Goal: Complete application form: Complete application form

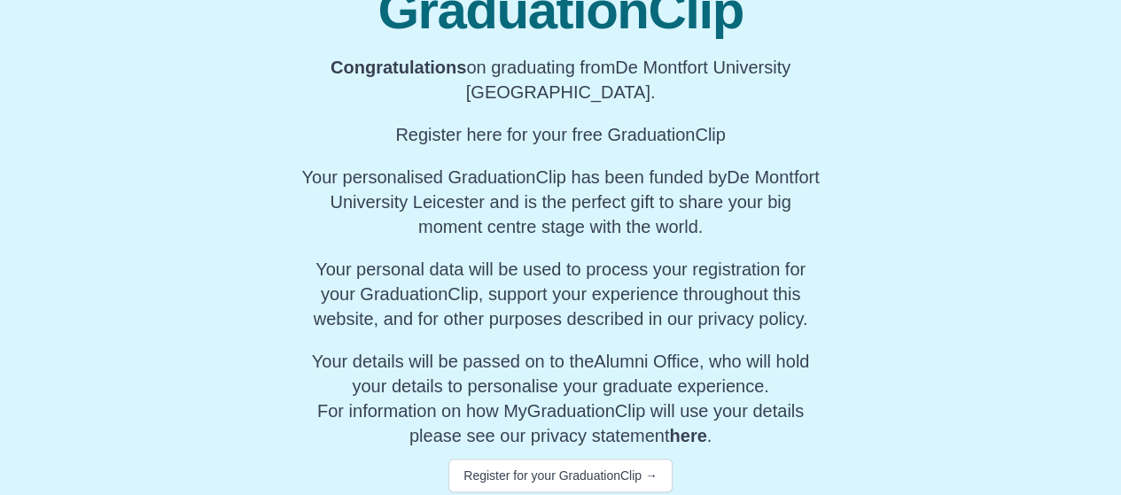
scroll to position [280, 0]
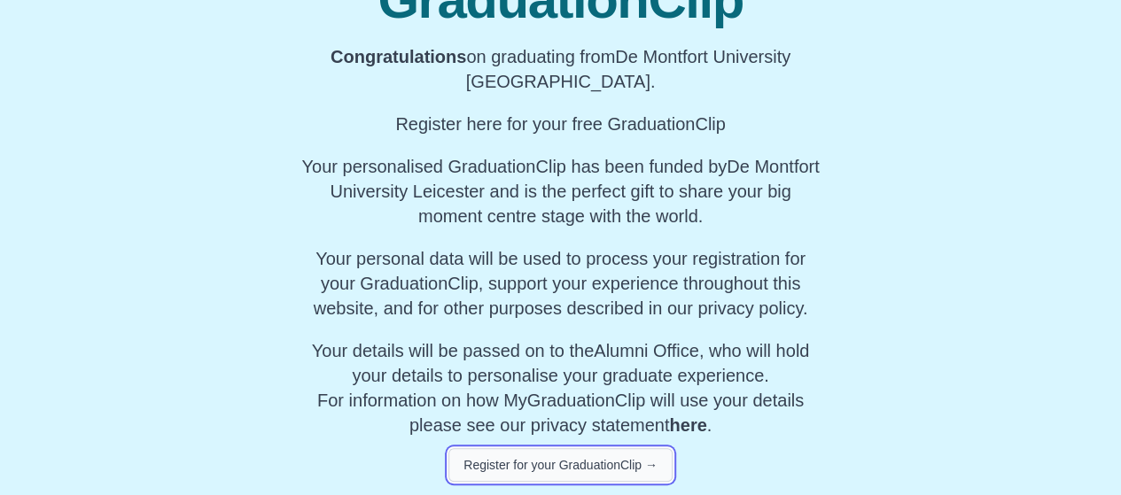
click at [574, 463] on button "Register for your GraduationClip →" at bounding box center [560, 465] width 224 height 34
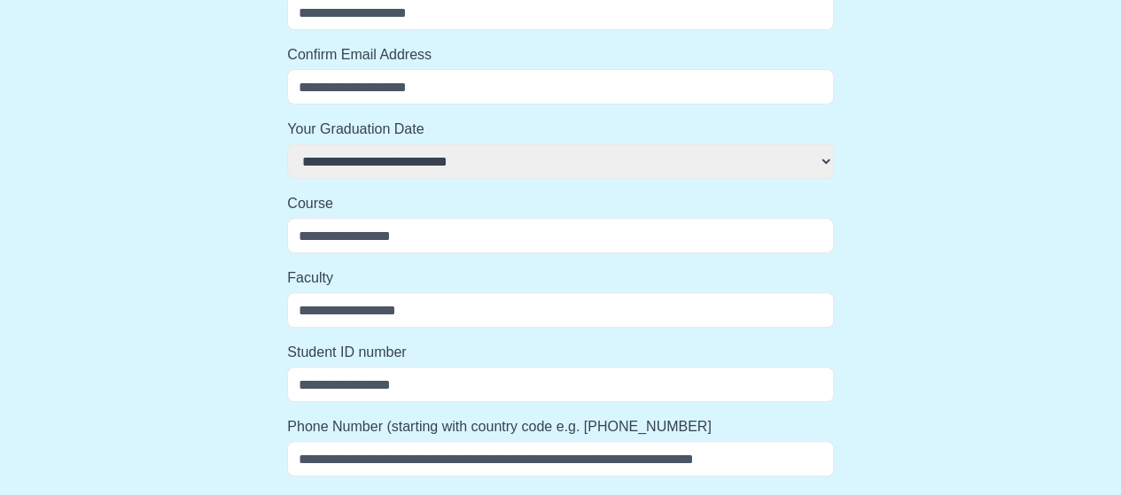
scroll to position [1028, 0]
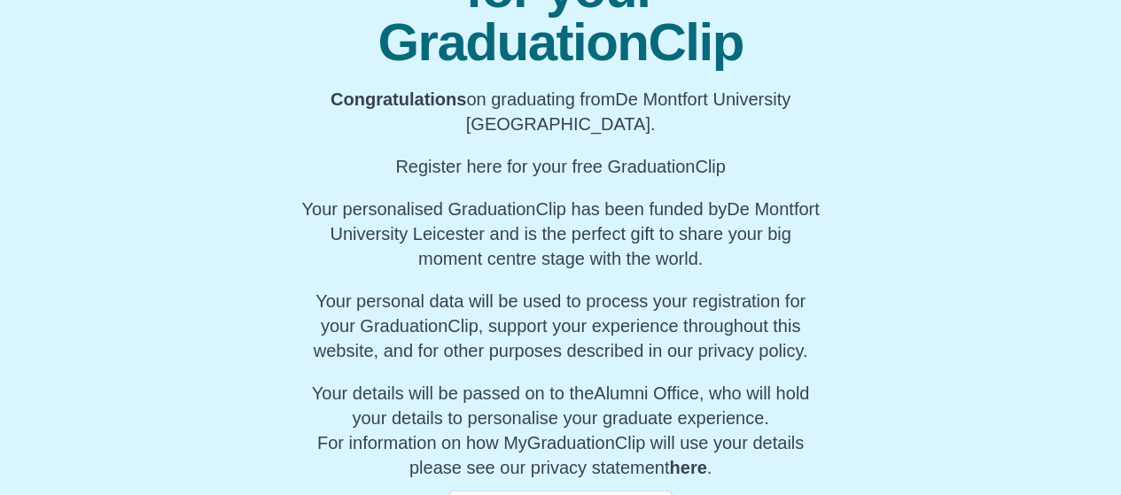
scroll to position [280, 0]
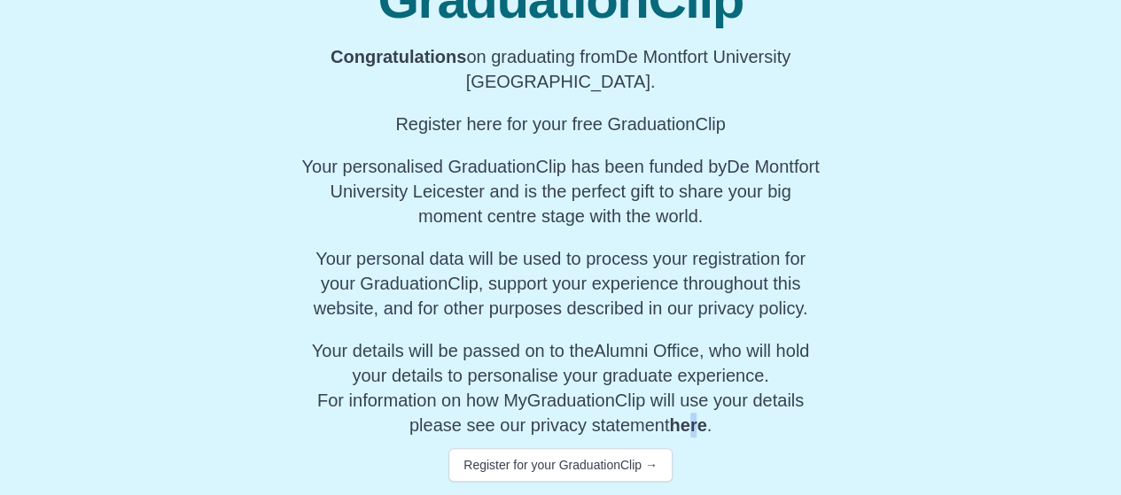
drag, startPoint x: 697, startPoint y: 437, endPoint x: 695, endPoint y: 414, distance: 23.1
click at [695, 414] on p "Your details will be passed on to the Alumni Office , who will hold your detail…" at bounding box center [560, 388] width 518 height 99
click at [697, 439] on div "Register for your GraduationClip →" at bounding box center [560, 460] width 518 height 44
click at [693, 424] on link "here" at bounding box center [687, 425] width 37 height 19
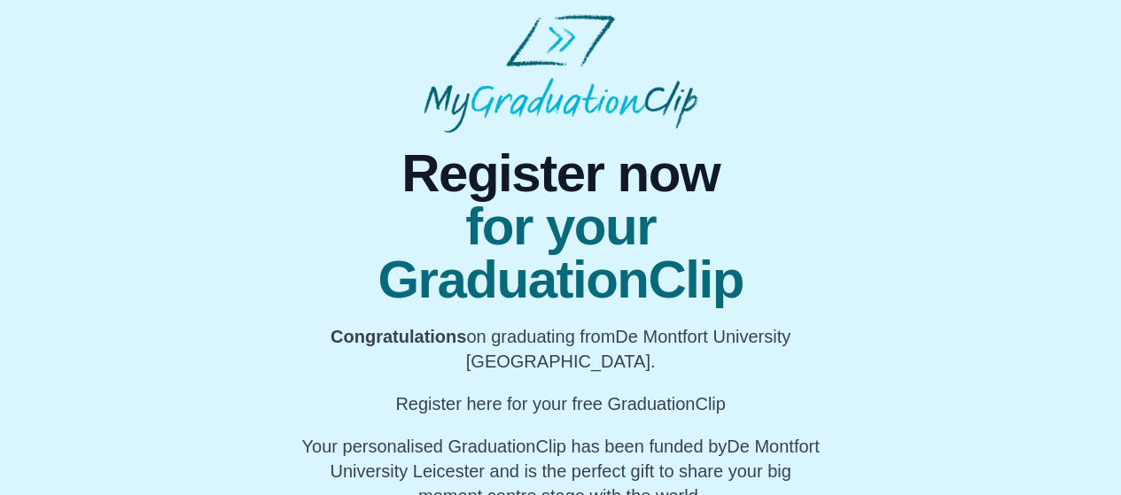
scroll to position [280, 0]
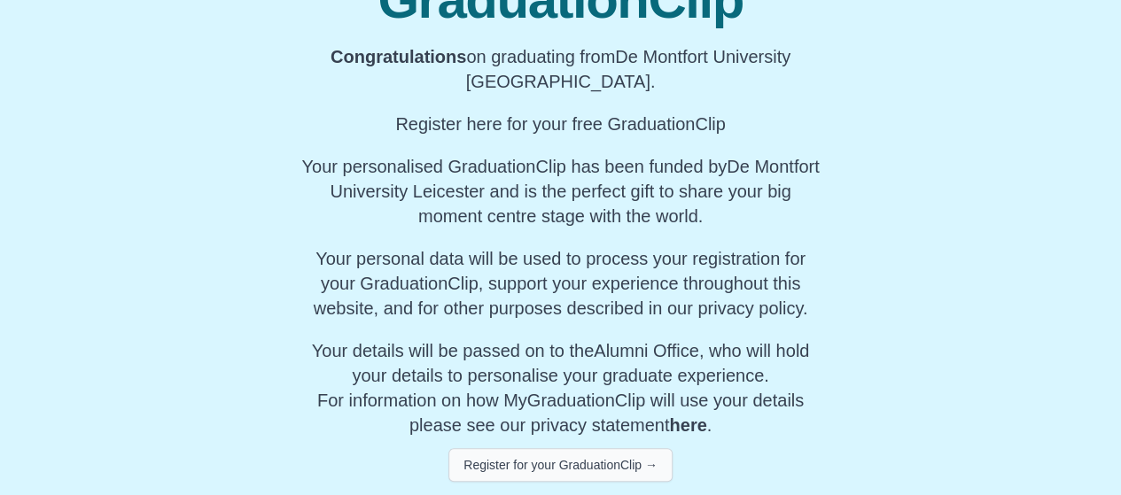
click at [559, 455] on button "Register for your GraduationClip →" at bounding box center [560, 465] width 224 height 34
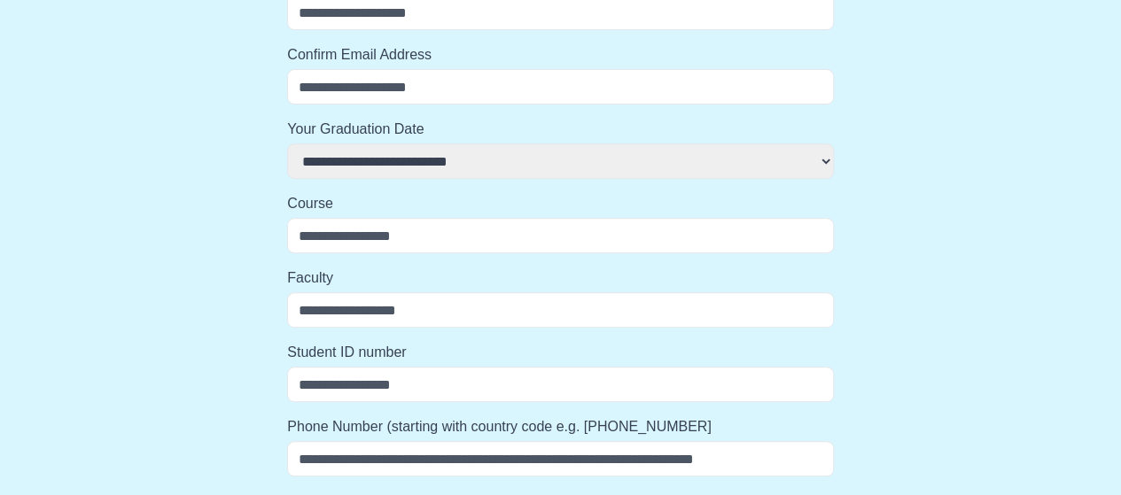
select select
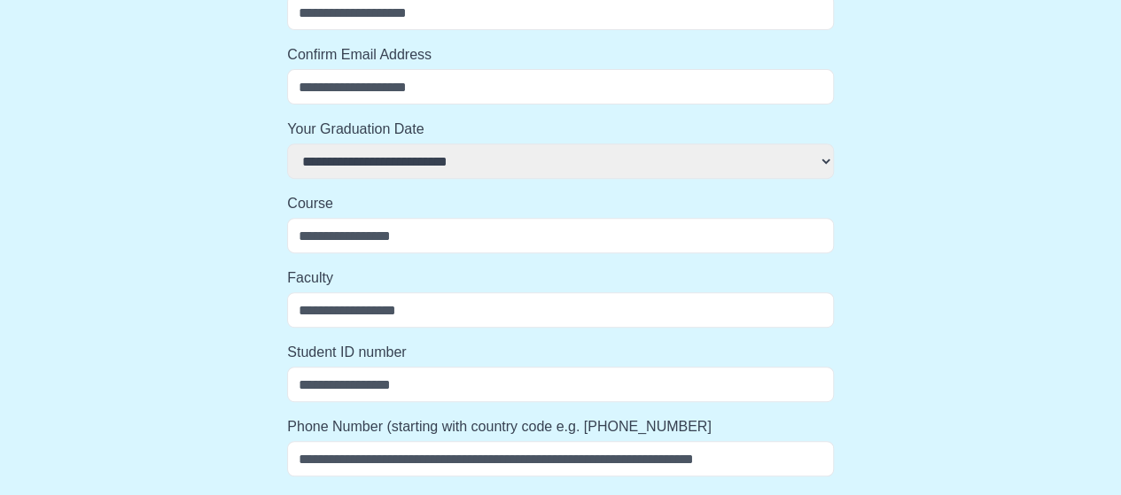
select select
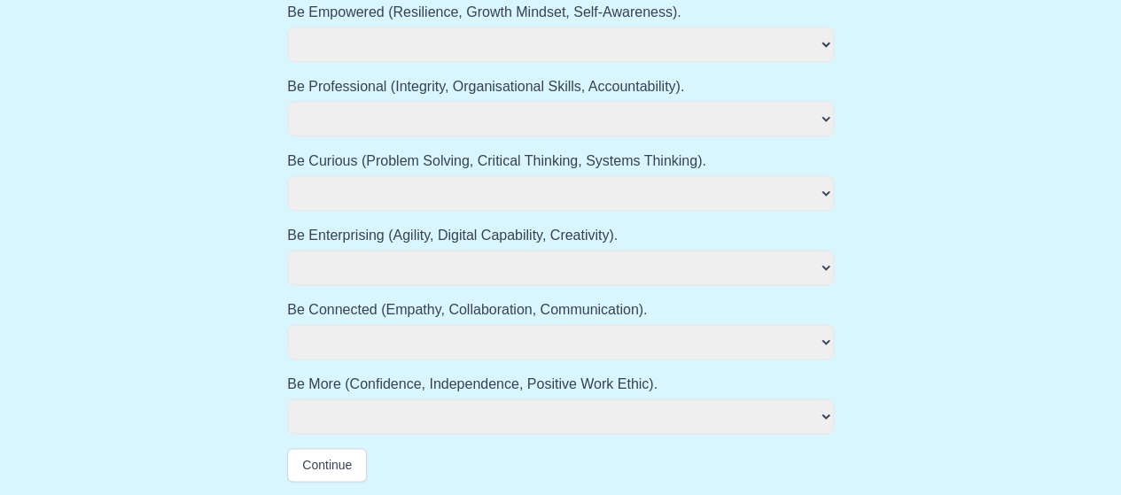
scroll to position [0, 0]
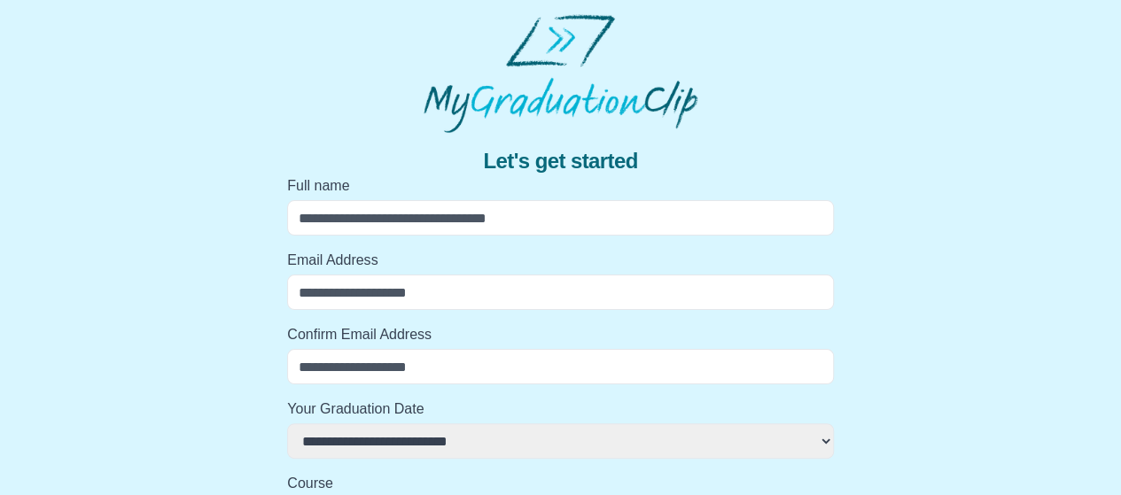
click at [432, 217] on input "Full name" at bounding box center [560, 217] width 547 height 35
type input "**********"
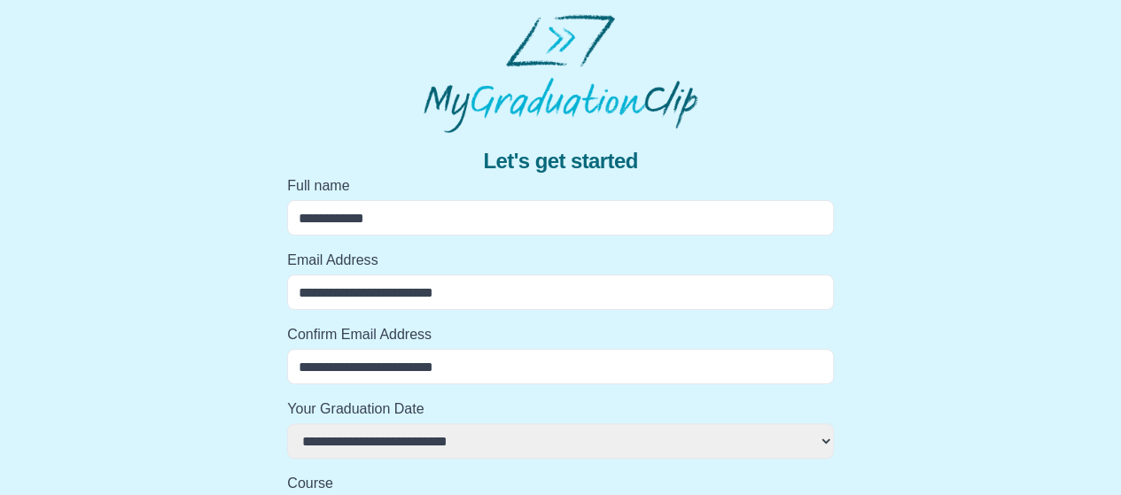
type input "**********"
select select
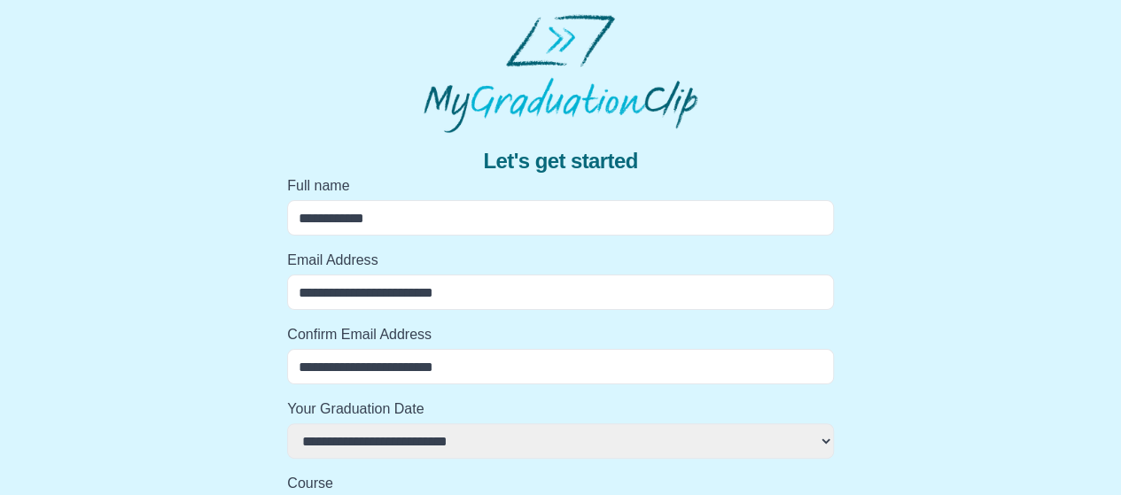
select select
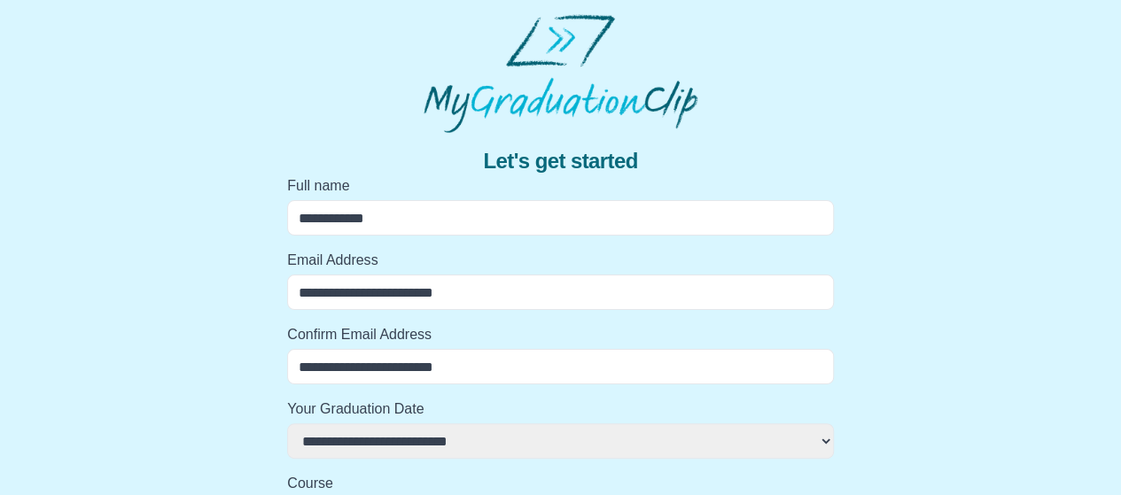
select select
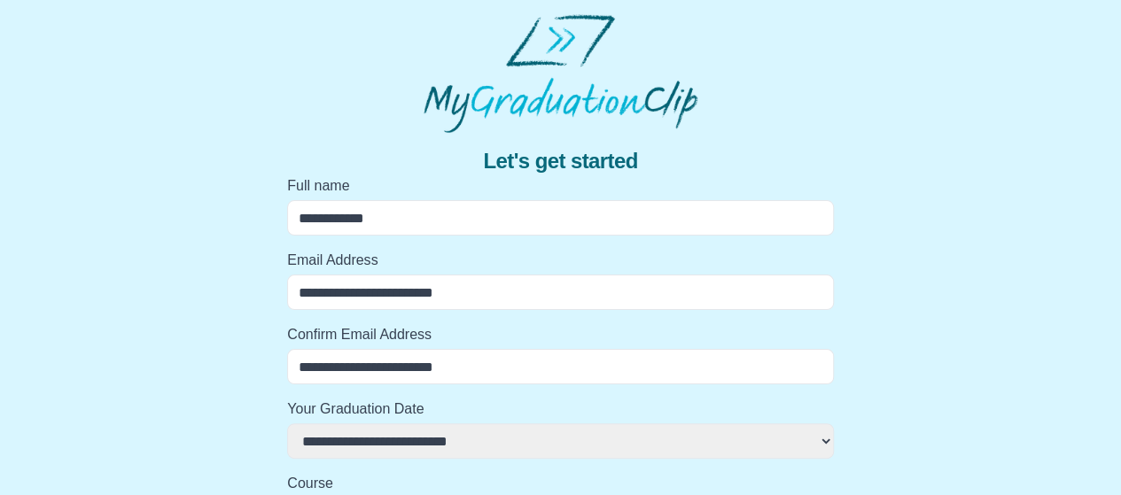
select select
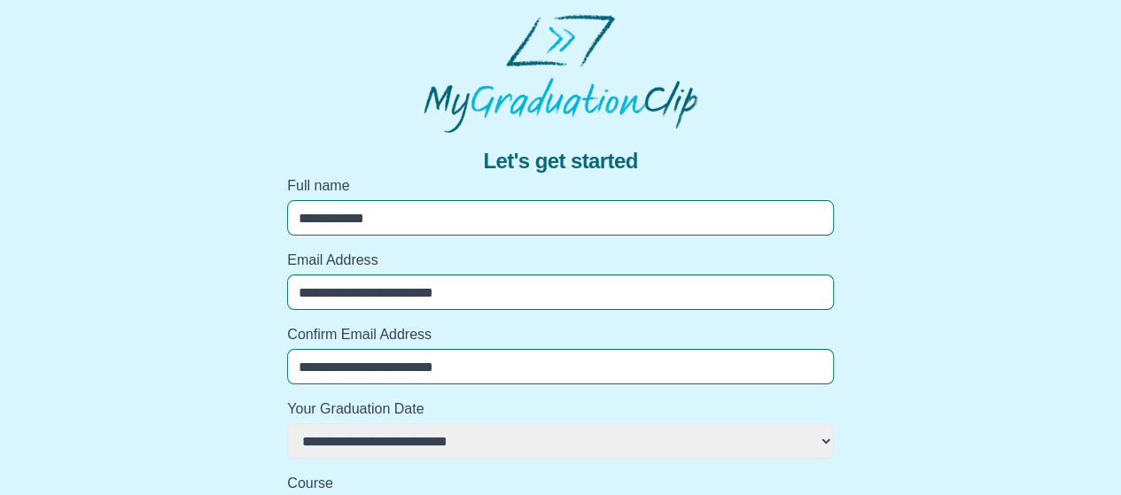
click at [331, 212] on input "**********" at bounding box center [560, 217] width 547 height 35
click at [343, 229] on input "**********" at bounding box center [560, 217] width 547 height 35
type input "**********"
select select
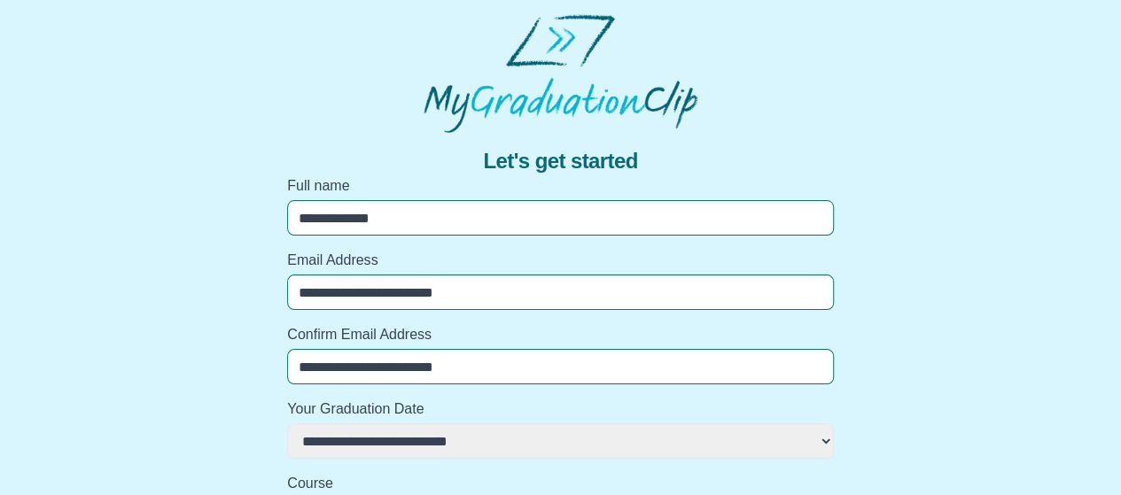
select select
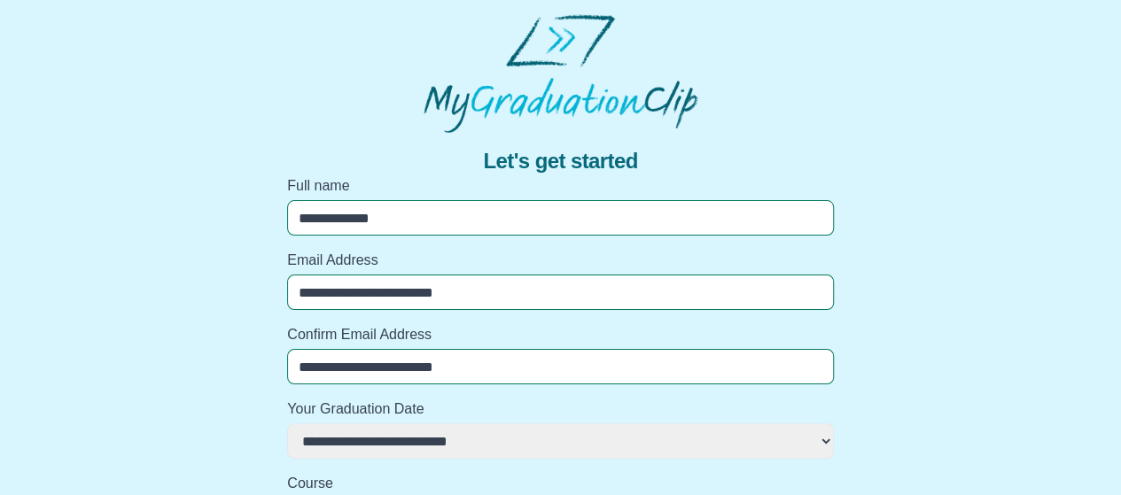
select select
type input "**********"
select select
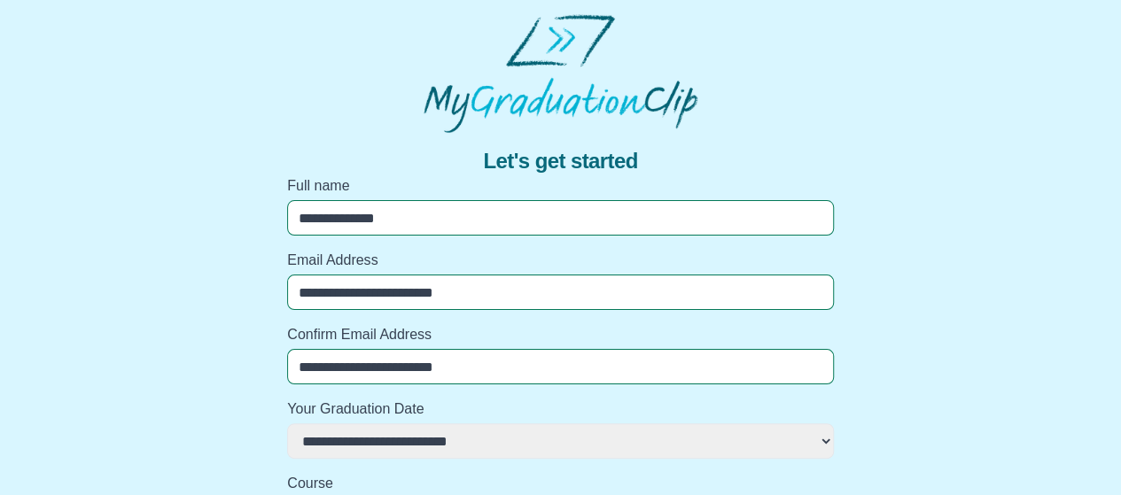
select select
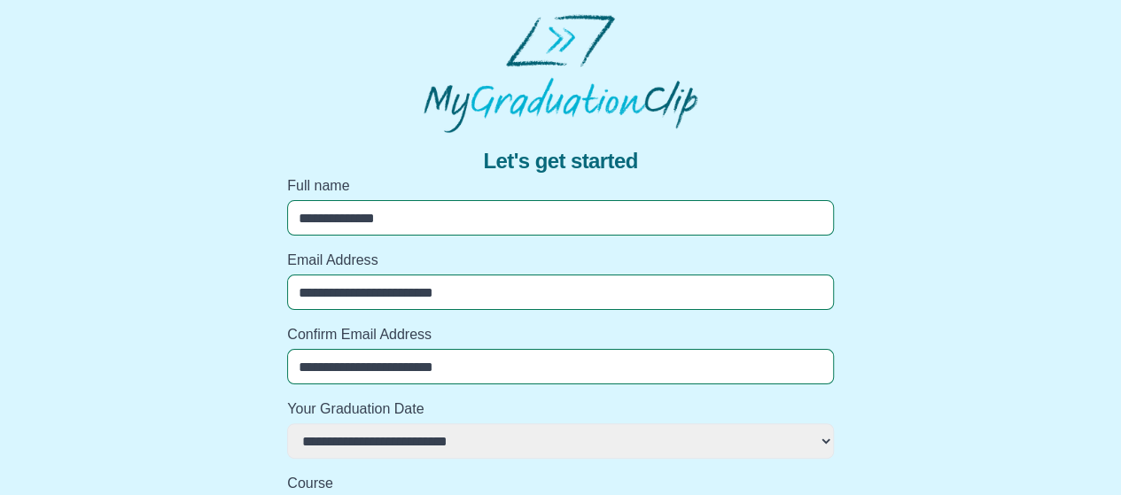
type input "**********"
select select
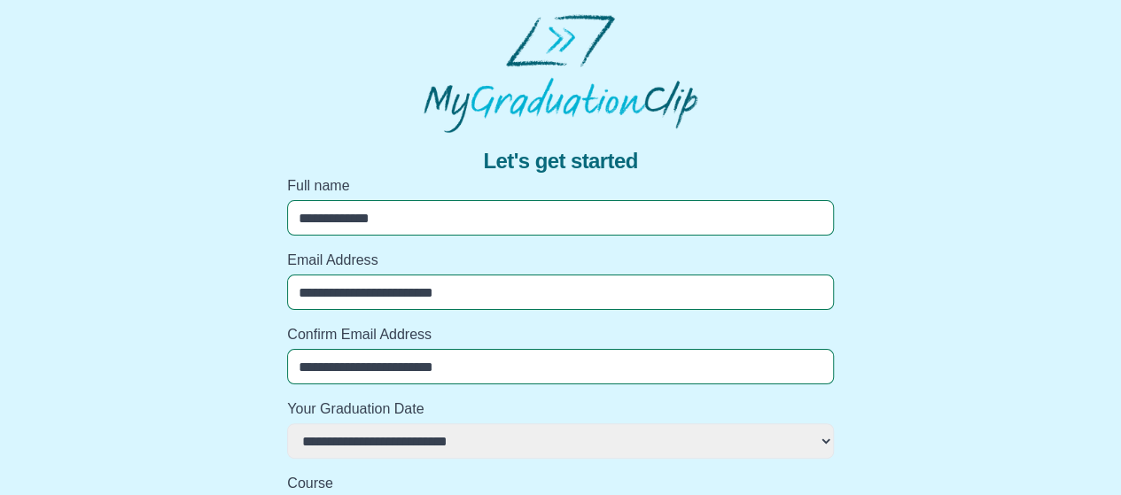
select select
type input "**********"
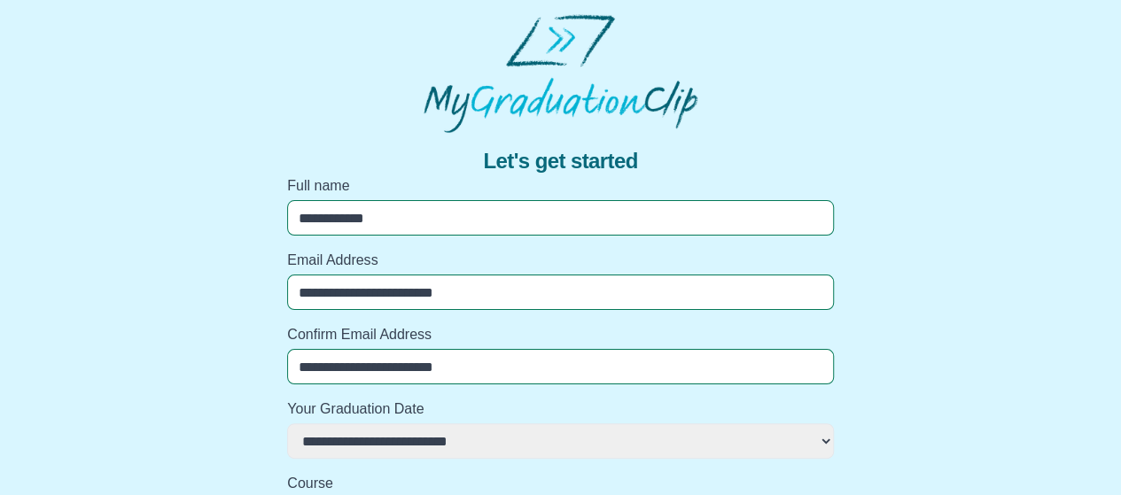
select select
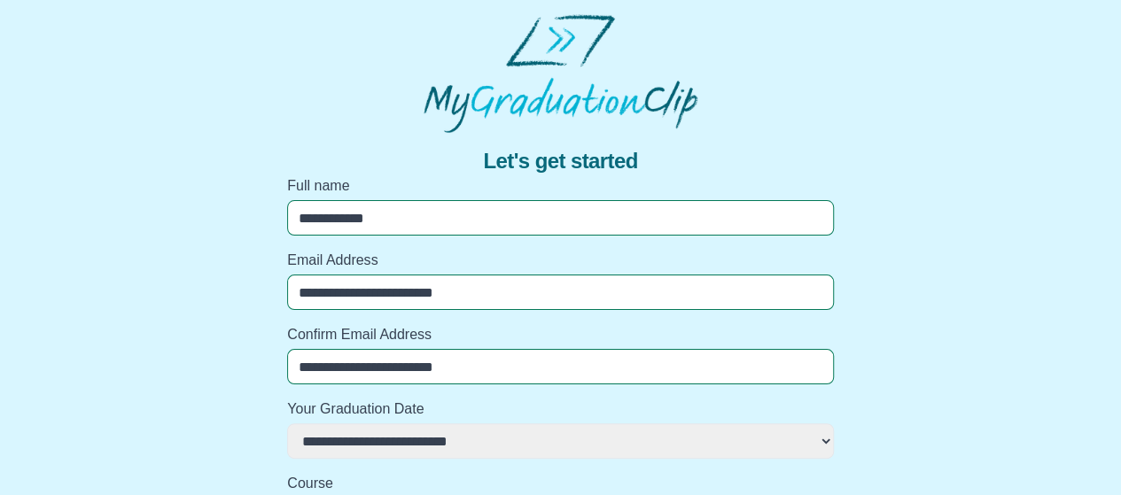
select select
type input "**********"
select select
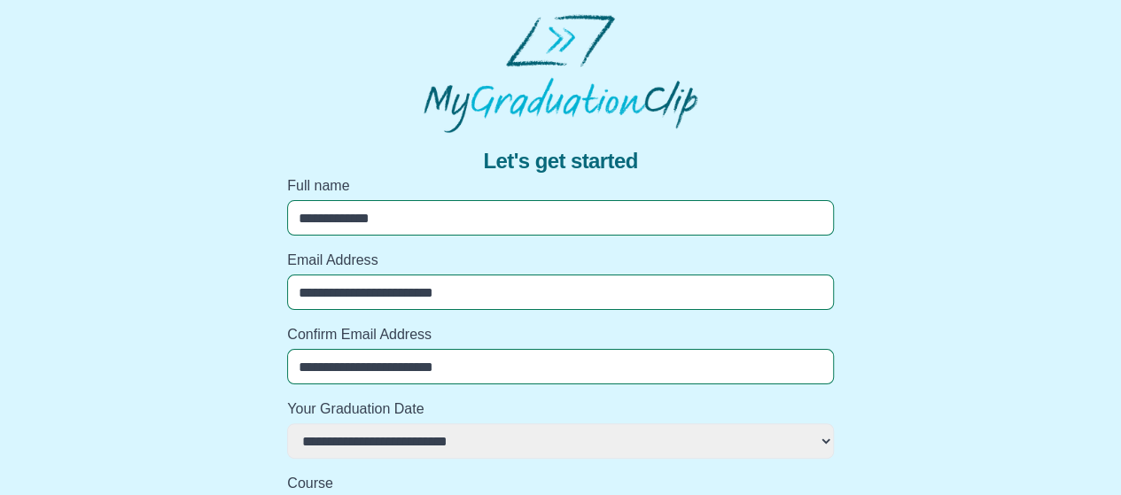
select select
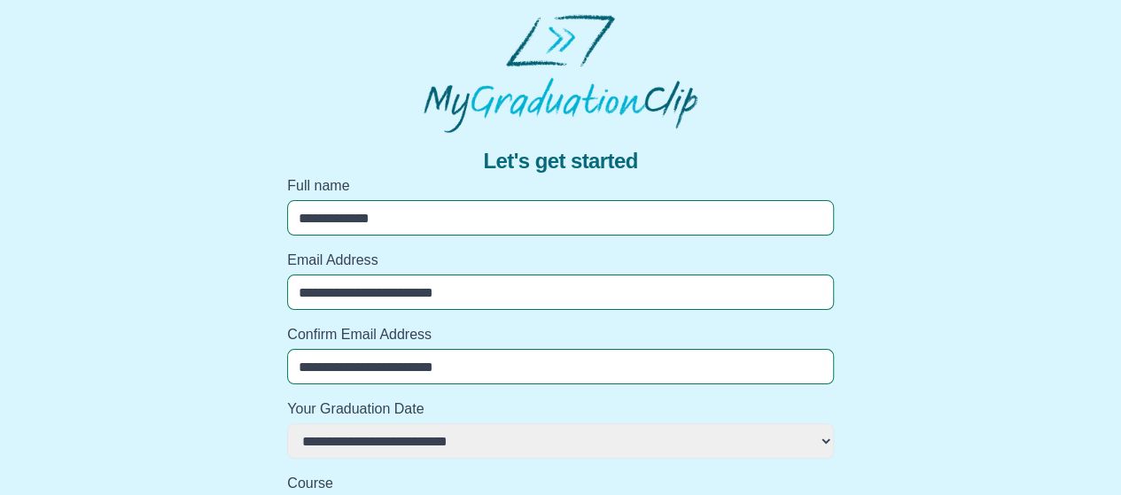
select select
type input "**********"
select select
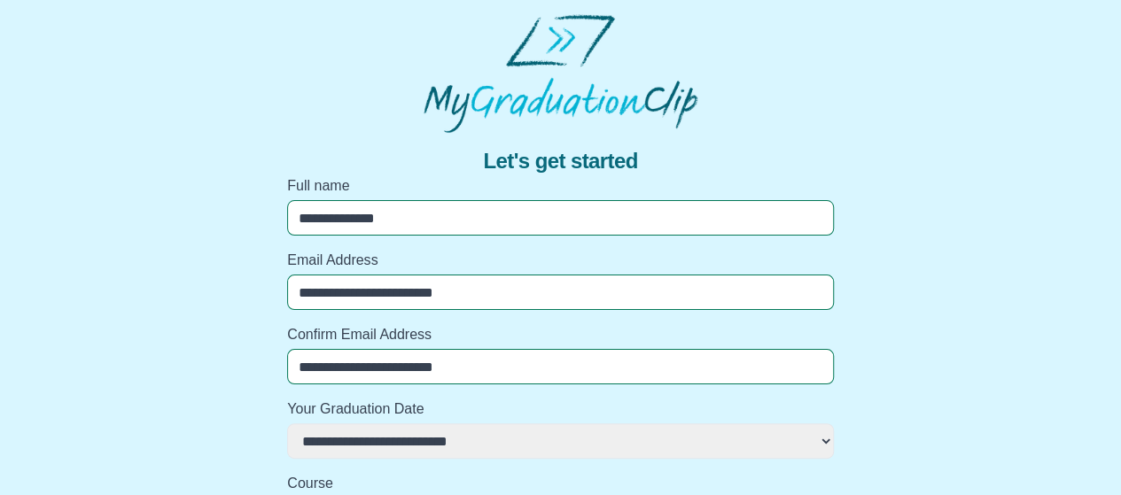
select select
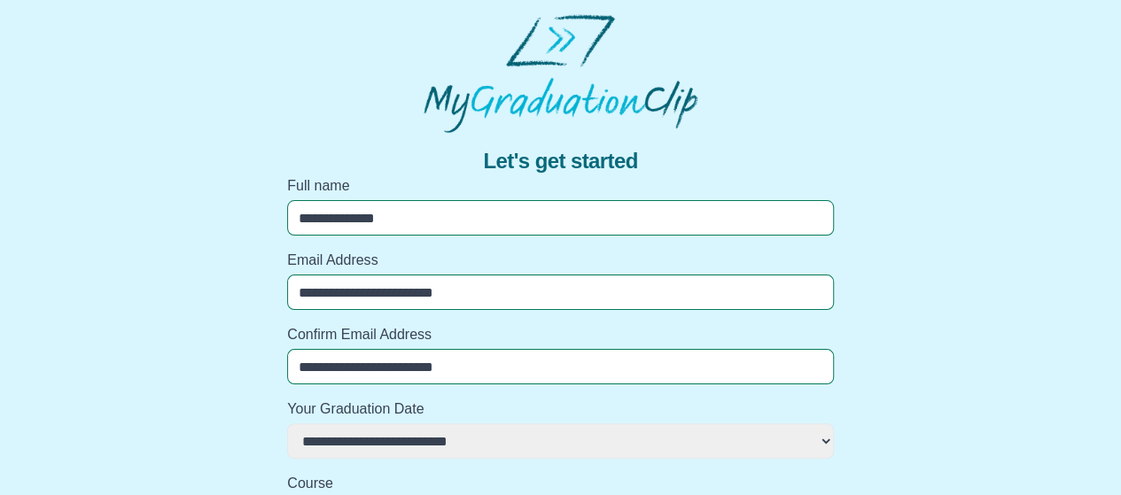
select select
type input "**********"
select select
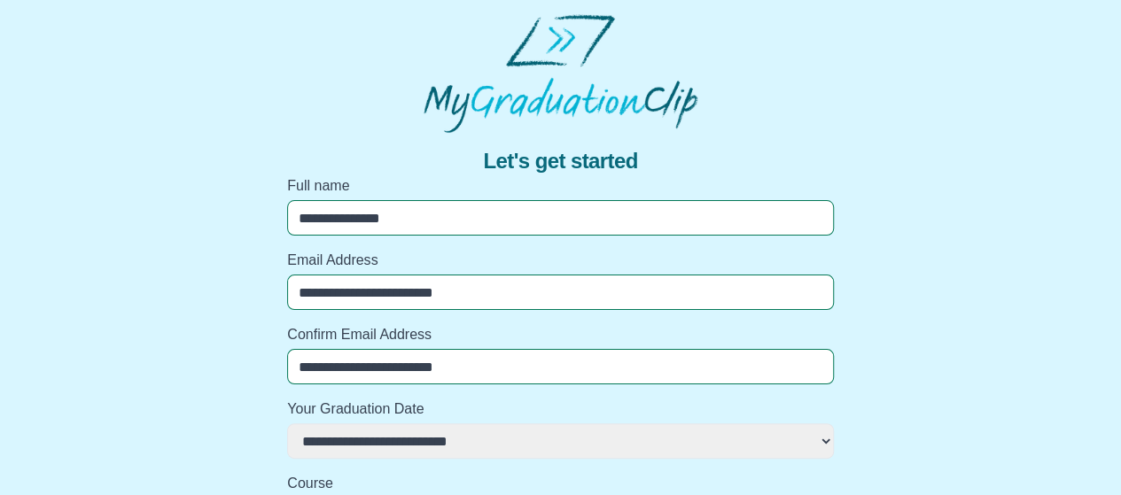
select select
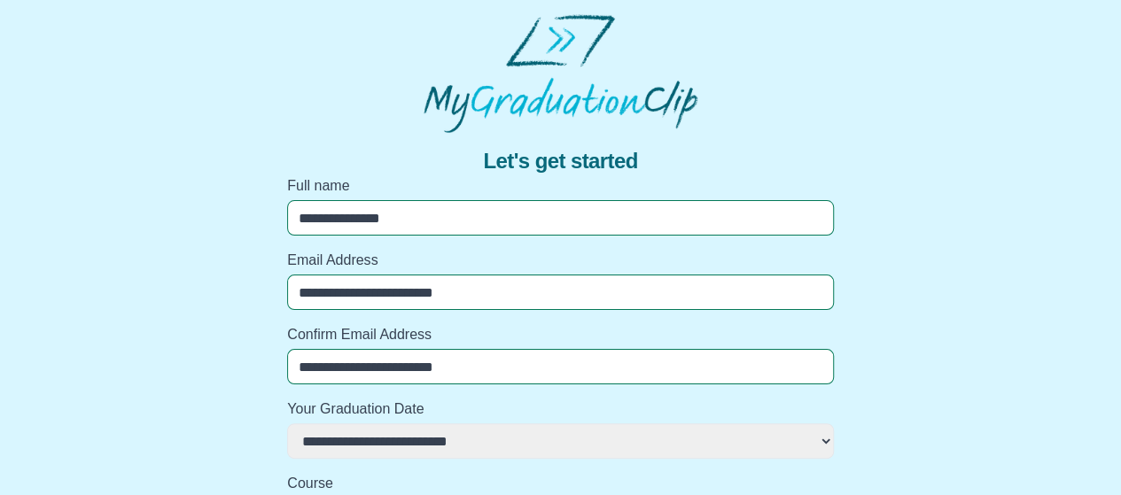
type input "**********"
select select
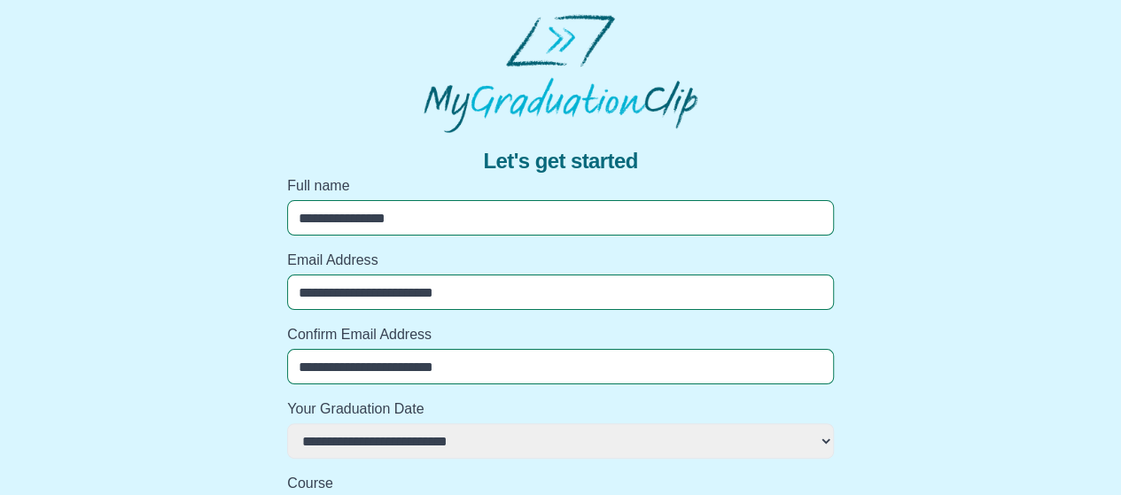
select select
type input "**********"
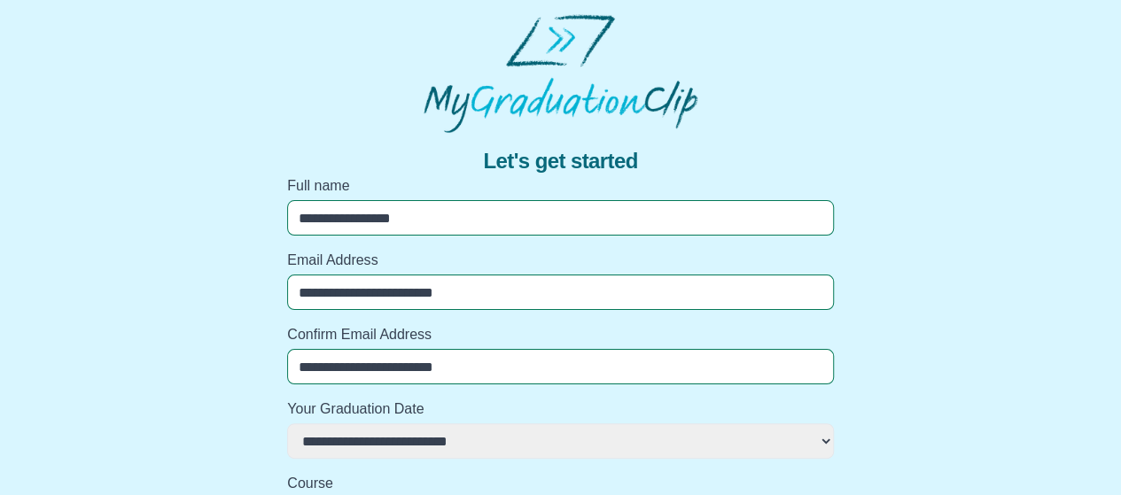
select select
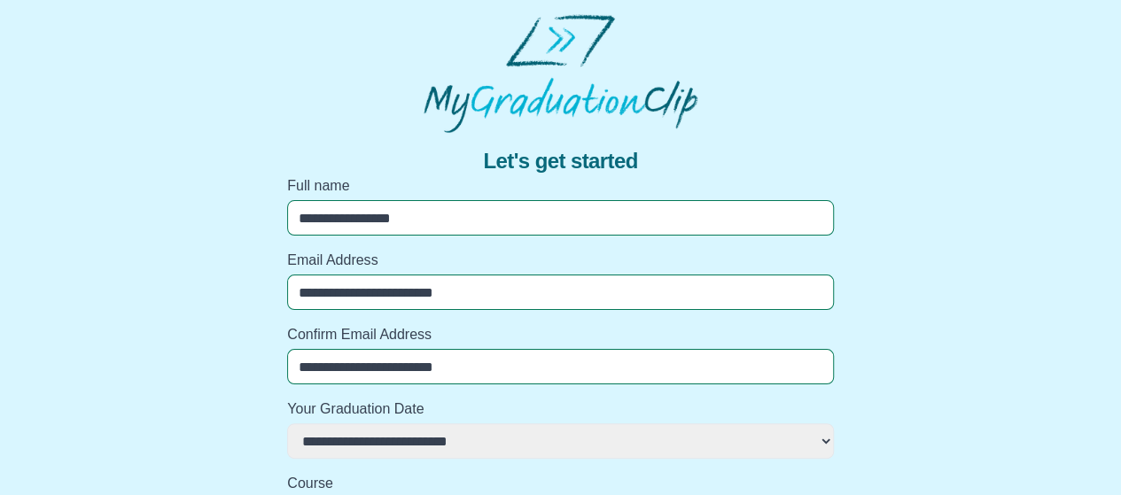
select select
type input "**********"
select select
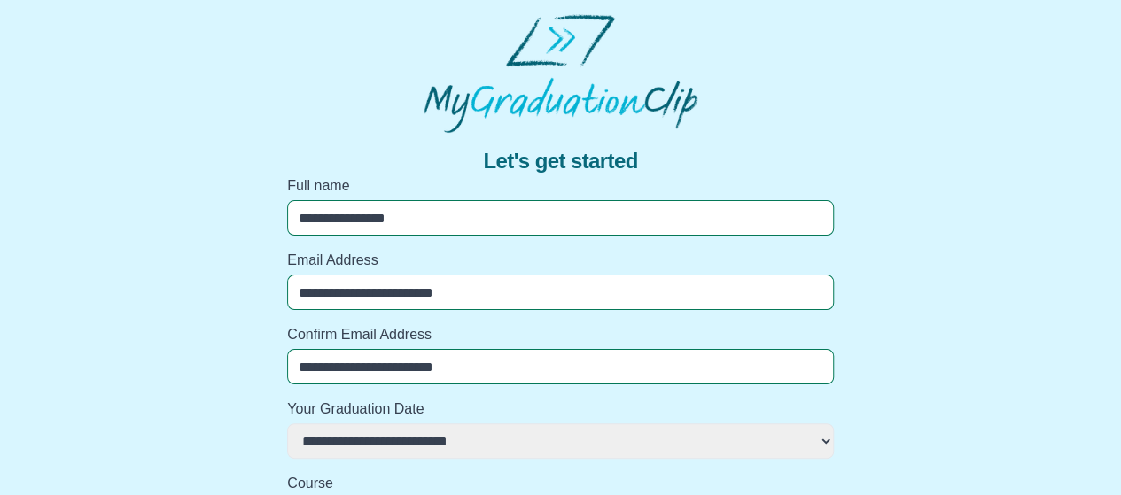
select select
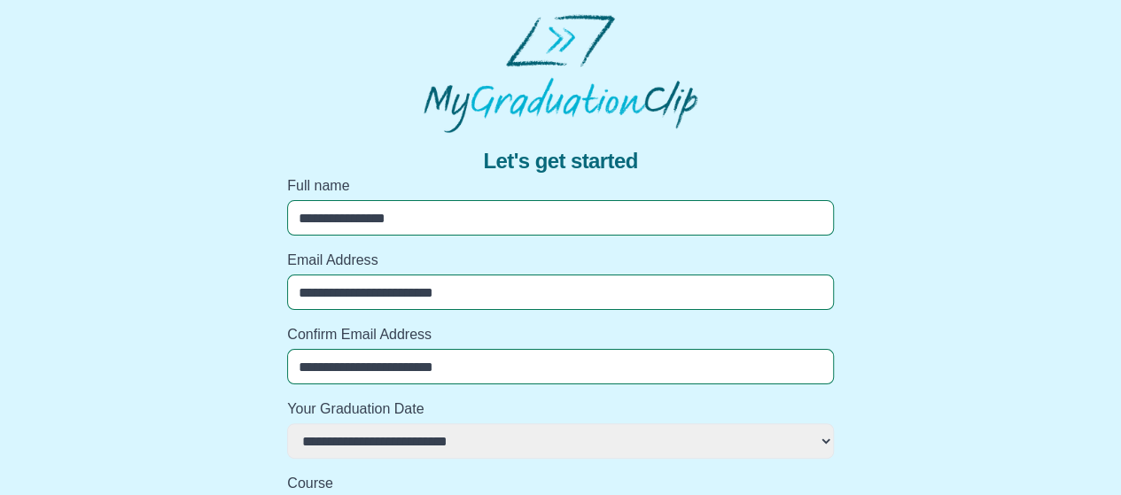
select select
type input "**********"
select select
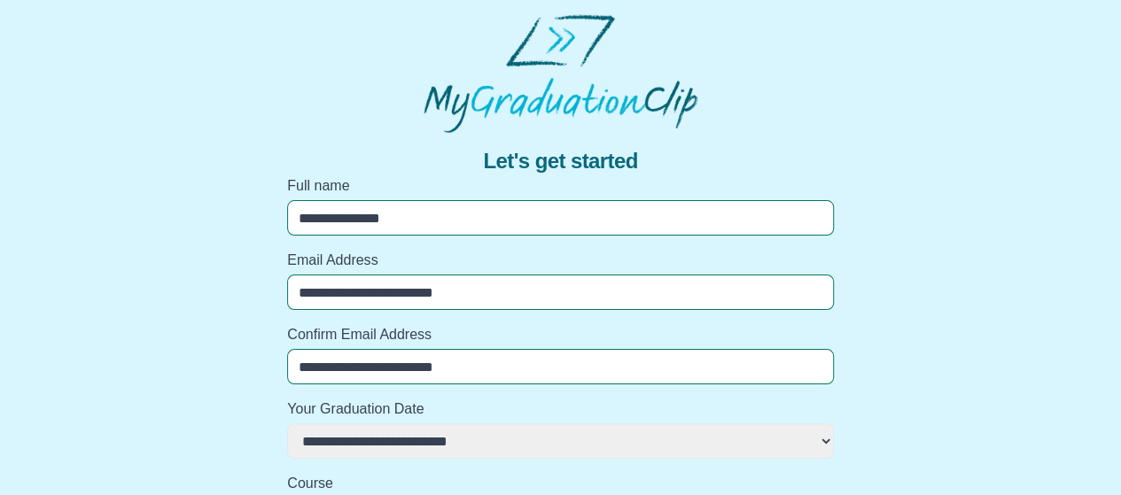
select select
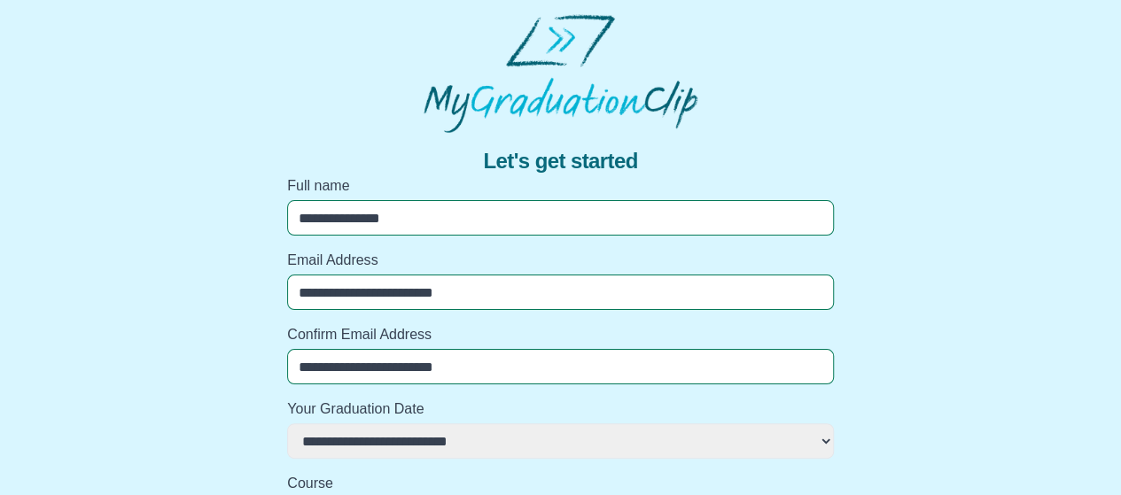
select select
type input "**********"
select select
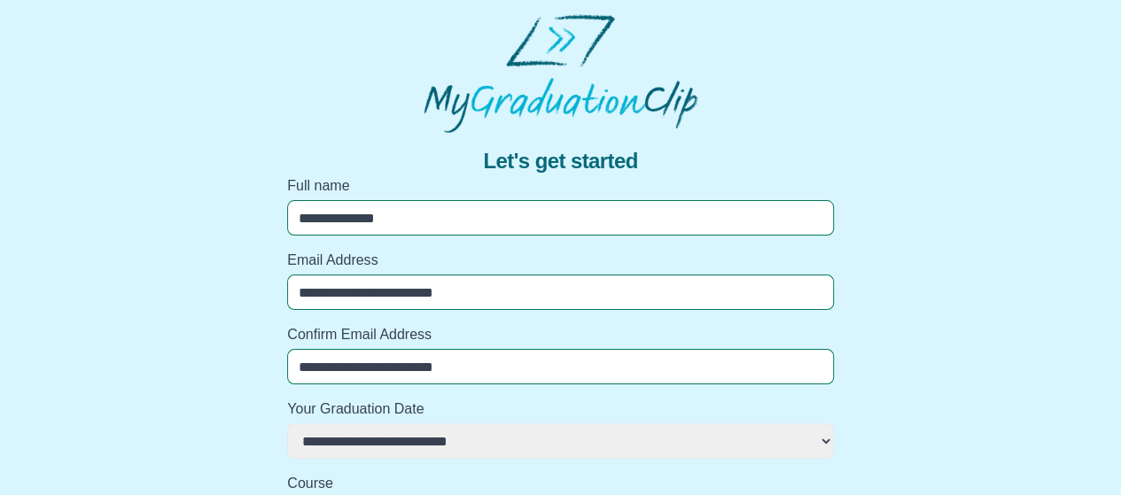
select select
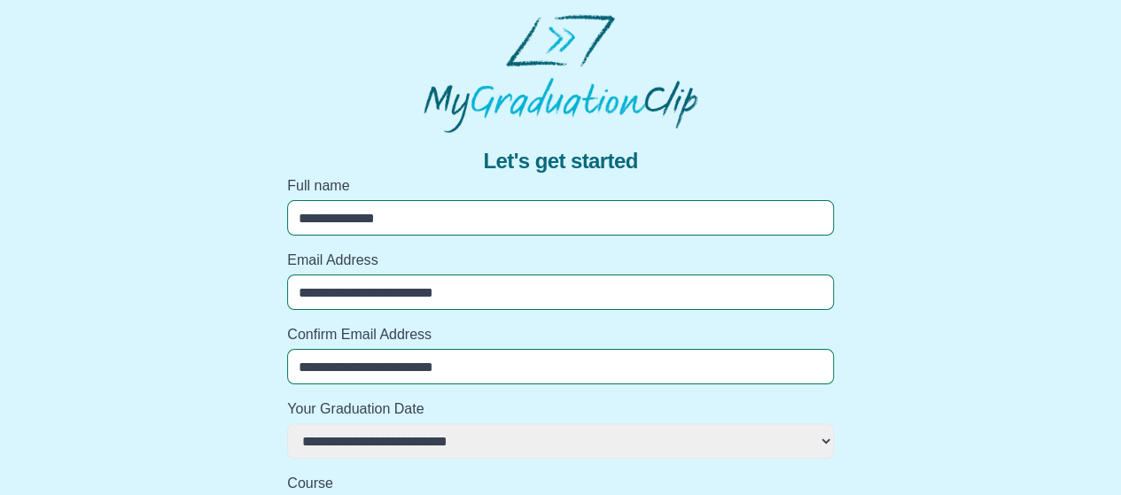
type input "**********"
select select
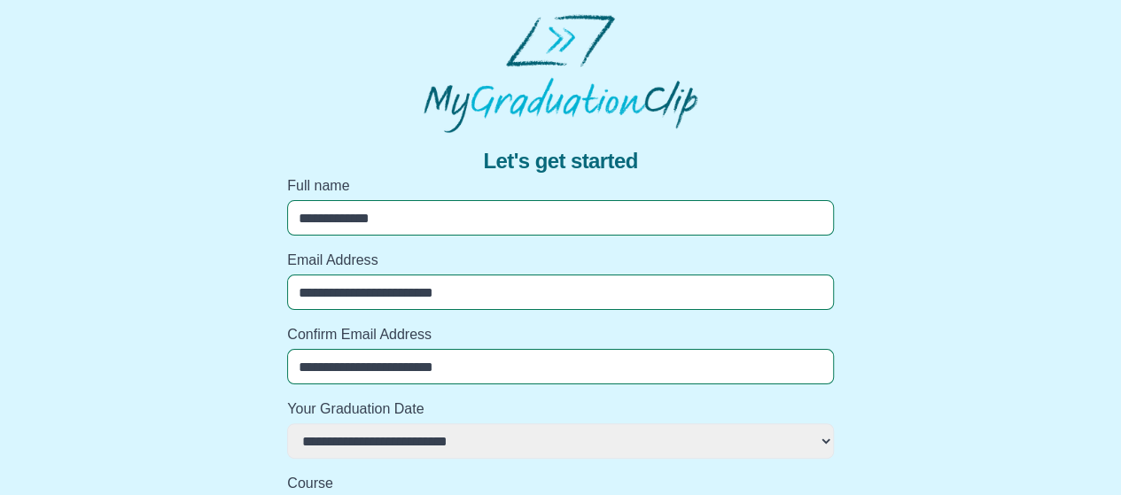
select select
type input "**********"
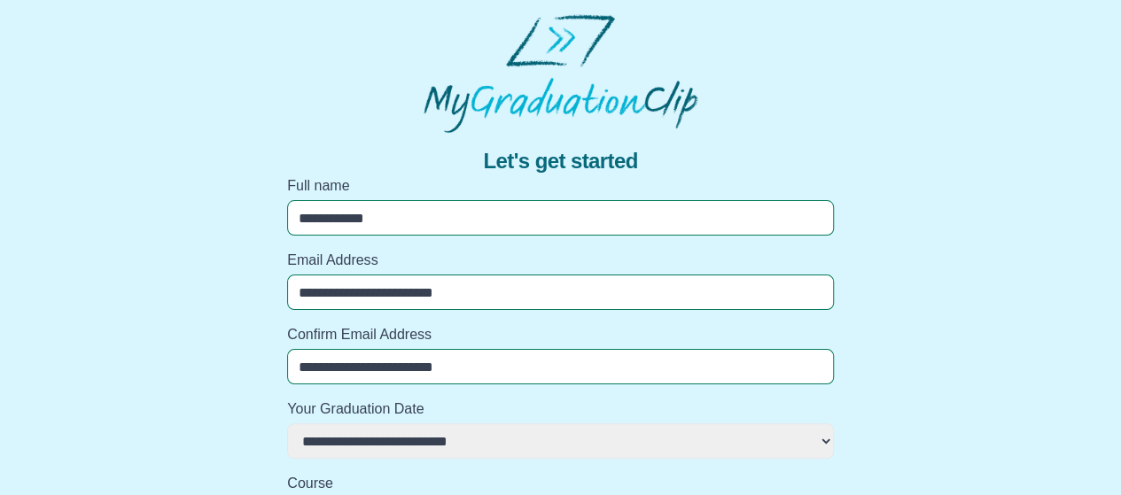
select select
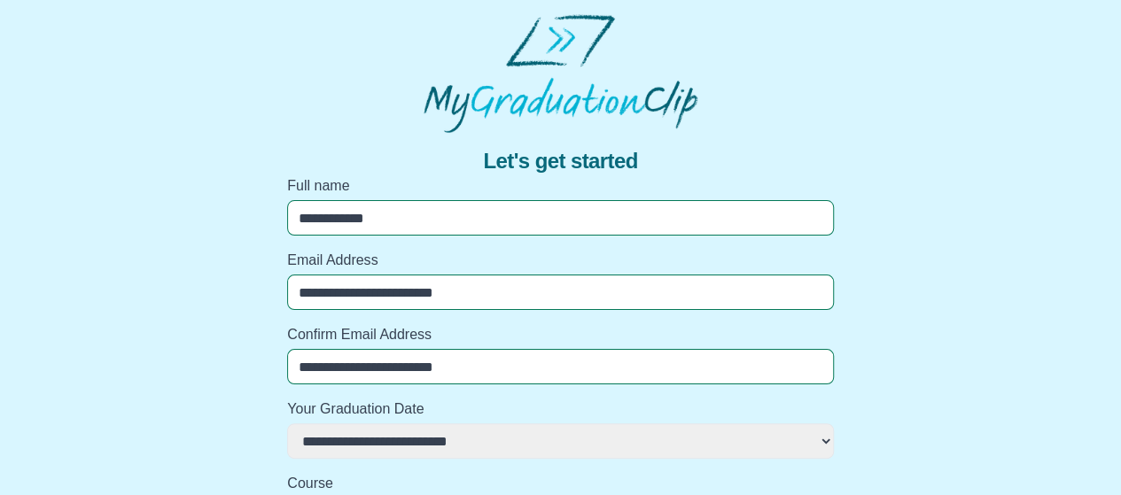
select select
type input "**********"
select select
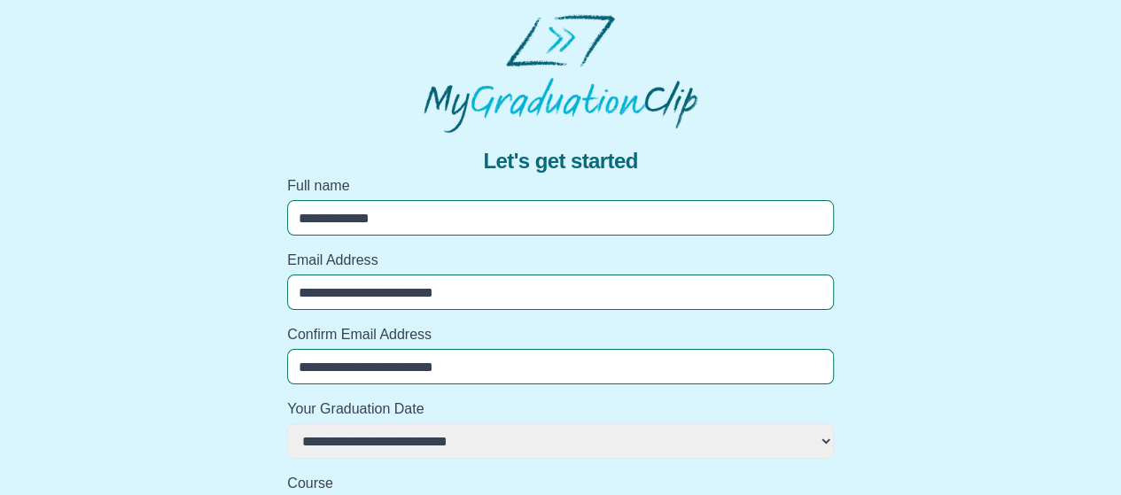
select select
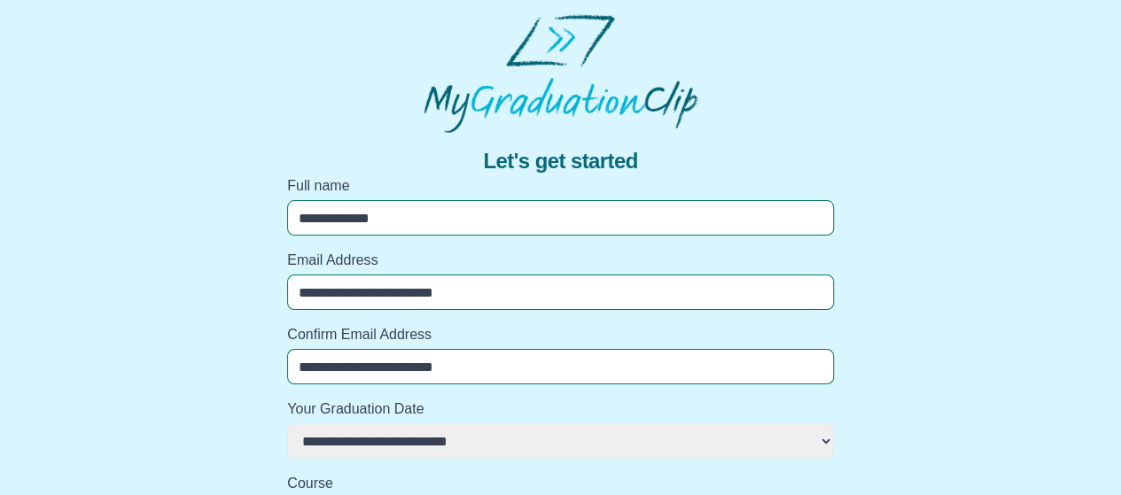
select select
type input "**********"
select select
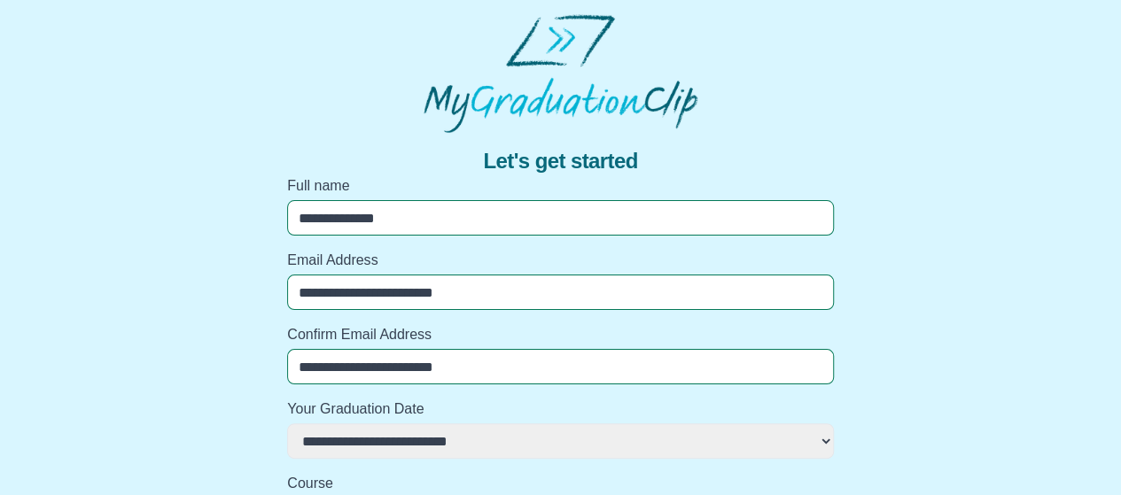
select select
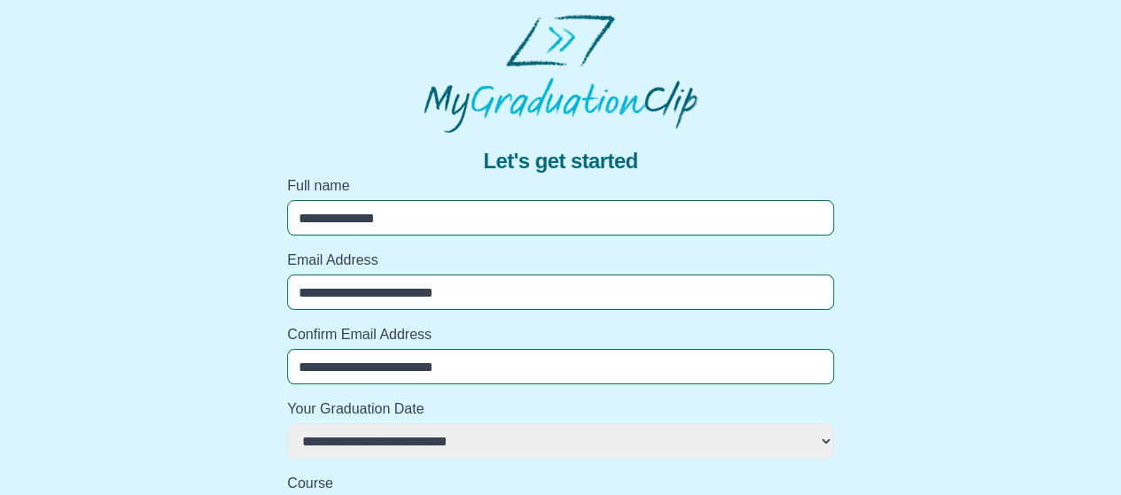
select select
type input "**********"
select select
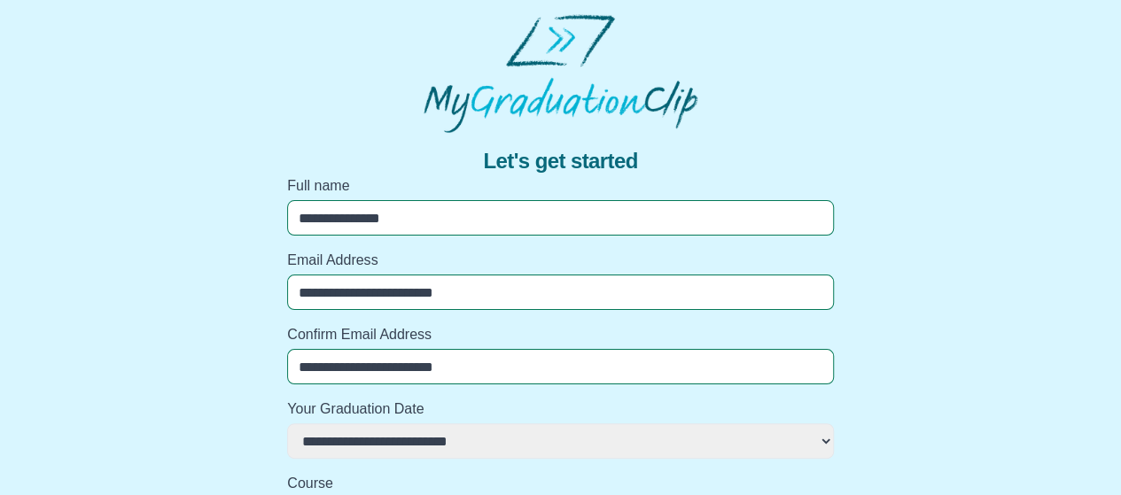
select select
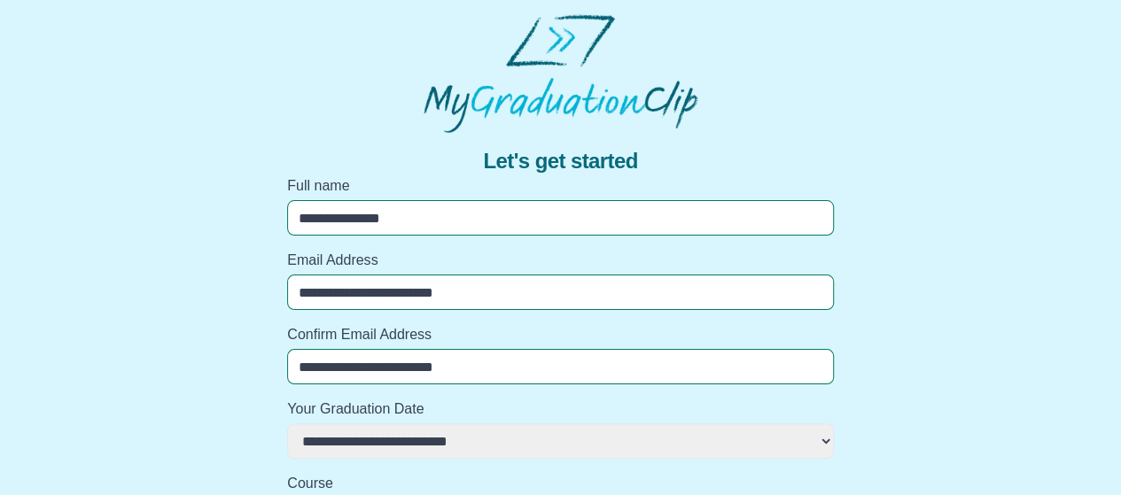
type input "**********"
select select
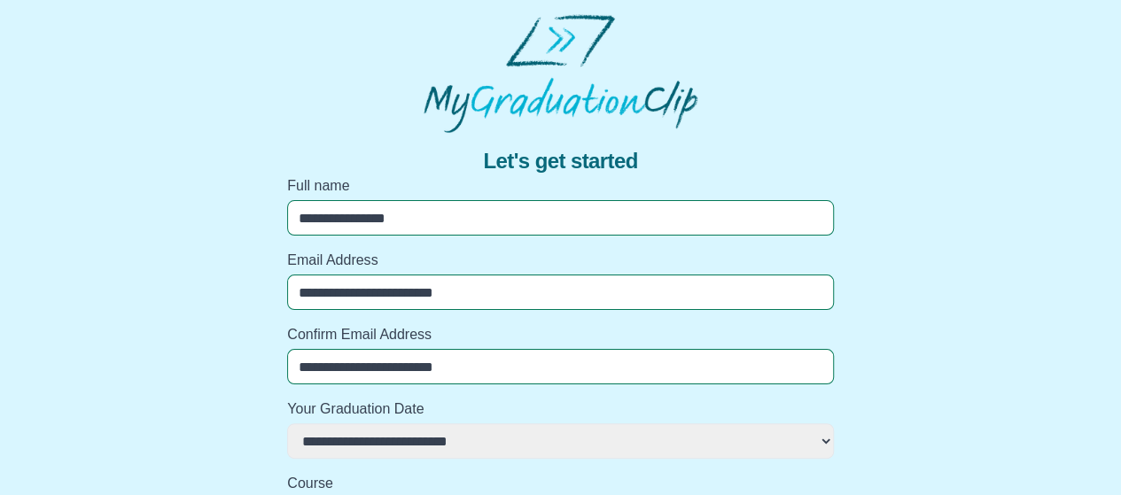
select select
type input "**********"
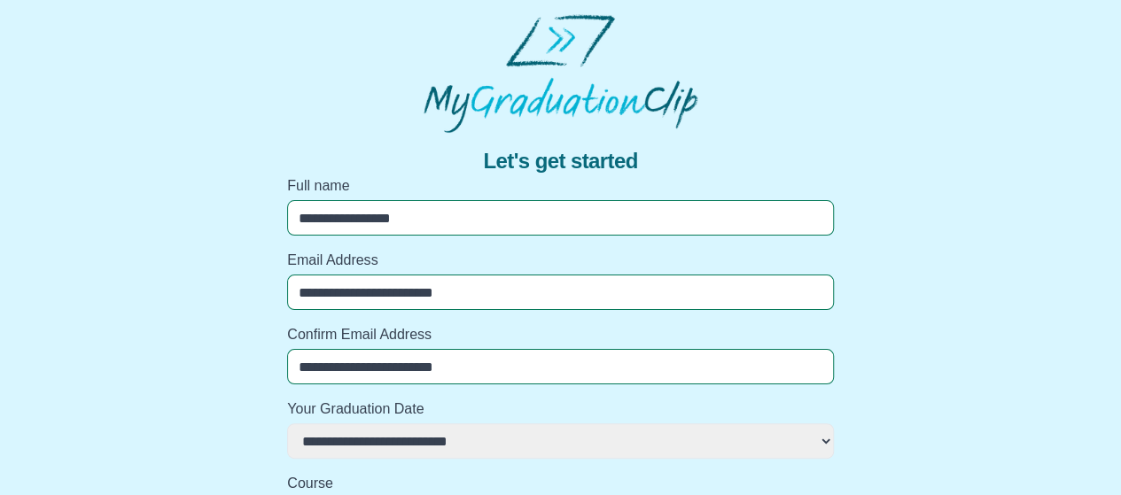
select select
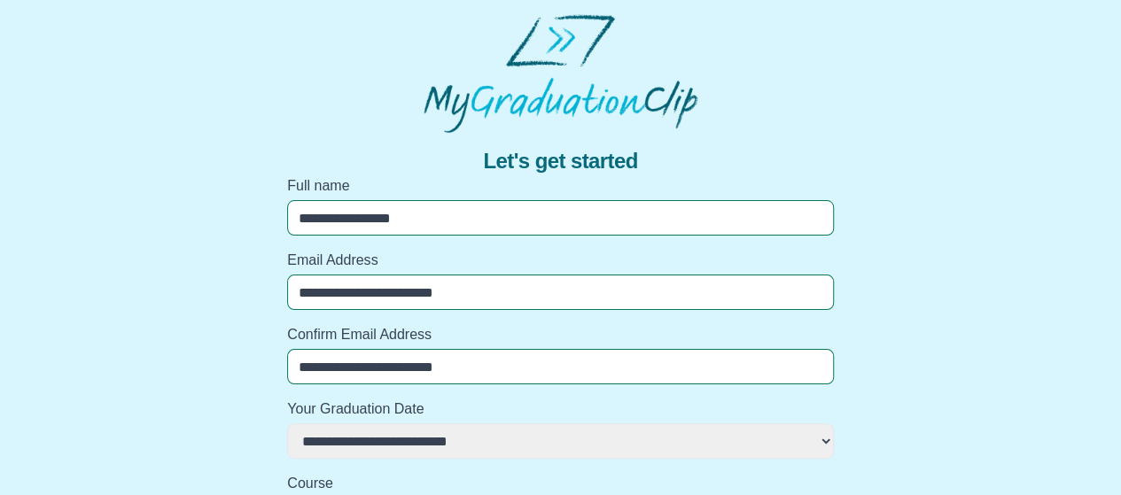
select select
type input "**********"
click at [378, 446] on select "**********" at bounding box center [560, 441] width 547 height 35
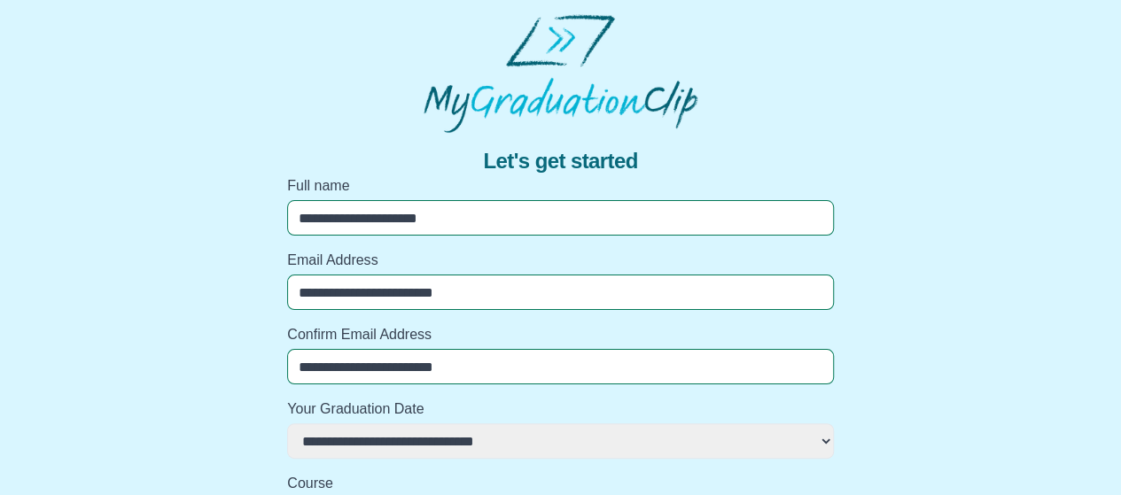
click at [287, 424] on select "**********" at bounding box center [560, 441] width 547 height 35
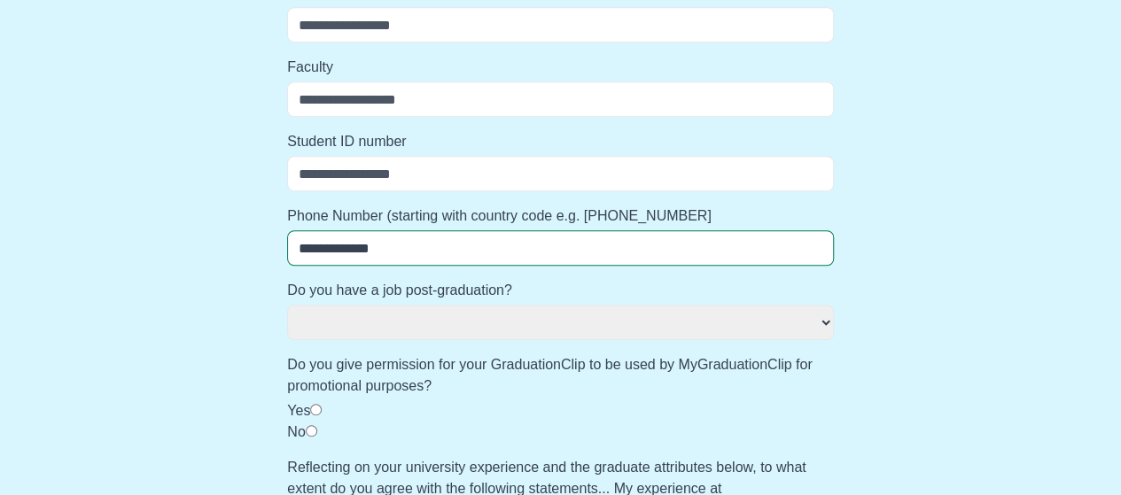
scroll to position [679, 0]
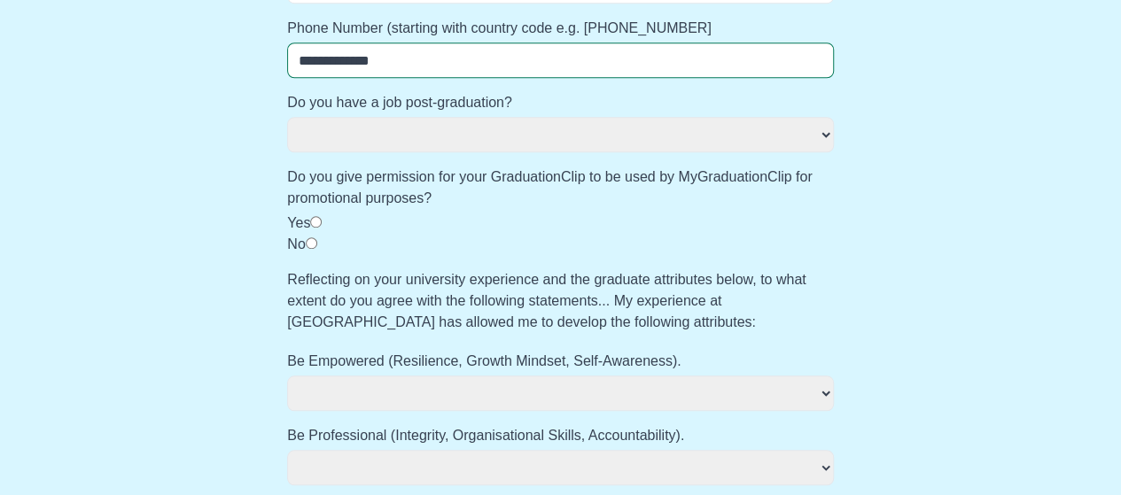
click at [441, 136] on select "*** **" at bounding box center [560, 134] width 547 height 35
click at [287, 117] on select "*** **" at bounding box center [560, 134] width 547 height 35
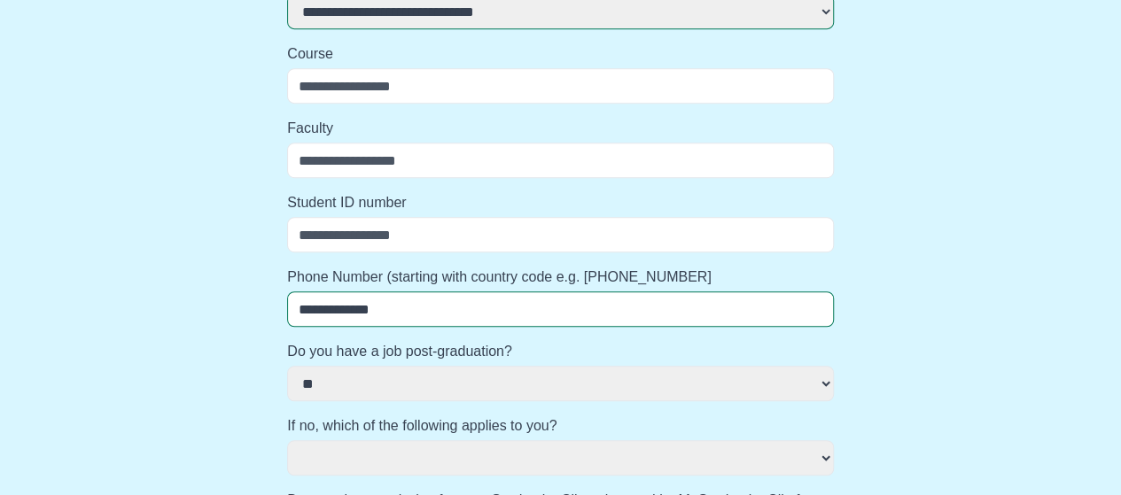
scroll to position [399, 0]
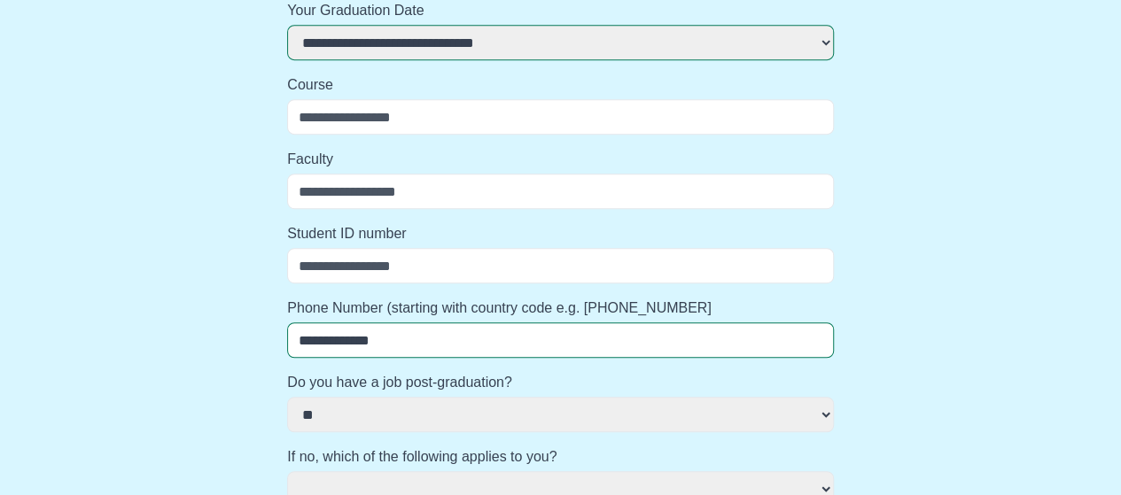
click at [422, 121] on input "Course" at bounding box center [560, 116] width 547 height 35
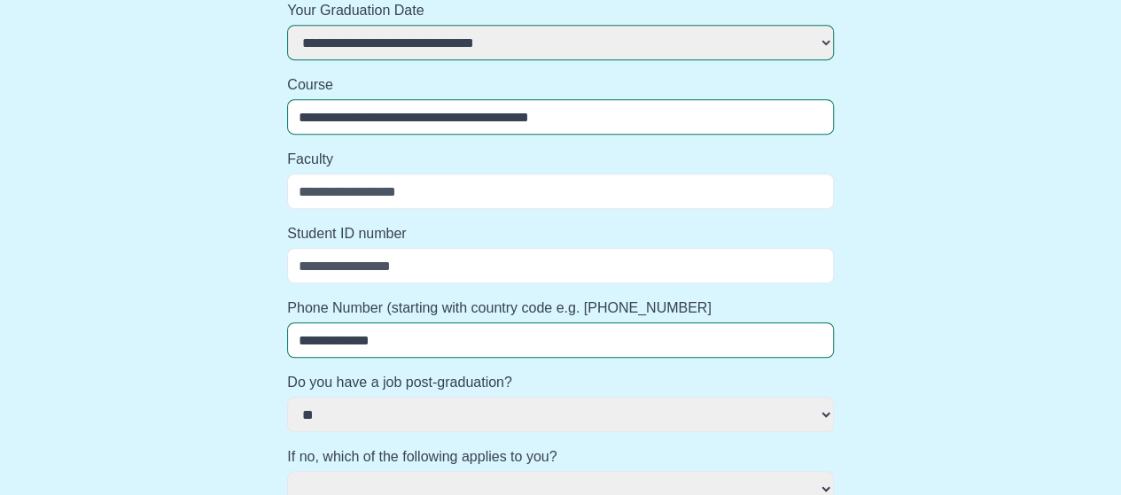
click at [416, 189] on input "Faculty" at bounding box center [560, 191] width 547 height 35
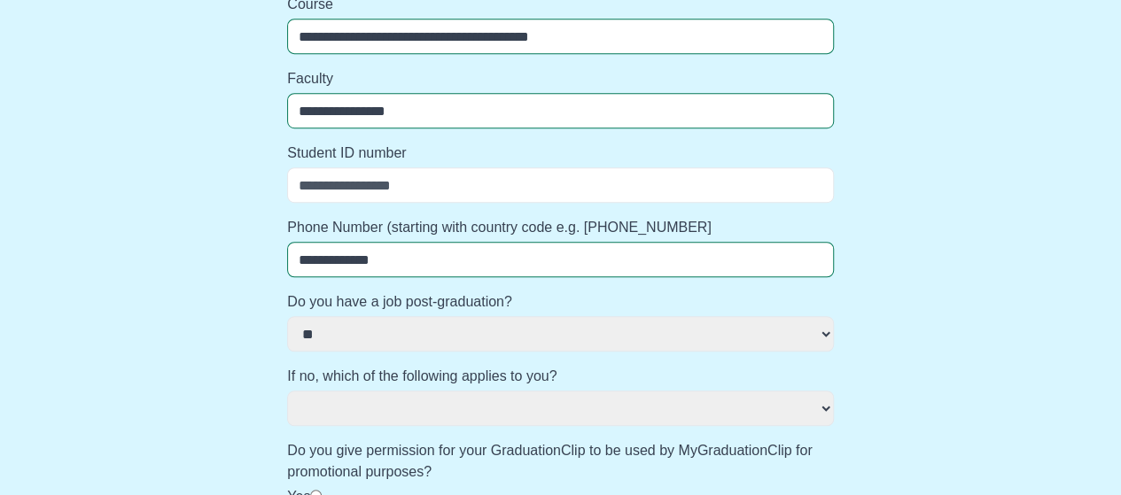
scroll to position [605, 0]
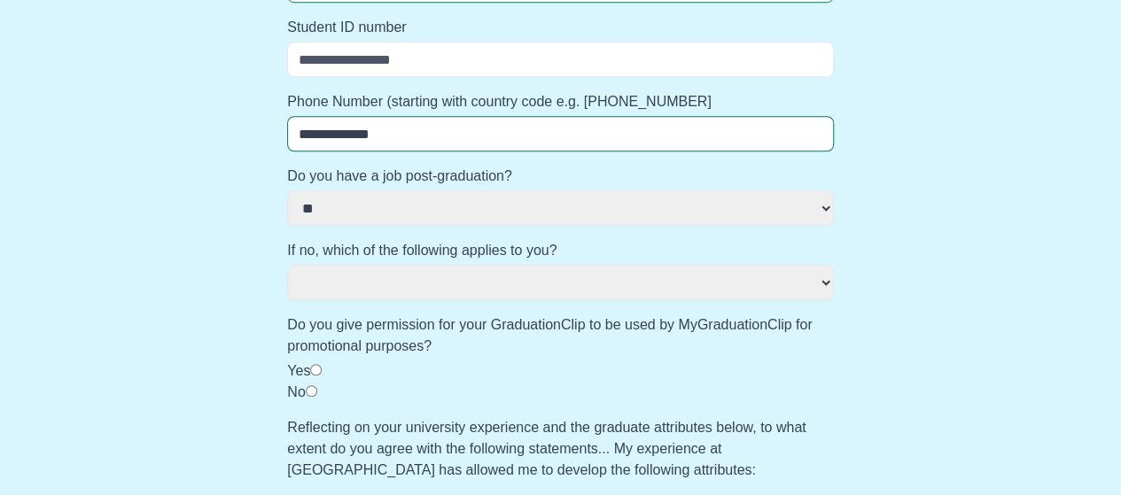
click at [445, 262] on span "**********" at bounding box center [560, 270] width 547 height 60
click at [446, 279] on select "**********" at bounding box center [560, 282] width 547 height 35
click at [287, 265] on select "**********" at bounding box center [560, 282] width 547 height 35
click at [476, 268] on select "**********" at bounding box center [560, 282] width 547 height 35
click at [499, 466] on label "Reflecting on your university experience and the graduate attributes below, to …" at bounding box center [560, 449] width 547 height 64
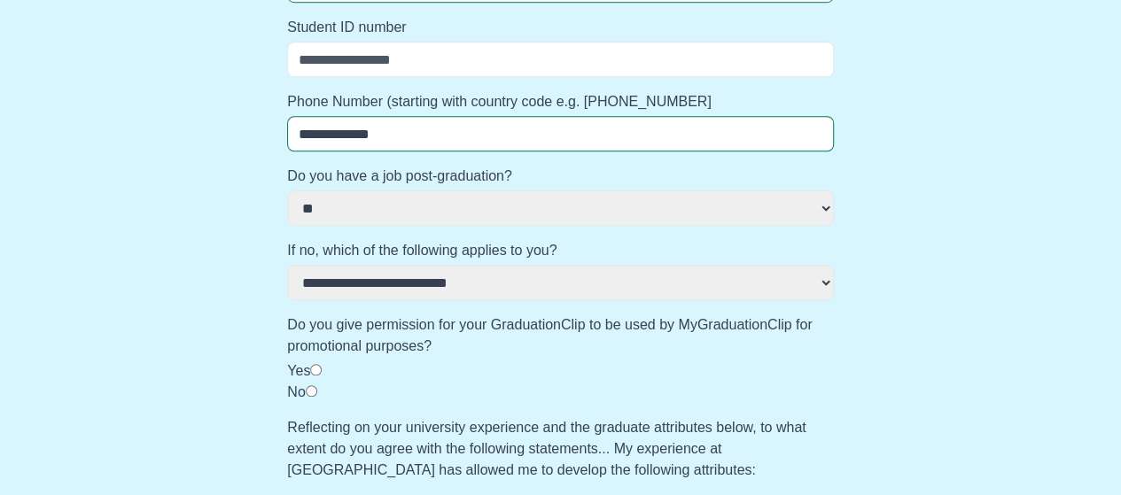
click at [505, 283] on select "**********" at bounding box center [560, 282] width 547 height 35
click at [518, 201] on select "*** **" at bounding box center [560, 208] width 547 height 35
click at [287, 191] on select "*** **" at bounding box center [560, 208] width 547 height 35
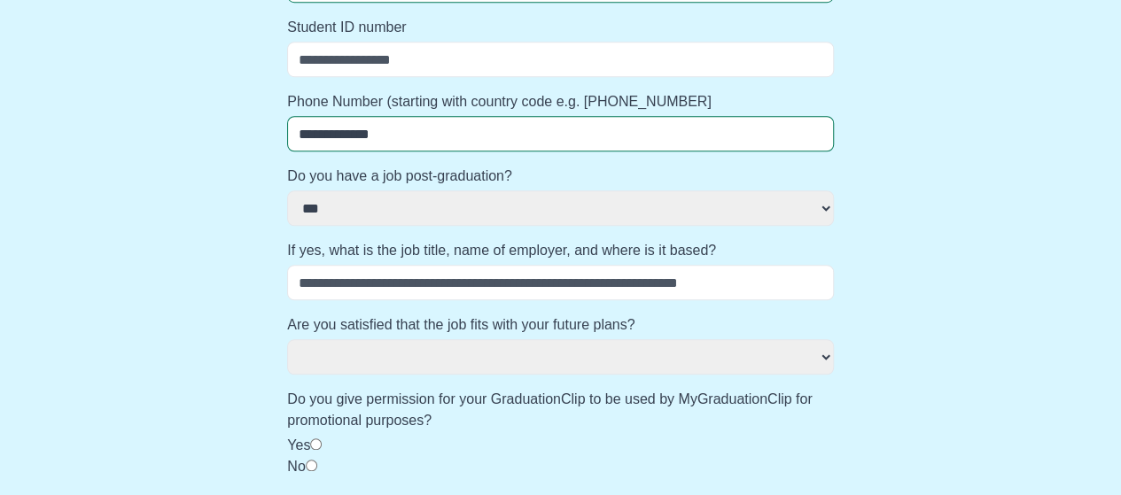
click at [513, 290] on input "If yes, what is the job title, name of employer, and where is it based?" at bounding box center [560, 282] width 547 height 35
click at [531, 362] on select "*** ** ********" at bounding box center [560, 356] width 547 height 35
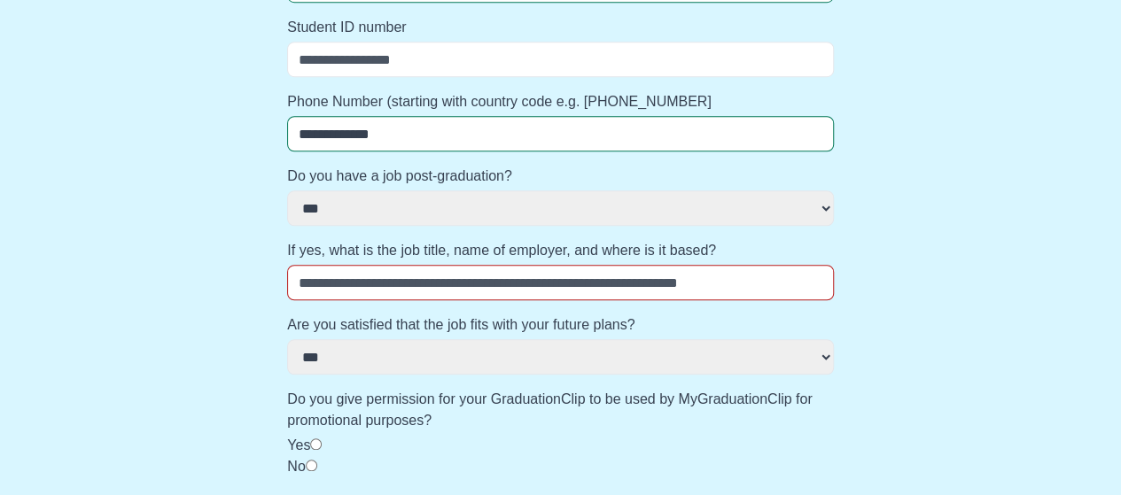
click at [287, 339] on select "*** ** ********" at bounding box center [560, 356] width 547 height 35
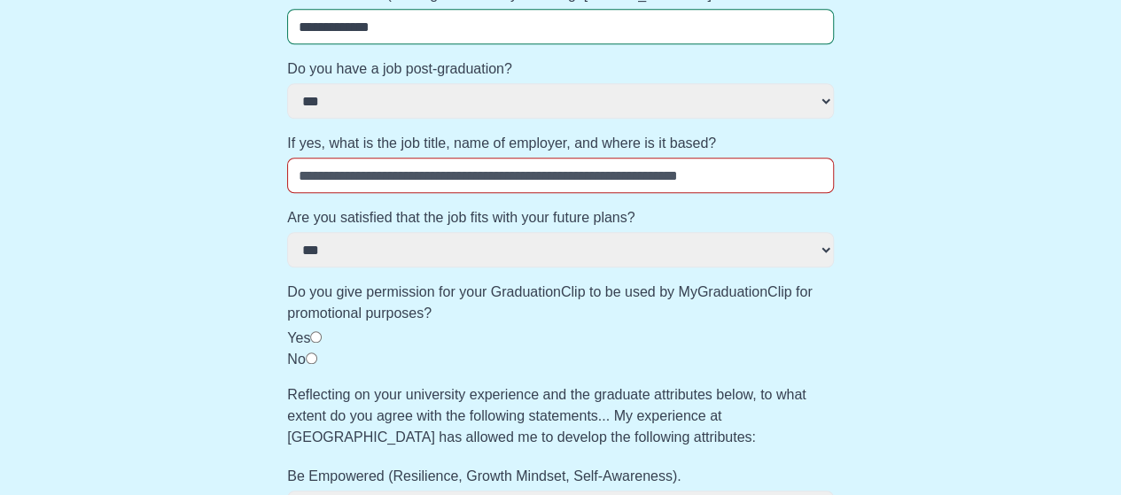
scroll to position [709, 0]
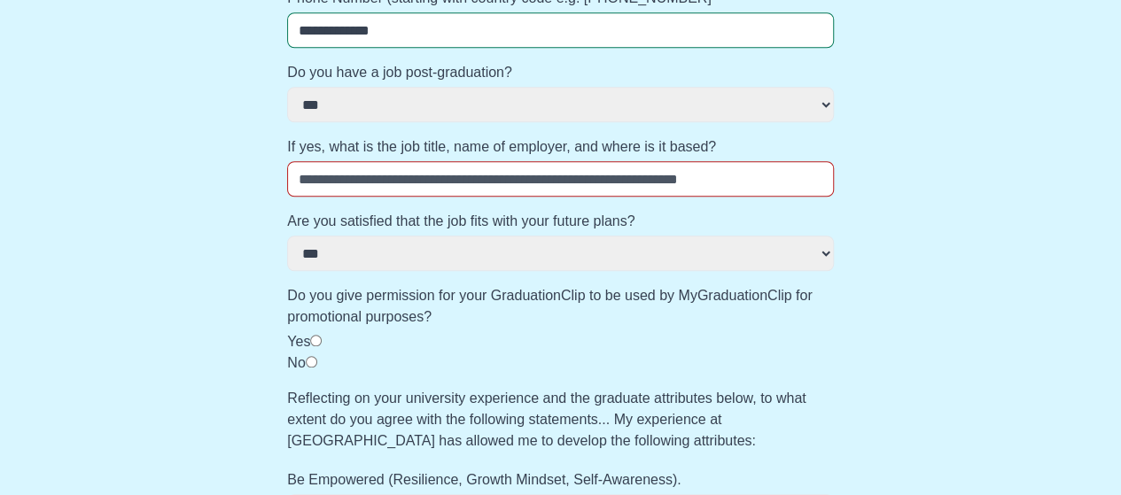
click at [506, 183] on input "If yes, what is the job title, name of employer, and where is it based?" at bounding box center [560, 178] width 547 height 35
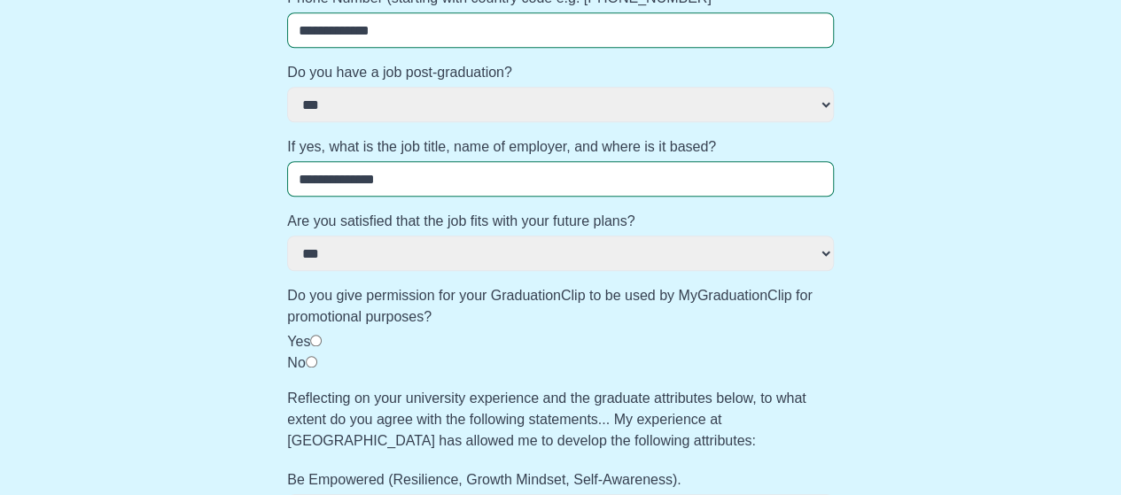
click at [496, 191] on input "**********" at bounding box center [560, 178] width 547 height 35
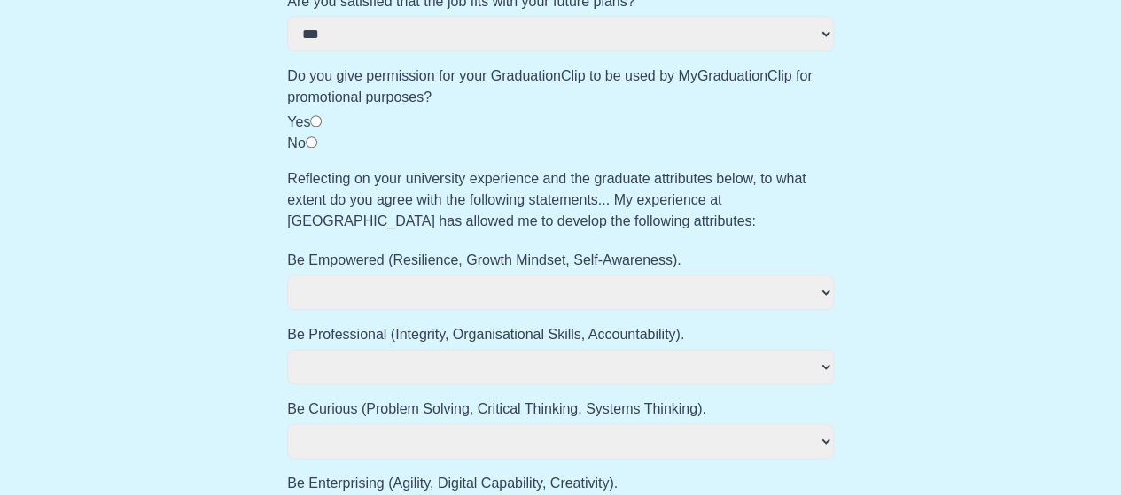
scroll to position [930, 0]
click at [510, 303] on select "**********" at bounding box center [560, 290] width 547 height 35
click at [287, 273] on select "**********" at bounding box center [560, 290] width 547 height 35
click at [486, 364] on select "**********" at bounding box center [560, 364] width 547 height 35
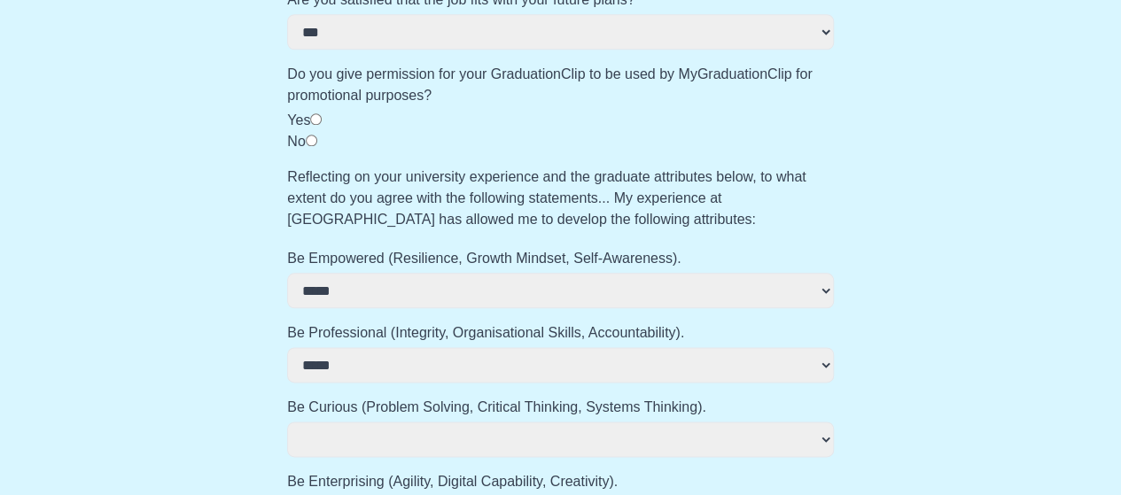
click at [287, 347] on select "**********" at bounding box center [560, 364] width 547 height 35
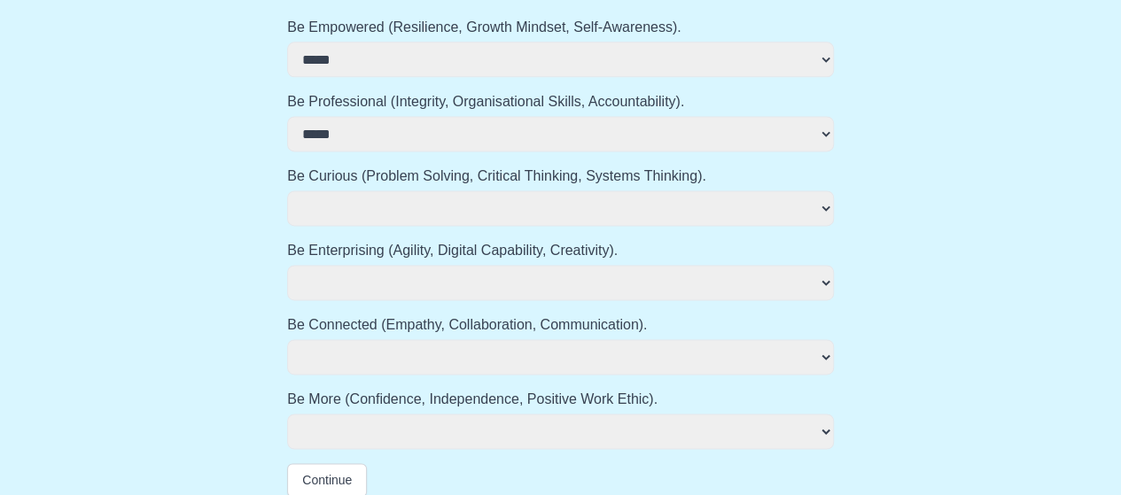
scroll to position [1177, 0]
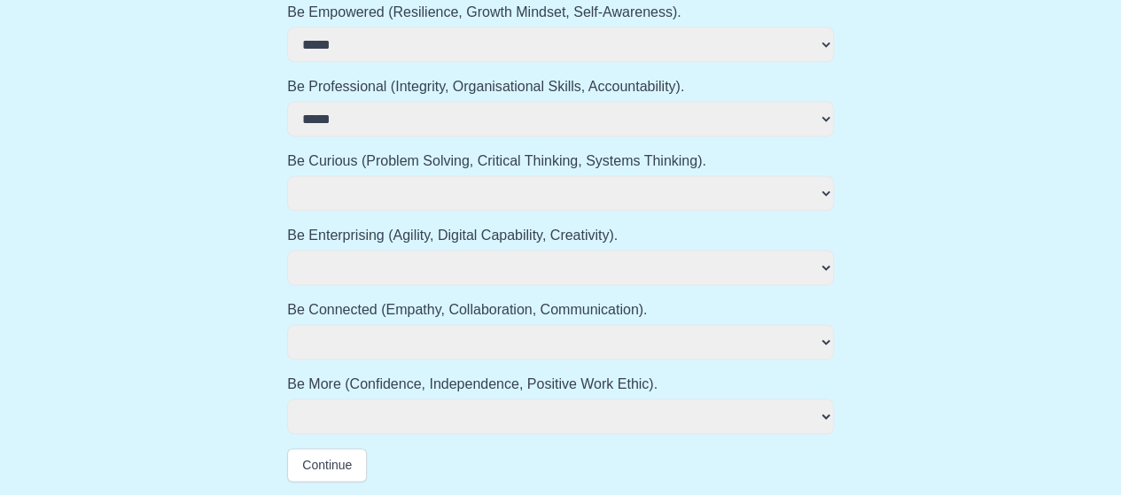
click at [482, 183] on select "**********" at bounding box center [560, 192] width 547 height 35
click at [287, 175] on select "**********" at bounding box center [560, 192] width 547 height 35
click at [470, 270] on select "**********" at bounding box center [560, 267] width 547 height 35
click at [287, 250] on select "**********" at bounding box center [560, 267] width 547 height 35
click at [461, 346] on select "**********" at bounding box center [560, 341] width 547 height 35
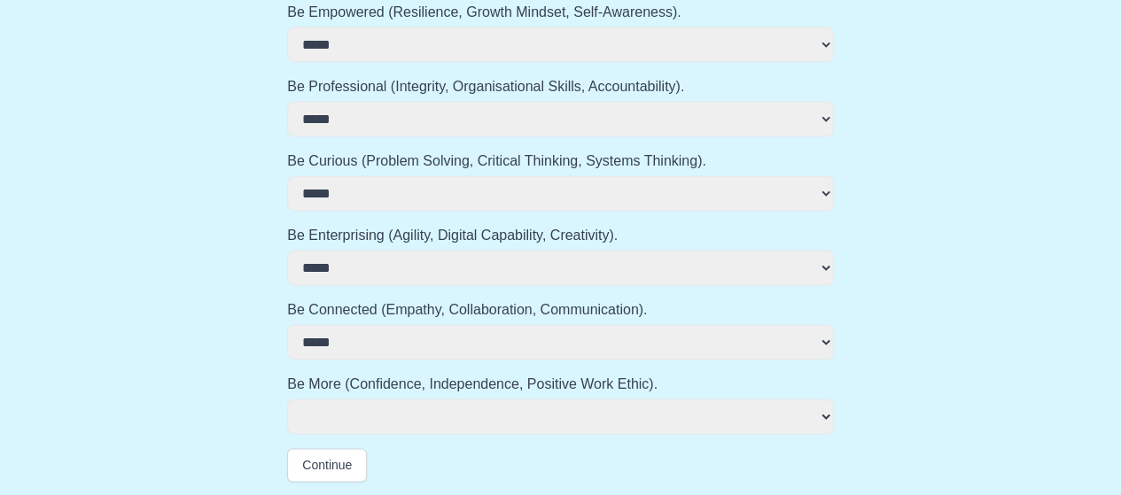
click at [287, 324] on select "**********" at bounding box center [560, 341] width 547 height 35
click at [442, 416] on select "**********" at bounding box center [560, 416] width 547 height 35
click at [287, 399] on select "**********" at bounding box center [560, 416] width 547 height 35
click at [450, 381] on label "Be More (Confidence, Independence, Positive Work Ethic)." at bounding box center [560, 384] width 547 height 21
click at [450, 399] on select "**********" at bounding box center [560, 416] width 547 height 35
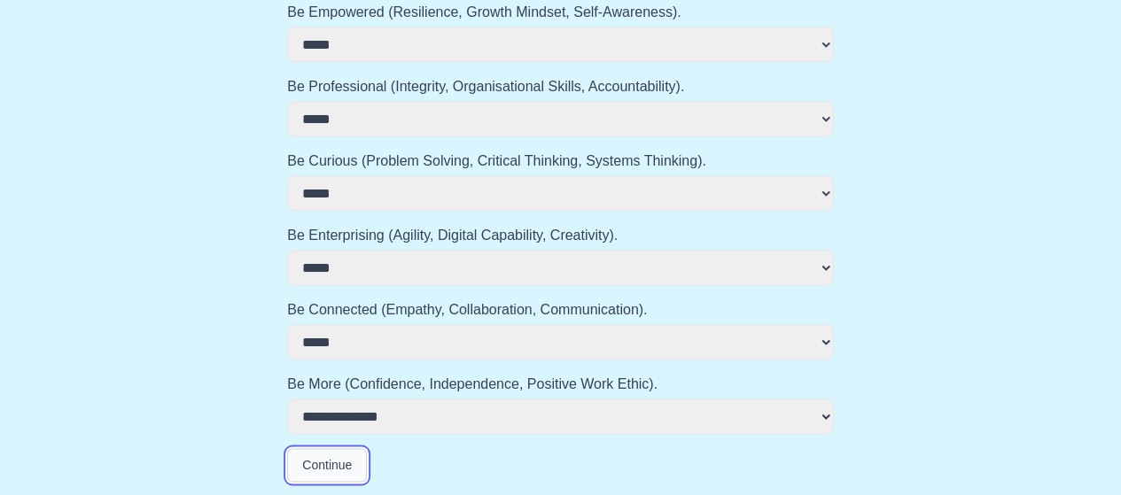
click at [345, 466] on button "Continue" at bounding box center [327, 465] width 80 height 34
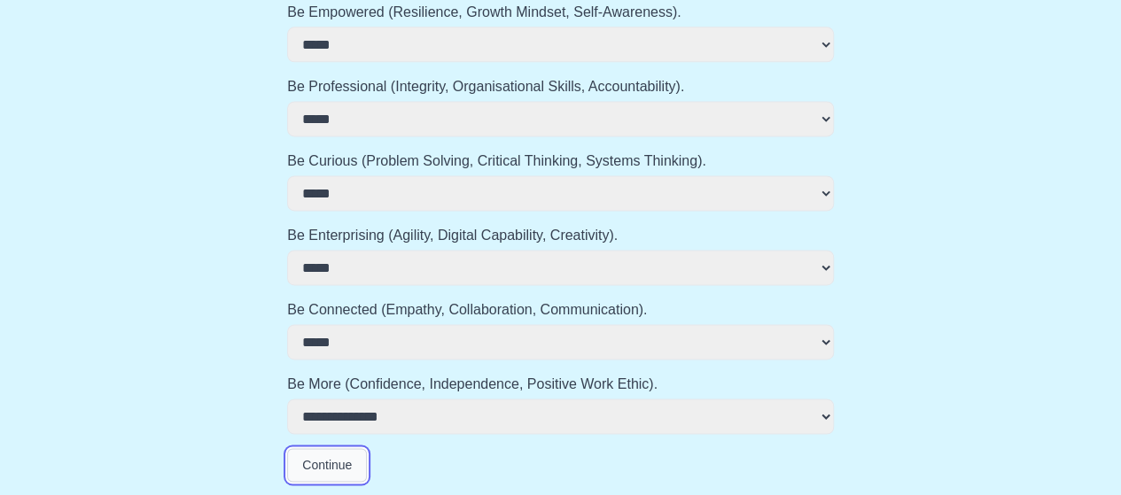
click at [345, 466] on button "Continue" at bounding box center [327, 465] width 80 height 34
click at [335, 461] on button "Continue" at bounding box center [327, 465] width 80 height 34
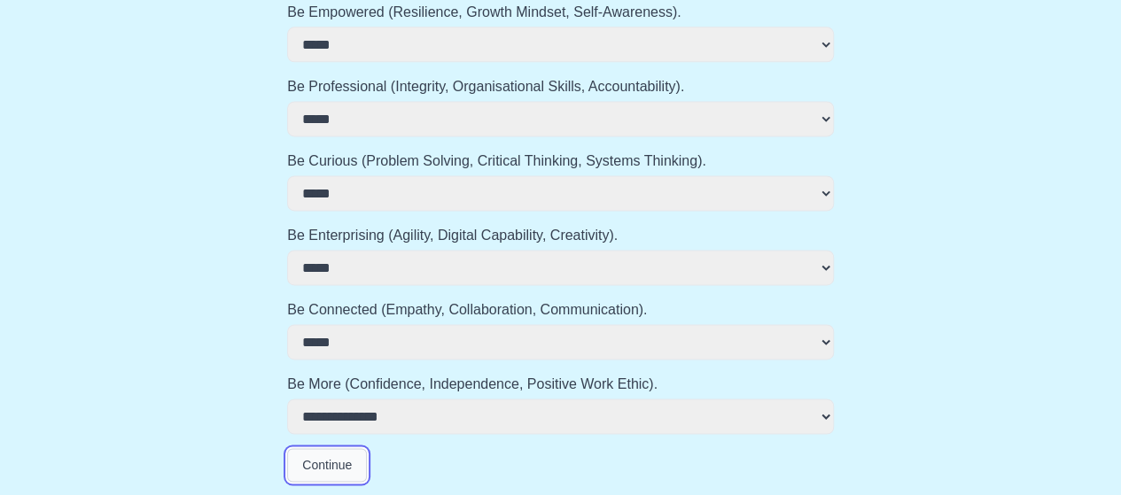
click at [335, 461] on button "Continue" at bounding box center [327, 465] width 80 height 34
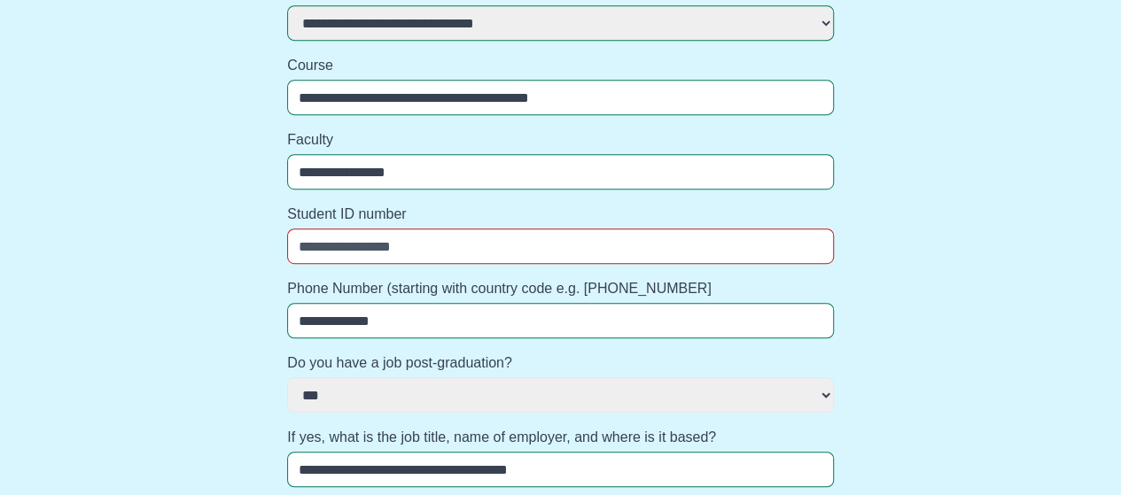
scroll to position [487, 0]
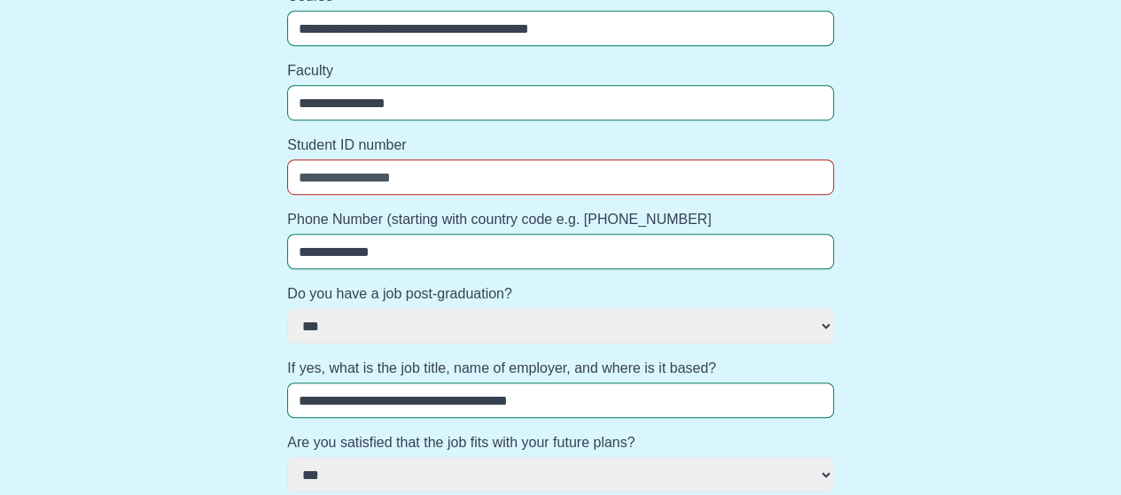
click at [372, 180] on input "Student ID number" at bounding box center [560, 177] width 547 height 35
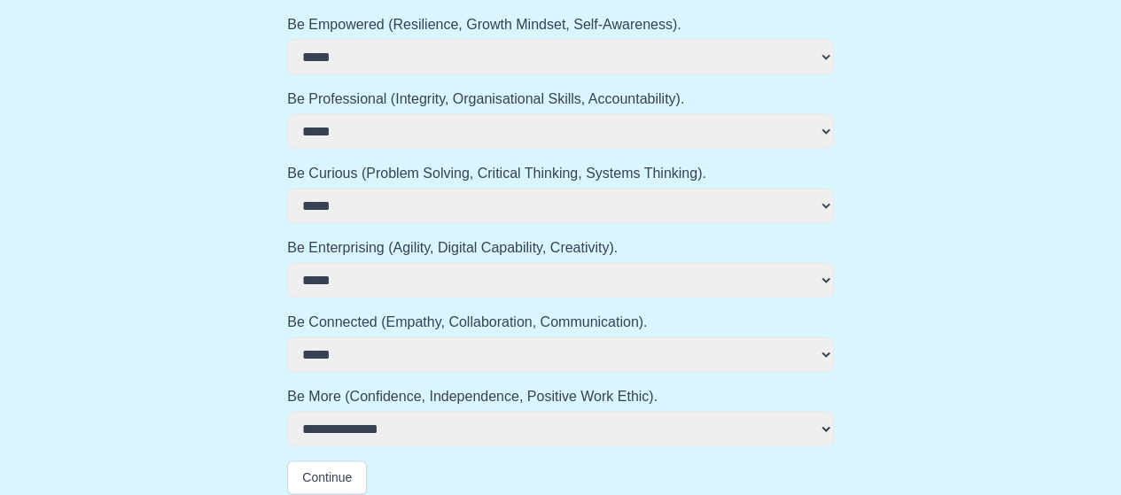
scroll to position [1177, 0]
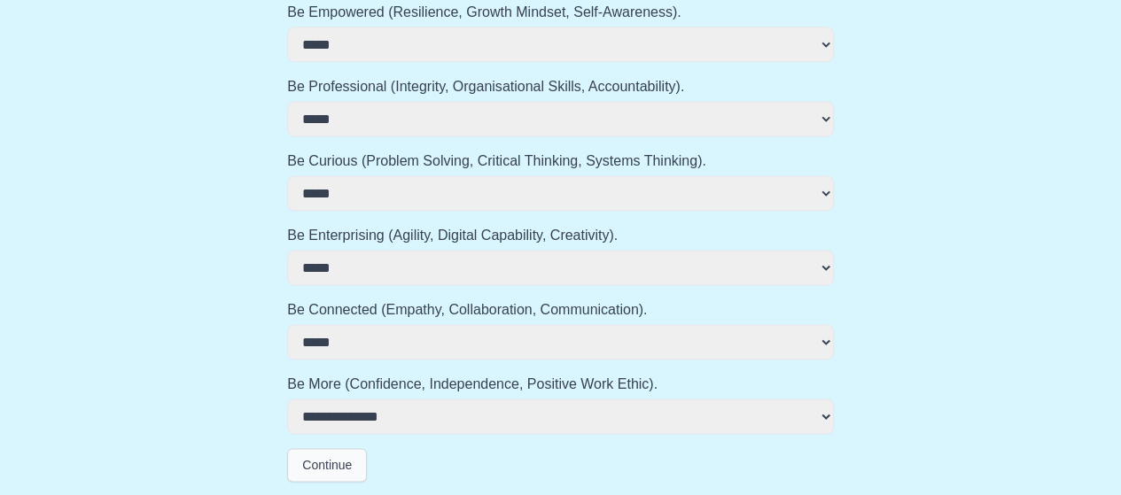
click at [327, 464] on button "Continue" at bounding box center [327, 465] width 80 height 34
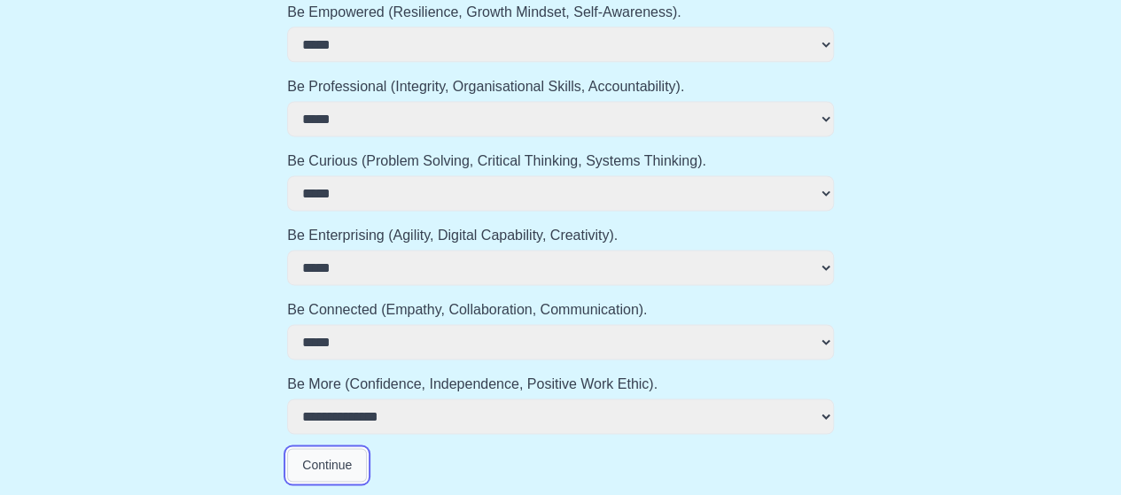
click at [327, 464] on button "Continue" at bounding box center [327, 465] width 80 height 34
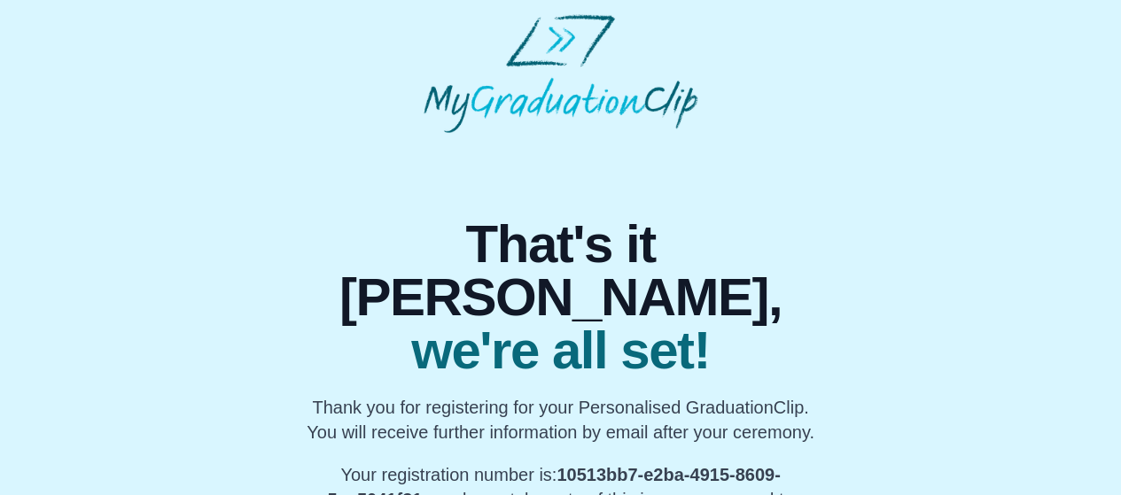
scroll to position [2, 0]
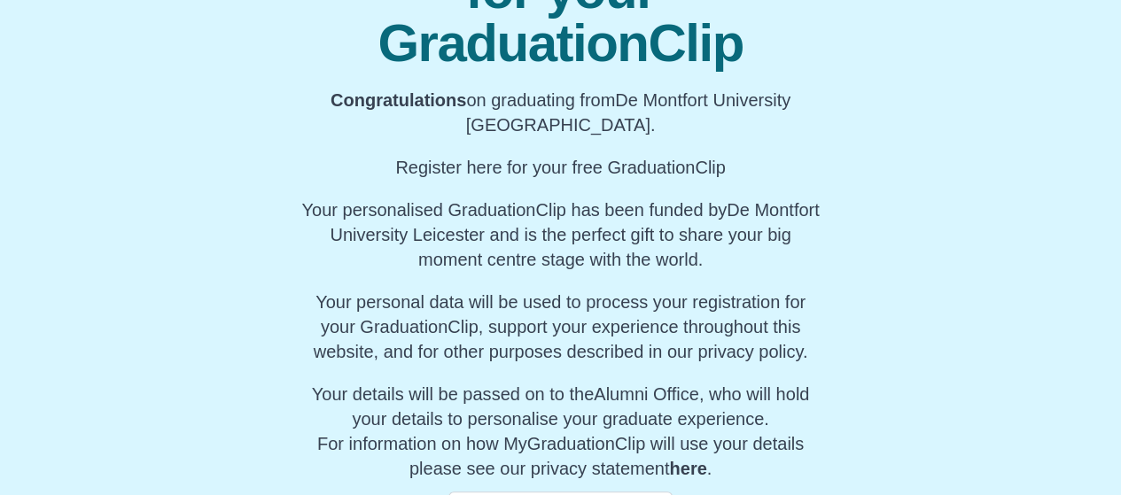
scroll to position [280, 0]
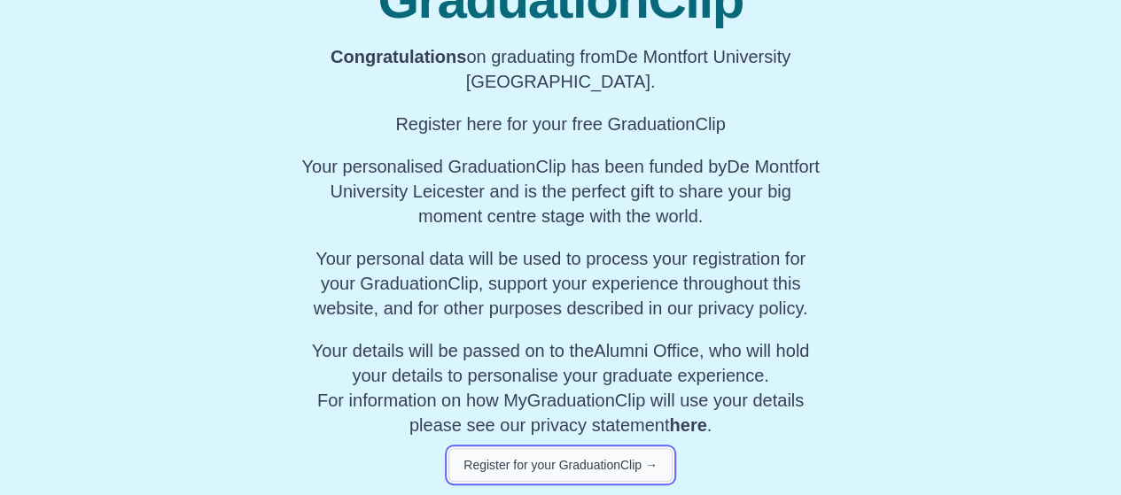
click at [572, 460] on button "Register for your GraduationClip →" at bounding box center [560, 465] width 224 height 34
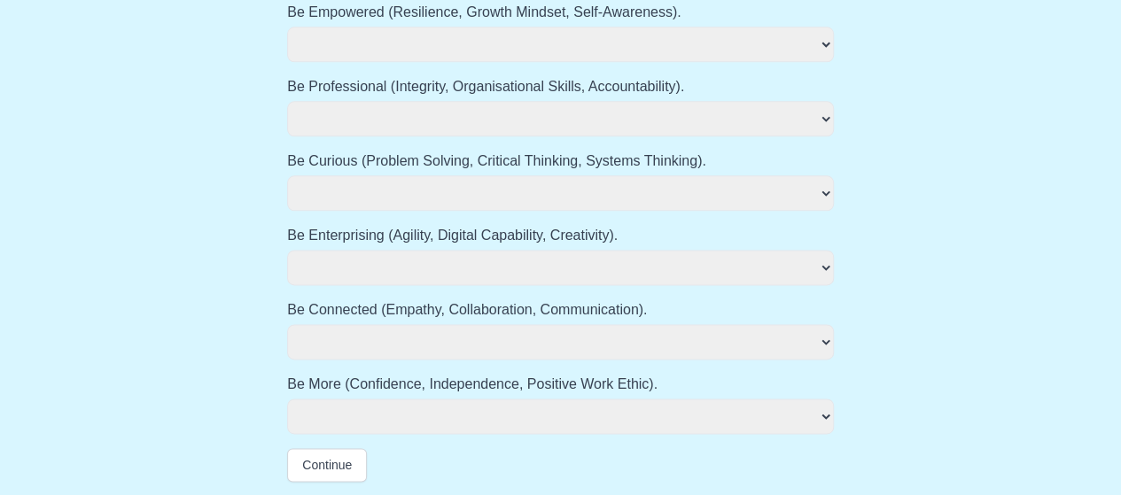
scroll to position [0, 0]
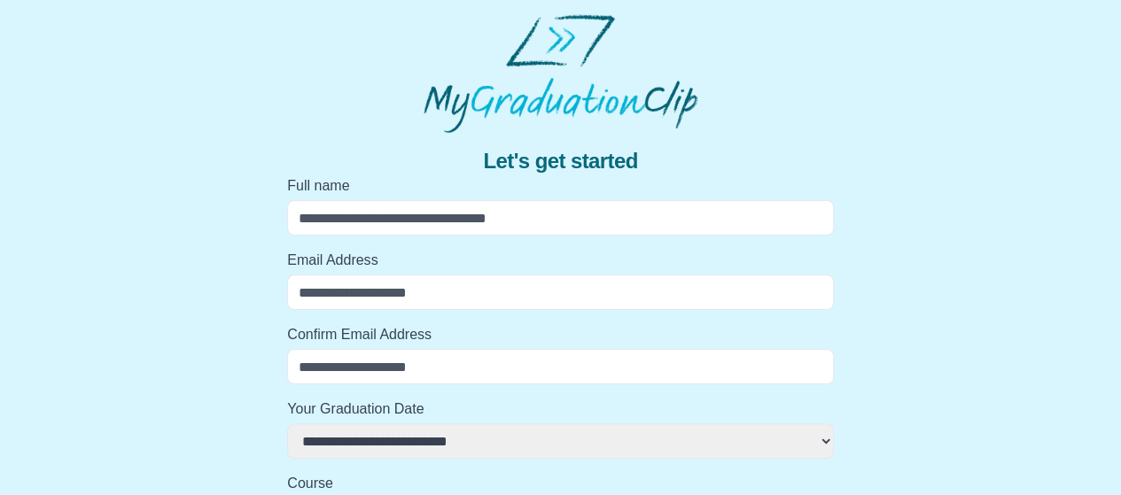
click at [459, 206] on input "Full name" at bounding box center [560, 217] width 547 height 35
type input "*********"
type input "**********"
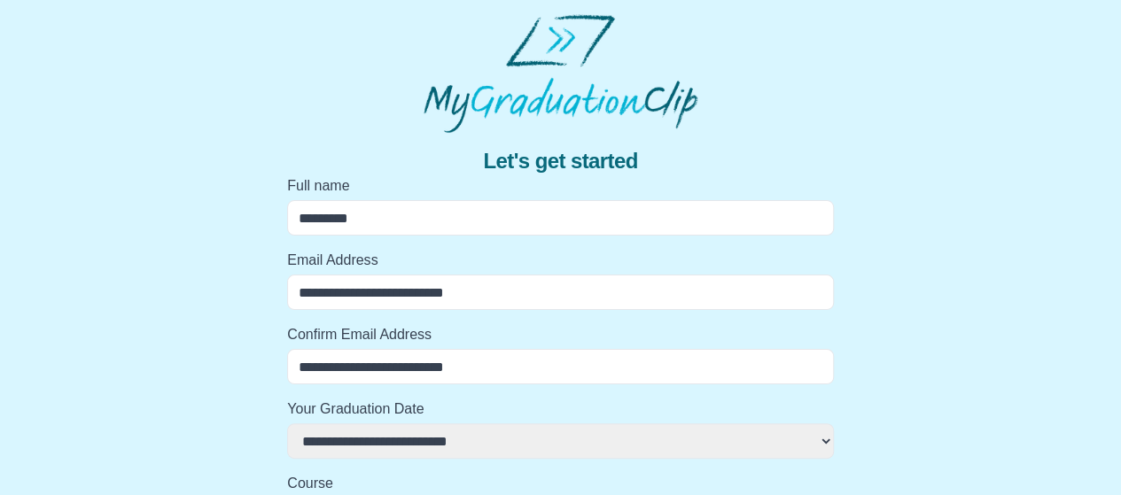
type input "**********"
select select
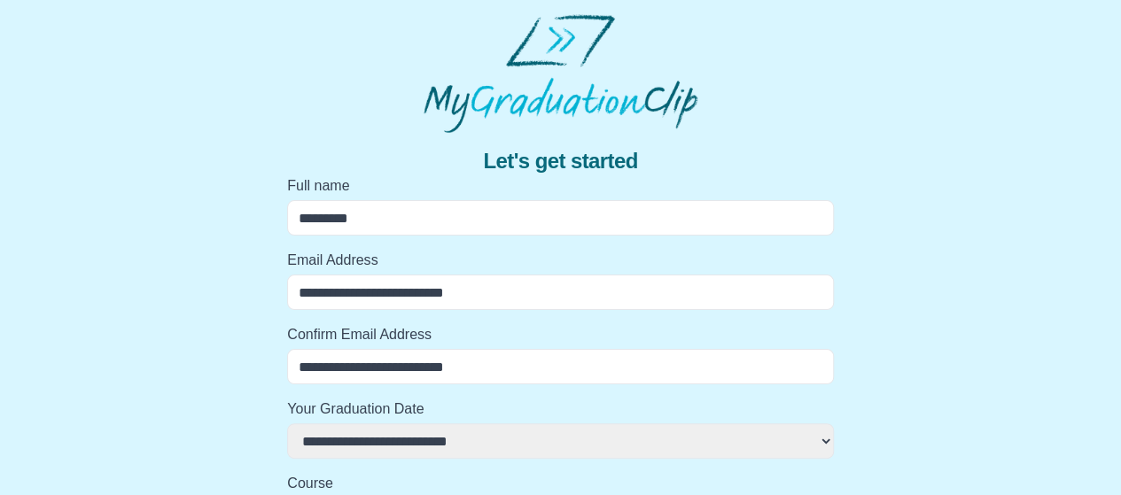
select select
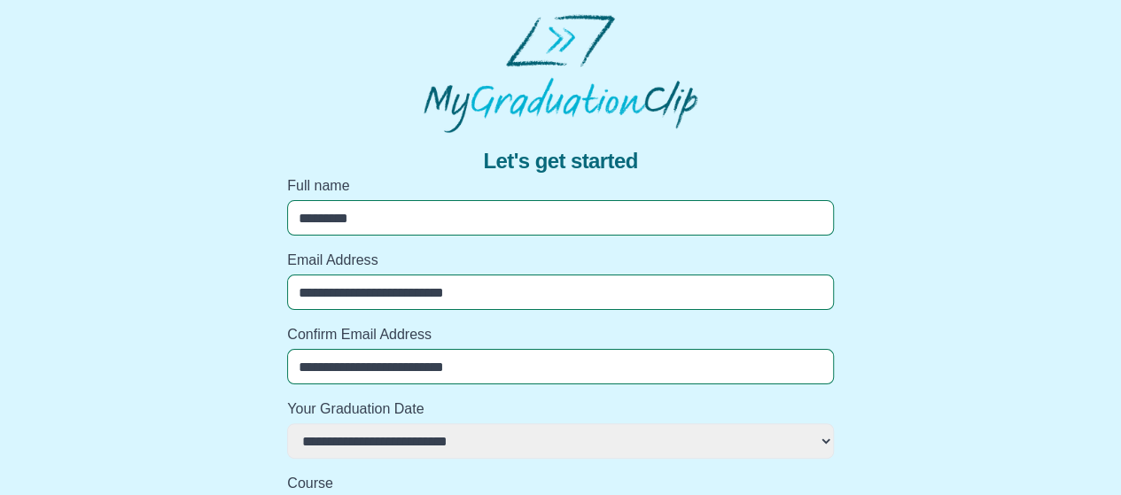
select select
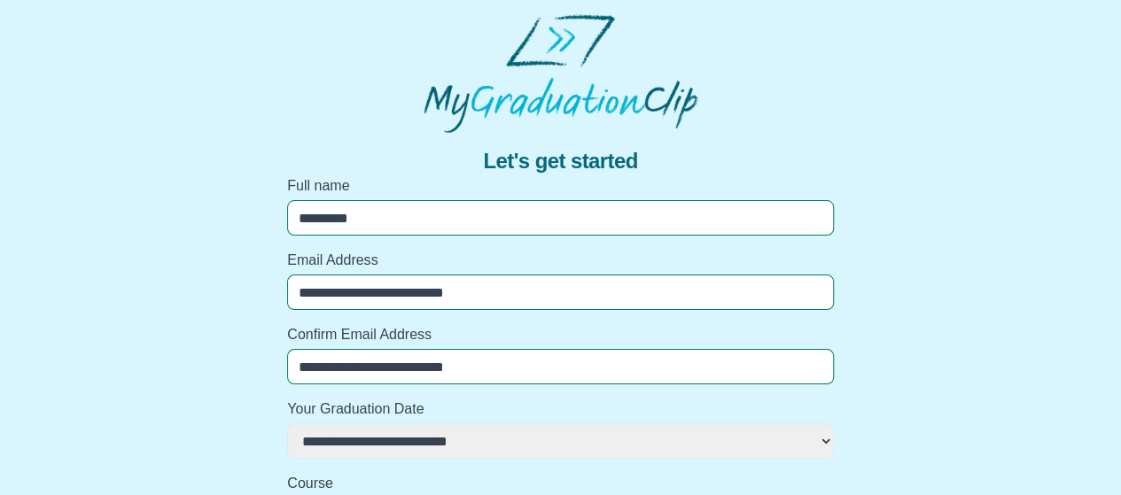
select select
click at [289, 224] on input "*********" at bounding box center [560, 217] width 547 height 35
type input "**********"
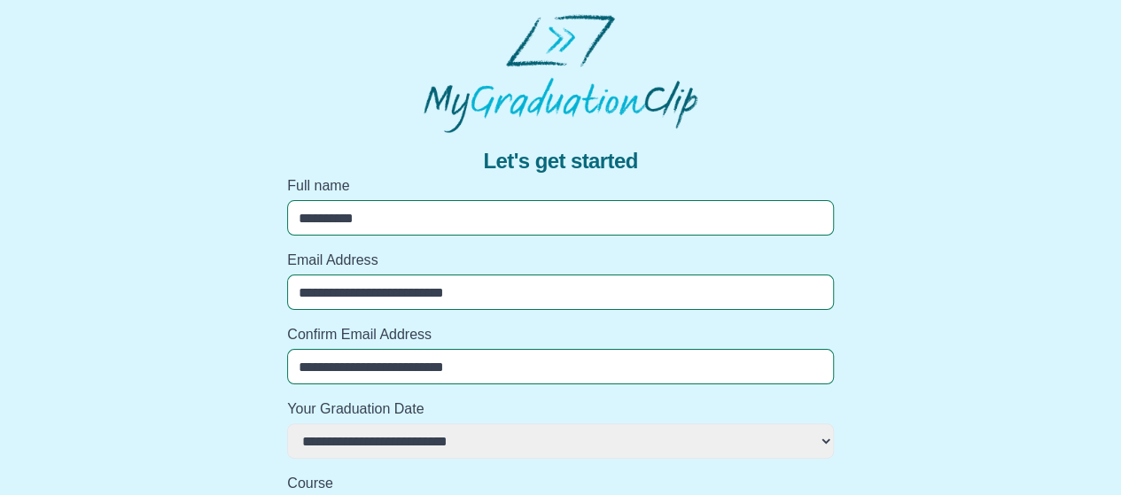
select select
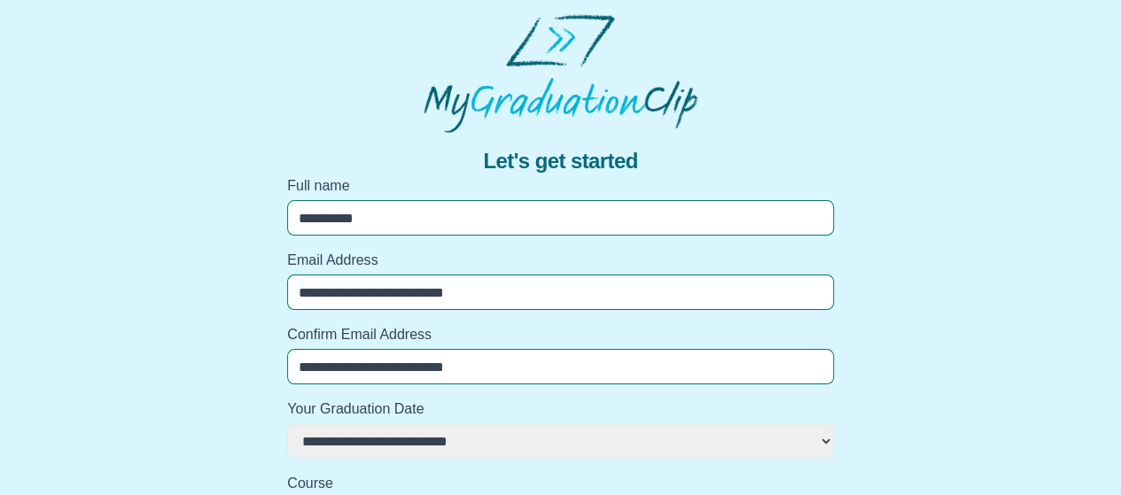
select select
type input "**********"
select select
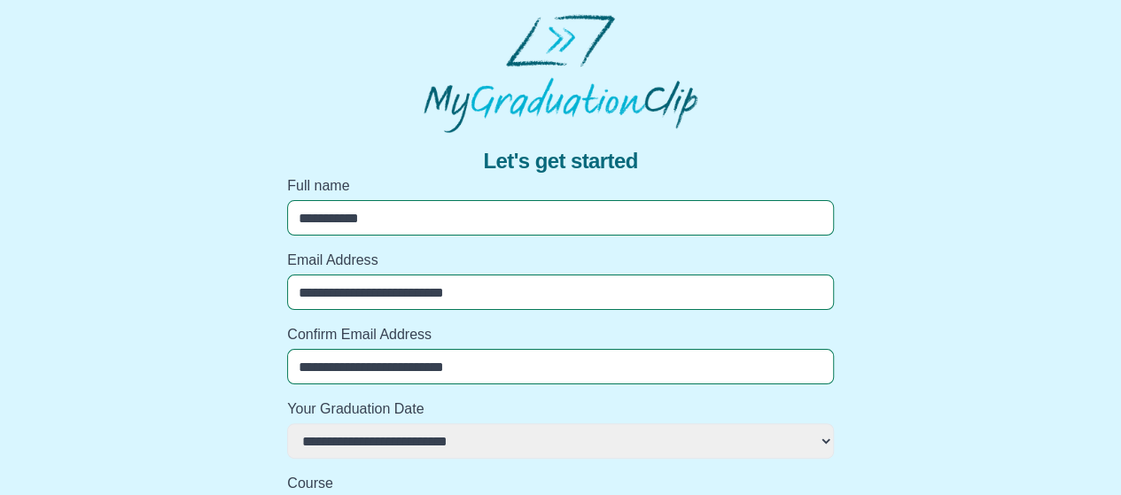
select select
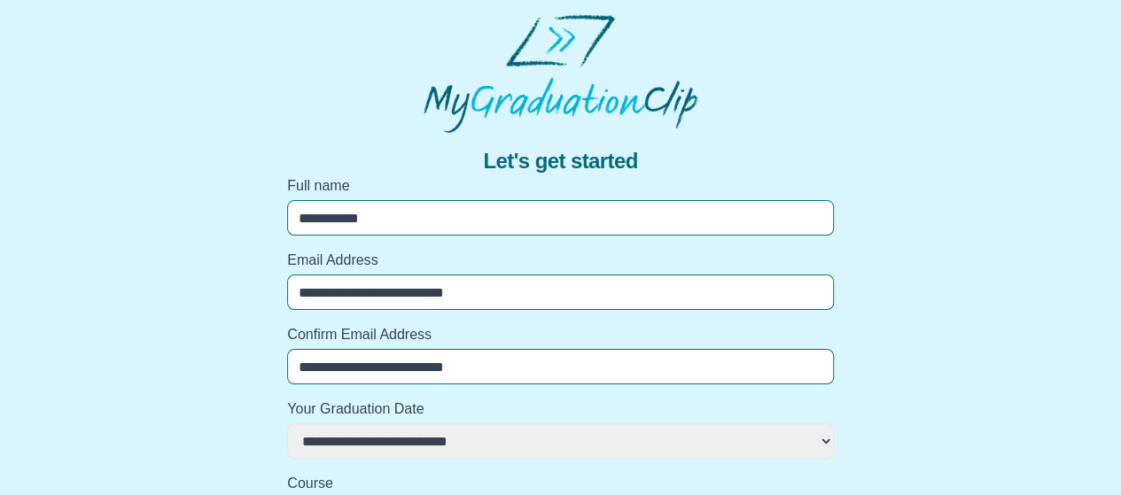
select select
type input "**********"
select select
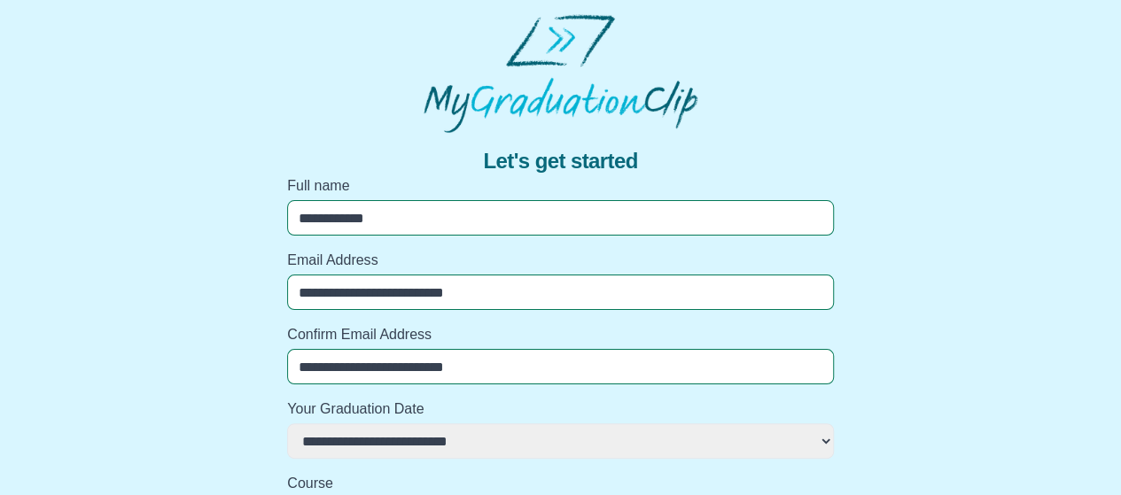
select select
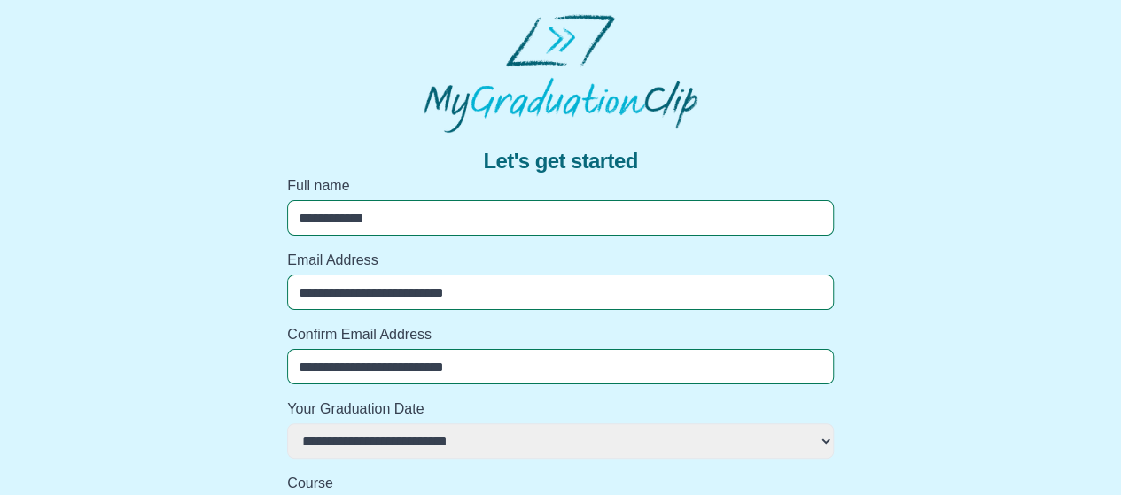
select select
type input "**********"
select select
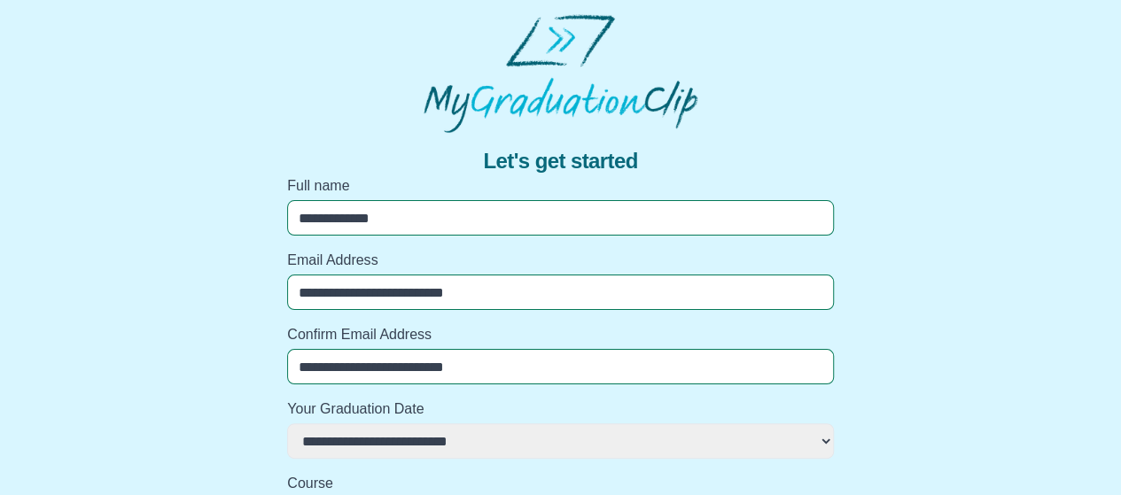
select select
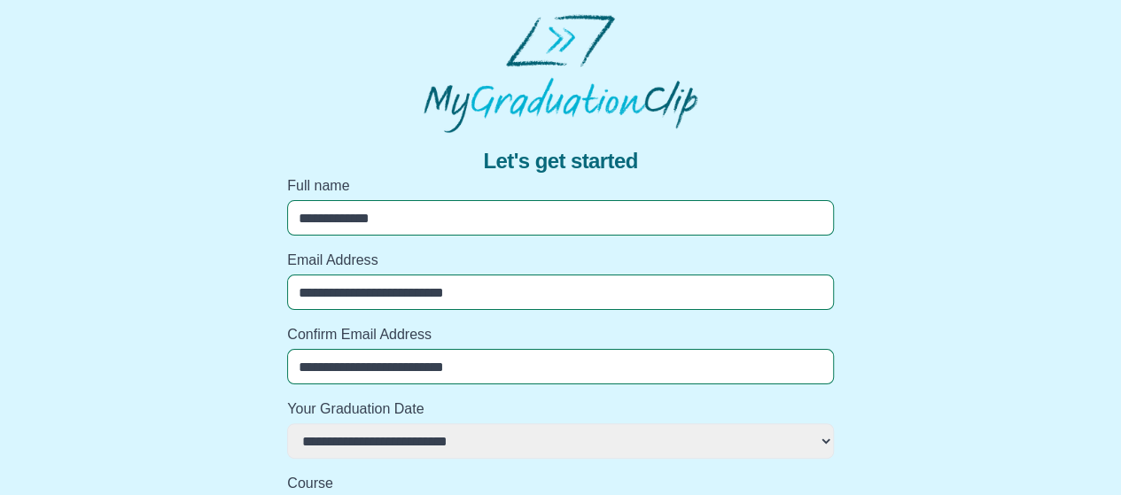
type input "**********"
select select
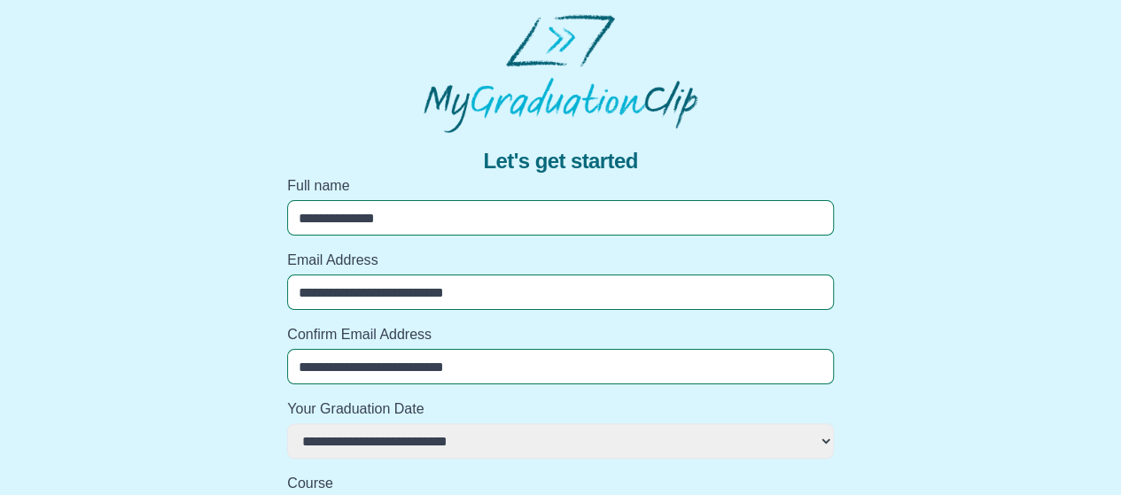
select select
type input "**********"
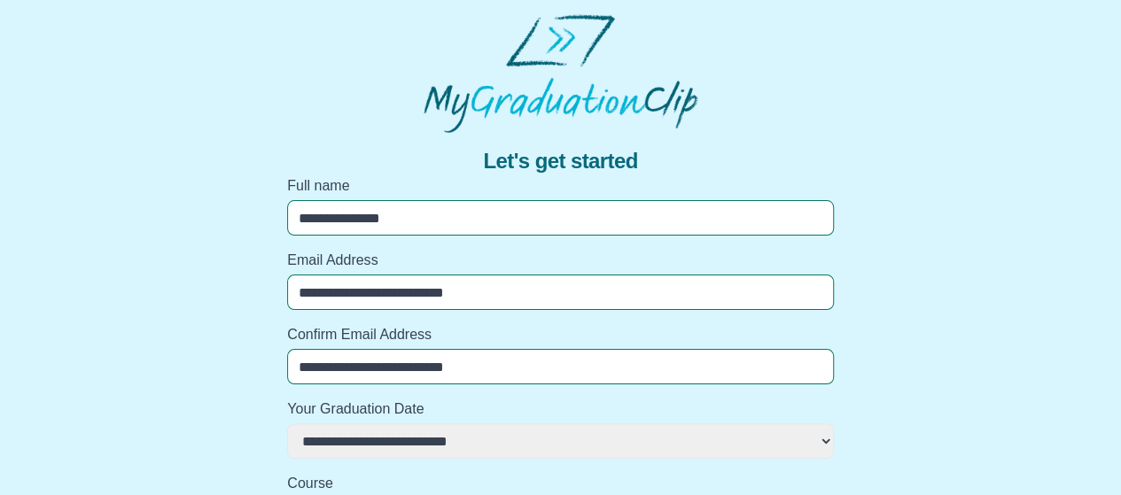
select select
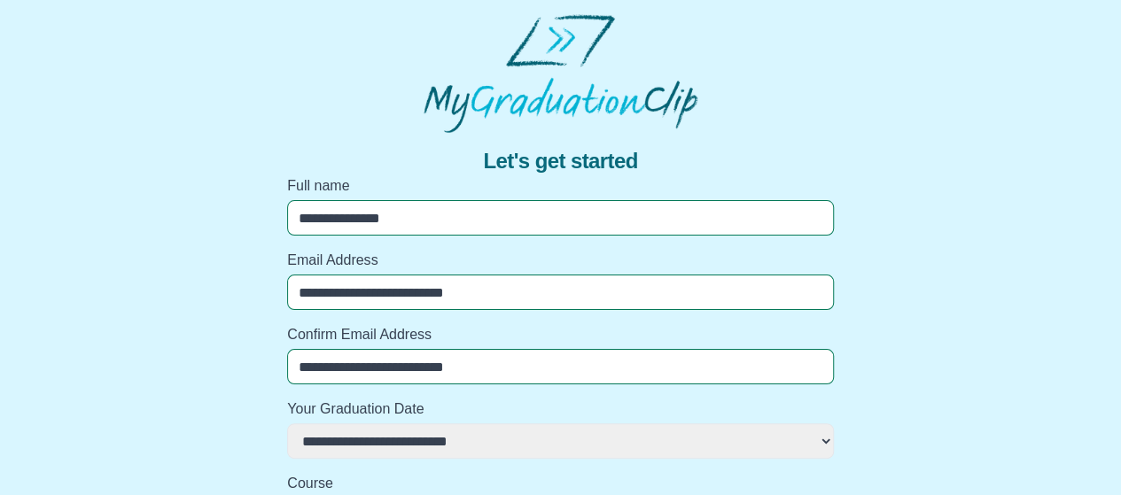
select select
click at [483, 214] on input "**********" at bounding box center [560, 217] width 547 height 35
type input "**********"
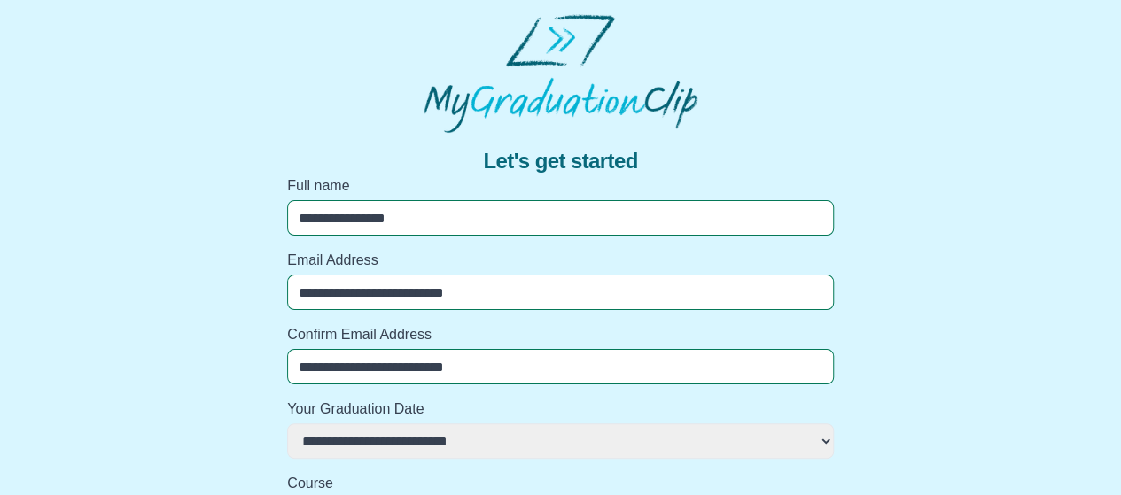
select select
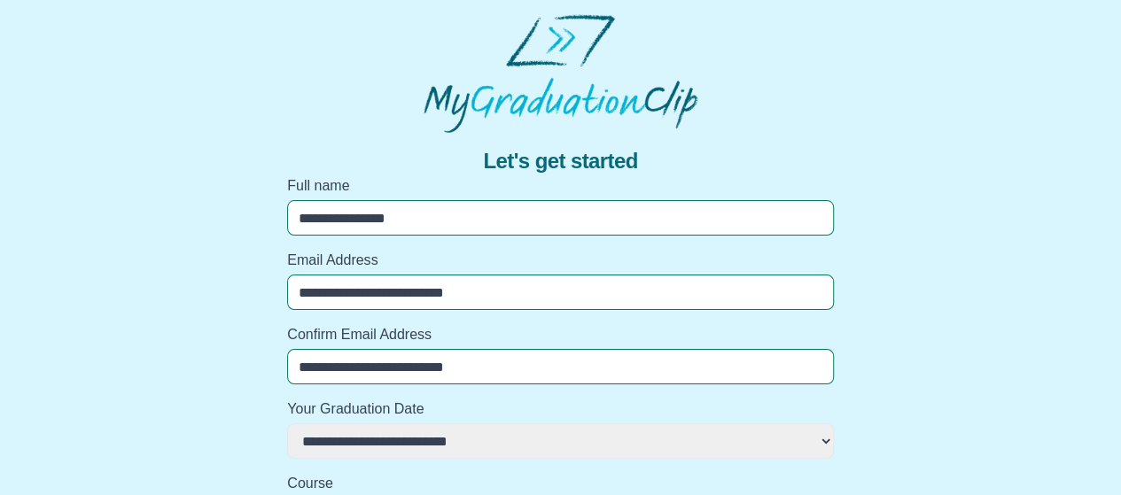
select select
type input "**********"
select select
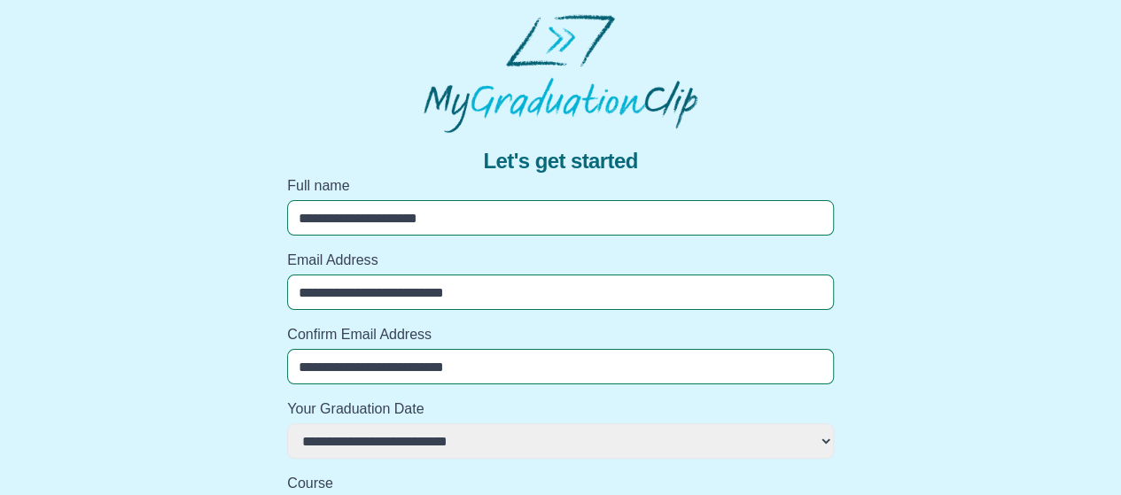
select select
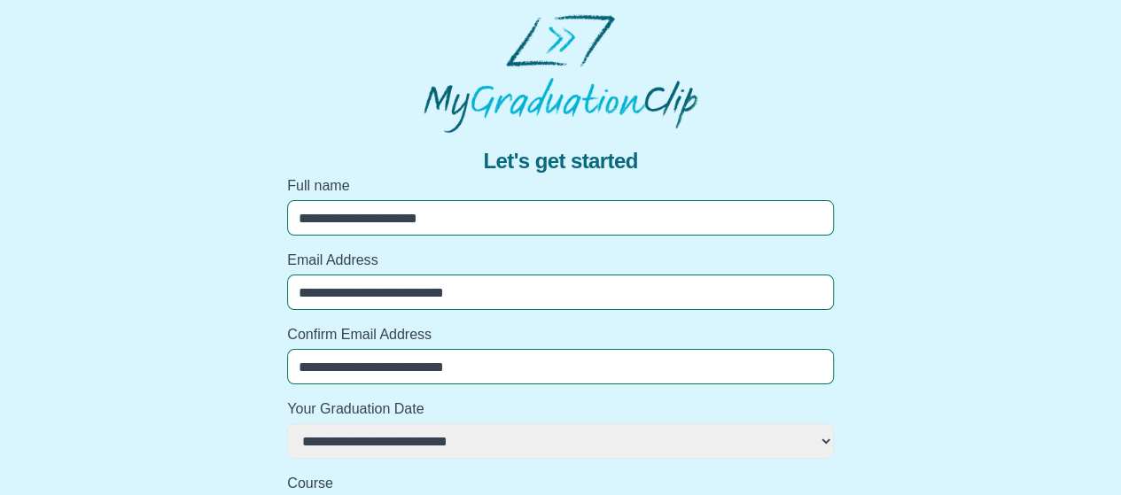
select select
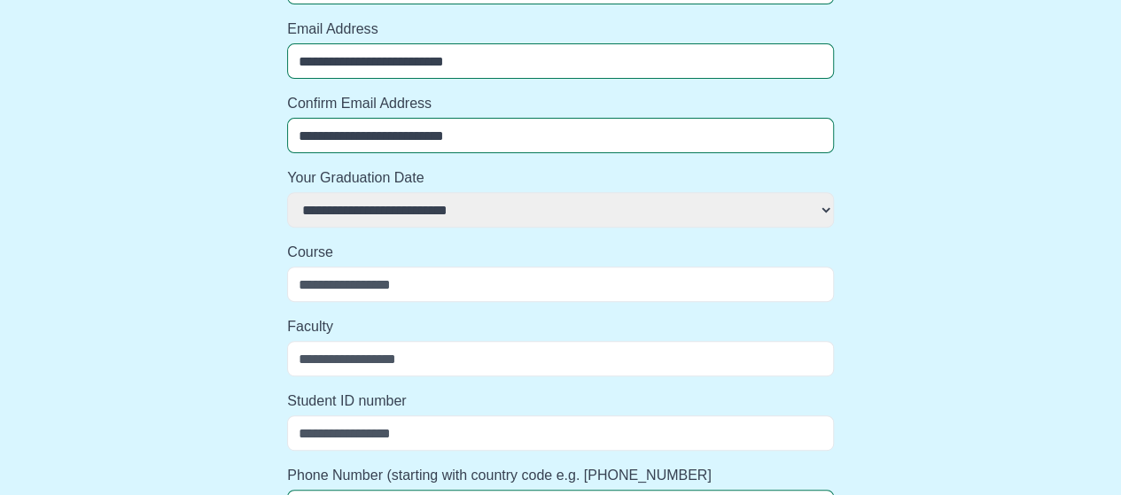
scroll to position [236, 0]
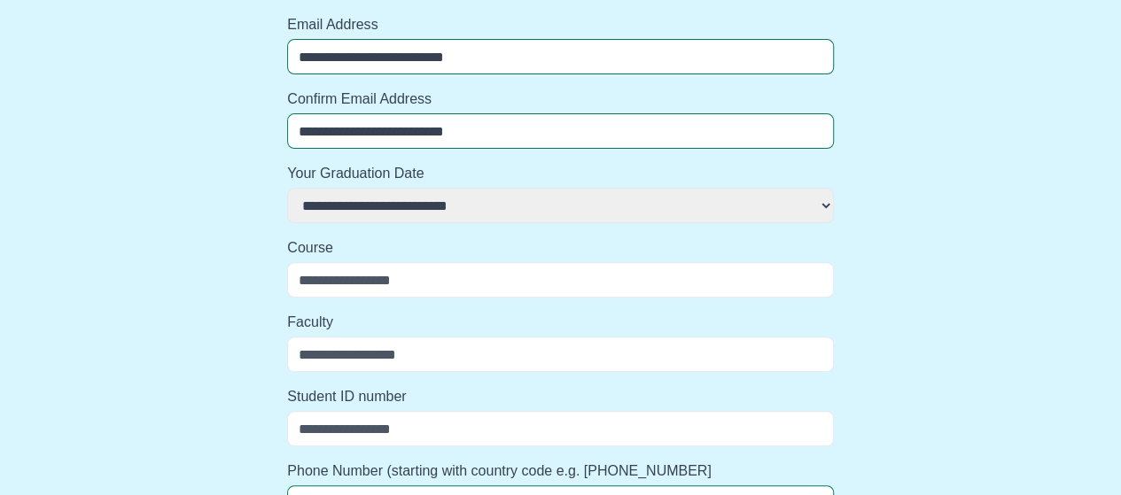
click at [463, 206] on select "**********" at bounding box center [560, 205] width 547 height 35
select select
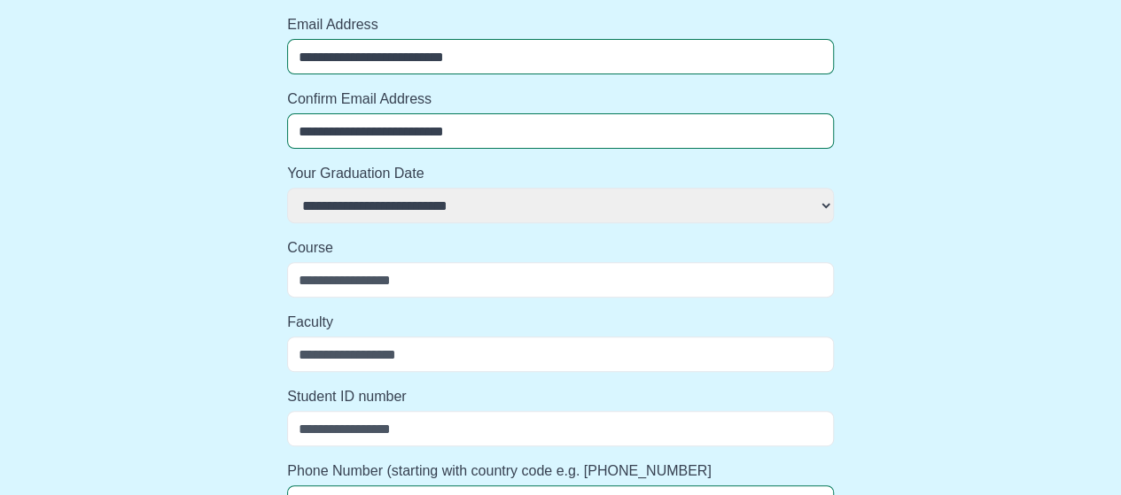
select select
select select "**********"
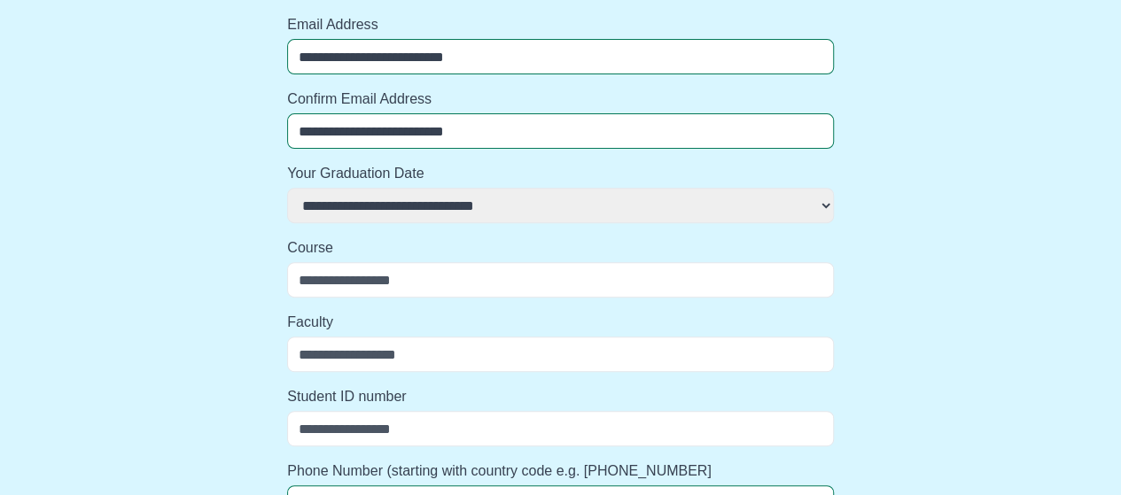
click at [287, 188] on select "**********" at bounding box center [560, 205] width 547 height 35
select select
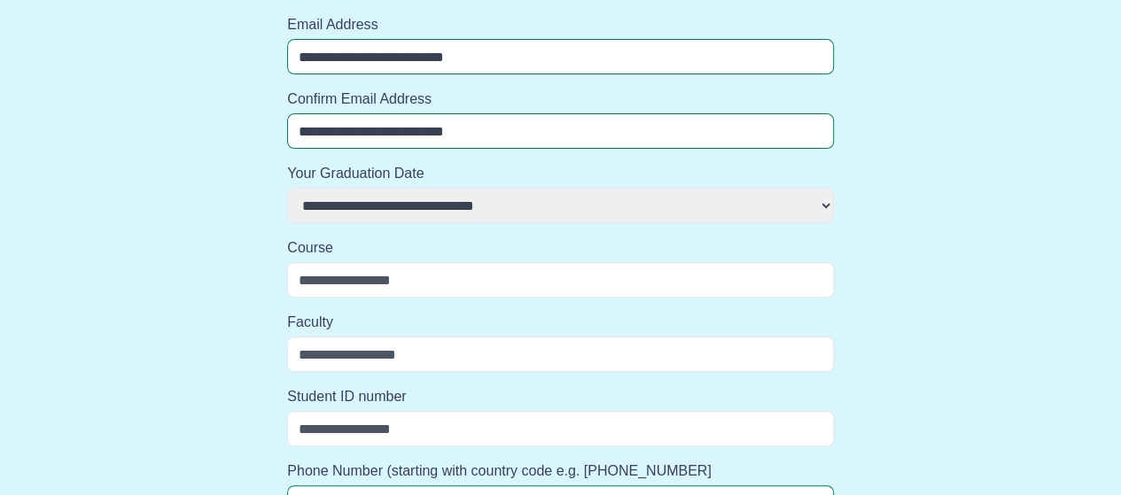
select select
click at [445, 183] on label "Your Graduation Date" at bounding box center [560, 173] width 547 height 21
click at [445, 188] on select "**********" at bounding box center [560, 205] width 547 height 35
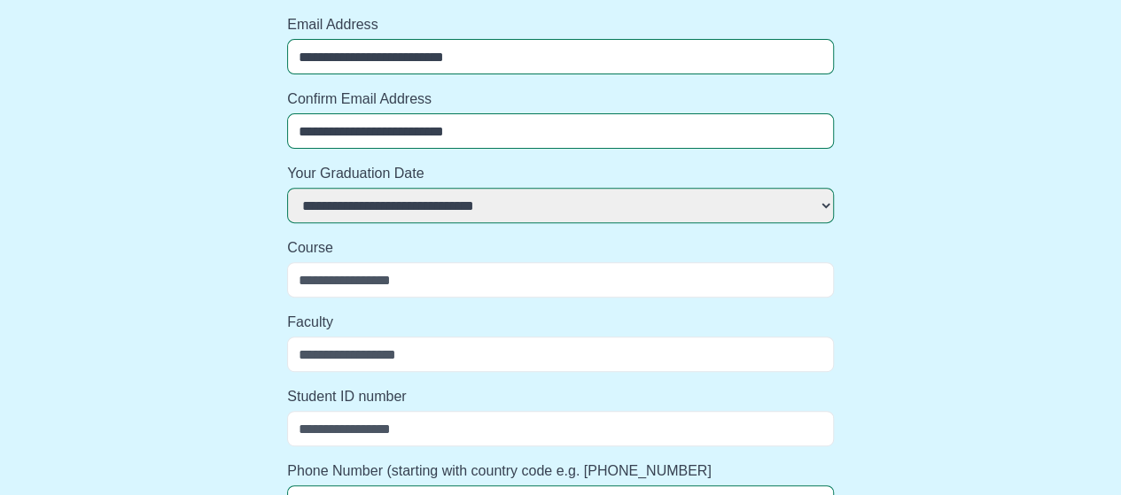
select select
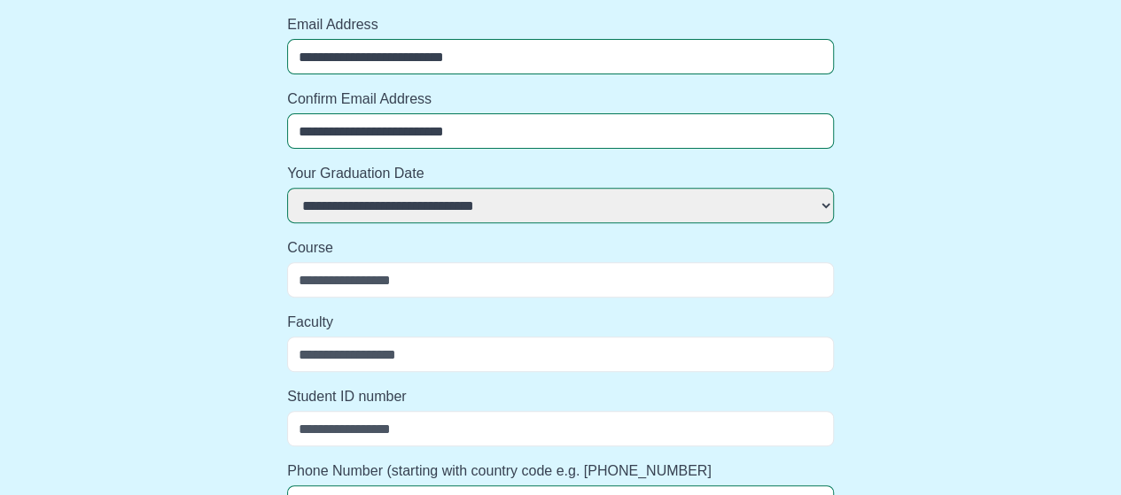
select select
click at [445, 188] on select "**********" at bounding box center [560, 205] width 547 height 35
select select "**********"
click at [287, 188] on select "**********" at bounding box center [560, 205] width 547 height 35
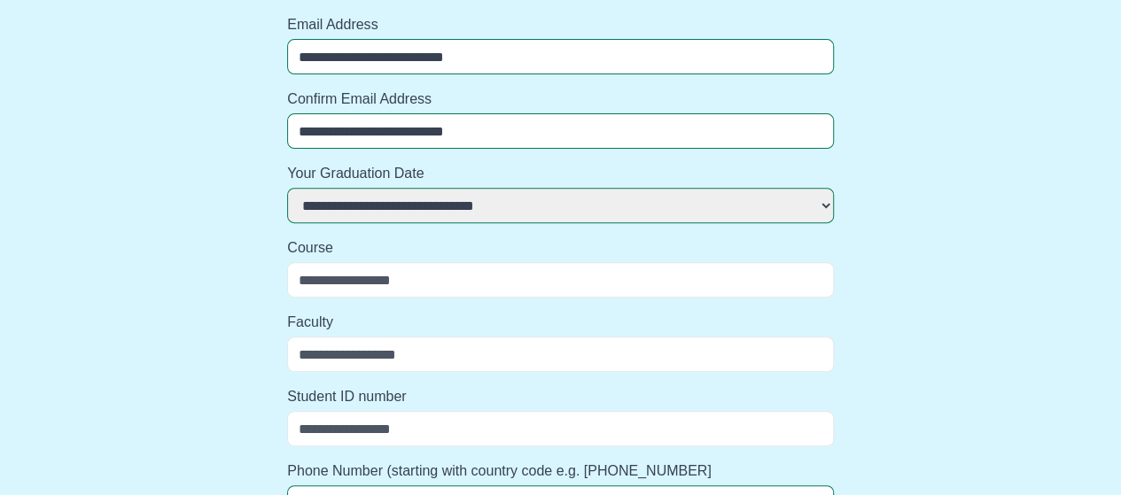
select select
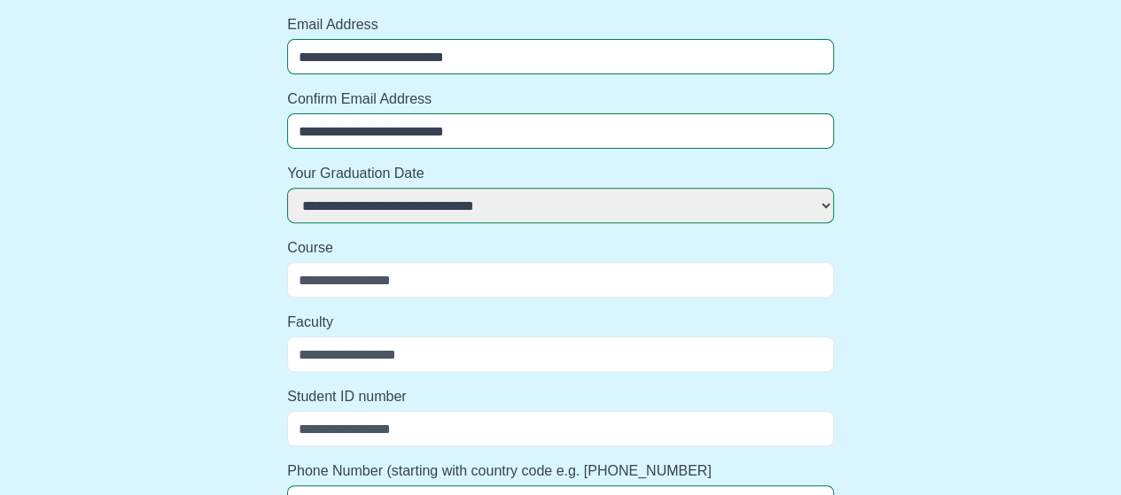
select select
click at [445, 272] on input "Course" at bounding box center [560, 279] width 547 height 35
select select
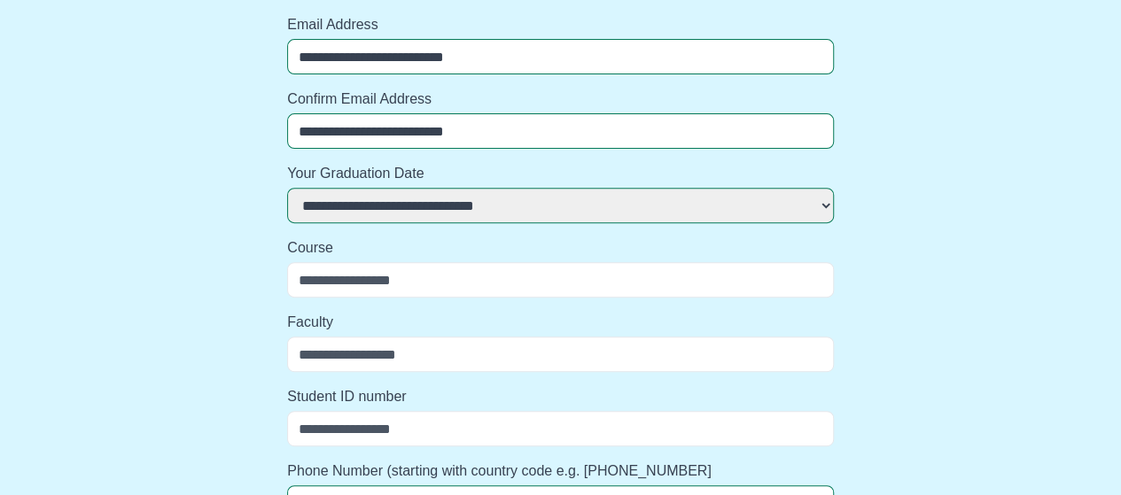
select select
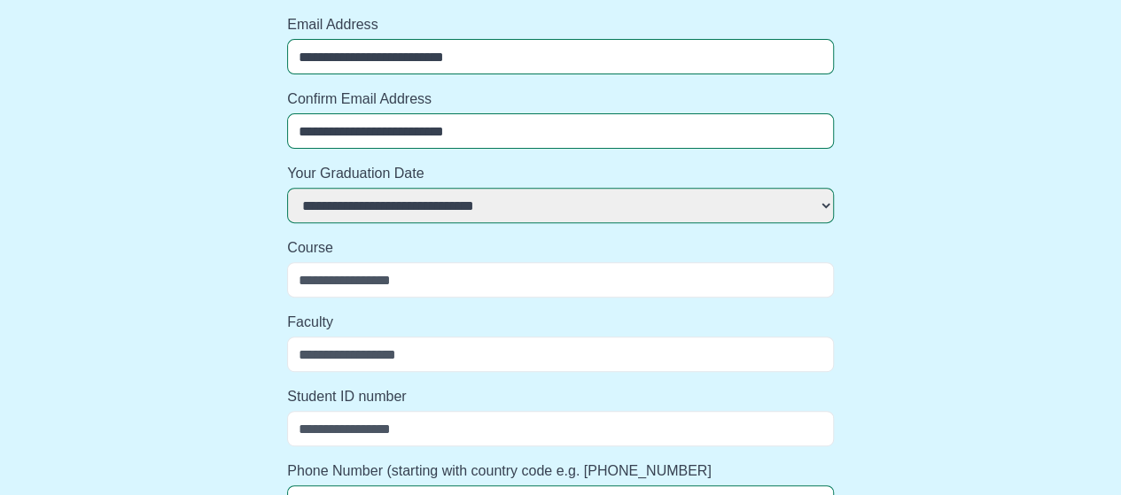
type input "**********"
select select
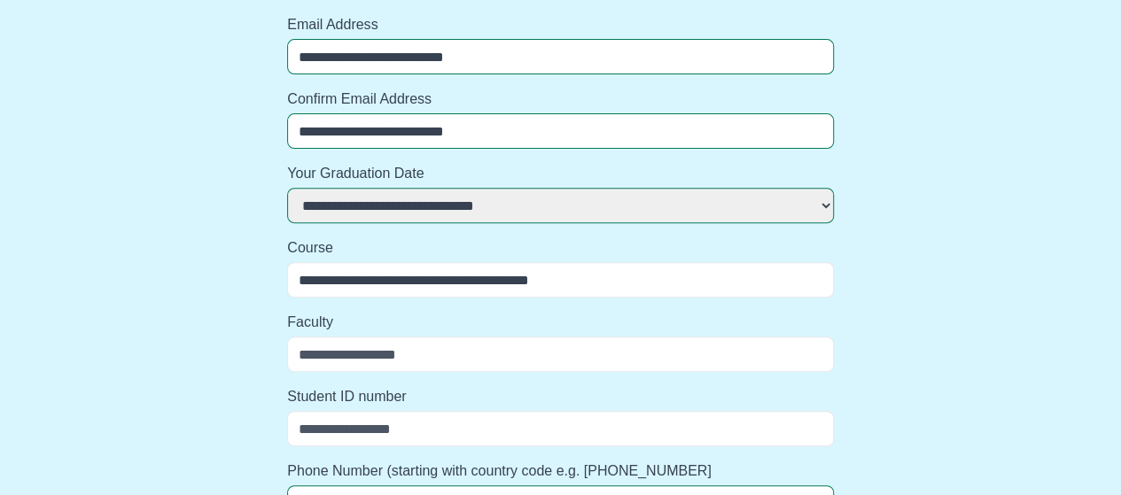
select select
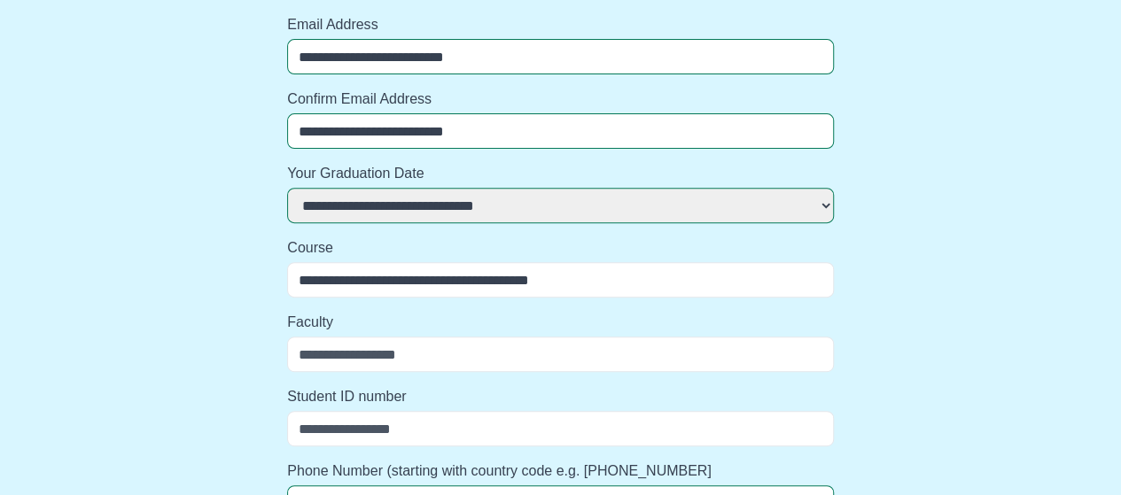
select select
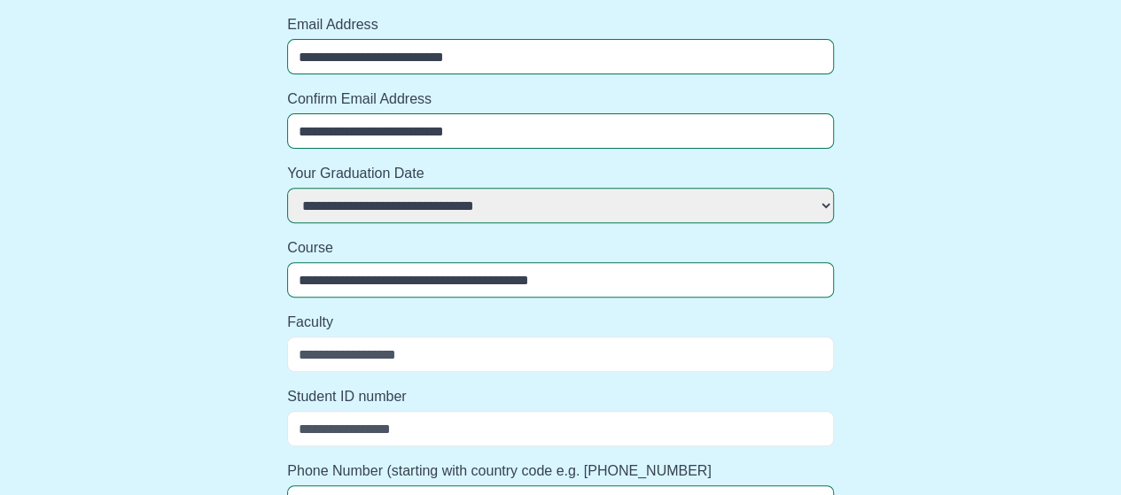
click at [421, 365] on input "Faculty" at bounding box center [560, 354] width 547 height 35
select select
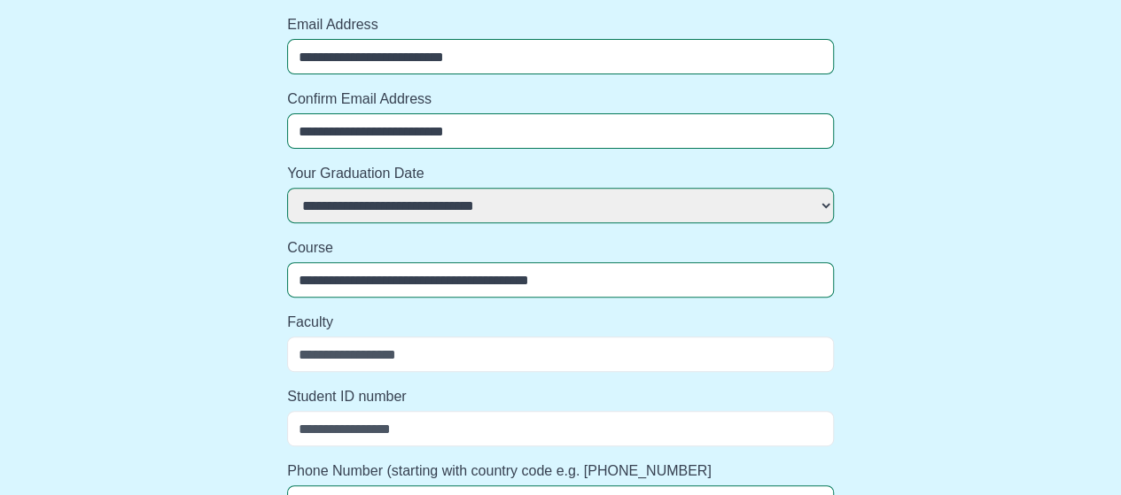
select select
type input "**********"
select select
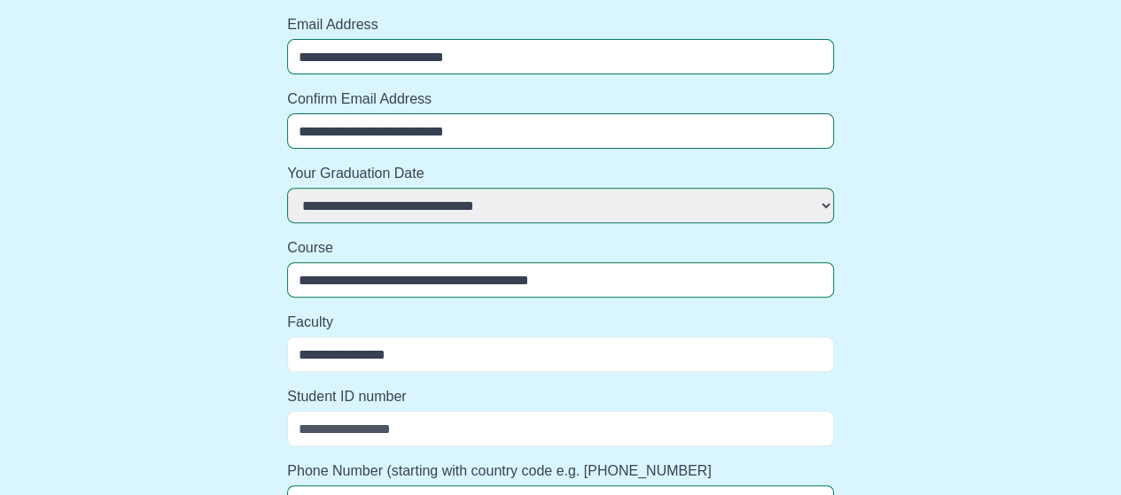
select select
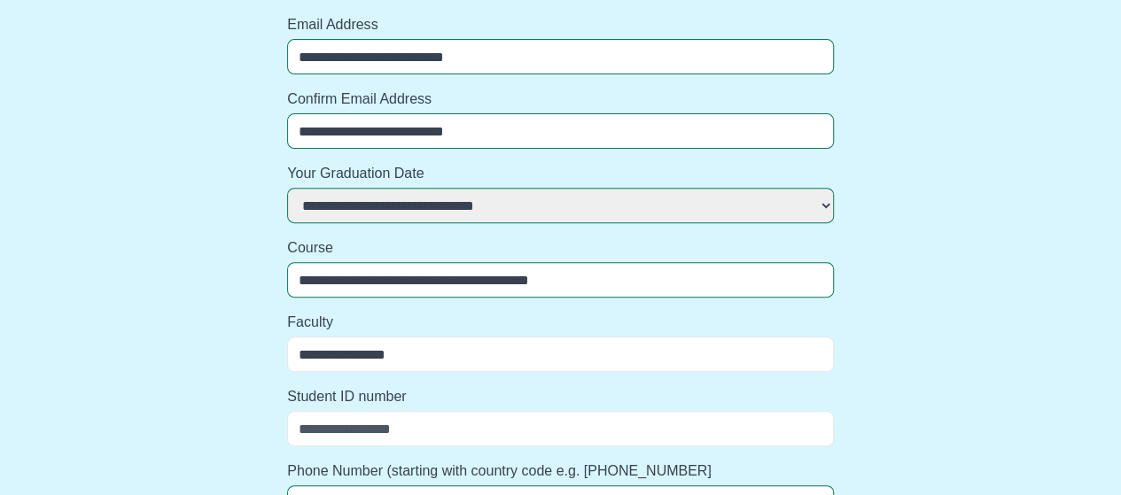
select select
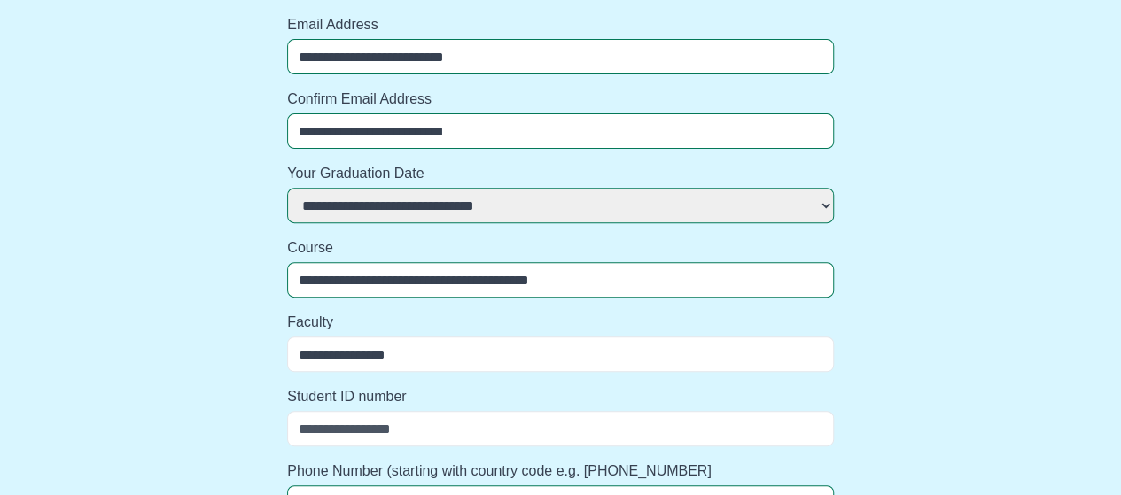
select select
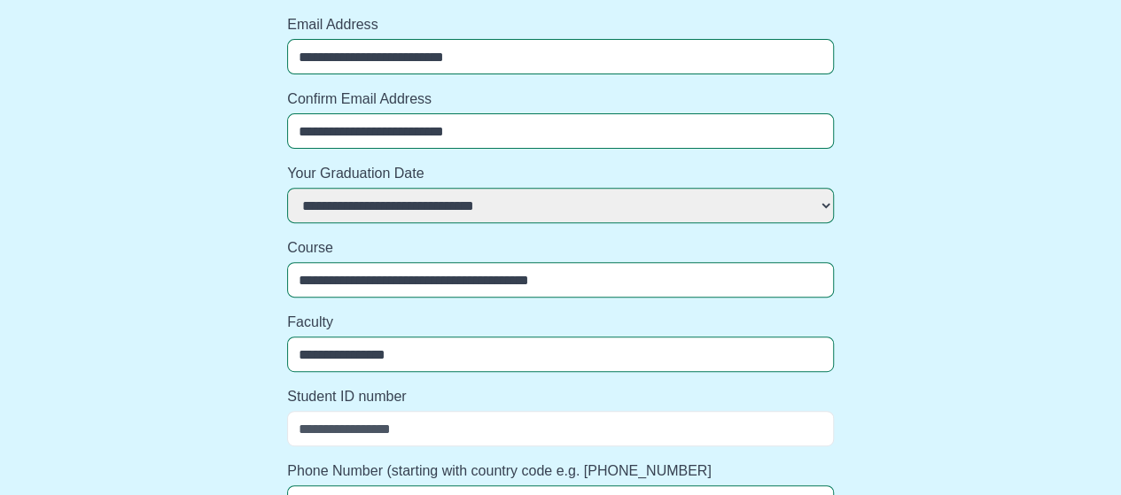
click at [401, 419] on input "Student ID number" at bounding box center [560, 428] width 547 height 35
select select
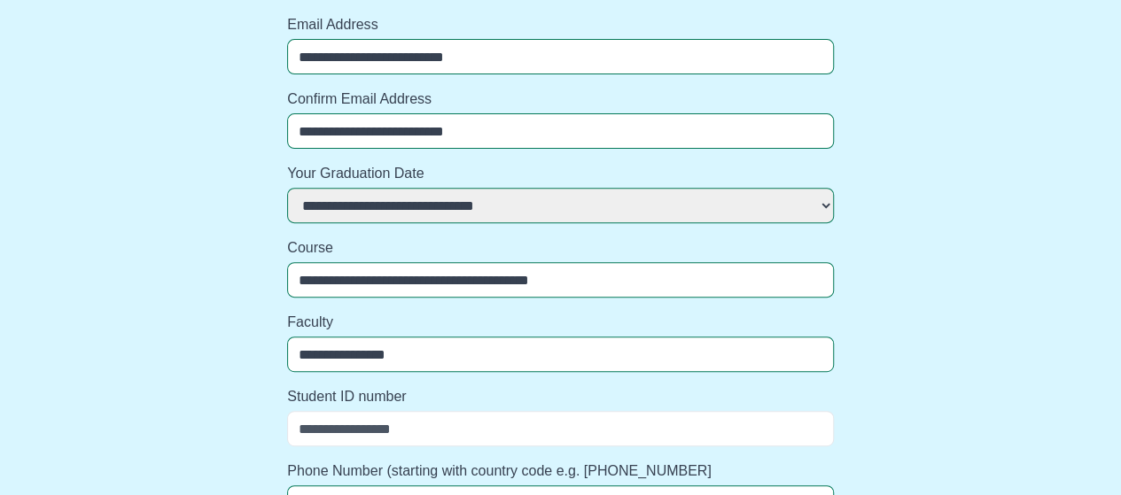
select select
click at [393, 432] on input "Student ID number" at bounding box center [560, 428] width 547 height 35
type input "*"
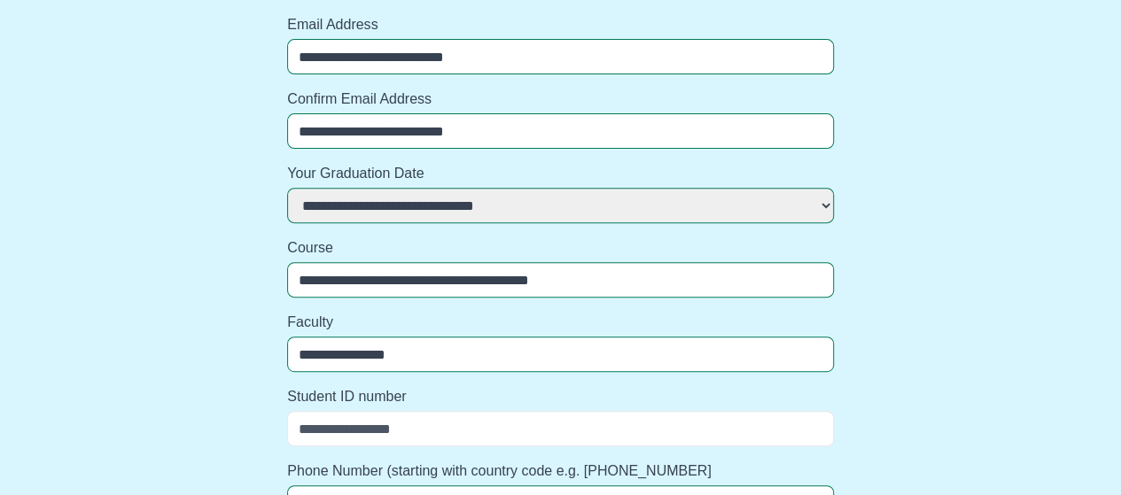
select select
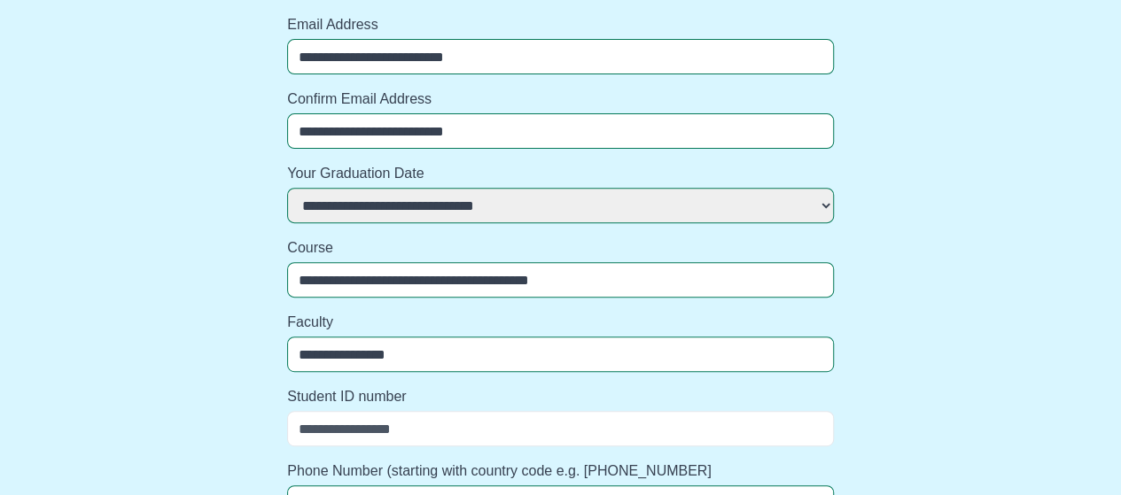
select select
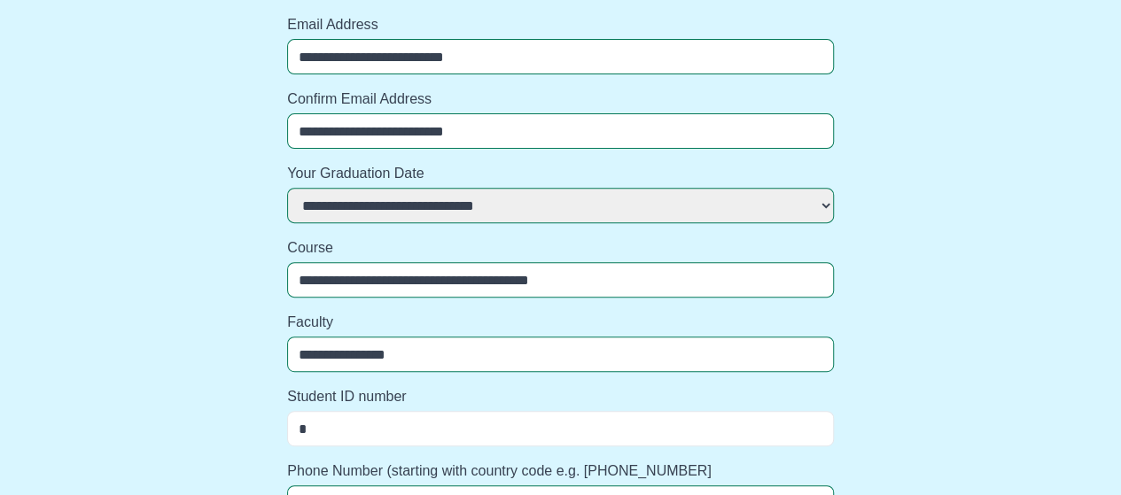
select select
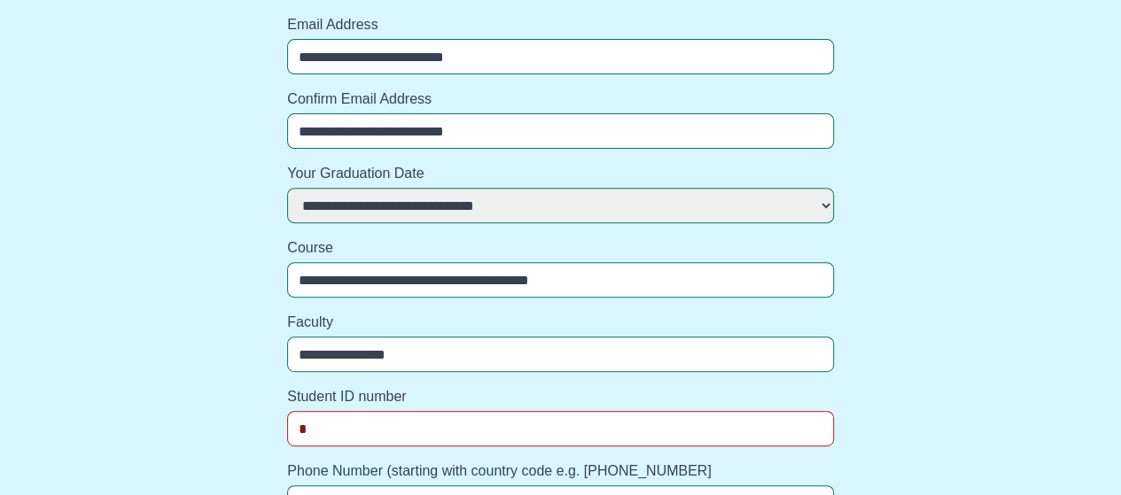
type input "**"
select select
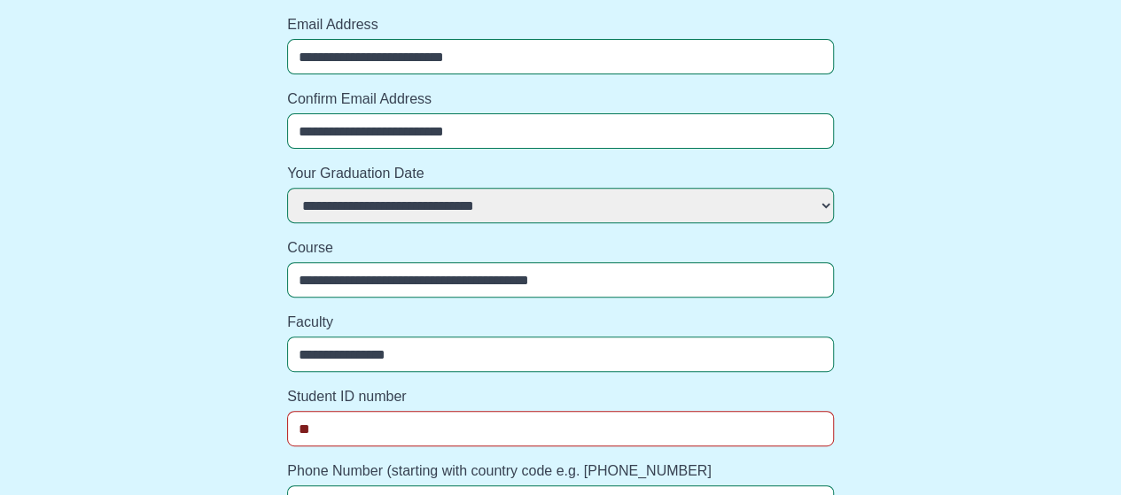
select select
type input "***"
select select
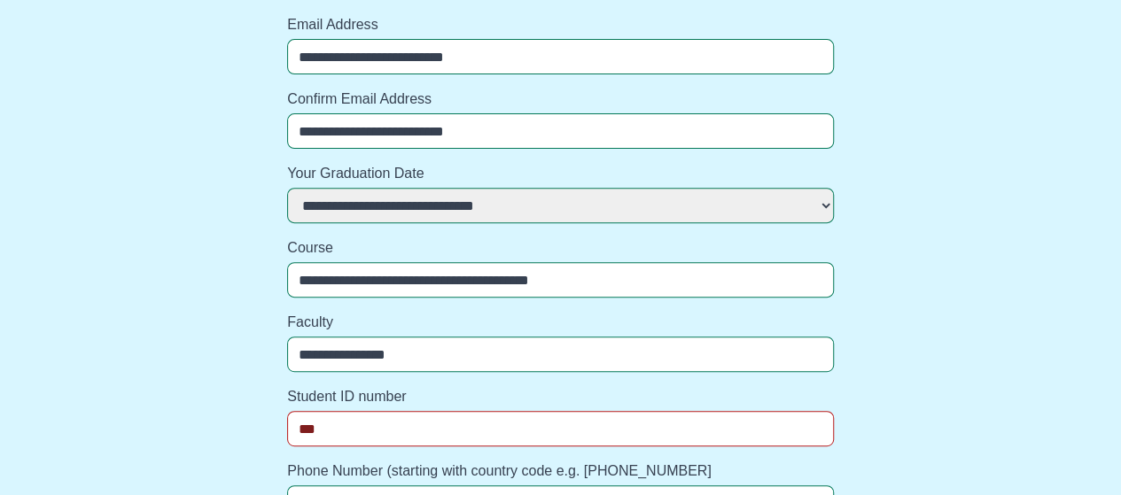
select select
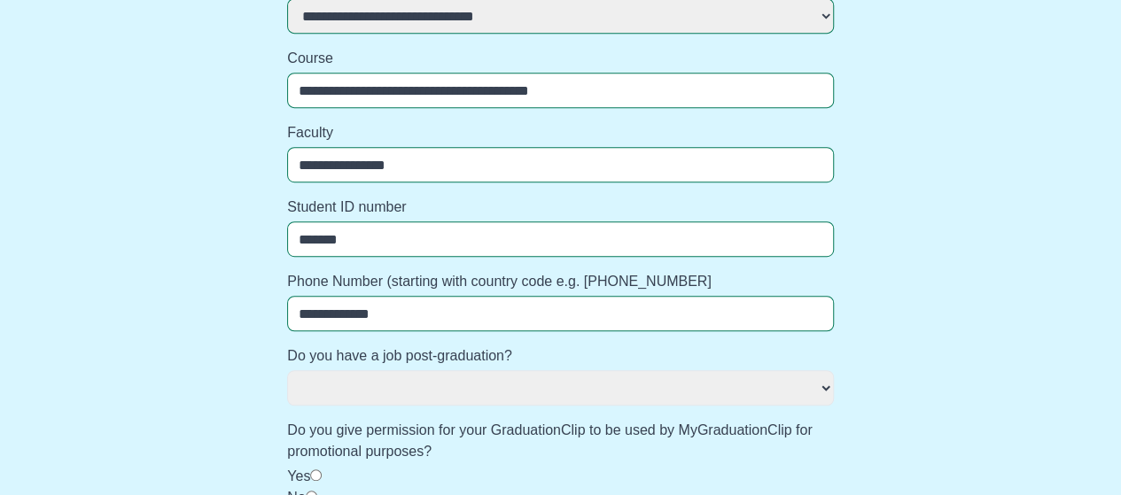
scroll to position [428, 0]
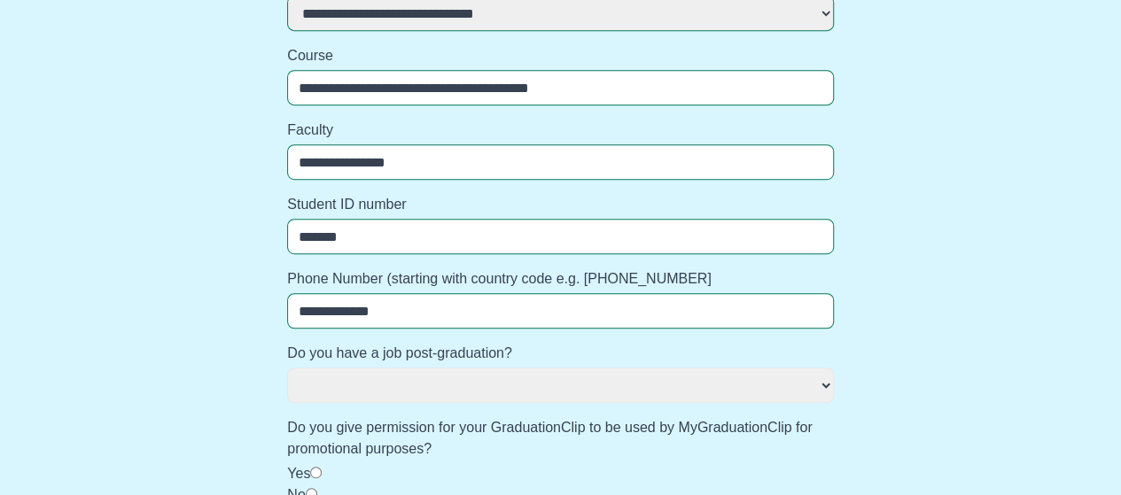
click at [376, 378] on select "*** **" at bounding box center [560, 385] width 547 height 35
click at [287, 368] on select "*** **" at bounding box center [560, 385] width 547 height 35
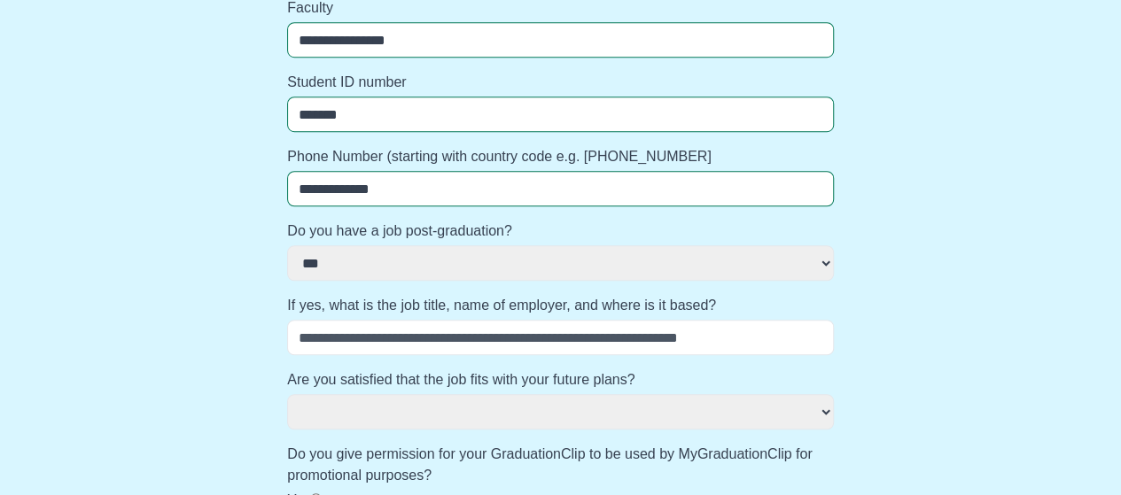
scroll to position [561, 0]
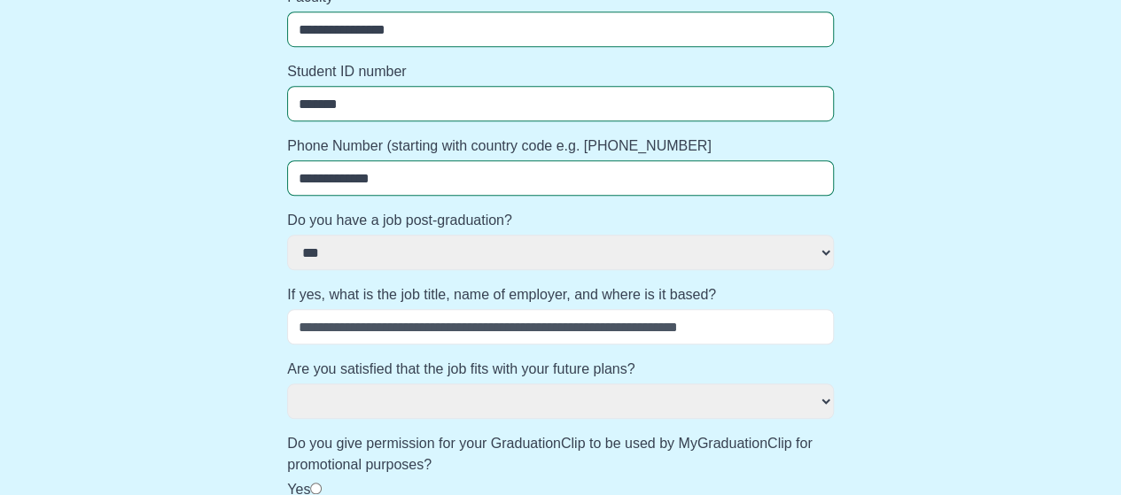
click at [358, 327] on input "If yes, what is the job title, name of employer, and where is it based?" at bounding box center [560, 326] width 547 height 35
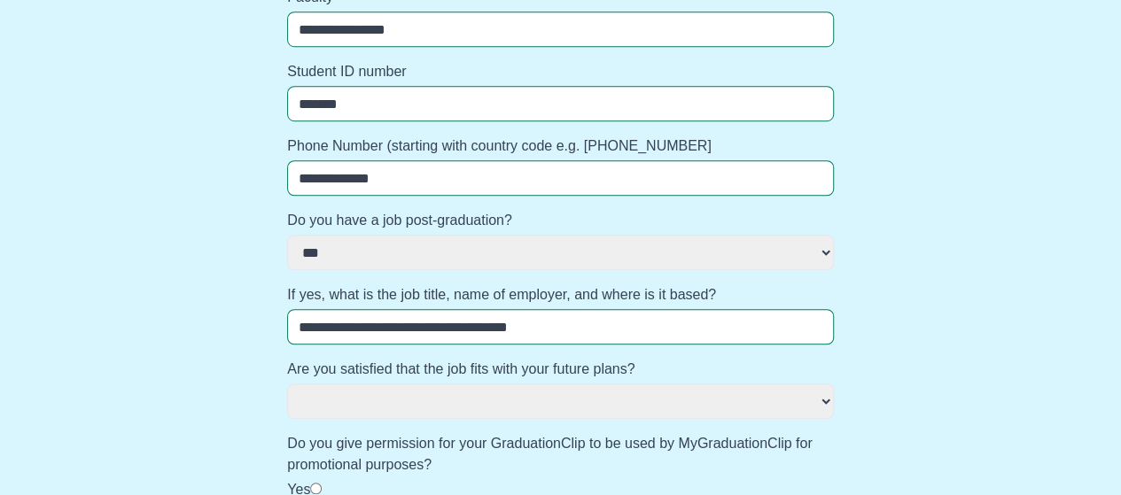
click at [388, 415] on select "*** ** ********" at bounding box center [560, 401] width 547 height 35
click at [287, 384] on select "*** ** ********" at bounding box center [560, 401] width 547 height 35
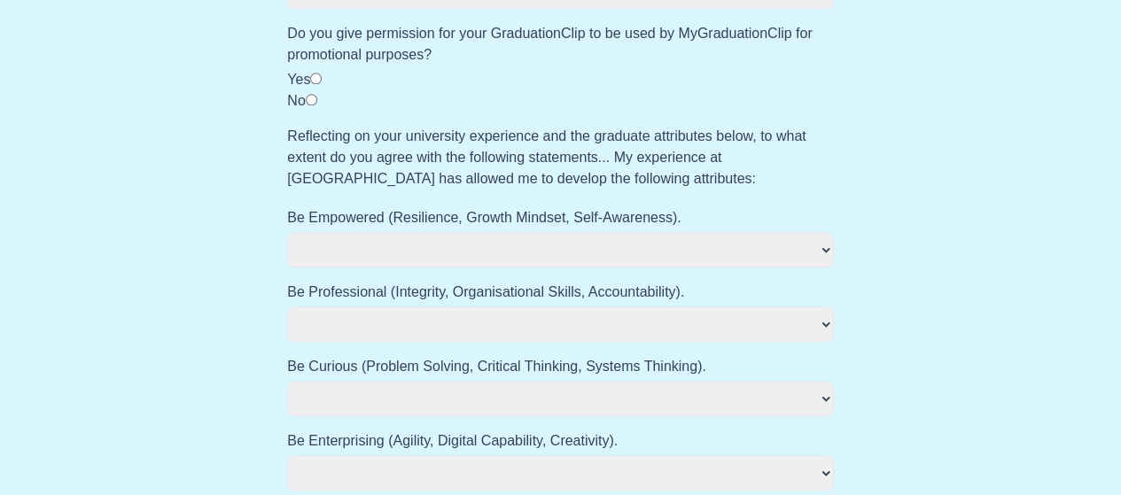
scroll to position [975, 0]
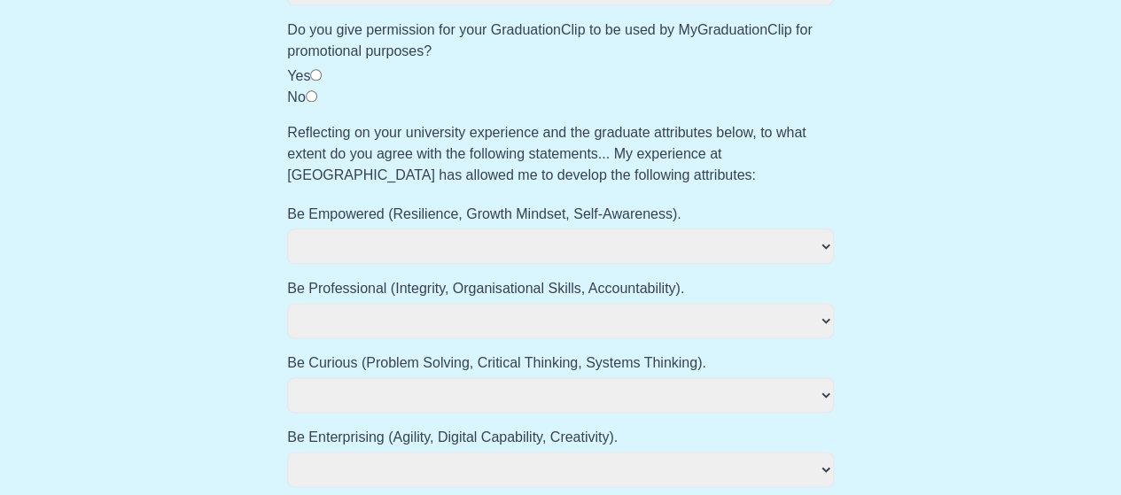
click at [348, 235] on select "**********" at bounding box center [560, 246] width 547 height 35
click at [287, 229] on select "**********" at bounding box center [560, 246] width 547 height 35
click at [378, 315] on select "**********" at bounding box center [560, 320] width 547 height 35
click at [287, 303] on select "**********" at bounding box center [560, 320] width 547 height 35
click at [381, 384] on select "**********" at bounding box center [560, 395] width 547 height 35
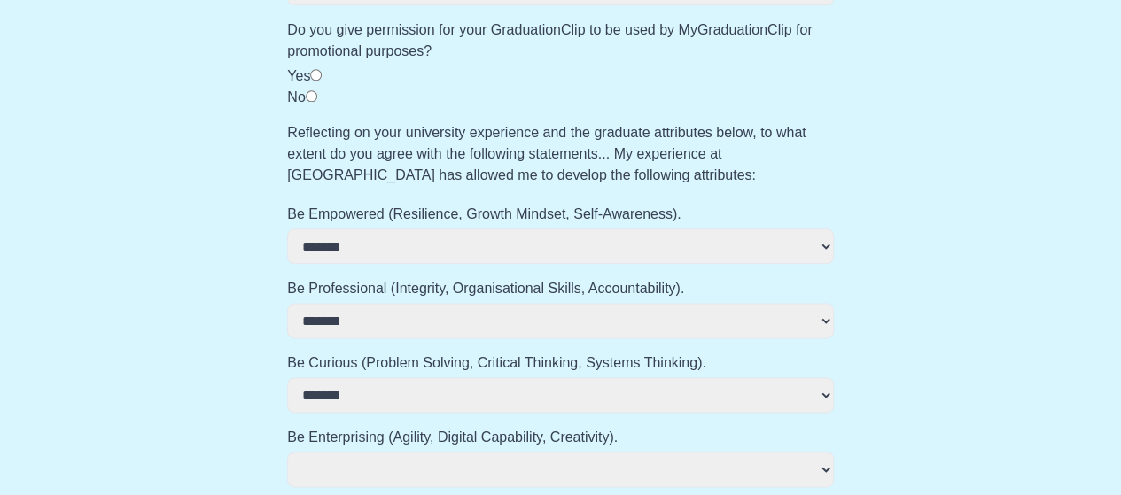
click at [287, 378] on select "**********" at bounding box center [560, 395] width 547 height 35
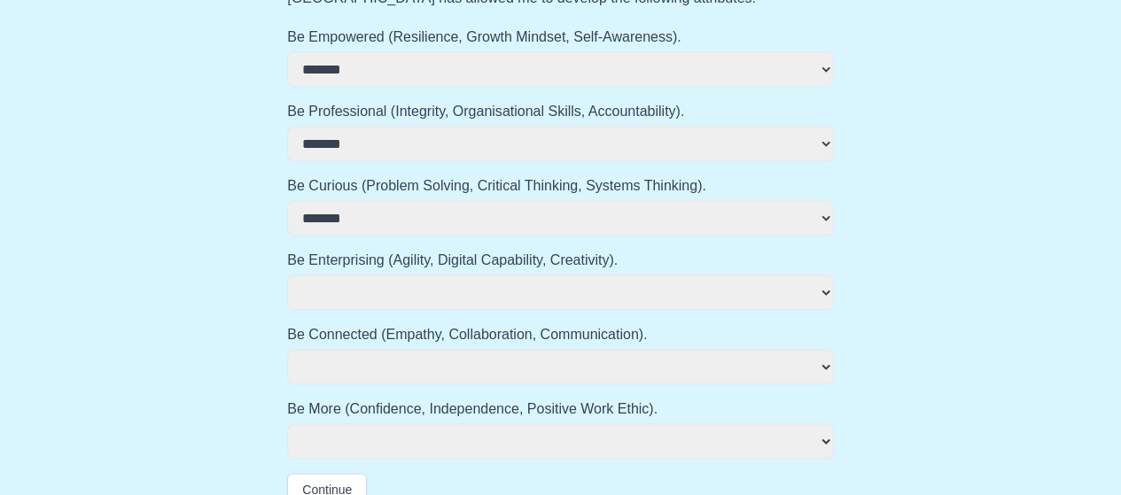
scroll to position [1177, 0]
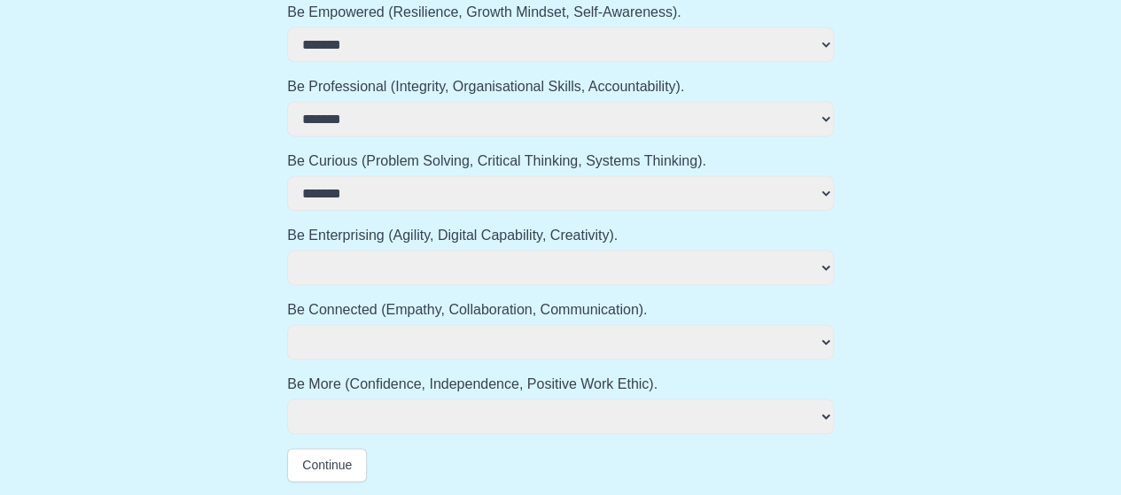
click at [383, 255] on select "**********" at bounding box center [560, 267] width 547 height 35
click at [287, 250] on select "**********" at bounding box center [560, 267] width 547 height 35
click at [362, 318] on label "Be Connected (Empathy, Collaboration, Communication)." at bounding box center [560, 310] width 547 height 21
click at [362, 324] on select "**********" at bounding box center [560, 341] width 547 height 35
click at [357, 336] on select "**********" at bounding box center [560, 341] width 547 height 35
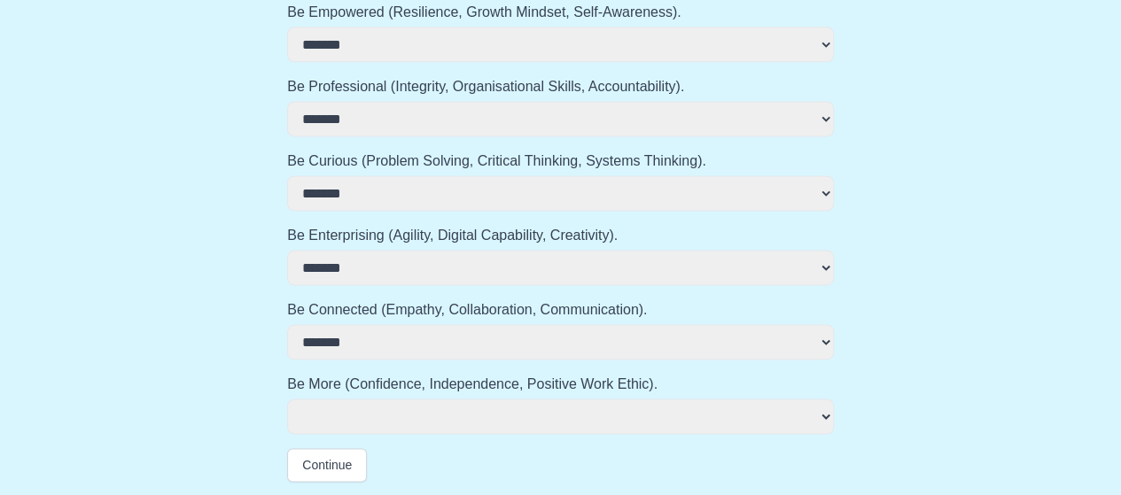
click at [287, 324] on select "**********" at bounding box center [560, 341] width 547 height 35
click at [361, 402] on select "**********" at bounding box center [560, 416] width 547 height 35
click at [287, 399] on select "**********" at bounding box center [560, 416] width 547 height 35
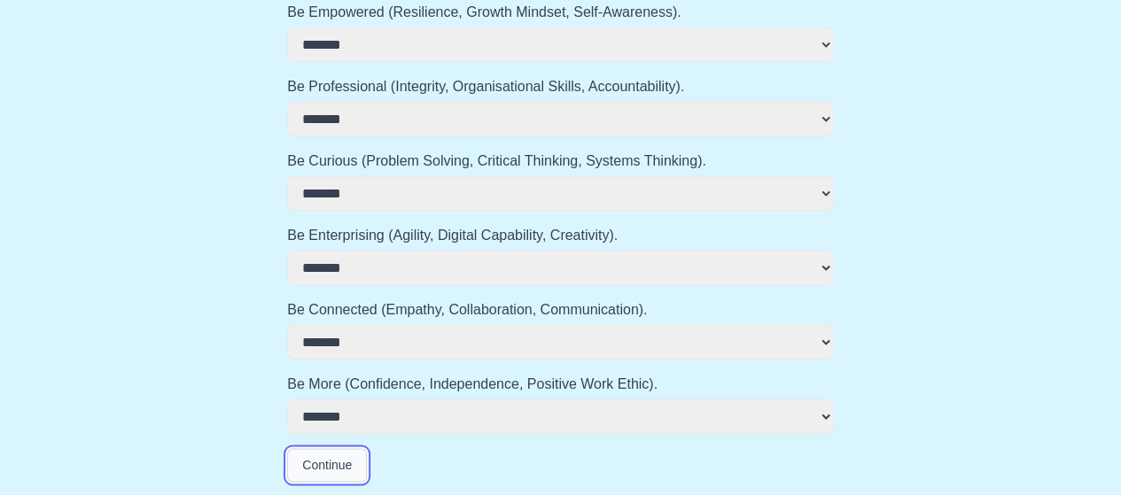
click at [330, 457] on button "Continue" at bounding box center [327, 465] width 80 height 34
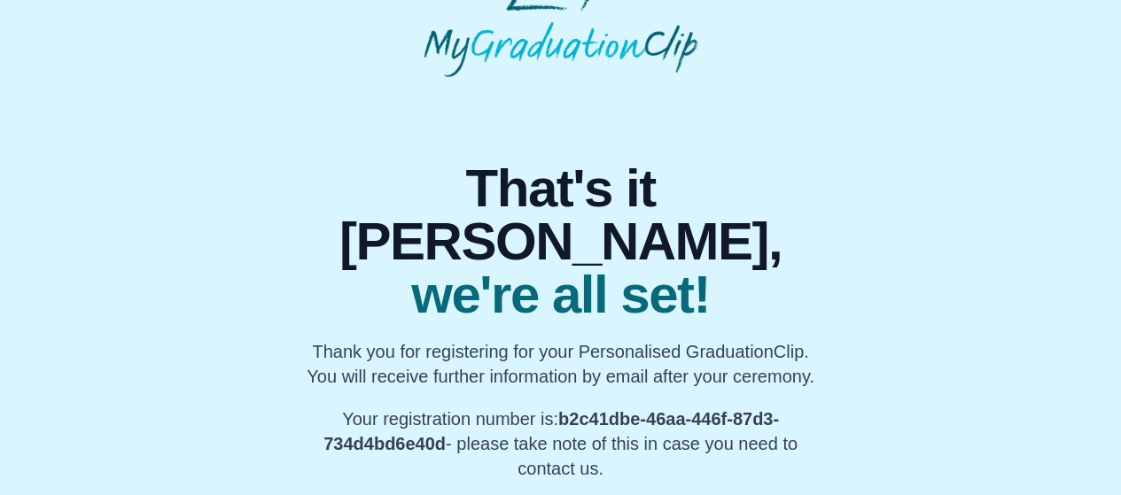
scroll to position [2, 0]
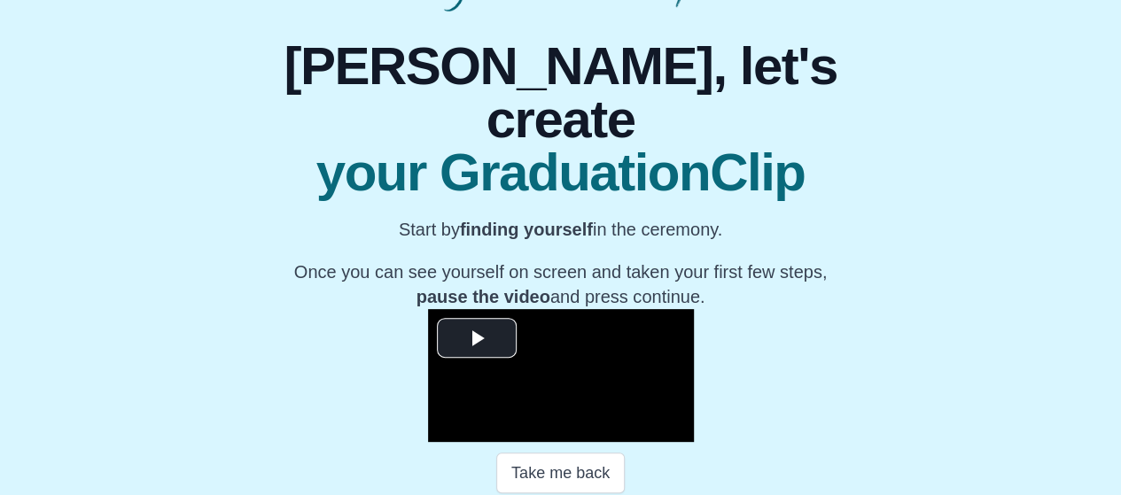
scroll to position [133, 0]
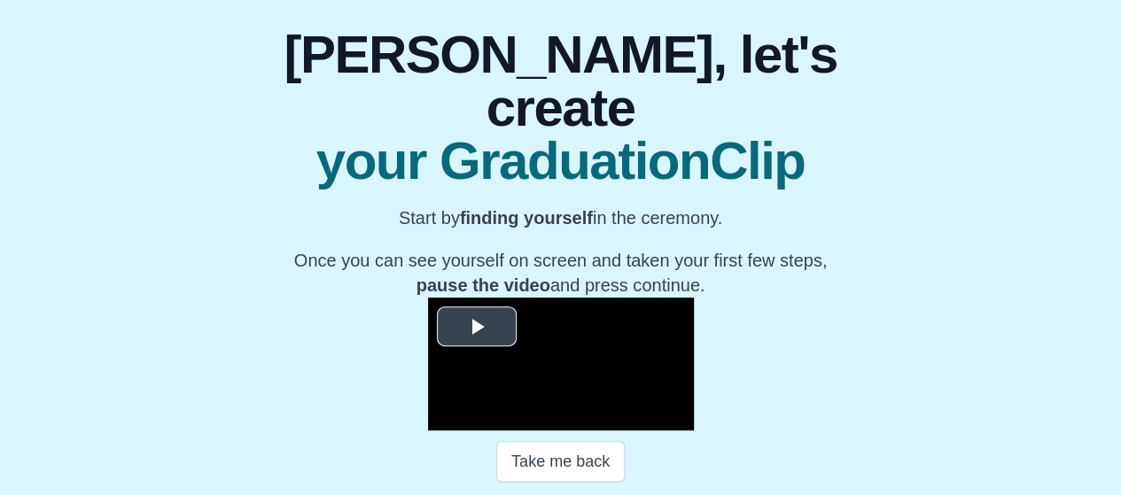
click at [428, 298] on video "Video Player" at bounding box center [561, 364] width 266 height 133
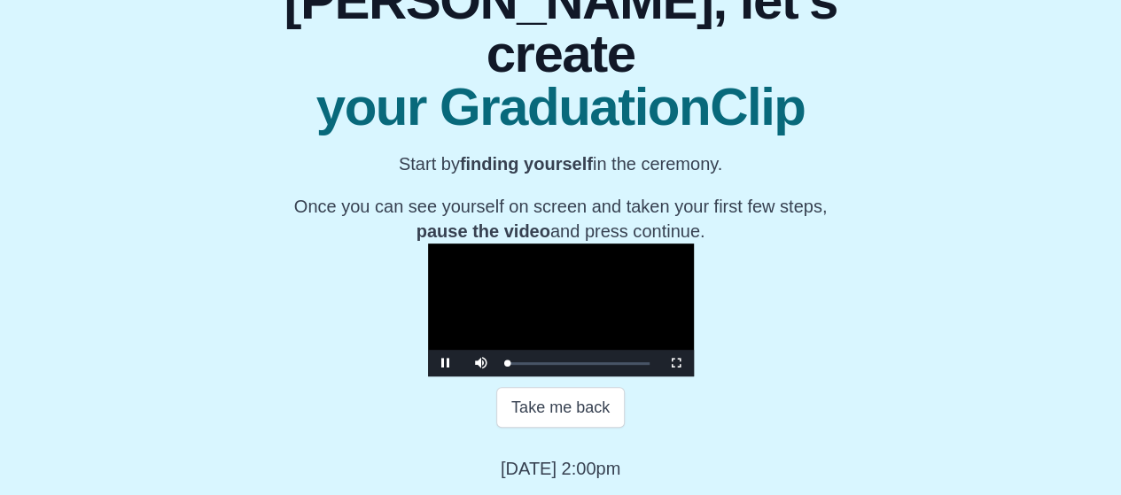
scroll to position [315, 0]
click at [676, 363] on span "Video Player" at bounding box center [676, 363] width 0 height 0
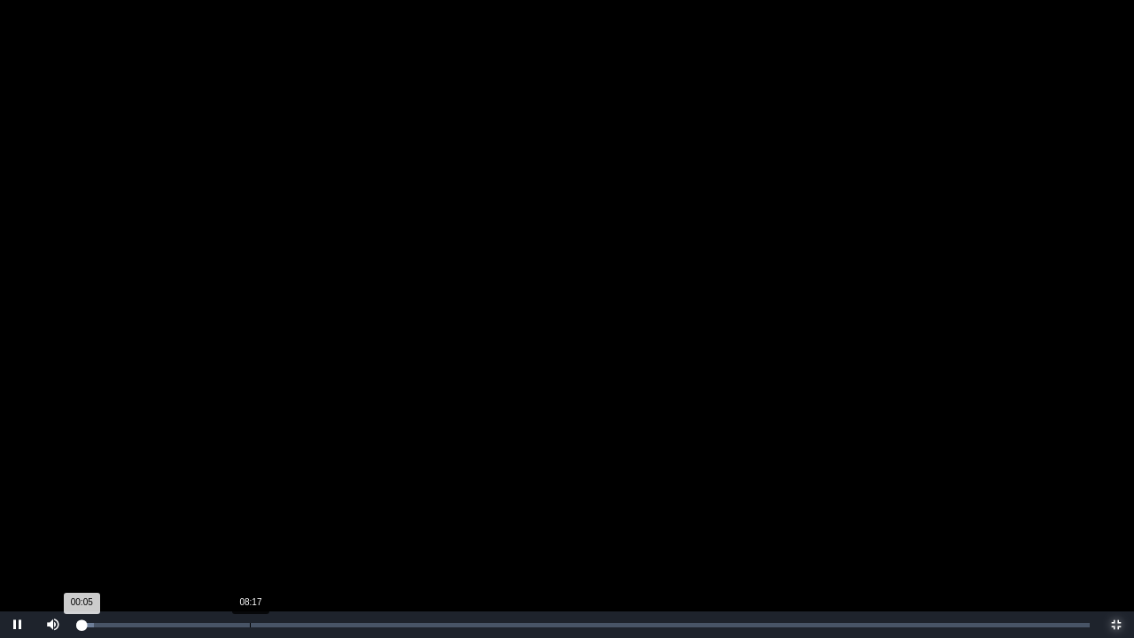
click at [250, 494] on div "08:17" at bounding box center [250, 625] width 1 height 4
click at [276, 494] on div "Loaded : 0% 09:34 08:18 Progress : 0%" at bounding box center [585, 624] width 1028 height 27
click at [294, 494] on div "10:26" at bounding box center [294, 625] width 1 height 4
click at [309, 494] on div "11:10" at bounding box center [309, 625] width 1 height 4
click at [321, 494] on div "11:44" at bounding box center [321, 625] width 1 height 4
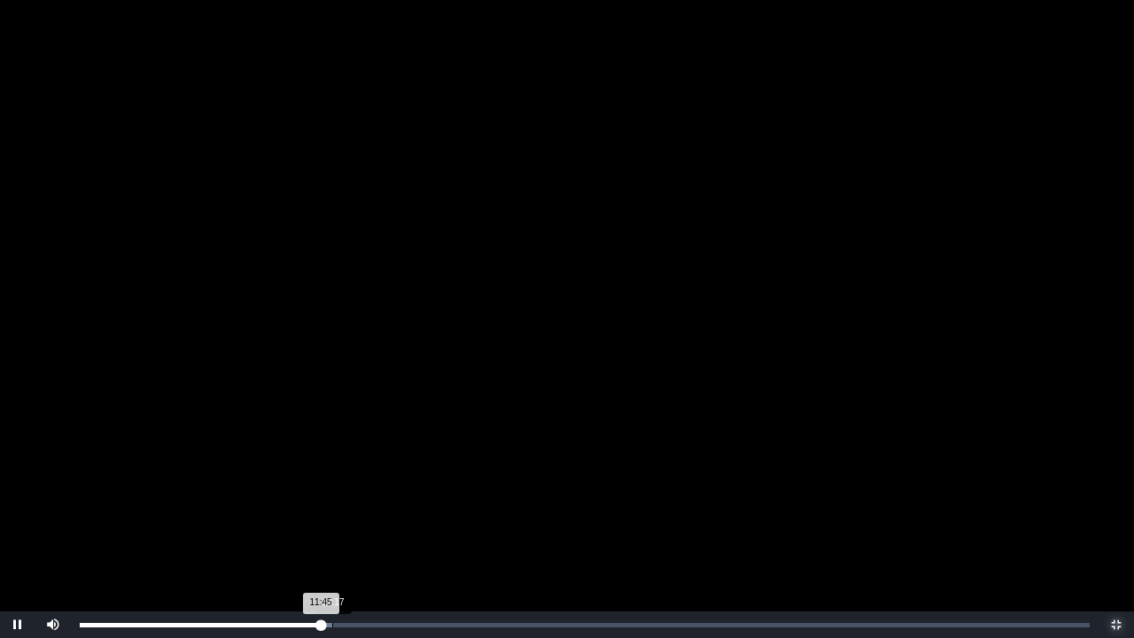
click at [333, 494] on div "Loaded : 0% 12:17 11:45 Progress : 0%" at bounding box center [585, 625] width 1010 height 4
click at [355, 494] on div "13:25" at bounding box center [355, 625] width 1 height 4
click at [269, 494] on div "Loaded : 0% 09:13 13:25 Progress : 0%" at bounding box center [585, 624] width 1028 height 27
click at [252, 494] on div "Loaded : 0% 08:22 09:15 Progress : 0%" at bounding box center [585, 624] width 1028 height 27
click at [225, 494] on div "08:23 Progress : 0%" at bounding box center [166, 625] width 172 height 4
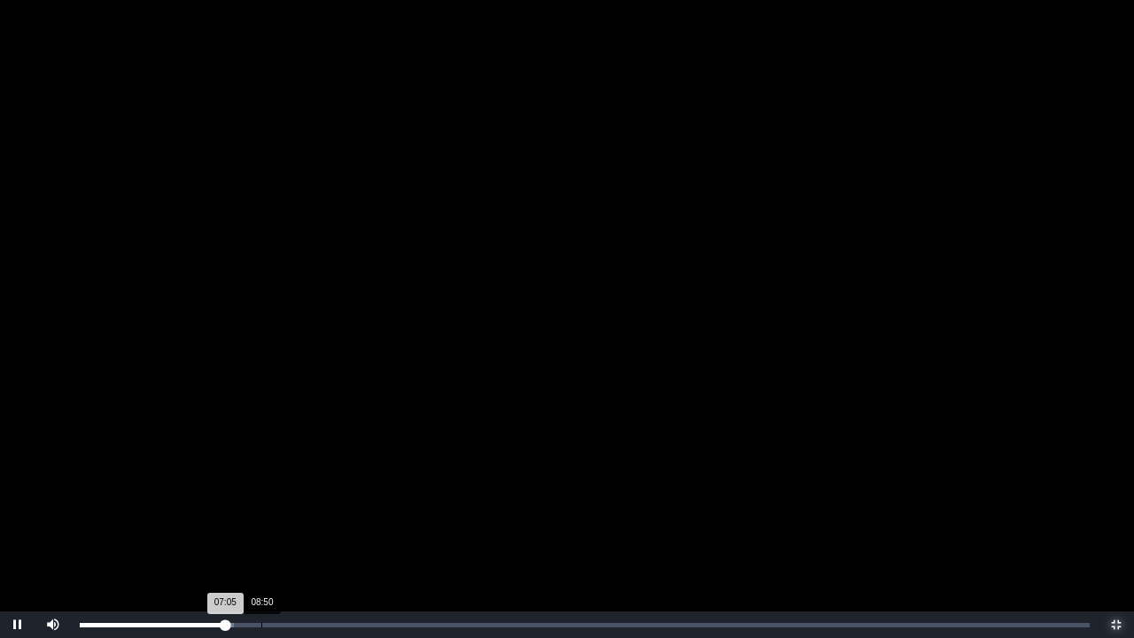
click at [261, 494] on div "Loaded : 0% 08:50 07:05 Progress : 0%" at bounding box center [585, 624] width 1028 height 27
click at [271, 494] on div "Loaded : 0% 09:16 08:51 Progress : 0%" at bounding box center [585, 624] width 1028 height 27
click at [271, 494] on div "Loaded : 0% 09:16 09:20 Progress : 0%" at bounding box center [585, 624] width 1028 height 27
click at [274, 494] on div "Loaded : 0% 09:26 09:20 Progress : 0%" at bounding box center [585, 624] width 1028 height 27
click at [274, 494] on div "09:27 Progress : 0%" at bounding box center [177, 625] width 194 height 4
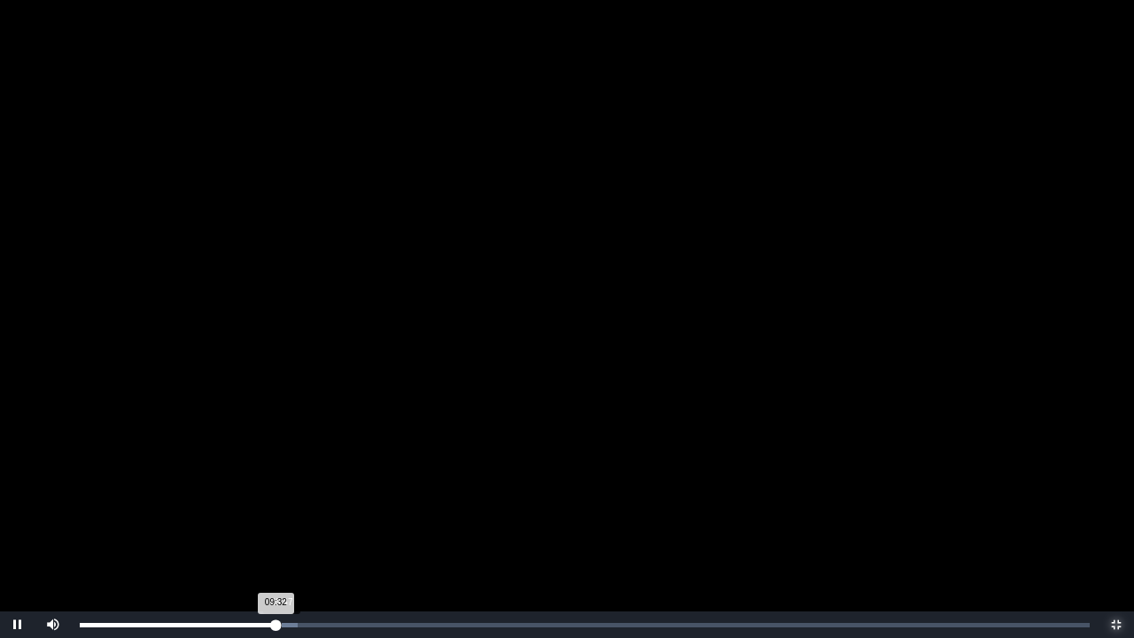
click at [276, 494] on div "09:32 Progress : 0%" at bounding box center [178, 625] width 196 height 4
click at [281, 494] on div "09:48 Progress : 0%" at bounding box center [180, 625] width 201 height 4
click at [291, 494] on div "Progress Bar" at bounding box center [290, 625] width 31 height 4
click at [291, 494] on div "10:16 Progress : 0%" at bounding box center [185, 625] width 211 height 4
click at [293, 494] on div "10:24 Progress : 0%" at bounding box center [187, 625] width 214 height 4
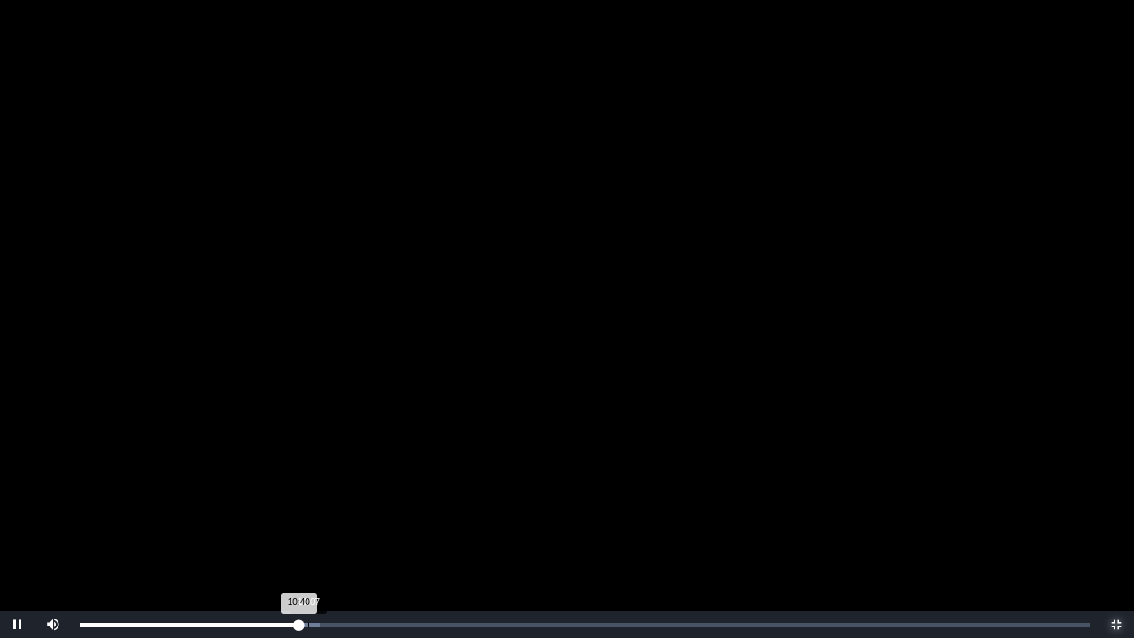
click at [308, 494] on div "11:07" at bounding box center [308, 625] width 1 height 4
click at [308, 494] on div "11:08 Progress : 0%" at bounding box center [194, 625] width 229 height 4
click at [322, 494] on div "11:46" at bounding box center [322, 625] width 1 height 4
click at [284, 494] on div "Loaded : 0% 09:52 11:48 Progress : 0%" at bounding box center [585, 624] width 1028 height 27
click at [266, 494] on div "Loaded : 0% 09:11 09:56 Progress : 0%" at bounding box center [585, 624] width 1028 height 27
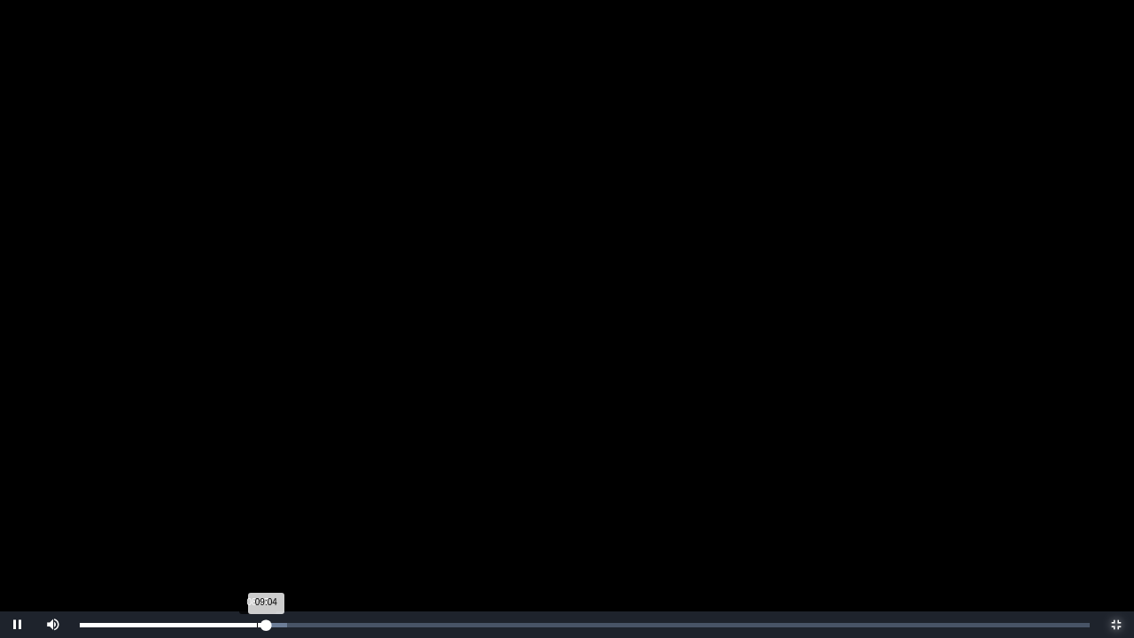
click at [256, 494] on div "Loaded : 0% 08:37 09:04 Progress : 0%" at bounding box center [585, 624] width 1028 height 27
click at [243, 494] on div "Loaded : 0% 08:01 08:35 Progress : 0%" at bounding box center [585, 624] width 1028 height 27
click at [229, 494] on div "Loaded : 0% 07:17 07:56 Progress : 0%" at bounding box center [585, 624] width 1028 height 27
click at [222, 494] on div "Loaded : 0% 06:54 07:16 Progress : 0%" at bounding box center [585, 624] width 1028 height 27
click at [204, 494] on div "Loaded : 0% 06:04 06:55 Progress : 0%" at bounding box center [585, 624] width 1028 height 27
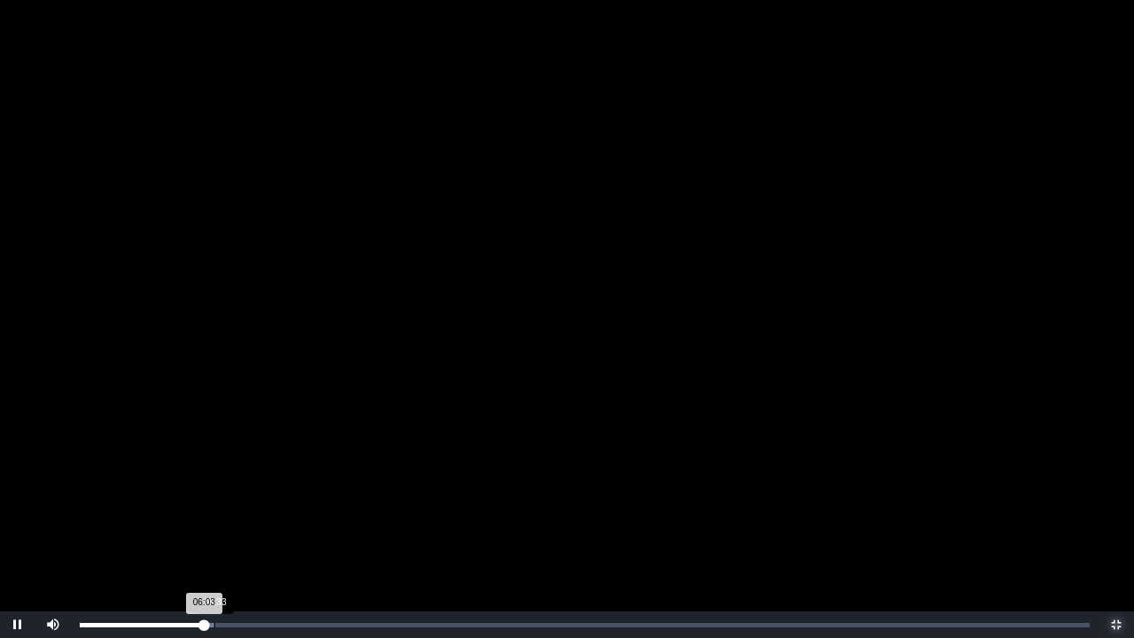
click at [215, 494] on div "Loaded : 0% 06:33 06:03 Progress : 0%" at bounding box center [585, 624] width 1028 height 27
click at [208, 494] on div "Loaded : 0% 06:15 06:38 Progress : 0%" at bounding box center [585, 624] width 1028 height 27
click at [1117, 494] on span "Video Player" at bounding box center [1117, 625] width 0 height 0
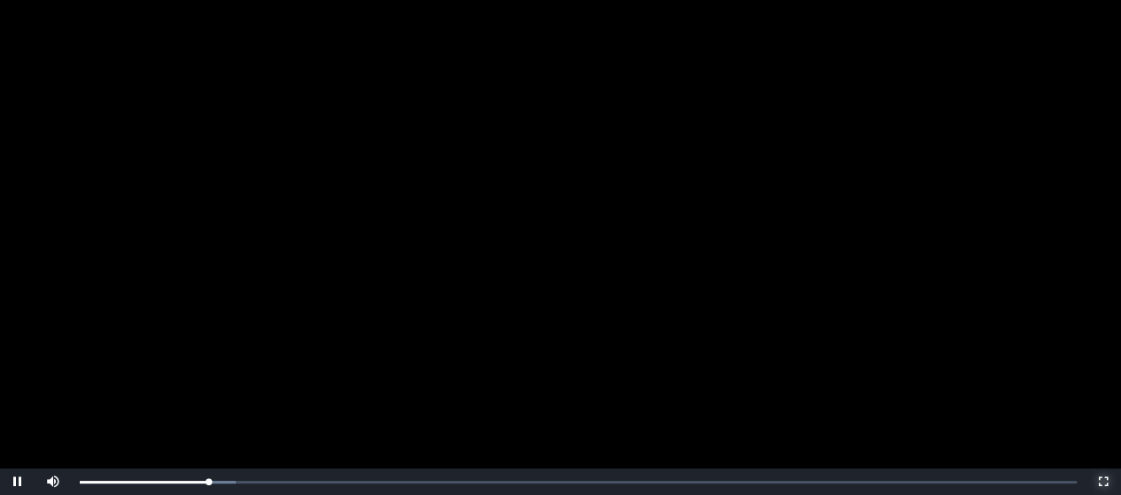
scroll to position [280, 0]
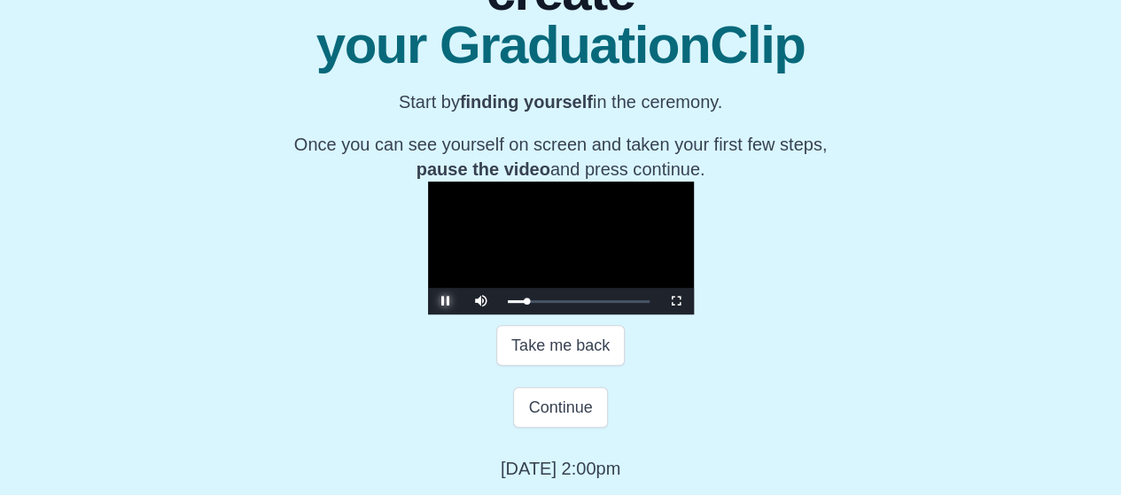
click at [446, 301] on span "Video Player" at bounding box center [446, 301] width 0 height 0
click at [549, 366] on button "Take me back" at bounding box center [560, 345] width 128 height 41
click at [446, 301] on span "Video Player" at bounding box center [446, 301] width 0 height 0
click at [499, 308] on div "Loaded : 0% 00:13 00:02 Progress : 0%" at bounding box center [579, 301] width 160 height 27
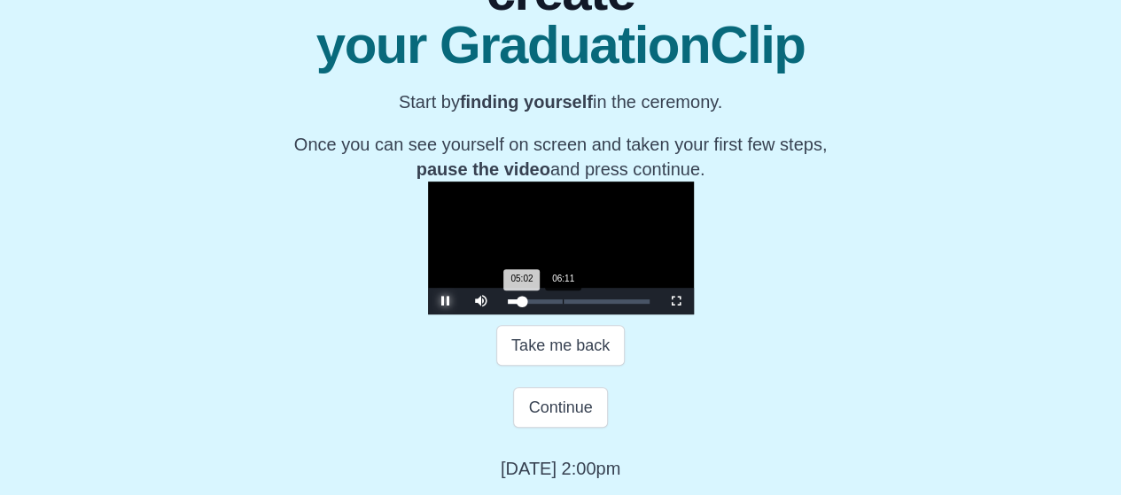
click at [499, 306] on div "Loaded : 0% 06:11 05:02 Progress : 0%" at bounding box center [579, 301] width 160 height 27
click at [499, 315] on div "Loaded : 0% 08:05 06:13 Progress : 0%" at bounding box center [579, 301] width 160 height 27
click at [499, 315] on div "Loaded : 0% 08:35 08:00 Progress : 0%" at bounding box center [579, 301] width 160 height 27
click at [499, 315] on div "Loaded : 0% 08:11 08:36 Progress : 0%" at bounding box center [579, 301] width 160 height 27
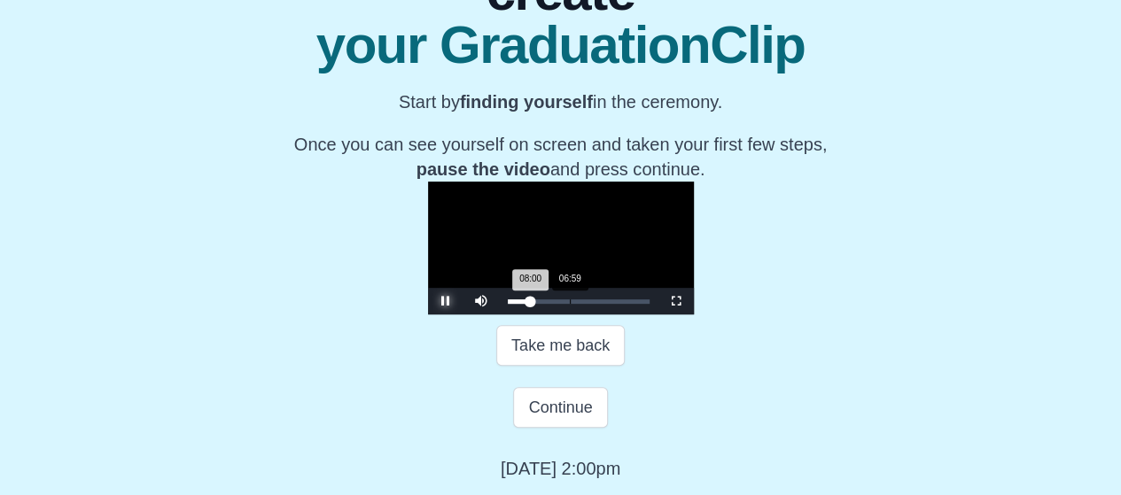
click at [499, 315] on div "Loaded : 0% 06:59 08:00 Progress : 0%" at bounding box center [579, 301] width 160 height 27
click at [508, 304] on div "07:05 Progress : 0%" at bounding box center [518, 302] width 20 height 4
click at [508, 304] on div "07:08 Progress : 0%" at bounding box center [518, 302] width 20 height 4
click at [508, 304] on div "06:48 Progress : 0%" at bounding box center [517, 302] width 19 height 4
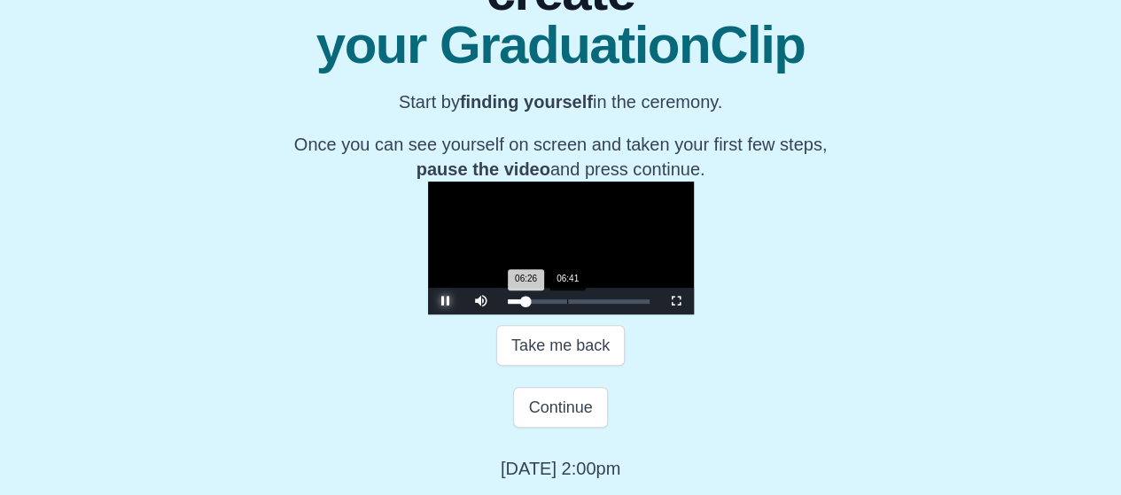
click at [508, 304] on div "06:26 Progress : 0%" at bounding box center [517, 302] width 19 height 4
click at [499, 315] on div "Loaded : 0% 05:59 06:48 Progress : 0%" at bounding box center [579, 301] width 160 height 27
click at [499, 315] on div "Loaded : 0% 07:11 06:02 Progress : 0%" at bounding box center [579, 301] width 160 height 27
click at [508, 304] on div "07:12 Progress : 0%" at bounding box center [518, 302] width 20 height 4
click at [446, 301] on span "Video Player" at bounding box center [446, 301] width 0 height 0
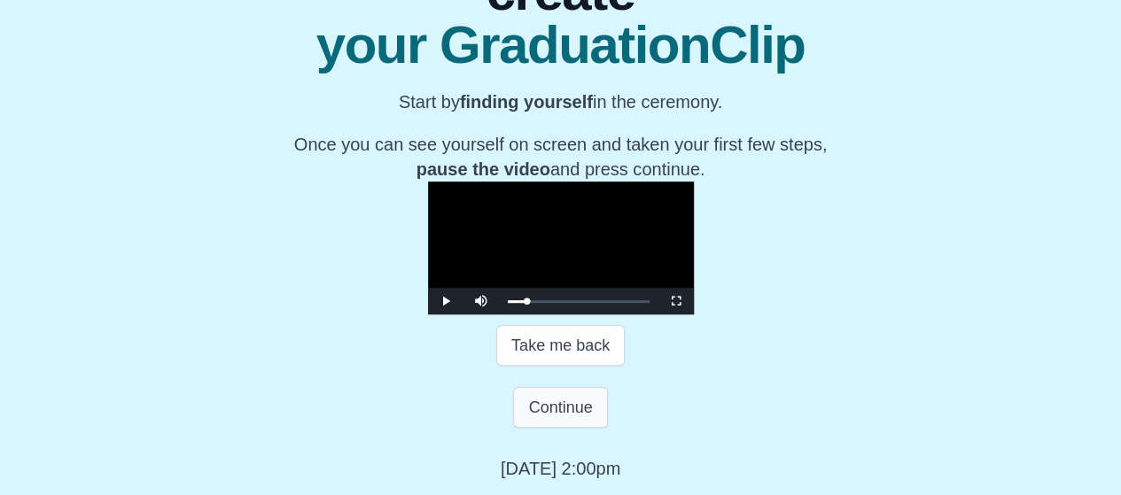
click at [561, 428] on button "Continue" at bounding box center [560, 407] width 94 height 41
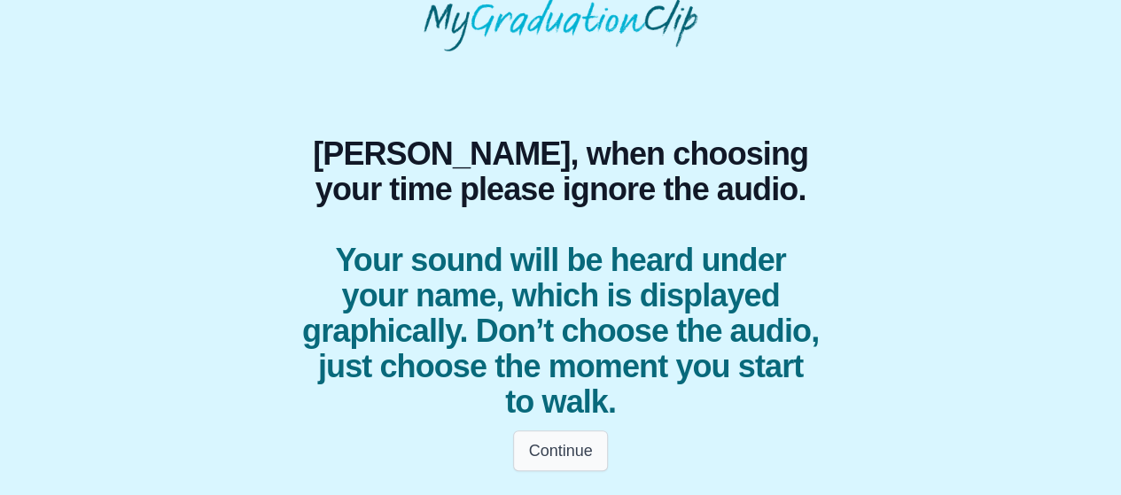
click at [563, 446] on button "Continue" at bounding box center [560, 451] width 94 height 41
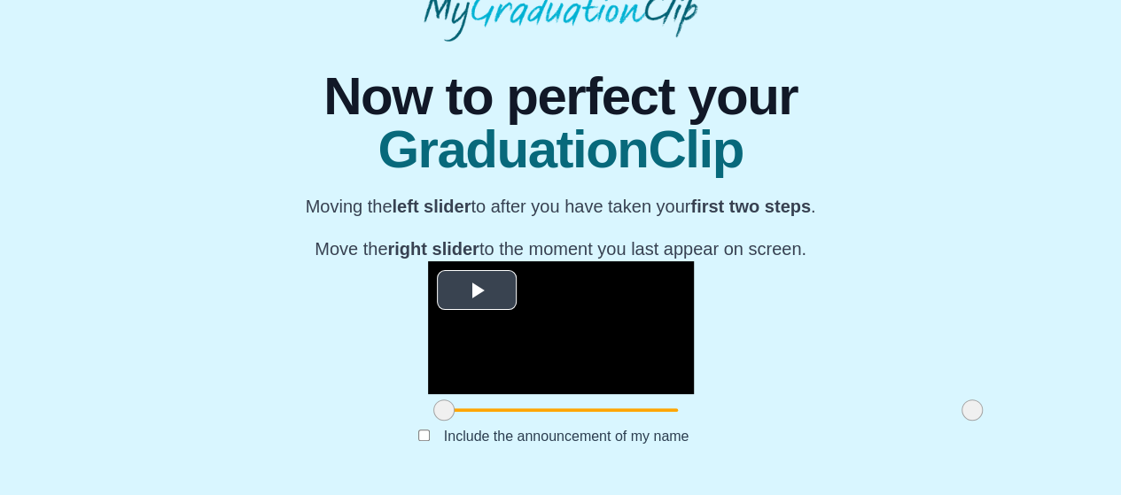
scroll to position [273, 0]
click at [477, 291] on span "Video Player" at bounding box center [477, 291] width 0 height 0
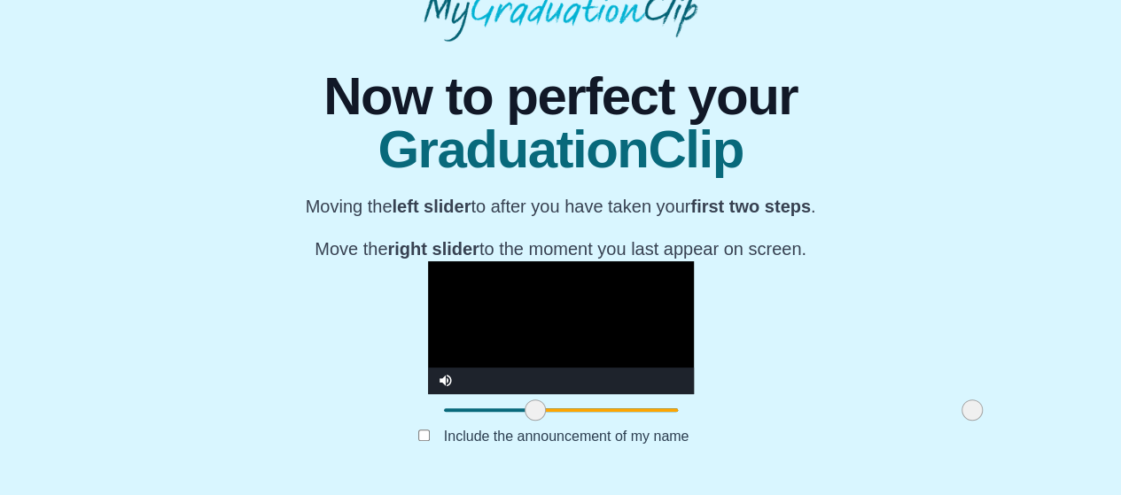
drag, startPoint x: 303, startPoint y: 407, endPoint x: 394, endPoint y: 426, distance: 93.3
click at [519, 426] on div at bounding box center [535, 410] width 32 height 32
drag, startPoint x: 391, startPoint y: 409, endPoint x: 441, endPoint y: 421, distance: 52.0
click at [569, 421] on div at bounding box center [585, 410] width 32 height 32
drag, startPoint x: 429, startPoint y: 409, endPoint x: 671, endPoint y: 426, distance: 242.5
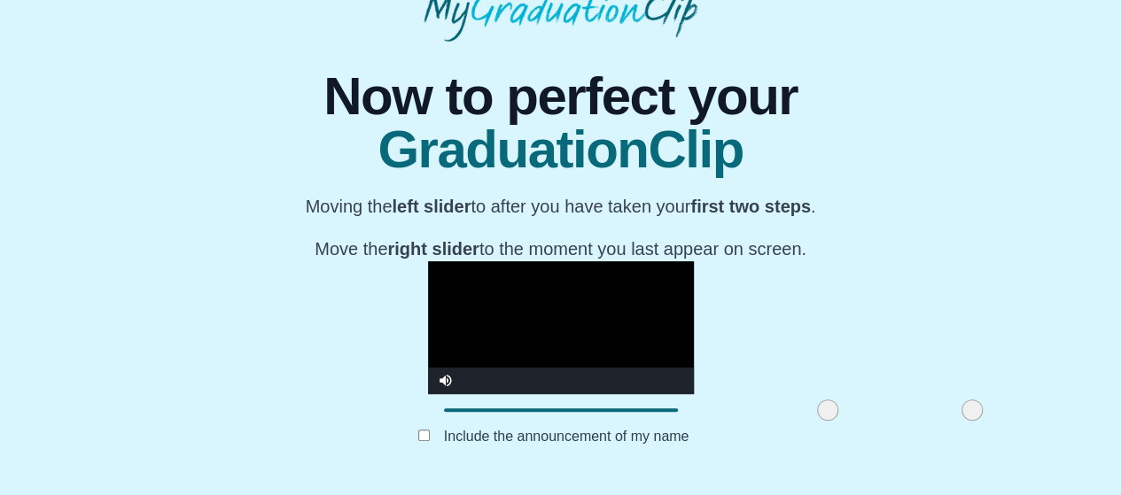
click at [812, 426] on div at bounding box center [828, 410] width 32 height 32
click at [428, 261] on video "Video Player" at bounding box center [561, 327] width 266 height 133
drag, startPoint x: 679, startPoint y: 406, endPoint x: 259, endPoint y: 409, distance: 420.0
click at [259, 409] on div "**********" at bounding box center [560, 262] width 1093 height 440
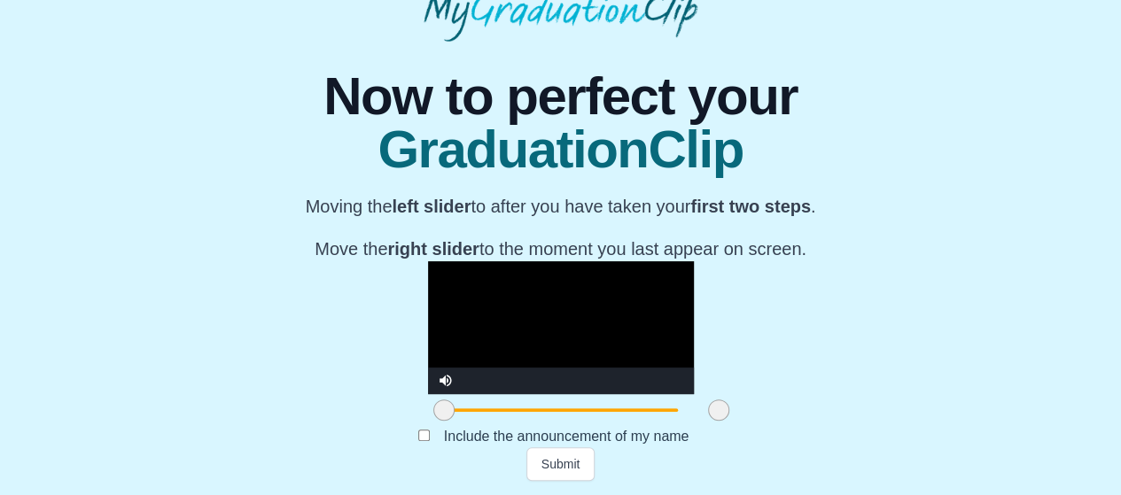
drag, startPoint x: 829, startPoint y: 414, endPoint x: 576, endPoint y: 403, distance: 253.7
click at [708, 403] on span at bounding box center [718, 410] width 21 height 21
click at [572, 374] on div "Video Player" at bounding box center [578, 381] width 230 height 27
click at [541, 286] on video "Video Player" at bounding box center [561, 327] width 266 height 133
drag, startPoint x: 568, startPoint y: 401, endPoint x: 375, endPoint y: 407, distance: 193.3
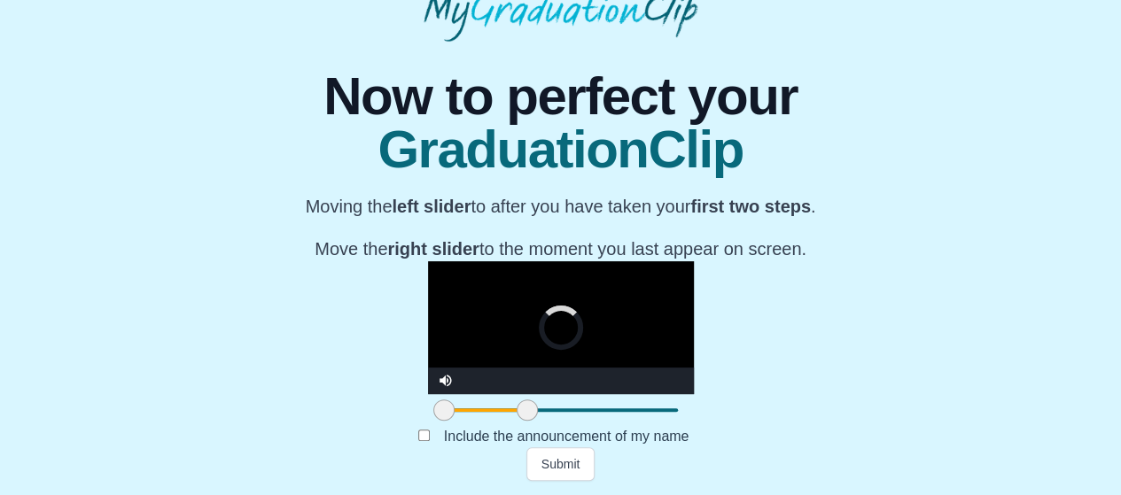
click at [517, 407] on span at bounding box center [527, 410] width 21 height 21
click at [428, 277] on video "Video Player" at bounding box center [561, 327] width 266 height 133
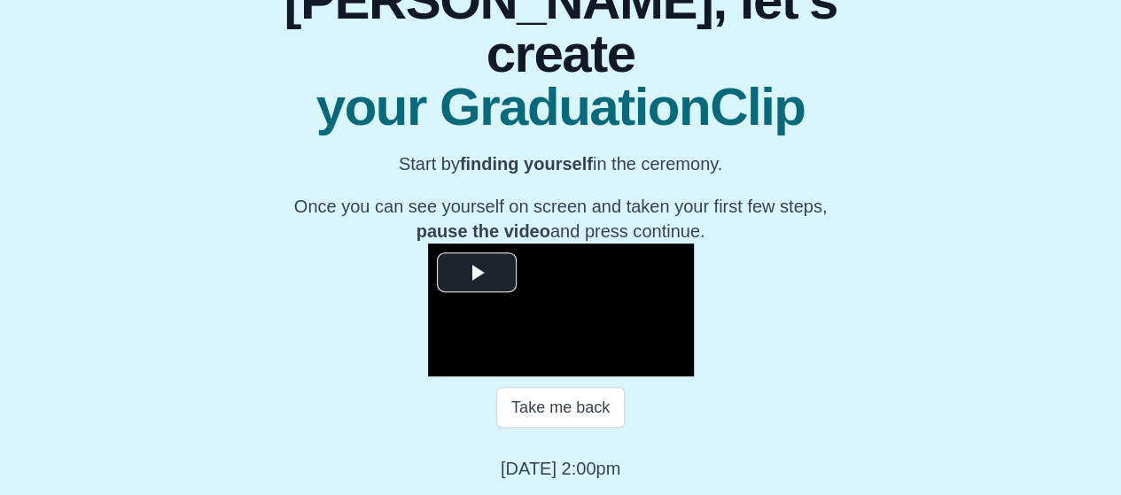
scroll to position [315, 0]
click at [477, 273] on span "Video Player" at bounding box center [477, 273] width 0 height 0
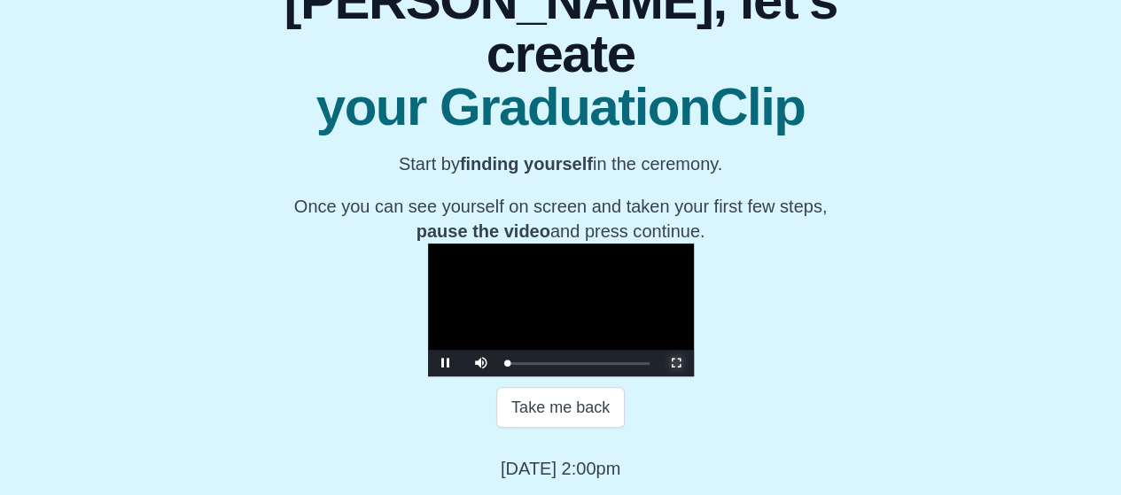
click at [676, 363] on span "Video Player" at bounding box center [676, 363] width 0 height 0
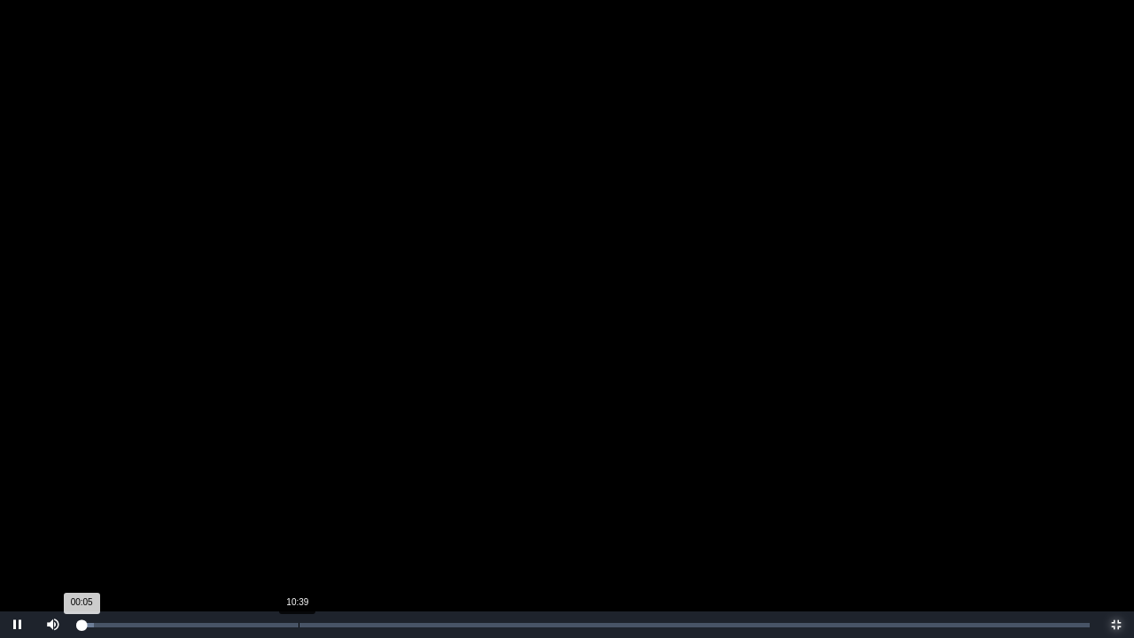
click at [300, 494] on div "Loaded : 0% 10:39 00:05 Progress : 0%" at bounding box center [585, 624] width 1028 height 27
click at [318, 494] on div "11:36" at bounding box center [318, 625] width 1 height 4
click at [212, 494] on div "Loaded : 0% 06:25 11:39 Progress : 0%" at bounding box center [585, 624] width 1028 height 27
click at [1117, 494] on span "Video Player" at bounding box center [1117, 625] width 0 height 0
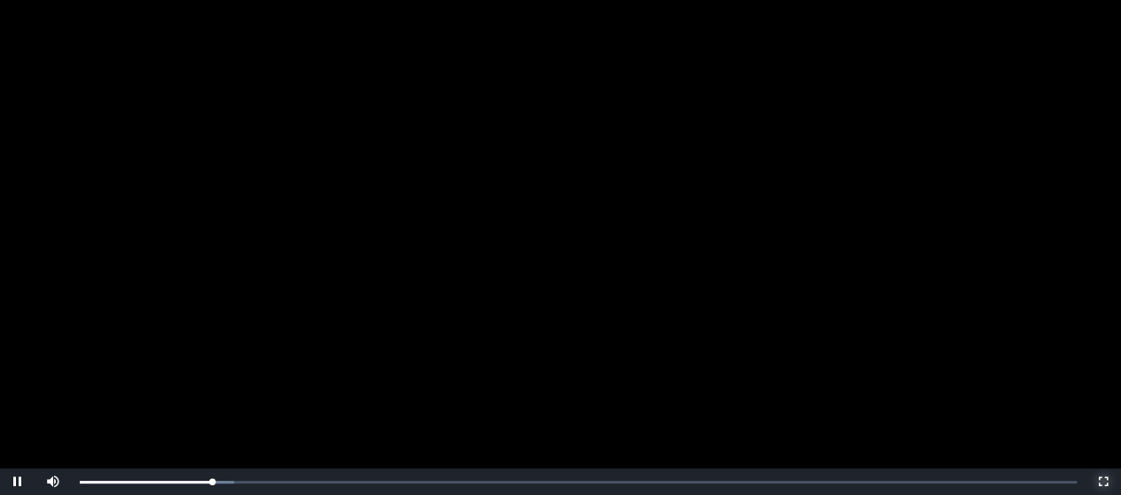
scroll to position [377, 0]
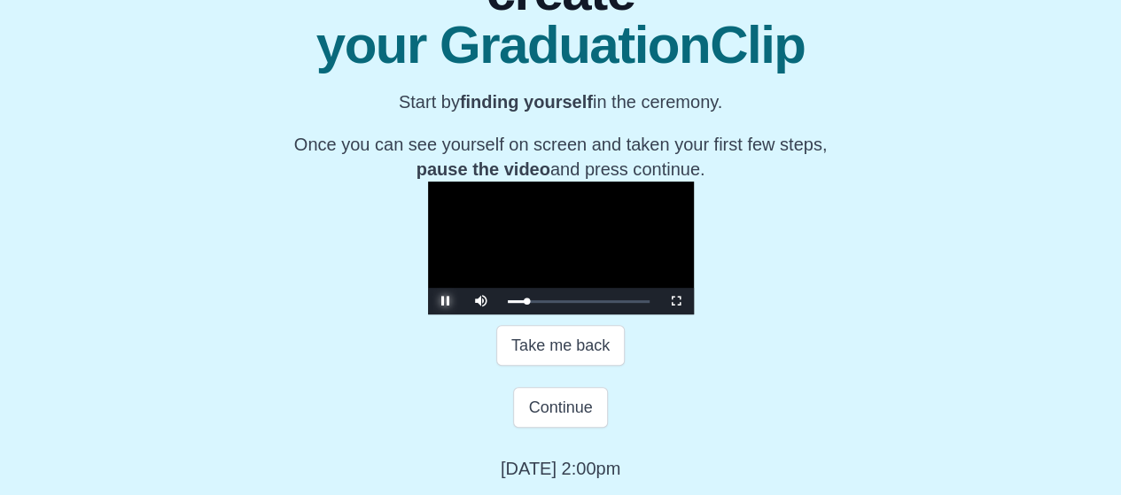
click at [446, 301] on span "Video Player" at bounding box center [446, 301] width 0 height 0
click at [563, 415] on button "Continue" at bounding box center [560, 407] width 94 height 41
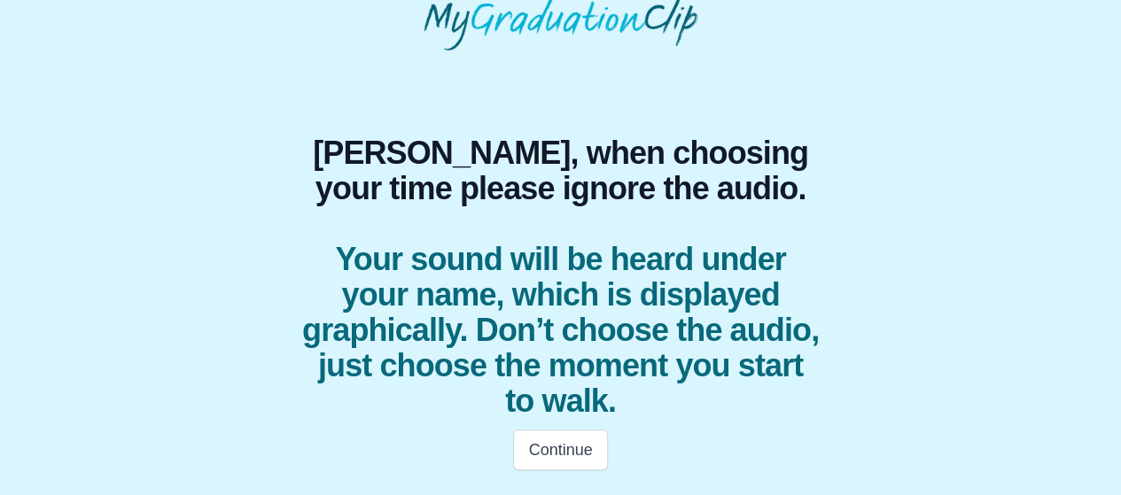
scroll to position [82, 0]
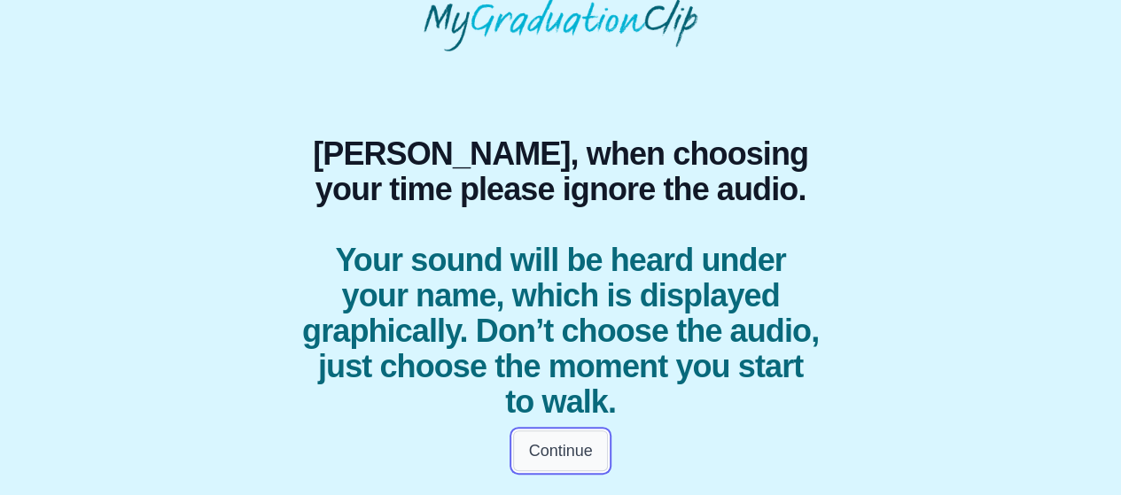
click at [557, 447] on button "Continue" at bounding box center [560, 451] width 94 height 41
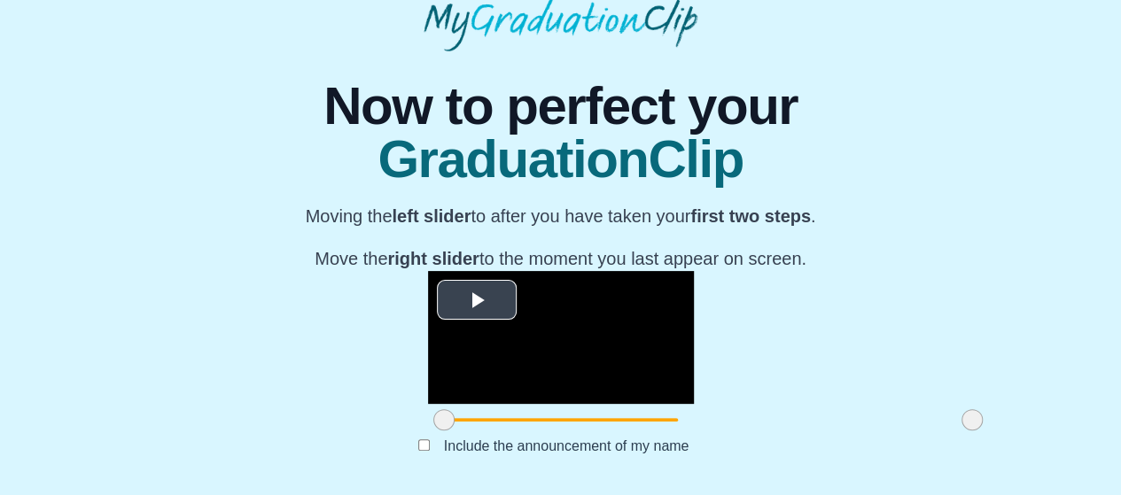
click at [477, 300] on span "Video Player" at bounding box center [477, 300] width 0 height 0
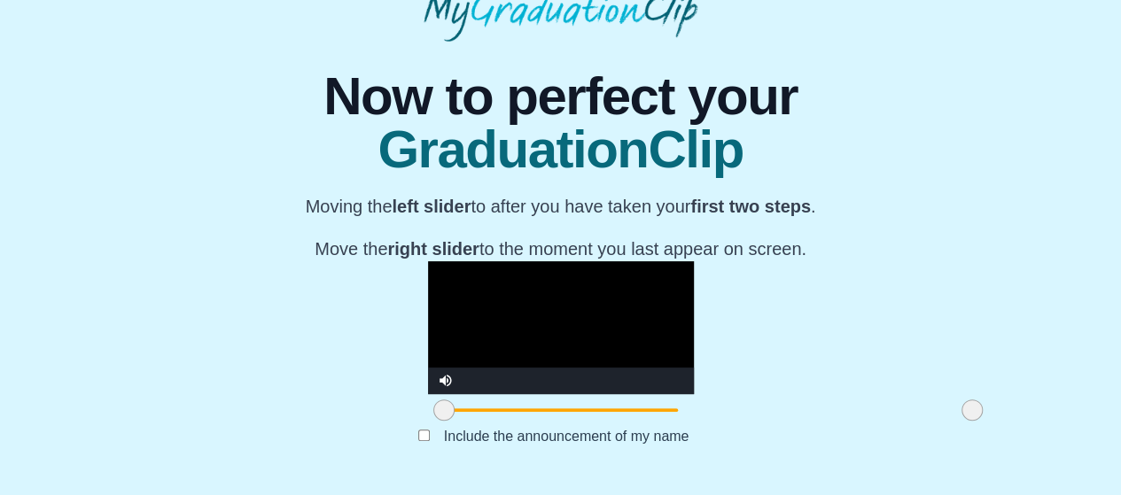
scroll to position [273, 0]
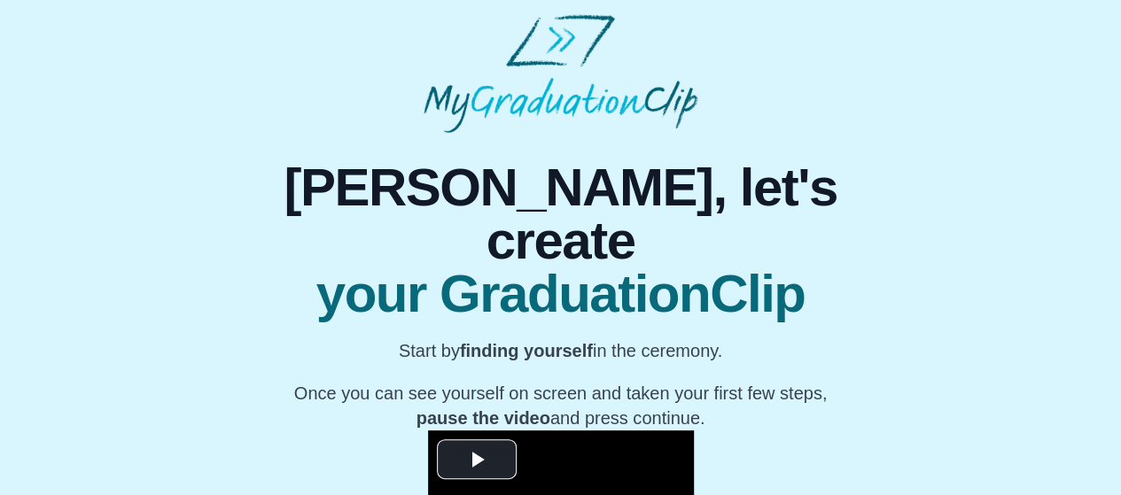
scroll to position [315, 0]
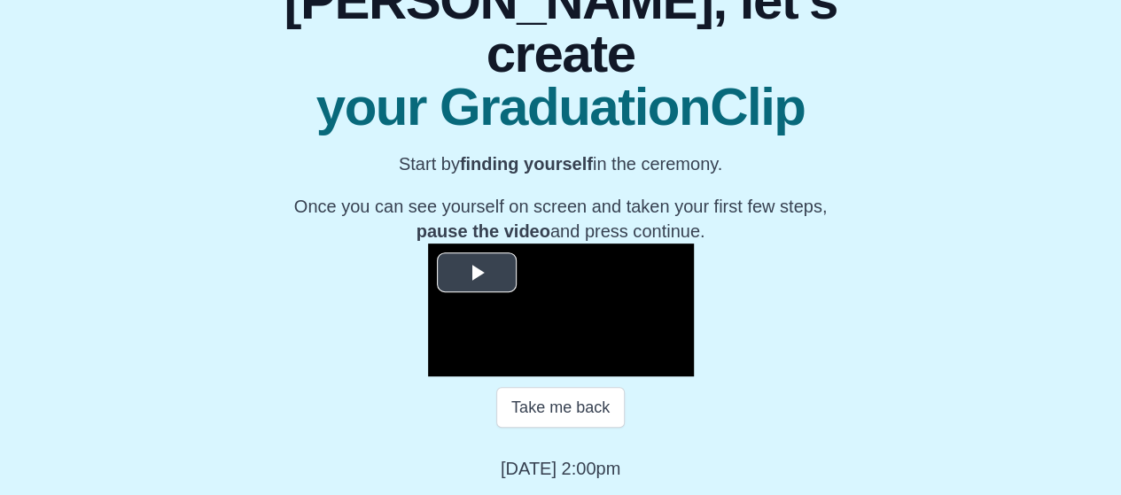
click at [477, 273] on span "Video Player" at bounding box center [477, 273] width 0 height 0
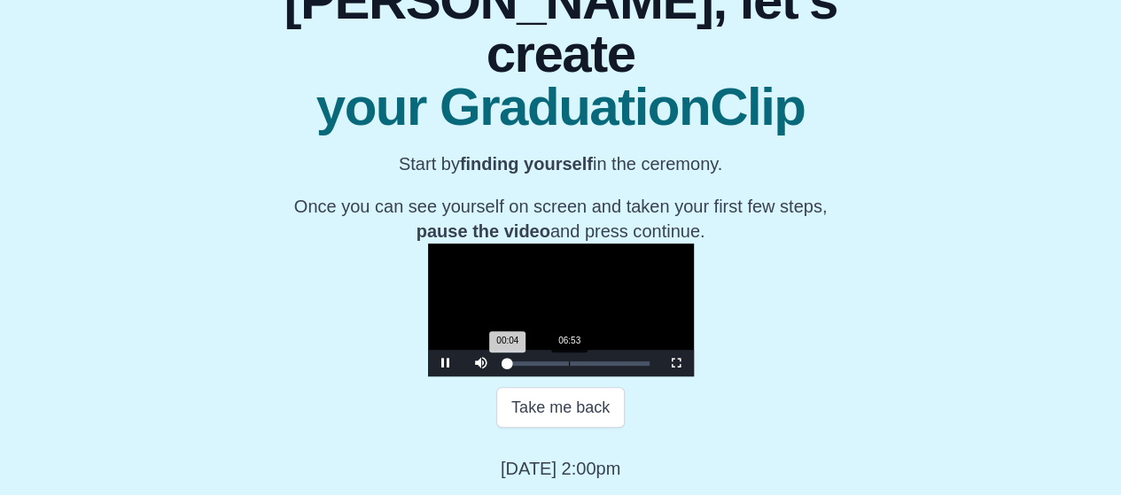
click at [569, 364] on div "06:53" at bounding box center [569, 364] width 1 height 4
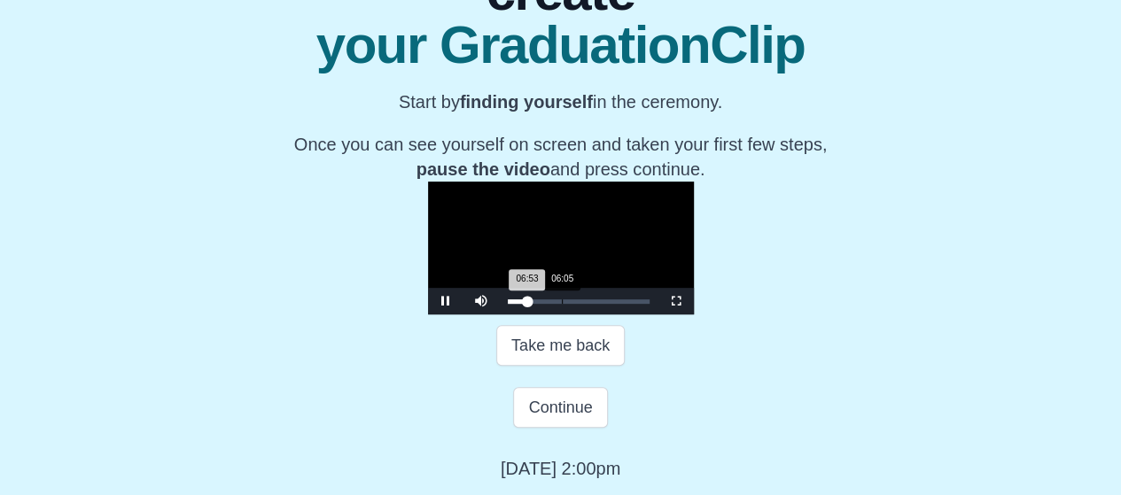
click at [508, 304] on div "06:53 Progress : 0%" at bounding box center [517, 302] width 19 height 4
click at [499, 315] on div "Loaded : 0% 07:17 06:08 Progress : 0%" at bounding box center [579, 301] width 160 height 27
click at [563, 304] on div "06:11" at bounding box center [563, 302] width 1 height 4
click at [508, 304] on div "06:13 Progress : 0%" at bounding box center [517, 302] width 18 height 4
click at [508, 304] on div "06:48 Progress : 0%" at bounding box center [517, 302] width 19 height 4
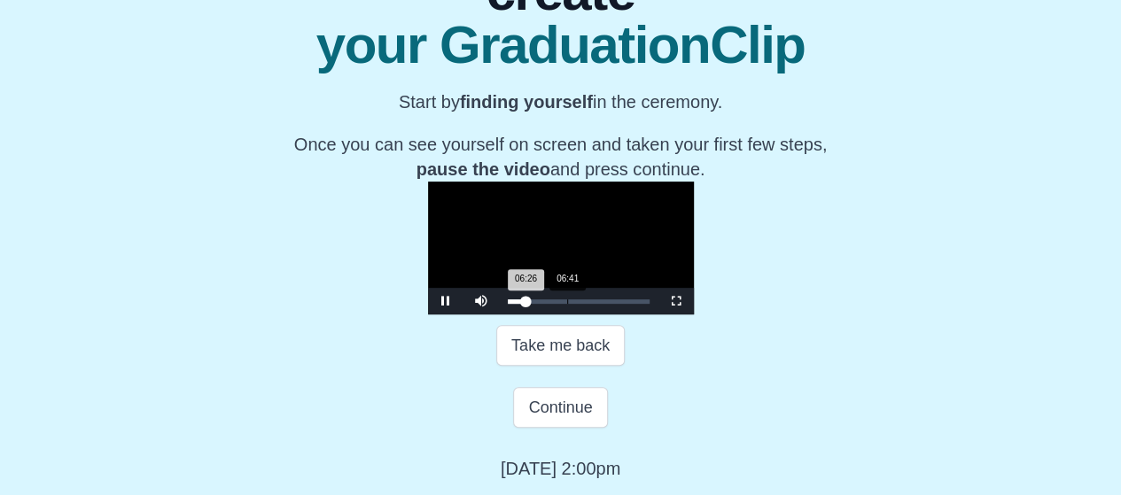
click at [508, 304] on div "06:26 Progress : 0%" at bounding box center [517, 302] width 19 height 4
click at [508, 304] on div "06:50 Progress : 0%" at bounding box center [517, 302] width 19 height 4
click at [508, 304] on div "06:12 Progress : 0%" at bounding box center [517, 302] width 18 height 4
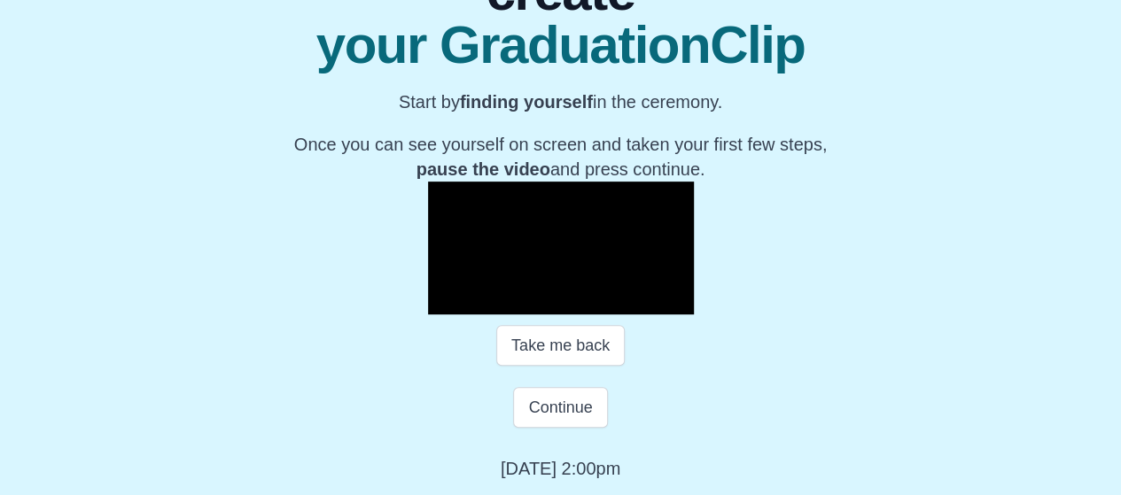
click at [446, 301] on span "Video Player" at bounding box center [446, 301] width 0 height 0
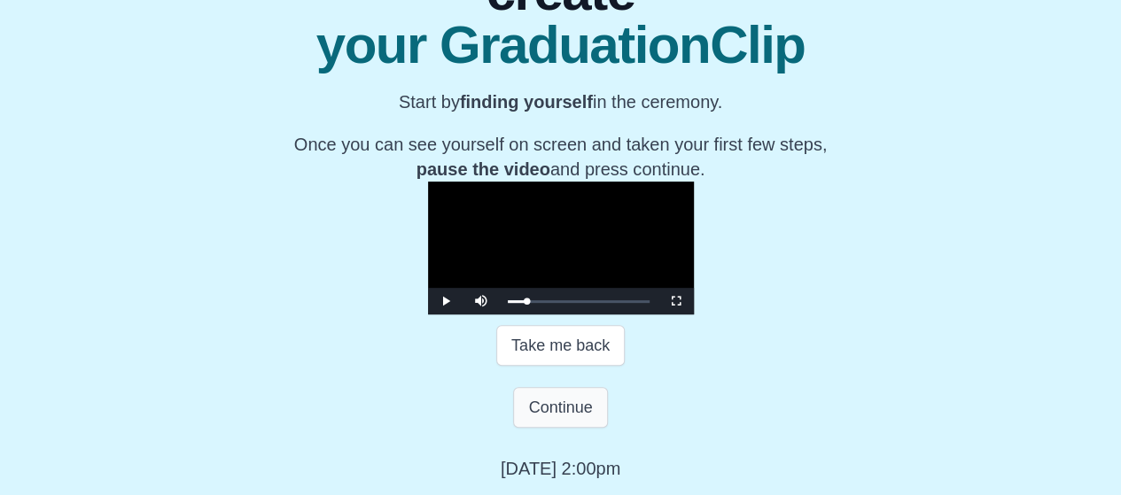
click at [557, 428] on button "Continue" at bounding box center [560, 407] width 94 height 41
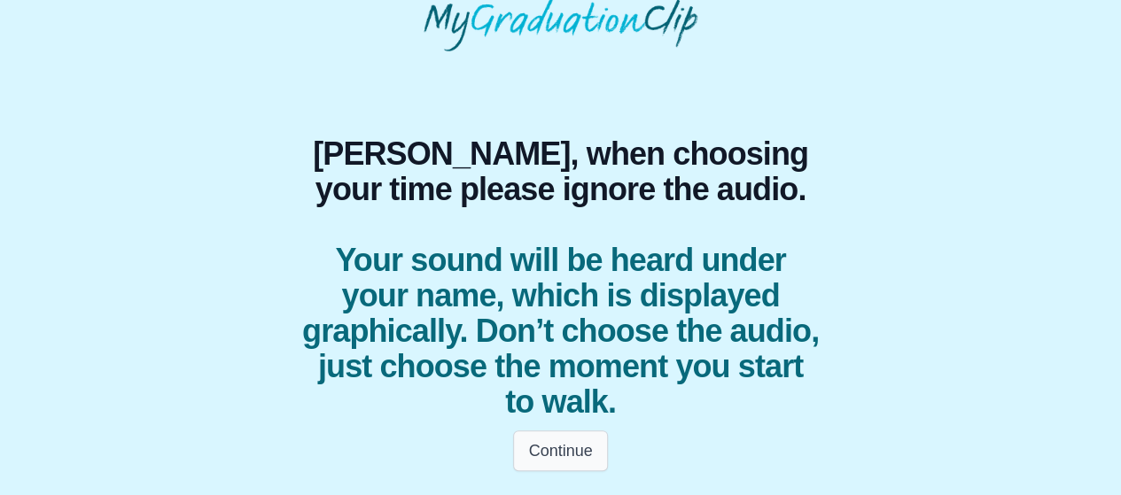
click at [551, 447] on button "Continue" at bounding box center [560, 451] width 94 height 41
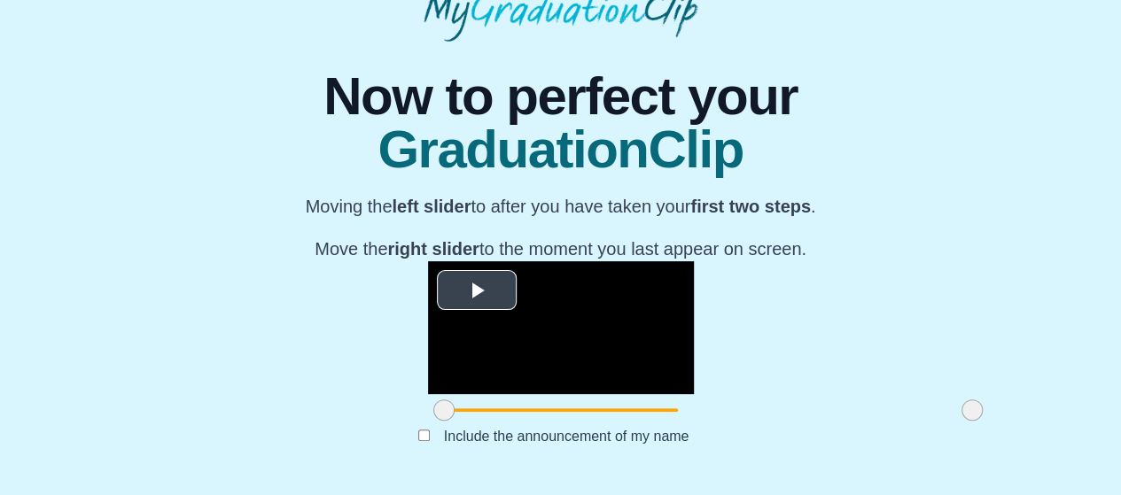
scroll to position [229, 0]
click at [477, 291] on span "Video Player" at bounding box center [477, 291] width 0 height 0
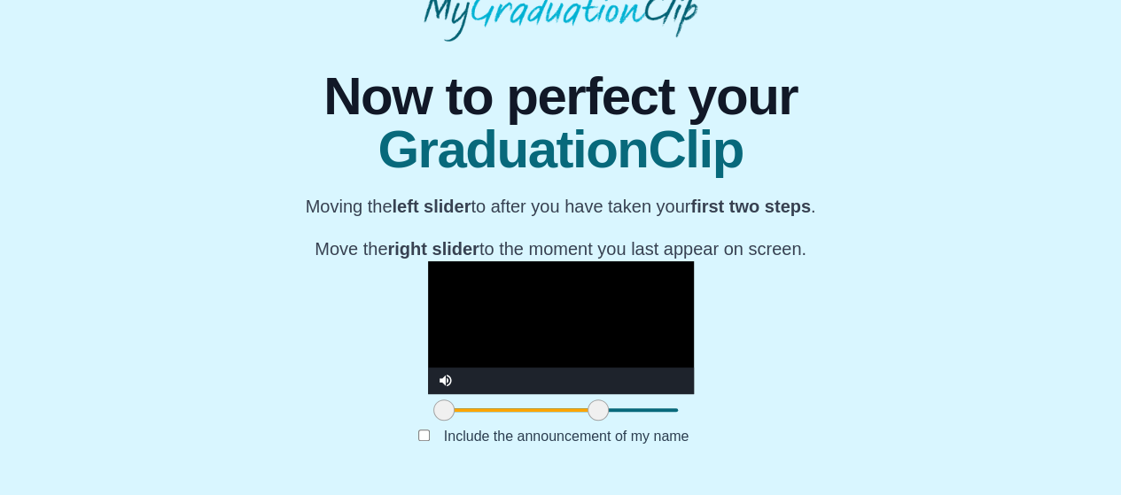
drag, startPoint x: 819, startPoint y: 450, endPoint x: 457, endPoint y: 421, distance: 362.7
click at [457, 421] on div "**********" at bounding box center [561, 343] width 266 height 165
click at [428, 346] on video "Video Player" at bounding box center [561, 327] width 266 height 133
drag, startPoint x: 459, startPoint y: 447, endPoint x: 351, endPoint y: 443, distance: 108.2
click at [487, 426] on div at bounding box center [503, 410] width 32 height 32
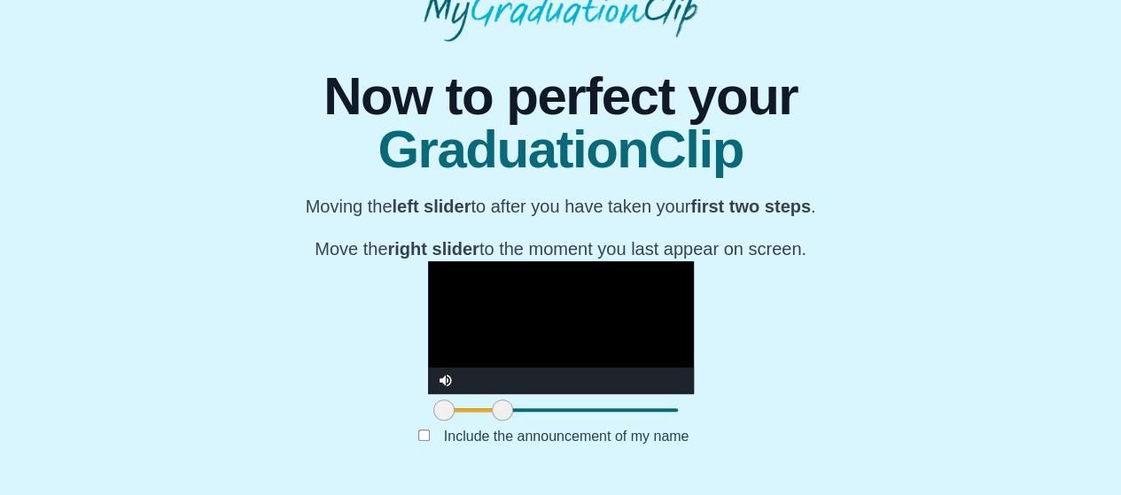
click at [463, 394] on div "Video Player" at bounding box center [578, 381] width 230 height 27
click at [428, 334] on video "Video Player" at bounding box center [561, 327] width 266 height 133
drag, startPoint x: 354, startPoint y: 456, endPoint x: 323, endPoint y: 458, distance: 32.0
click at [460, 421] on span at bounding box center [470, 410] width 21 height 21
click at [428, 300] on video "Video Player" at bounding box center [561, 327] width 266 height 133
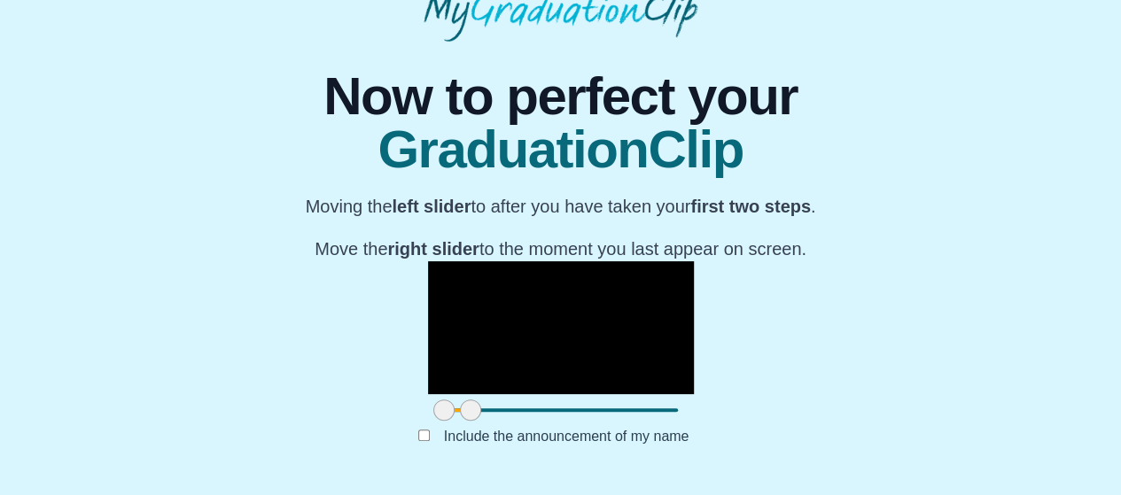
drag, startPoint x: 292, startPoint y: 451, endPoint x: 255, endPoint y: 445, distance: 36.9
click at [255, 445] on div "**********" at bounding box center [560, 262] width 1093 height 440
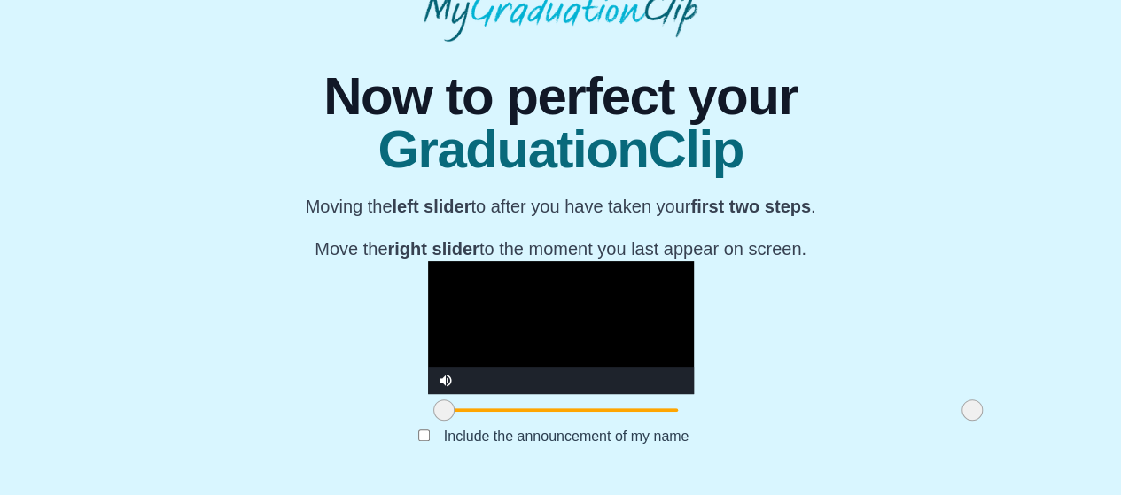
drag, startPoint x: 319, startPoint y: 448, endPoint x: 877, endPoint y: 419, distance: 559.0
click at [877, 419] on div "**********" at bounding box center [560, 262] width 1093 height 440
drag, startPoint x: 292, startPoint y: 455, endPoint x: 494, endPoint y: 455, distance: 202.0
click at [635, 421] on span at bounding box center [645, 410] width 21 height 21
click at [454, 334] on video "Video Player" at bounding box center [561, 327] width 266 height 133
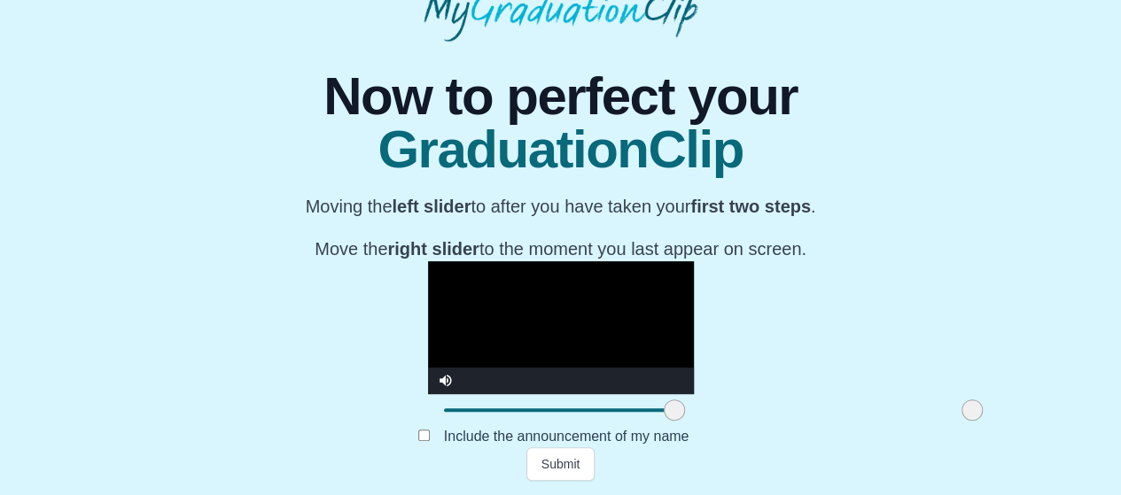
drag, startPoint x: 503, startPoint y: 458, endPoint x: 544, endPoint y: 461, distance: 40.8
click at [664, 421] on span at bounding box center [674, 410] width 21 height 21
click at [485, 294] on video "Video Player" at bounding box center [561, 327] width 266 height 133
drag, startPoint x: 539, startPoint y: 456, endPoint x: 622, endPoint y: 464, distance: 83.7
click at [759, 421] on span at bounding box center [769, 410] width 21 height 21
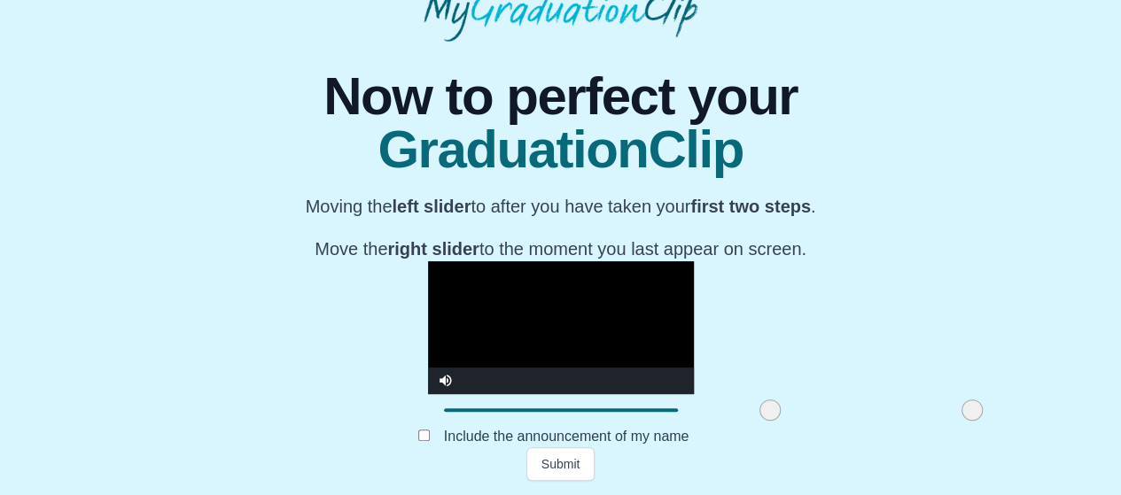
click at [582, 306] on video "Video Player" at bounding box center [561, 327] width 266 height 133
drag, startPoint x: 624, startPoint y: 453, endPoint x: 681, endPoint y: 460, distance: 57.2
click at [817, 421] on span at bounding box center [827, 410] width 21 height 21
click at [548, 310] on video "Video Player" at bounding box center [561, 327] width 266 height 133
drag, startPoint x: 672, startPoint y: 450, endPoint x: 709, endPoint y: 457, distance: 37.9
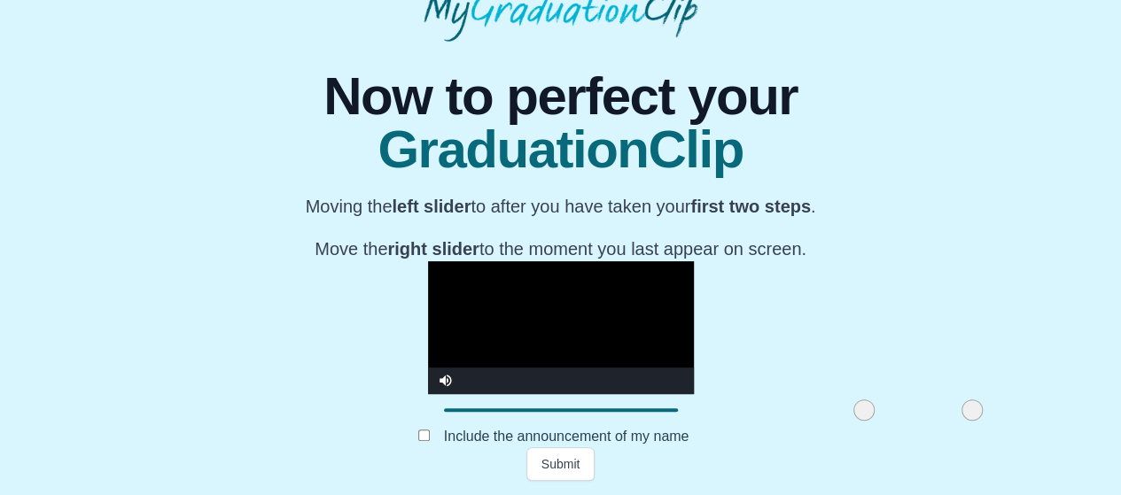
click at [853, 421] on span at bounding box center [863, 410] width 21 height 21
click at [643, 331] on video "Video Player" at bounding box center [561, 327] width 266 height 133
drag, startPoint x: 715, startPoint y: 408, endPoint x: 759, endPoint y: 408, distance: 43.4
click at [897, 408] on span at bounding box center [907, 410] width 21 height 21
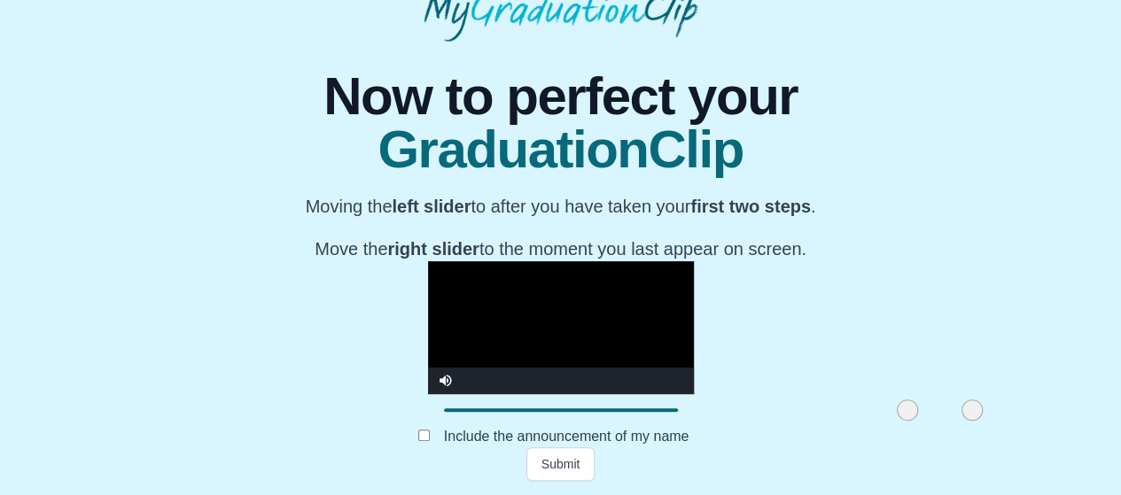
click at [562, 261] on video "Video Player" at bounding box center [561, 327] width 266 height 133
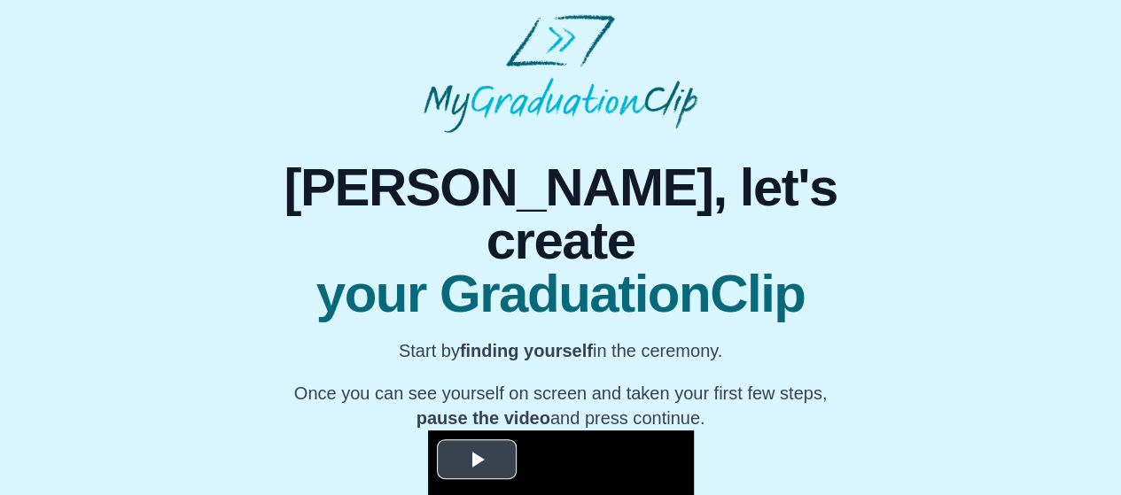
click at [477, 460] on span "Video Player" at bounding box center [477, 460] width 0 height 0
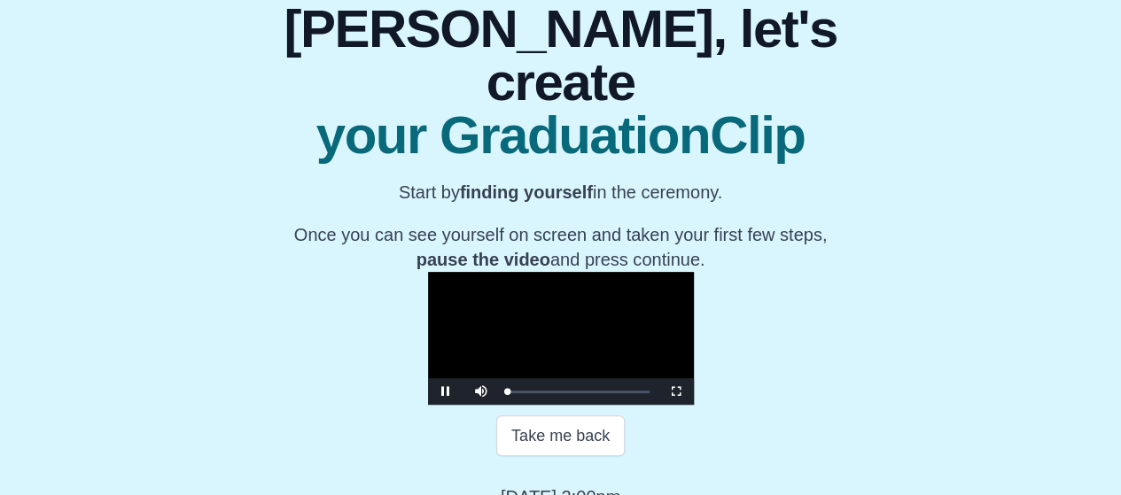
scroll to position [315, 0]
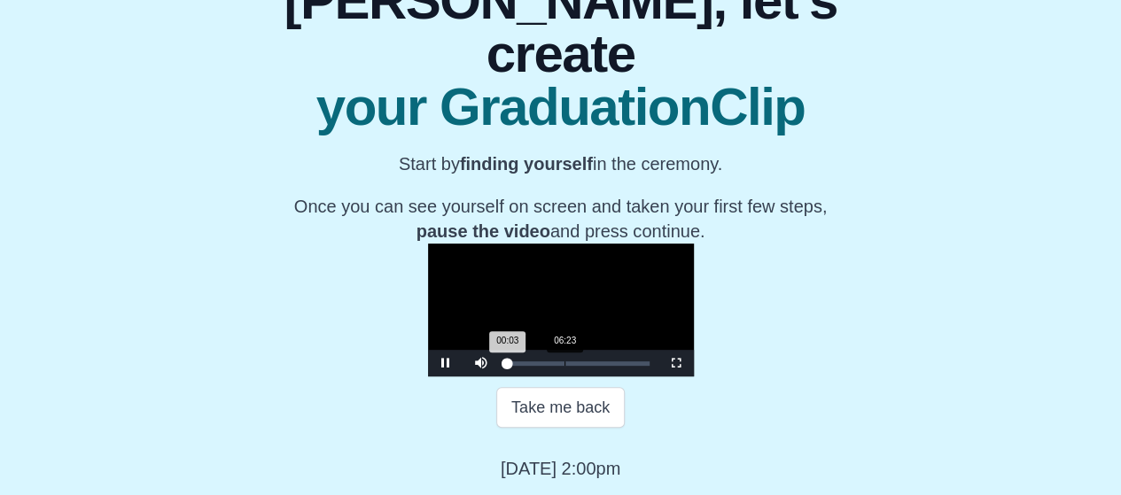
click at [499, 361] on div "Loaded : 0% 06:23 00:03 Progress : 0%" at bounding box center [579, 363] width 160 height 27
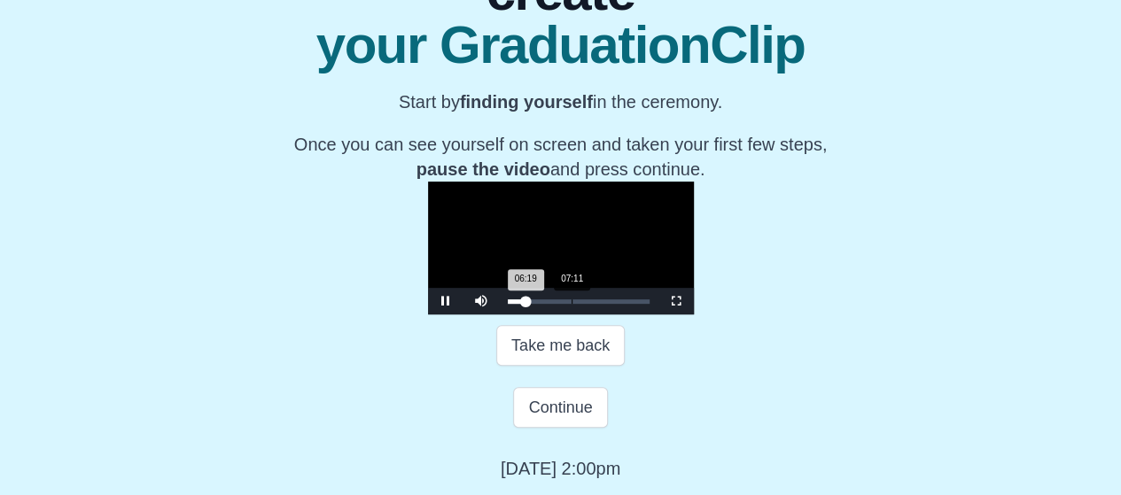
click at [499, 315] on div "Loaded : 0% 07:11 06:19 Progress : 0%" at bounding box center [579, 301] width 160 height 27
click at [508, 304] on div "07:12 Progress : 0%" at bounding box center [518, 302] width 20 height 4
click at [559, 428] on button "Continue" at bounding box center [560, 407] width 94 height 41
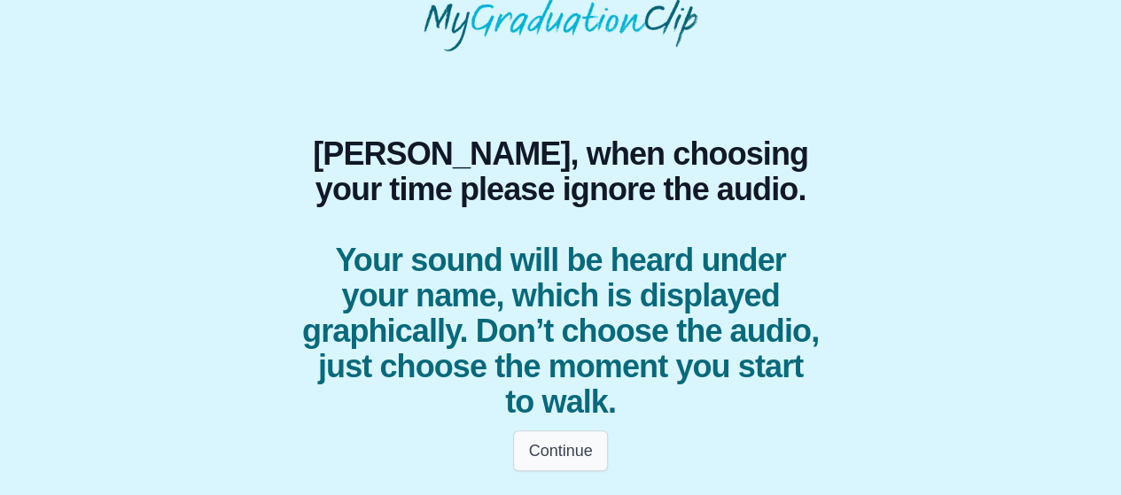
click at [557, 455] on button "Continue" at bounding box center [560, 451] width 94 height 41
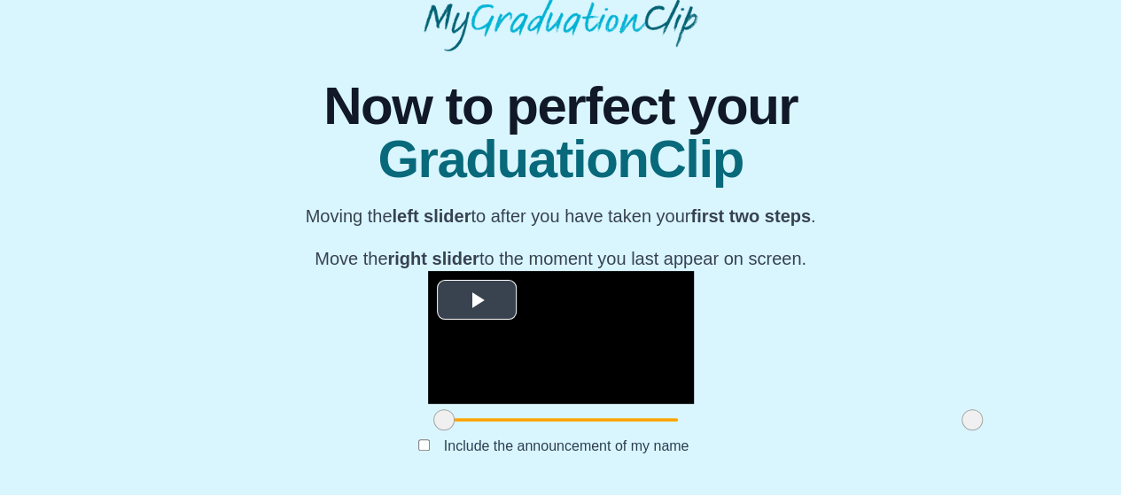
click at [477, 300] on span "Video Player" at bounding box center [477, 300] width 0 height 0
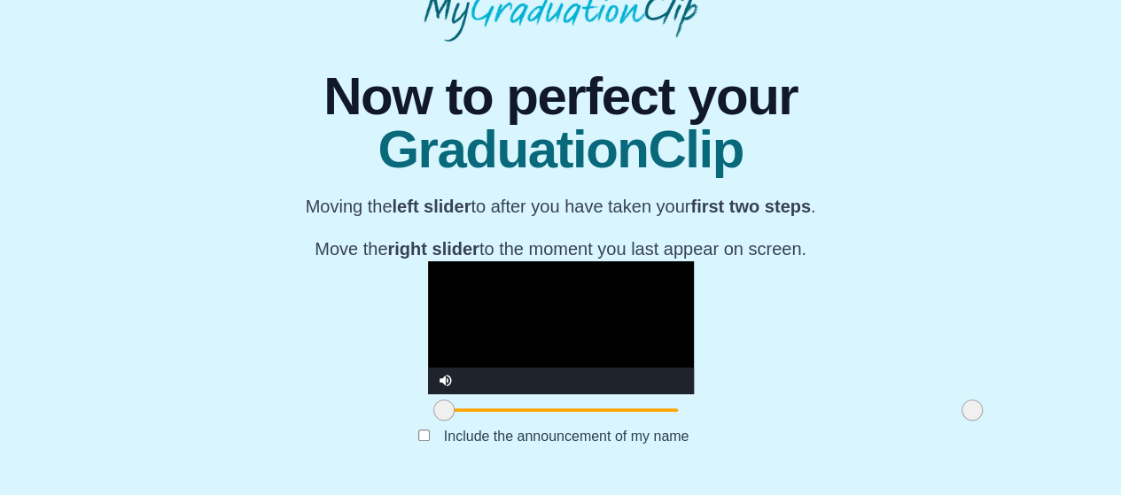
scroll to position [259, 0]
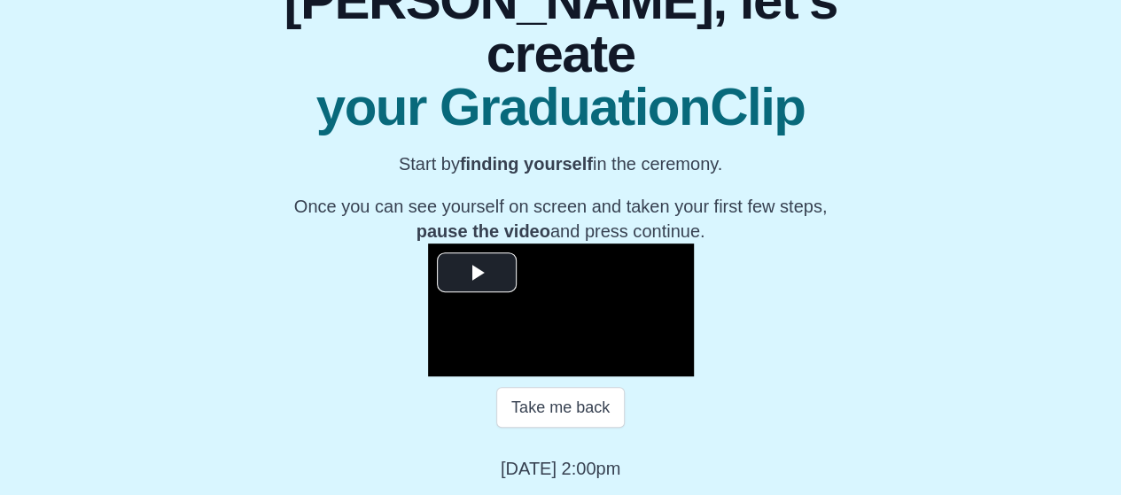
scroll to position [315, 0]
click at [477, 273] on span "Video Player" at bounding box center [477, 273] width 0 height 0
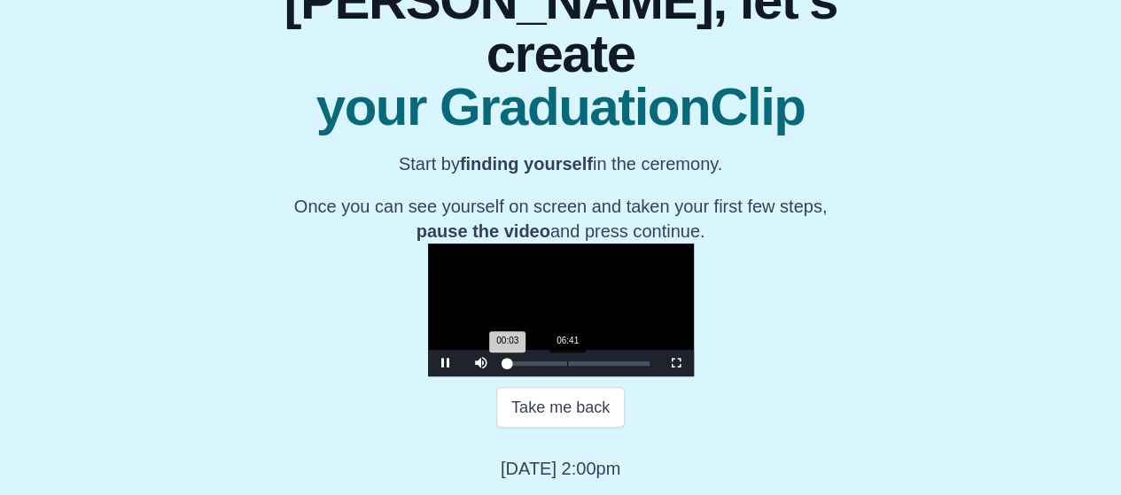
click at [567, 362] on div "06:41" at bounding box center [567, 364] width 1 height 4
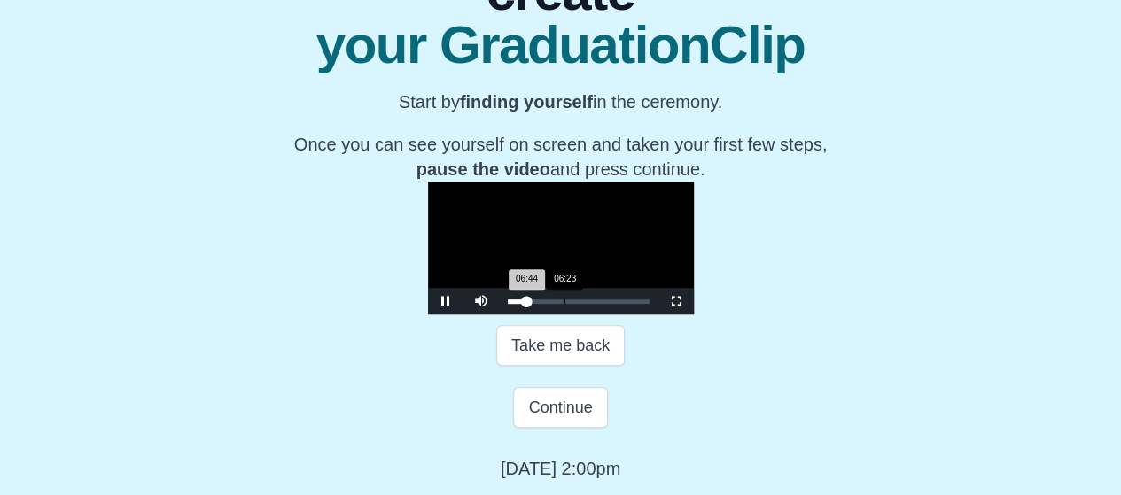
click at [508, 304] on div "06:44 Progress : 0%" at bounding box center [517, 302] width 19 height 4
click at [508, 304] on div "06:24 Progress : 0%" at bounding box center [517, 302] width 19 height 4
click at [508, 304] on div "06:49 Progress : 0%" at bounding box center [517, 302] width 19 height 4
click at [446, 301] on span "Video Player" at bounding box center [446, 301] width 0 height 0
click at [569, 428] on button "Continue" at bounding box center [560, 407] width 94 height 41
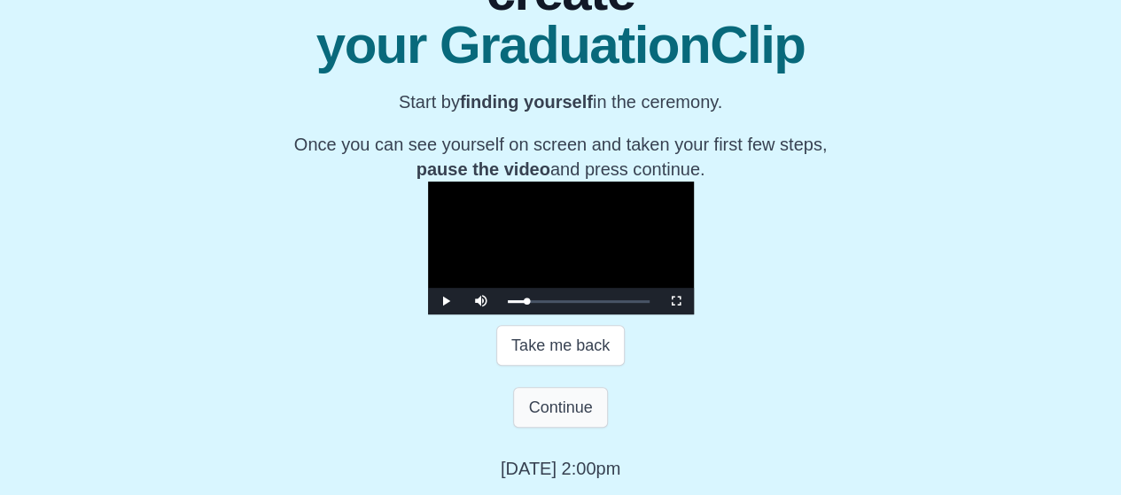
scroll to position [82, 0]
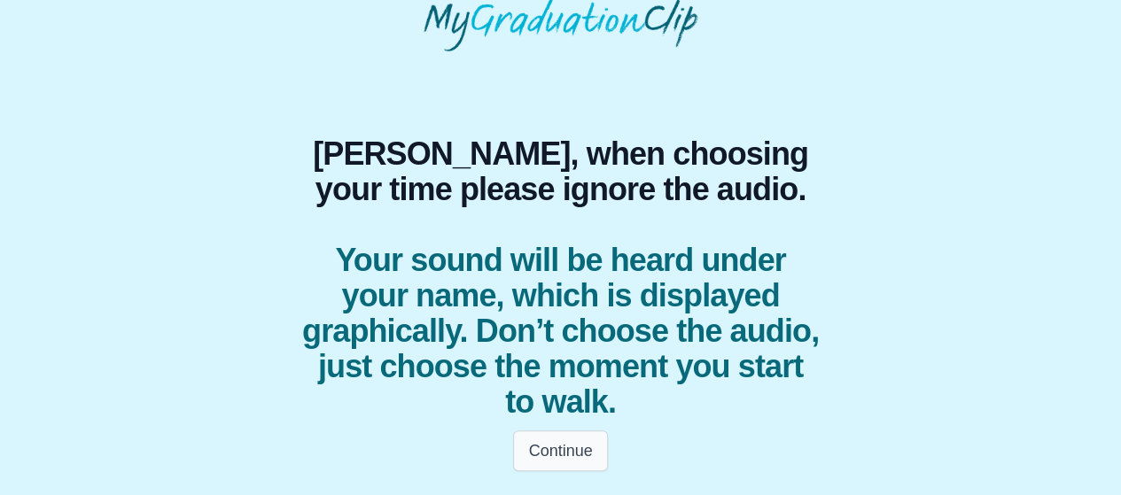
click at [539, 443] on button "Continue" at bounding box center [560, 451] width 94 height 41
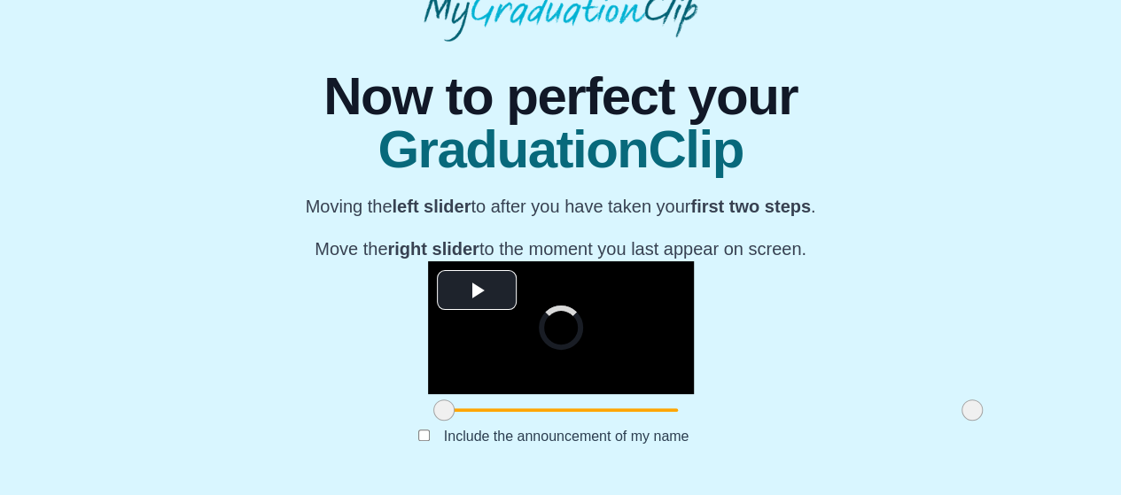
scroll to position [273, 0]
click at [477, 291] on span "Video Player" at bounding box center [477, 291] width 0 height 0
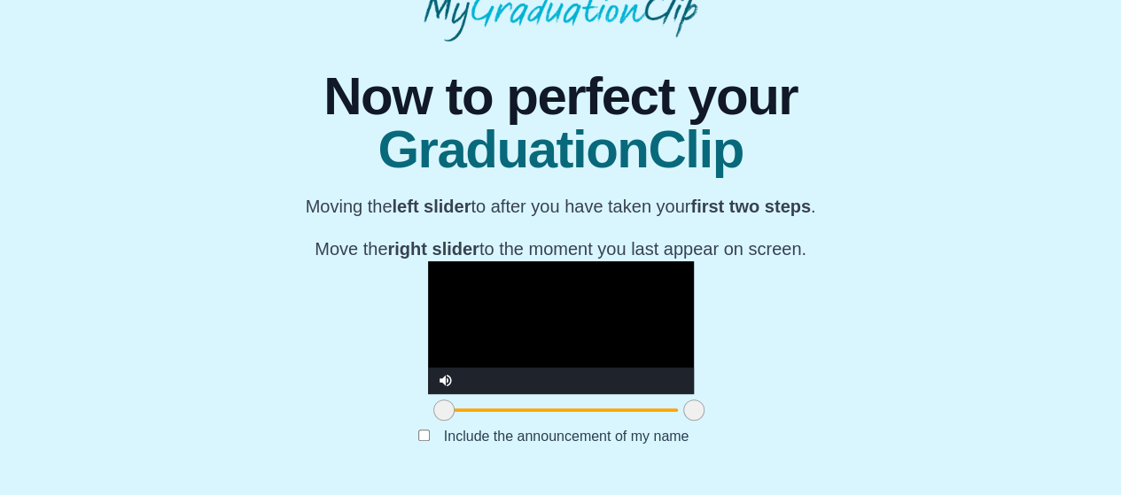
drag, startPoint x: 824, startPoint y: 403, endPoint x: 546, endPoint y: 416, distance: 278.5
click at [683, 416] on span at bounding box center [693, 410] width 21 height 21
click at [428, 261] on video "Video Player" at bounding box center [561, 327] width 266 height 133
drag, startPoint x: 547, startPoint y: 409, endPoint x: 867, endPoint y: 390, distance: 320.4
click at [867, 390] on div "**********" at bounding box center [560, 262] width 1093 height 440
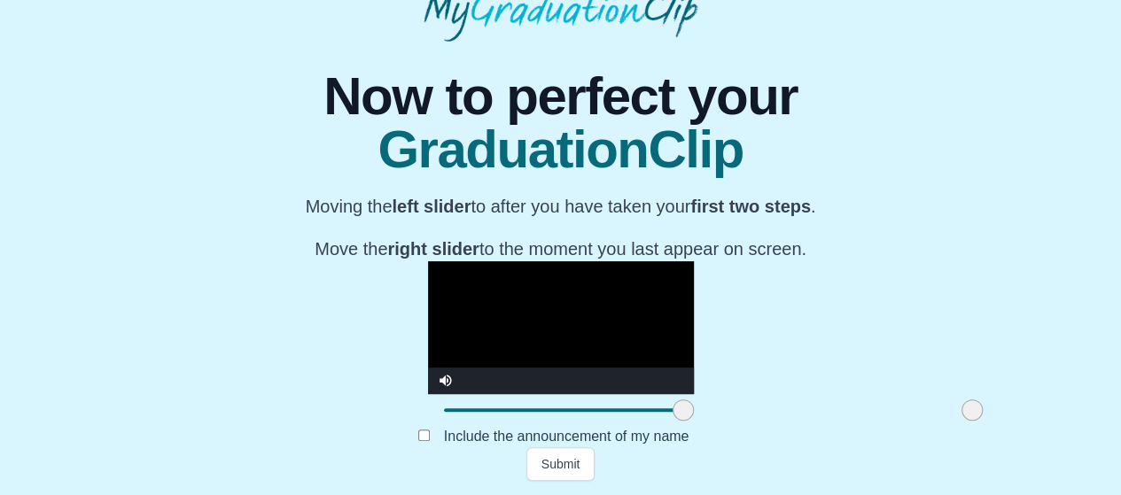
drag, startPoint x: 303, startPoint y: 407, endPoint x: 542, endPoint y: 401, distance: 239.3
click at [667, 401] on div at bounding box center [683, 410] width 32 height 32
click at [514, 331] on video "Video Player" at bounding box center [561, 327] width 266 height 133
click at [667, 397] on div at bounding box center [683, 410] width 32 height 32
drag, startPoint x: 533, startPoint y: 408, endPoint x: 609, endPoint y: 409, distance: 75.3
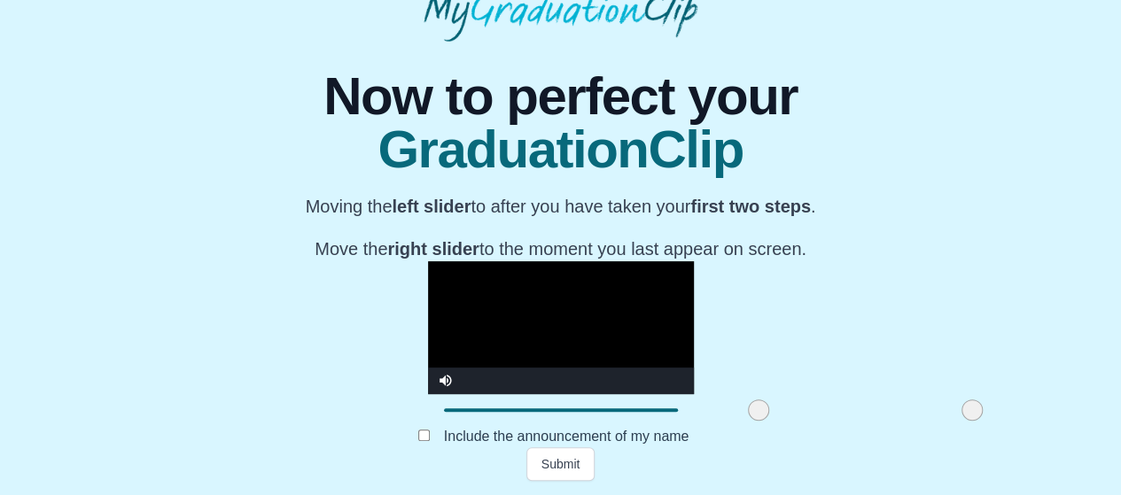
click at [748, 409] on span at bounding box center [758, 410] width 21 height 21
click at [479, 261] on video "Video Player" at bounding box center [561, 327] width 266 height 133
drag, startPoint x: 608, startPoint y: 407, endPoint x: 711, endPoint y: 416, distance: 103.2
click at [851, 416] on span at bounding box center [861, 410] width 21 height 21
click at [500, 261] on video "Video Player" at bounding box center [561, 327] width 266 height 133
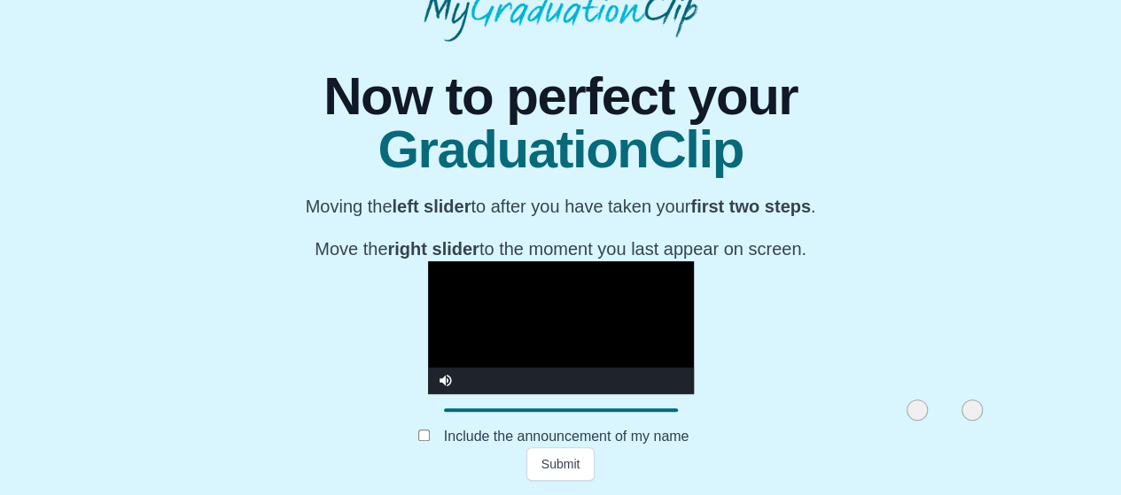
drag, startPoint x: 712, startPoint y: 415, endPoint x: 768, endPoint y: 412, distance: 55.9
click at [907, 412] on span at bounding box center [917, 410] width 21 height 21
click at [511, 261] on video "Video Player" at bounding box center [561, 327] width 266 height 133
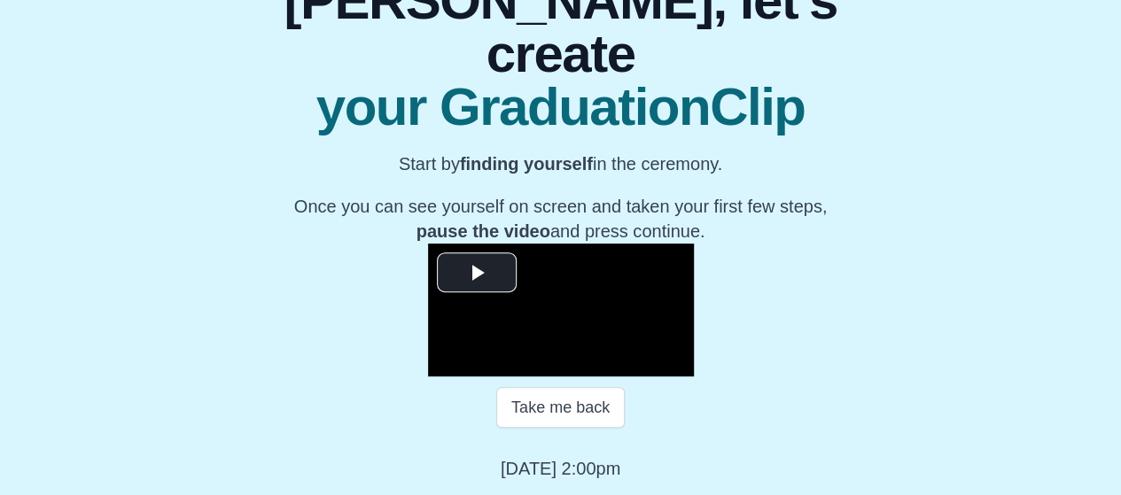
scroll to position [315, 0]
click at [477, 273] on span "Video Player" at bounding box center [477, 273] width 0 height 0
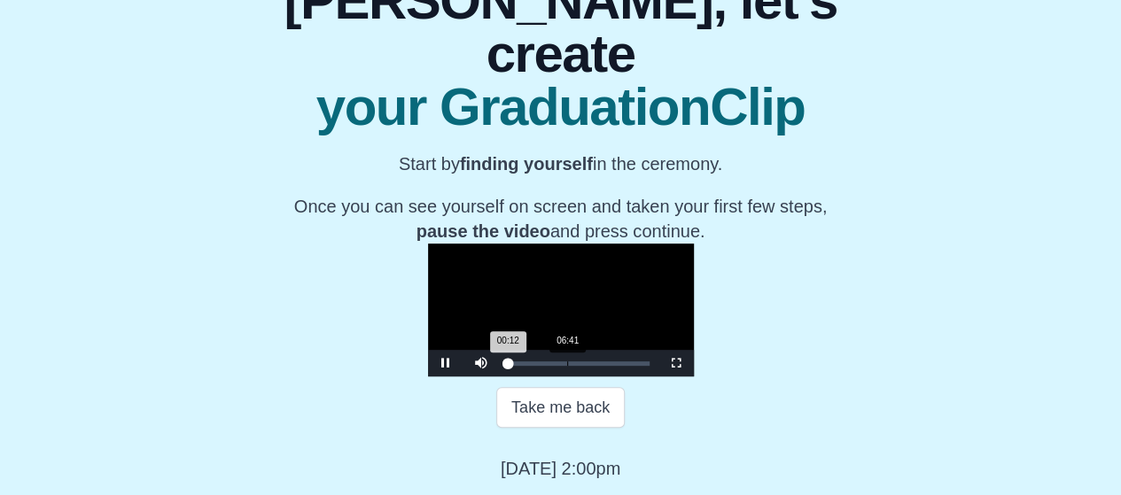
click at [567, 362] on div "06:41" at bounding box center [567, 364] width 1 height 4
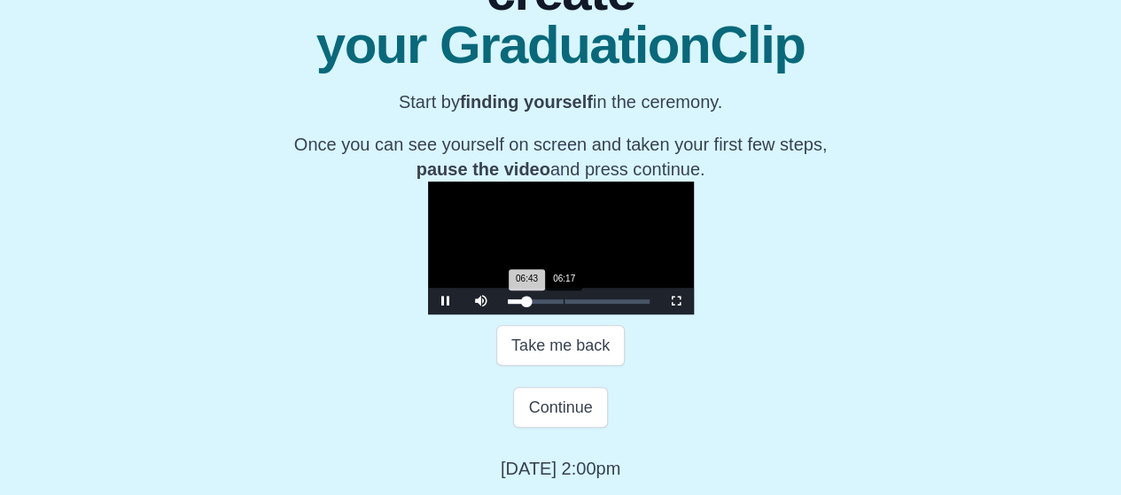
click at [508, 304] on div "06:43 Progress : 0%" at bounding box center [517, 302] width 19 height 4
click at [572, 304] on div "07:17" at bounding box center [572, 302] width 1 height 4
click at [508, 304] on div "07:18 Progress : 0%" at bounding box center [518, 302] width 21 height 4
click at [508, 304] on div "06:42 Progress : 0%" at bounding box center [517, 302] width 19 height 4
click at [508, 304] on div "06:19 Progress : 0%" at bounding box center [517, 302] width 19 height 4
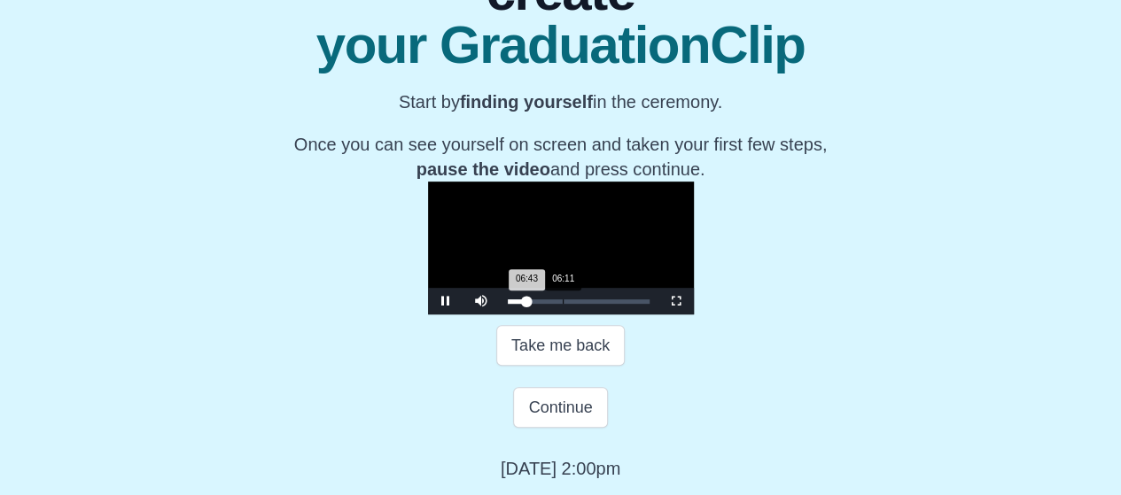
click at [508, 304] on div "06:43 Progress : 0%" at bounding box center [517, 302] width 19 height 4
click at [508, 304] on div "06:12 Progress : 0%" at bounding box center [517, 302] width 18 height 4
click at [508, 304] on div "06:24 Progress : 0%" at bounding box center [517, 302] width 19 height 4
click at [446, 301] on span "Video Player" at bounding box center [446, 301] width 0 height 0
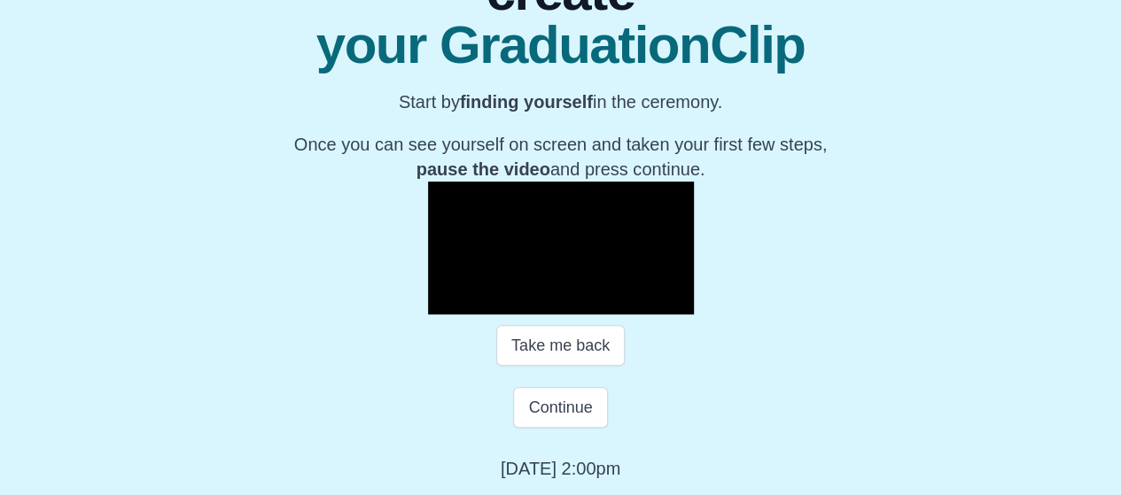
click at [446, 301] on span "Video Player" at bounding box center [446, 301] width 0 height 0
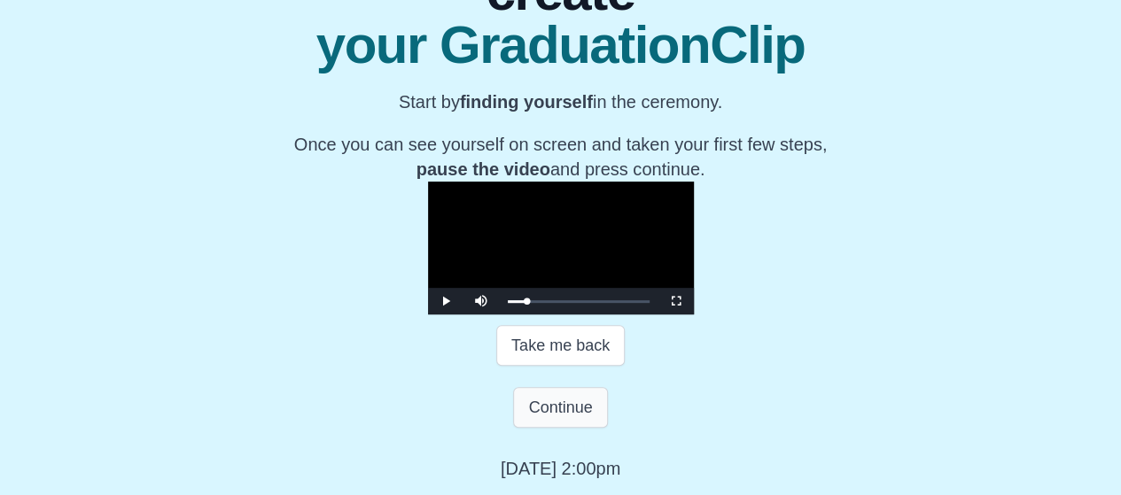
click at [569, 428] on button "Continue" at bounding box center [560, 407] width 94 height 41
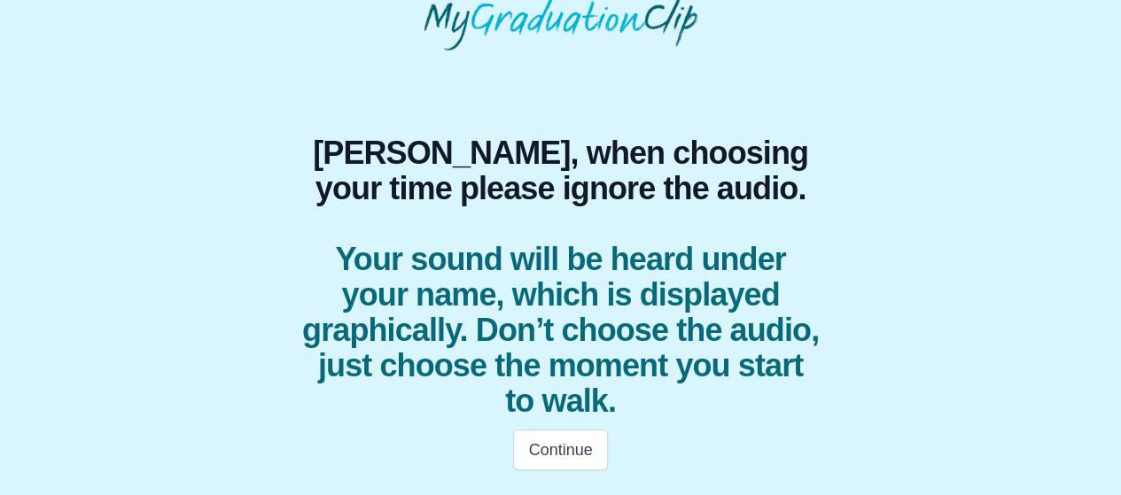
scroll to position [82, 0]
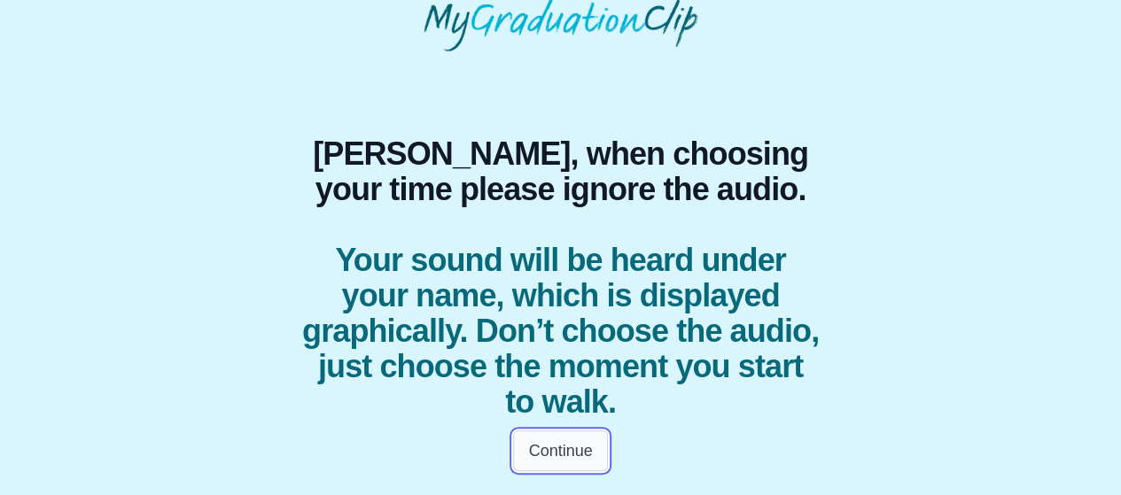
click at [586, 449] on button "Continue" at bounding box center [560, 451] width 94 height 41
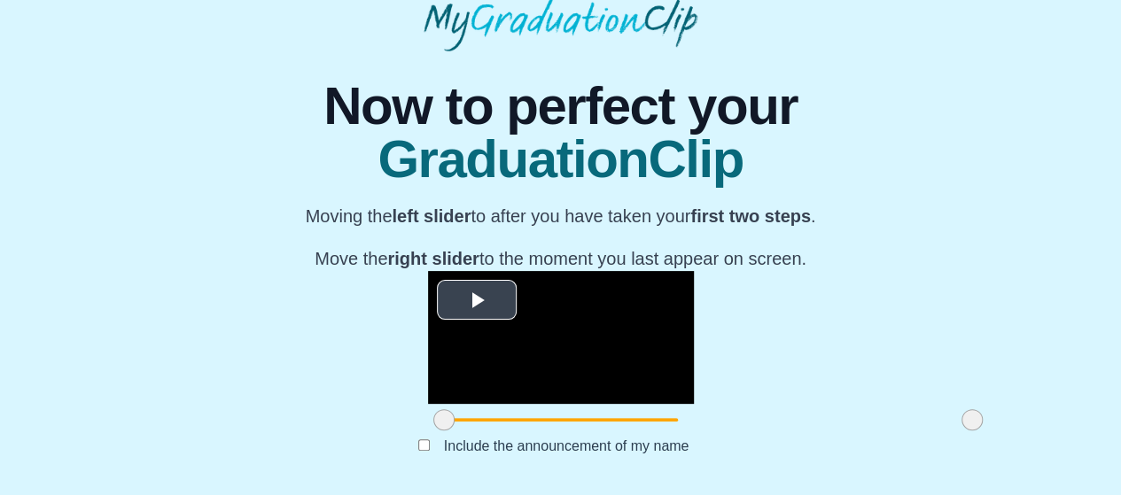
click at [477, 300] on span "Video Player" at bounding box center [477, 300] width 0 height 0
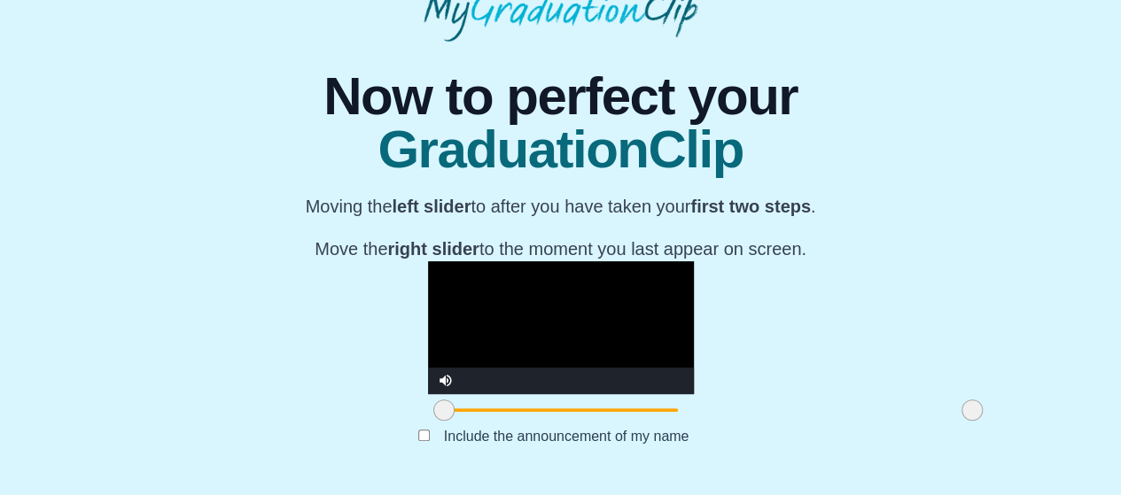
scroll to position [273, 0]
click at [433, 408] on span at bounding box center [443, 410] width 21 height 21
drag, startPoint x: 300, startPoint y: 407, endPoint x: 463, endPoint y: 407, distance: 163.1
click at [596, 407] on span at bounding box center [606, 410] width 21 height 21
click at [428, 269] on video "Video Player" at bounding box center [561, 327] width 266 height 133
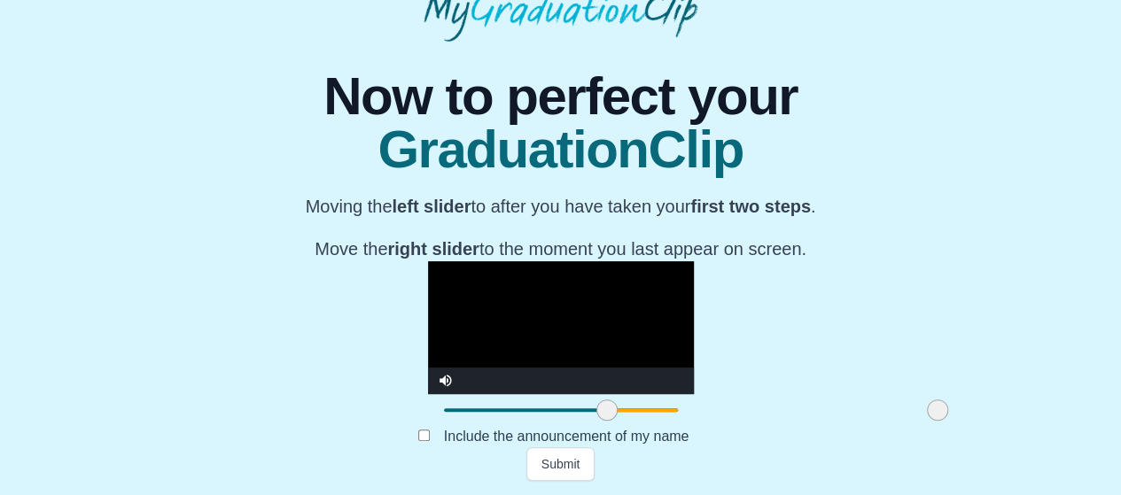
drag, startPoint x: 827, startPoint y: 405, endPoint x: 792, endPoint y: 408, distance: 34.7
click at [927, 408] on span at bounding box center [937, 410] width 21 height 21
drag, startPoint x: 462, startPoint y: 412, endPoint x: 553, endPoint y: 422, distance: 91.8
click at [682, 422] on div at bounding box center [698, 410] width 32 height 32
click at [440, 315] on video "Video Player" at bounding box center [561, 327] width 266 height 133
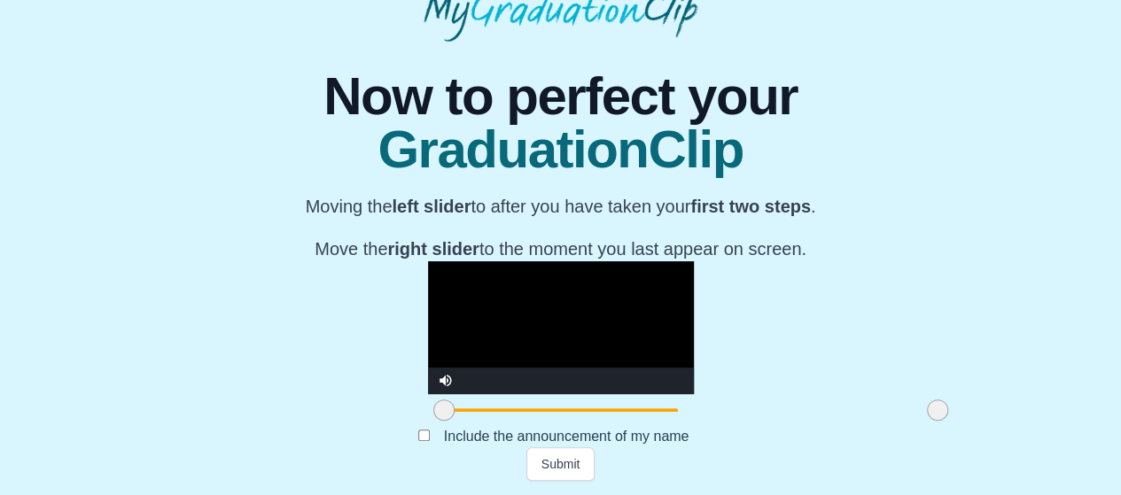
drag, startPoint x: 545, startPoint y: 411, endPoint x: 265, endPoint y: 389, distance: 280.9
click at [265, 389] on div "**********" at bounding box center [560, 262] width 1093 height 440
click at [428, 322] on video "Video Player" at bounding box center [561, 327] width 266 height 133
drag, startPoint x: 785, startPoint y: 414, endPoint x: 464, endPoint y: 417, distance: 320.8
click at [606, 417] on span at bounding box center [616, 410] width 21 height 21
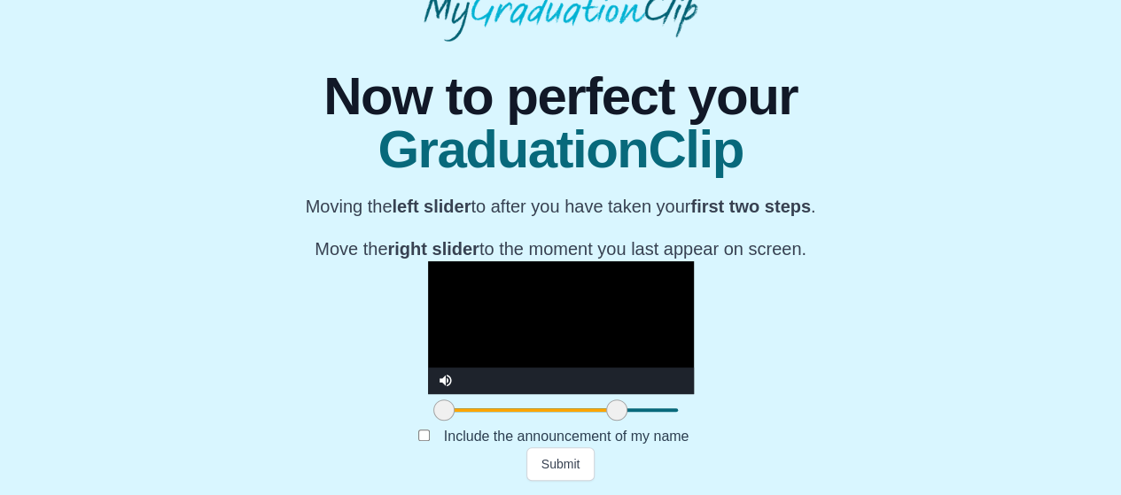
click at [480, 327] on video "Video Player" at bounding box center [561, 327] width 266 height 133
drag, startPoint x: 469, startPoint y: 407, endPoint x: 484, endPoint y: 389, distance: 23.3
click at [484, 389] on div "**********" at bounding box center [561, 343] width 266 height 165
click at [455, 281] on video "Video Player" at bounding box center [561, 327] width 266 height 133
drag, startPoint x: 298, startPoint y: 409, endPoint x: 420, endPoint y: 409, distance: 122.3
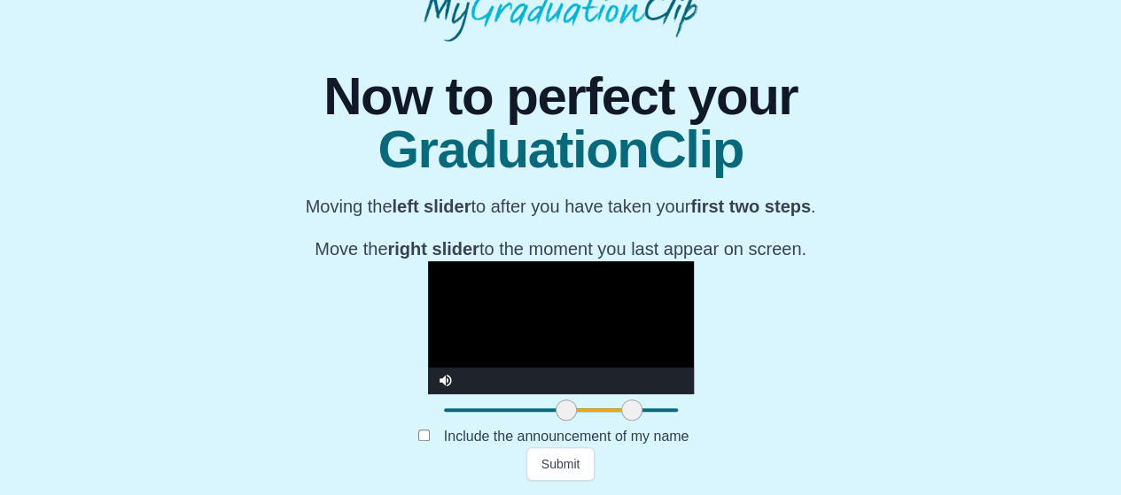
click at [556, 409] on span at bounding box center [566, 410] width 21 height 21
click at [452, 261] on video "Video Player" at bounding box center [561, 327] width 266 height 133
drag, startPoint x: 479, startPoint y: 397, endPoint x: 549, endPoint y: 400, distance: 70.9
click at [687, 400] on div at bounding box center [703, 410] width 32 height 32
click at [489, 275] on video "Video Player" at bounding box center [561, 327] width 266 height 133
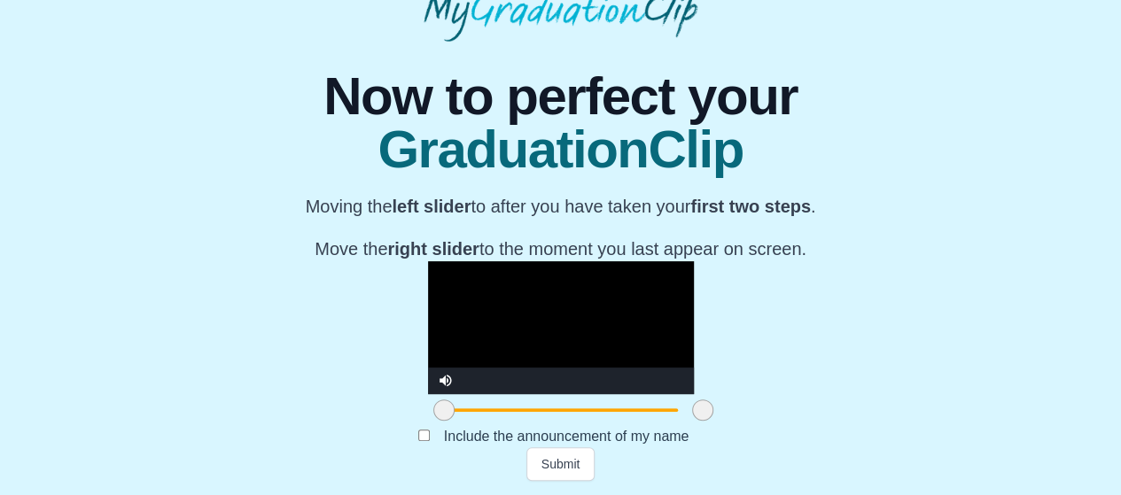
drag, startPoint x: 422, startPoint y: 407, endPoint x: 242, endPoint y: 419, distance: 180.3
click at [242, 419] on div "**********" at bounding box center [560, 262] width 1093 height 440
drag, startPoint x: 561, startPoint y: 412, endPoint x: 441, endPoint y: 410, distance: 119.6
click at [572, 410] on span at bounding box center [582, 410] width 21 height 21
click at [455, 334] on video "Video Player" at bounding box center [561, 327] width 266 height 133
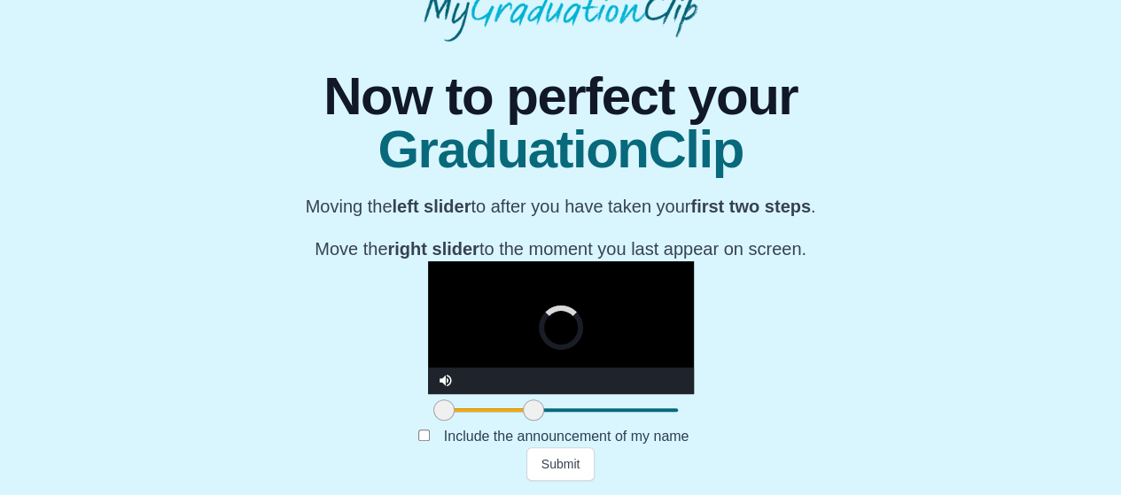
drag, startPoint x: 425, startPoint y: 406, endPoint x: 373, endPoint y: 406, distance: 52.3
click at [523, 406] on span at bounding box center [533, 410] width 21 height 21
click at [428, 261] on video "Video Player" at bounding box center [561, 327] width 266 height 133
drag, startPoint x: 383, startPoint y: 410, endPoint x: 331, endPoint y: 410, distance: 52.3
click at [468, 410] on span at bounding box center [478, 410] width 21 height 21
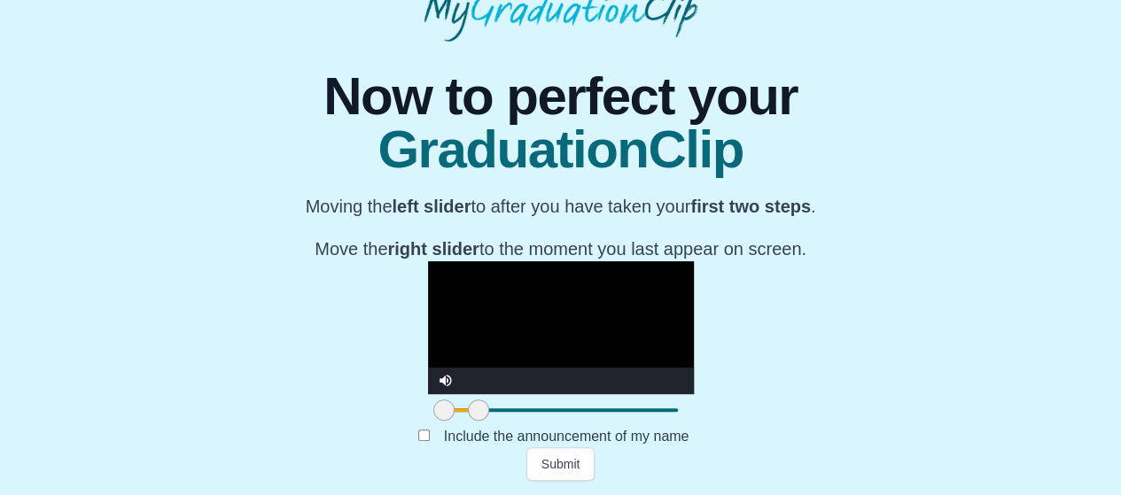
click at [463, 400] on div at bounding box center [479, 410] width 32 height 32
click at [484, 261] on video "Video Player" at bounding box center [561, 327] width 266 height 133
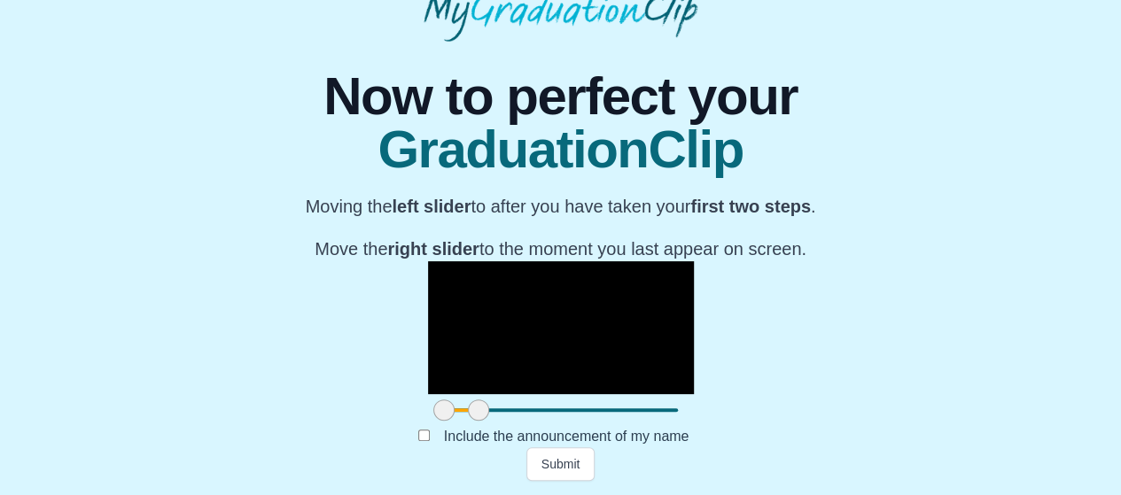
drag, startPoint x: 292, startPoint y: 416, endPoint x: 269, endPoint y: 412, distance: 22.6
click at [269, 412] on div "**********" at bounding box center [560, 262] width 1093 height 440
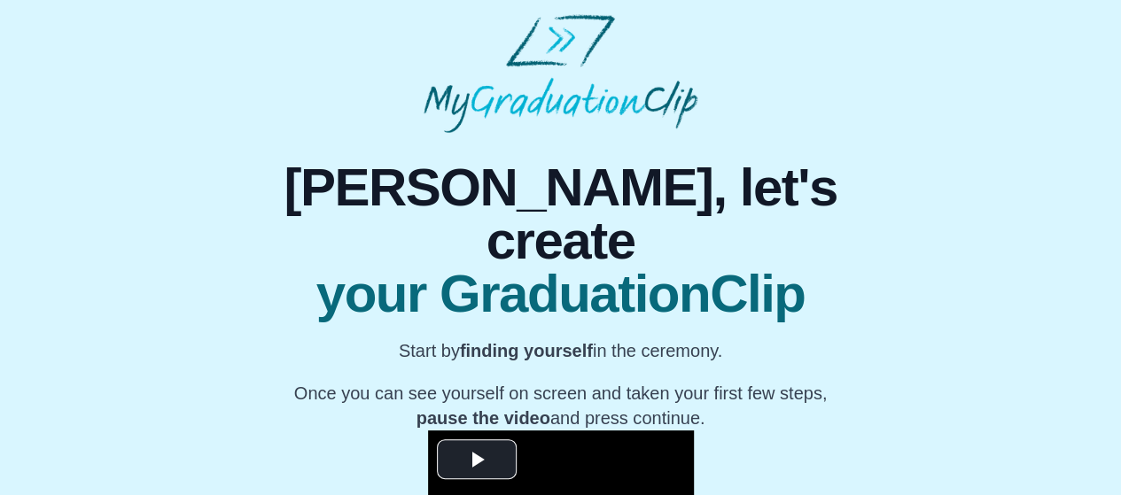
scroll to position [315, 0]
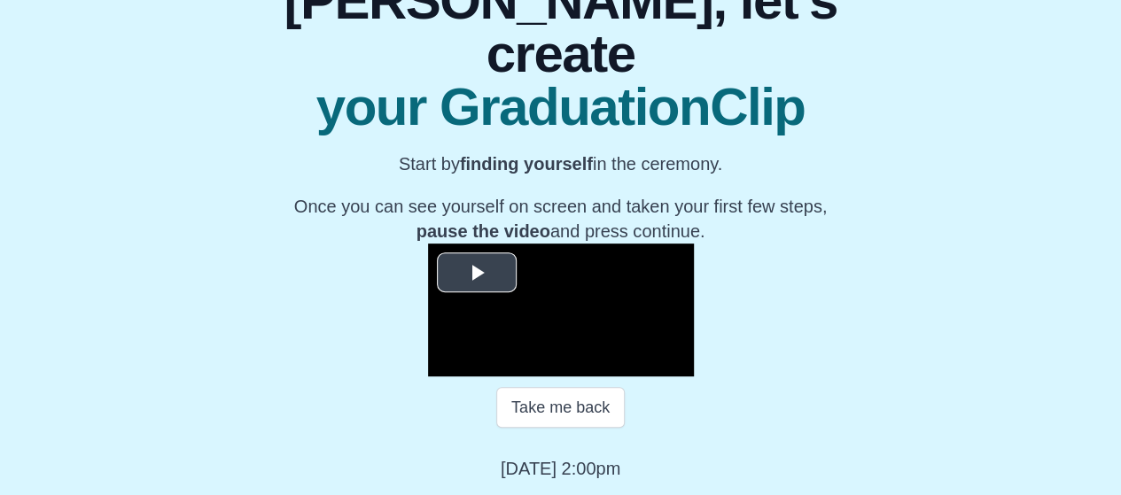
drag, startPoint x: 331, startPoint y: 61, endPoint x: 333, endPoint y: 100, distance: 39.1
click at [428, 244] on video "Video Player" at bounding box center [561, 310] width 266 height 133
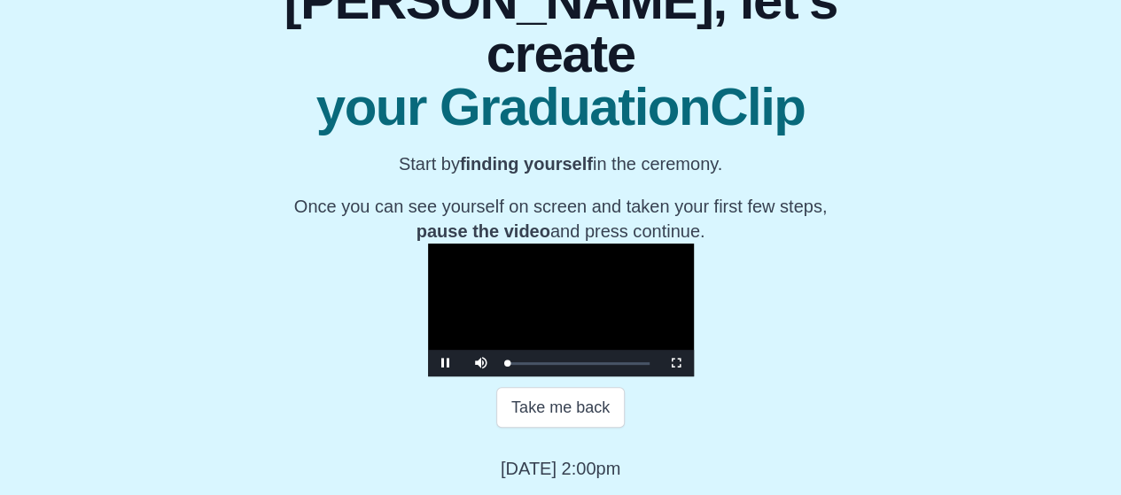
click at [428, 244] on video "Video Player" at bounding box center [561, 310] width 266 height 133
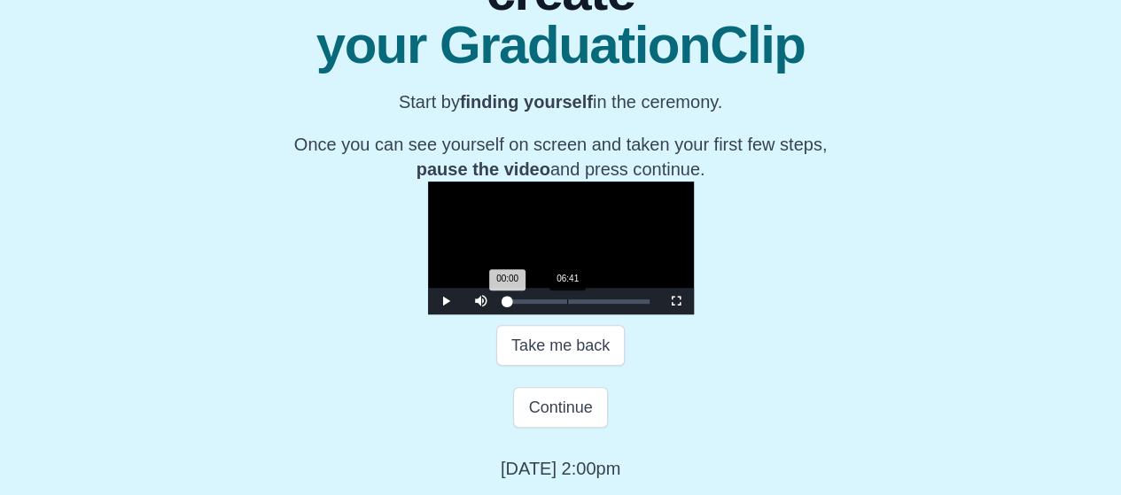
click at [499, 315] on div "Loaded : 0% 06:41 00:00 Progress : 0%" at bounding box center [579, 301] width 160 height 27
click at [446, 301] on span "Video Player" at bounding box center [446, 301] width 0 height 0
click at [508, 304] on div "06:45 Progress : 0%" at bounding box center [517, 302] width 19 height 4
click at [508, 304] on div "06:24 Progress : 0%" at bounding box center [517, 302] width 19 height 4
click at [508, 304] on div "07:00 Progress : 0%" at bounding box center [518, 302] width 20 height 4
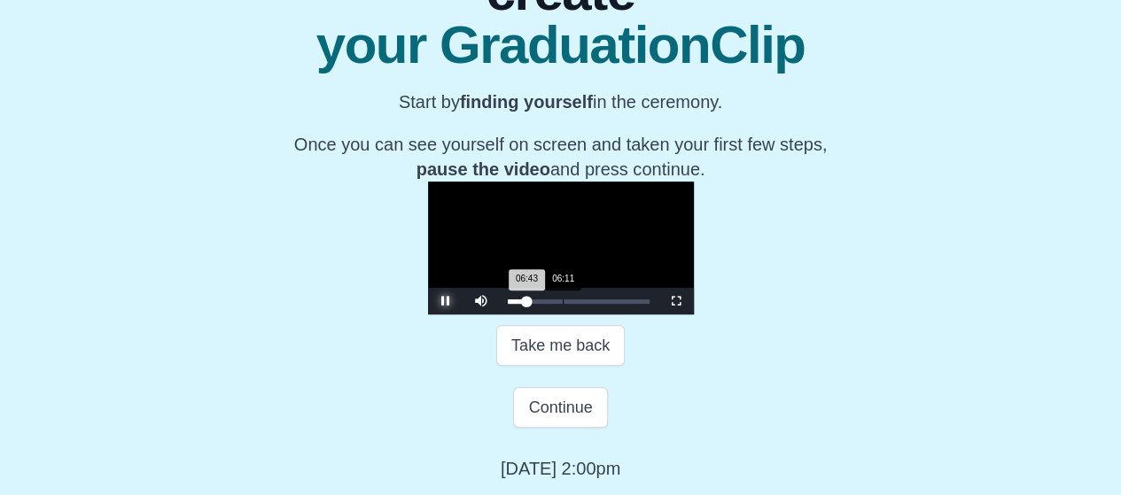
click at [508, 304] on div "06:43 Progress : 0%" at bounding box center [517, 302] width 19 height 4
click at [572, 304] on div "07:11" at bounding box center [572, 302] width 1 height 4
click at [508, 304] on div "07:13 Progress : 0%" at bounding box center [518, 302] width 20 height 4
click at [446, 301] on span "Video Player" at bounding box center [446, 301] width 0 height 0
click at [508, 304] on div "06:43 Progress : 0%" at bounding box center [517, 302] width 19 height 4
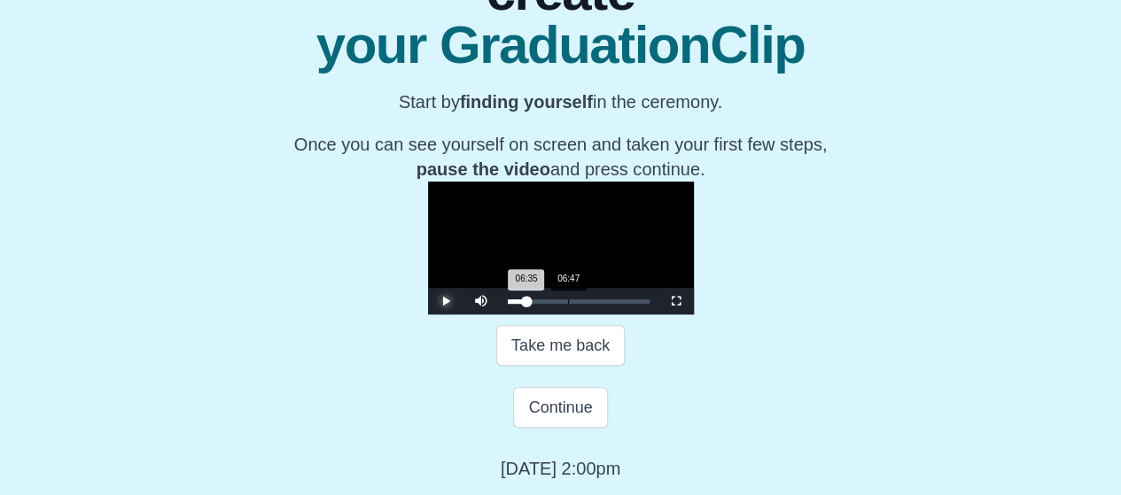
click at [508, 304] on div "06:35 Progress : 0%" at bounding box center [517, 302] width 19 height 4
click at [508, 304] on div "06:47 Progress : 0%" at bounding box center [517, 302] width 19 height 4
click at [508, 304] on div "06:29 Progress : 0%" at bounding box center [517, 302] width 19 height 4
click at [508, 304] on div "06:47 Progress : 0%" at bounding box center [517, 302] width 19 height 4
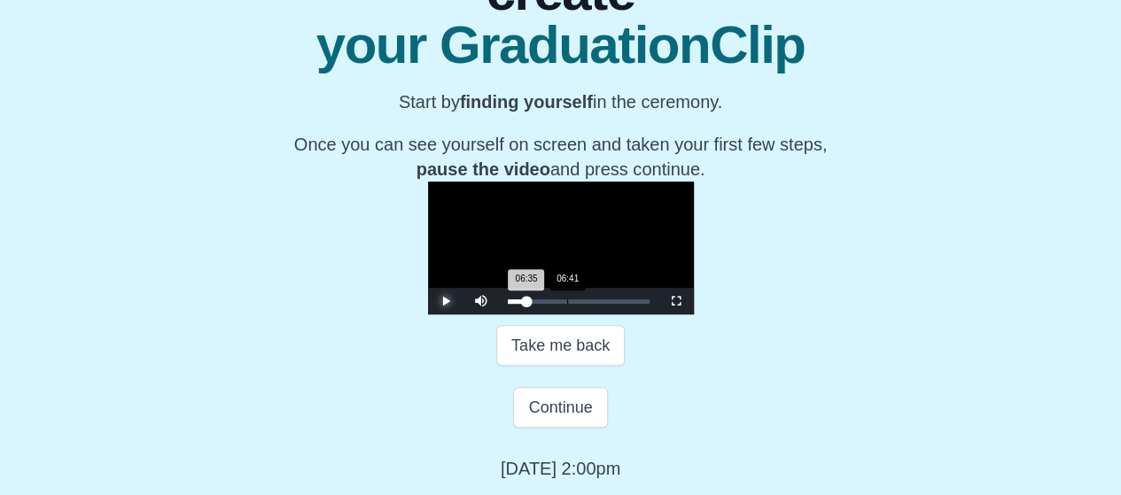
click at [508, 304] on div "06:35 Progress : 0%" at bounding box center [517, 302] width 19 height 4
click at [446, 301] on span "Video Player" at bounding box center [446, 301] width 0 height 0
click at [508, 304] on div "06:43 Progress : 0%" at bounding box center [517, 302] width 19 height 4
click at [508, 304] on div "06:17 Progress : 0%" at bounding box center [517, 302] width 18 height 4
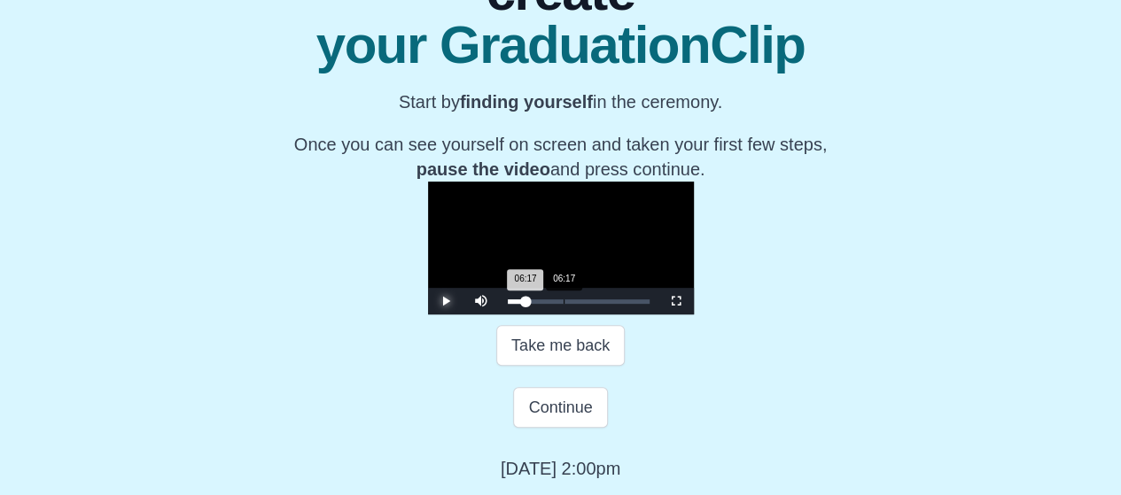
click at [508, 304] on div "06:17 Progress : 0%" at bounding box center [517, 302] width 18 height 4
click at [508, 304] on div "06:23 Progress : 0%" at bounding box center [517, 302] width 19 height 4
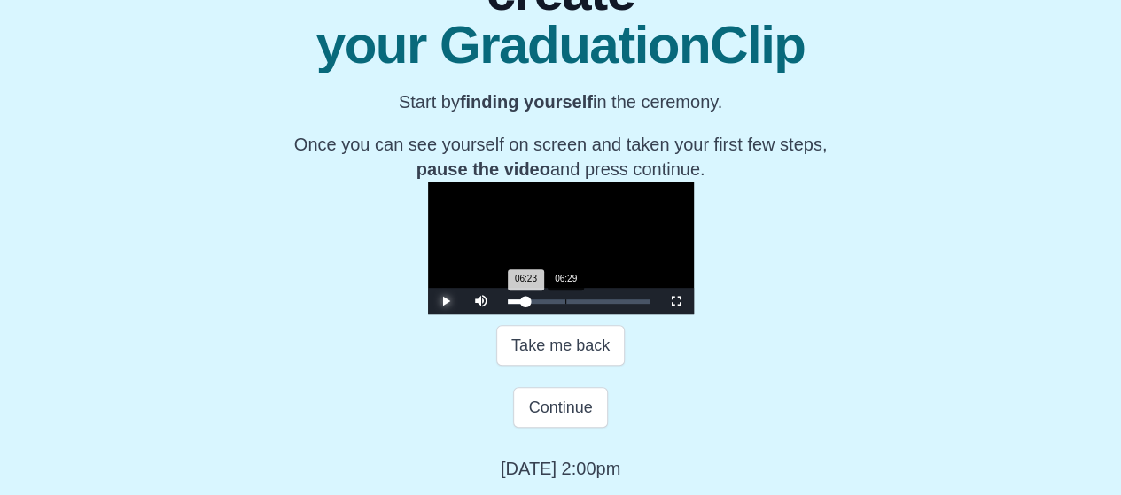
click at [508, 304] on div "06:23 Progress : 0%" at bounding box center [517, 302] width 19 height 4
click at [508, 304] on div "06:29 Progress : 0%" at bounding box center [517, 302] width 19 height 4
click at [508, 304] on div "06:35 Progress : 0%" at bounding box center [517, 302] width 19 height 4
click at [508, 304] on div "06:47 Progress : 0%" at bounding box center [517, 302] width 19 height 4
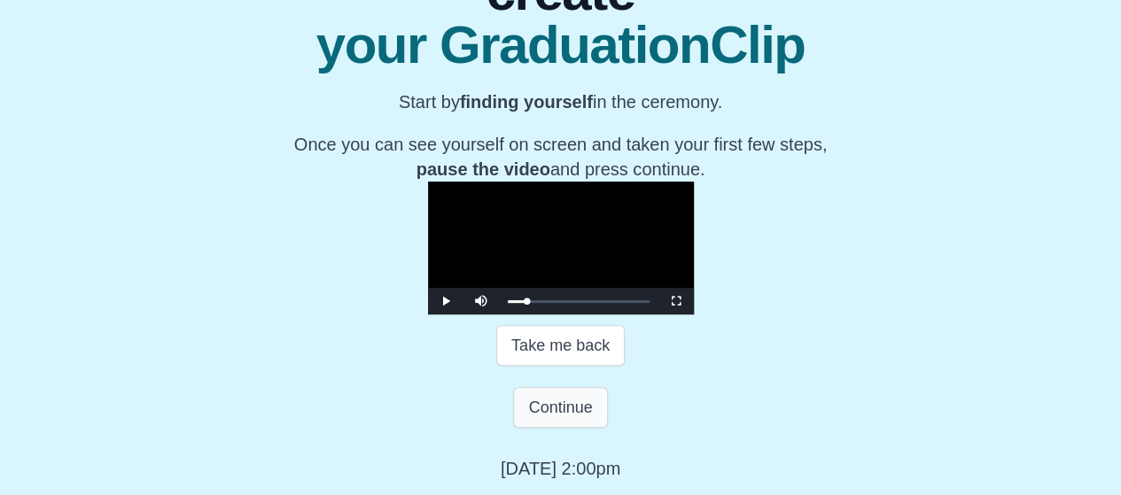
click at [539, 428] on button "Continue" at bounding box center [560, 407] width 94 height 41
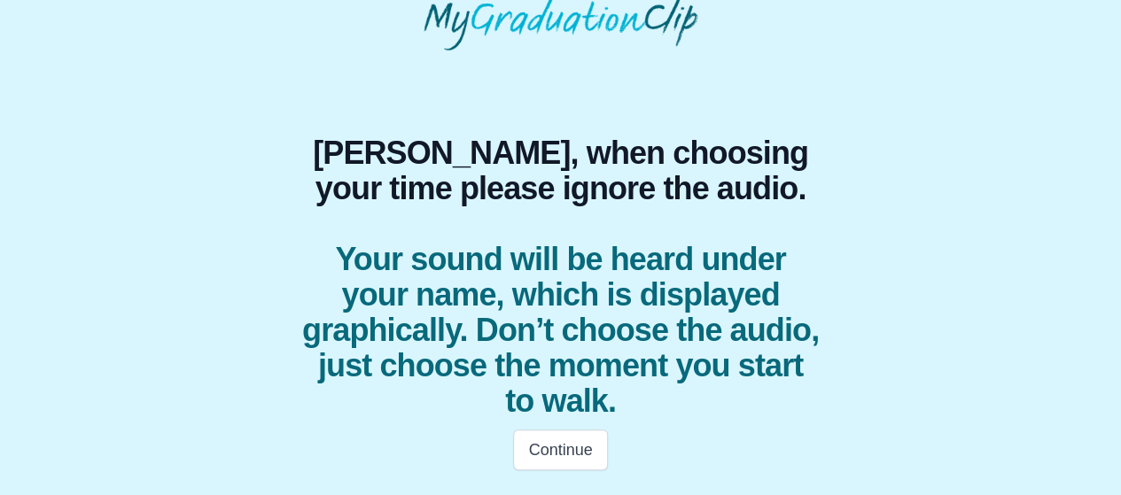
scroll to position [82, 0]
click at [535, 453] on button "Continue" at bounding box center [560, 451] width 94 height 41
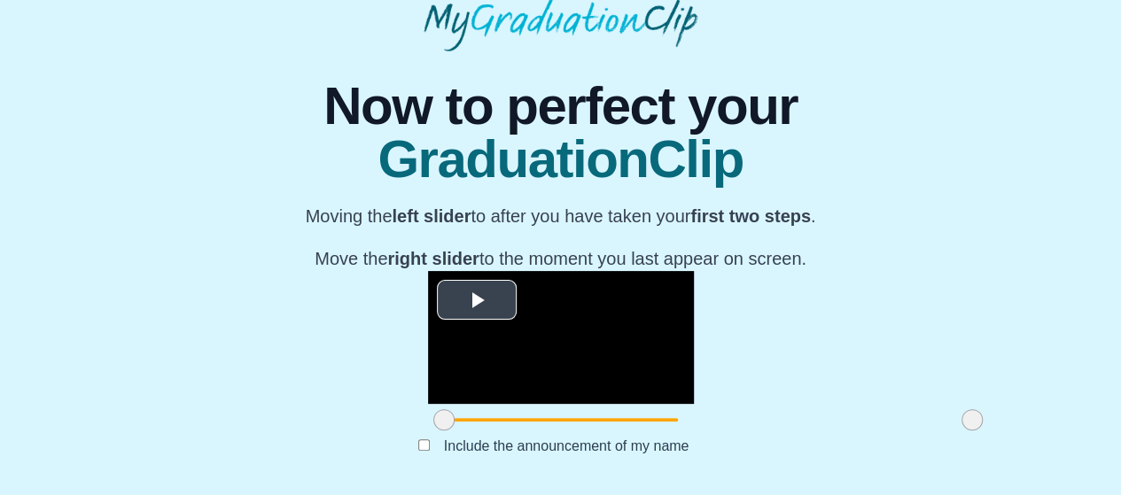
click at [477, 300] on span "Video Player" at bounding box center [477, 300] width 0 height 0
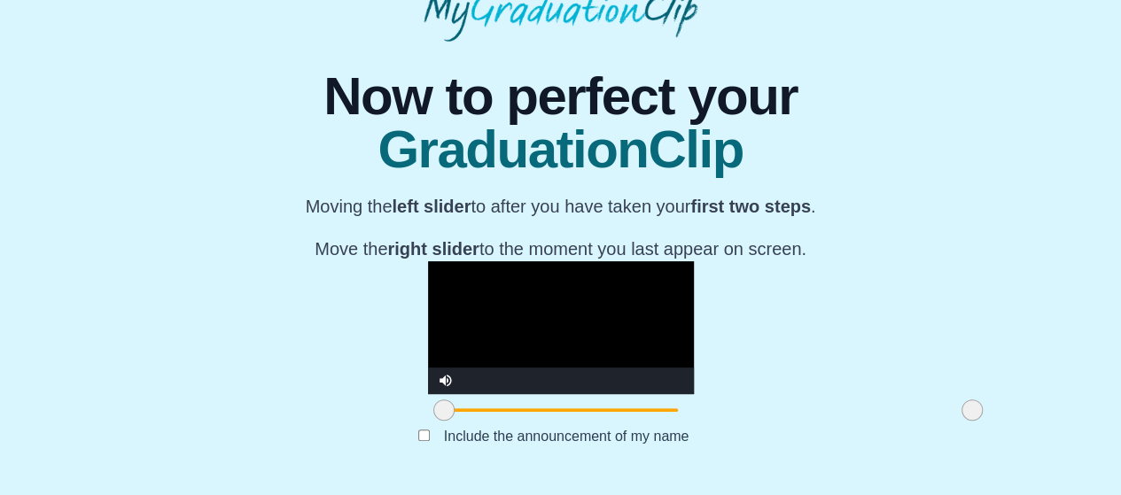
scroll to position [273, 0]
drag, startPoint x: 294, startPoint y: 407, endPoint x: 396, endPoint y: 414, distance: 102.2
click at [535, 414] on span at bounding box center [545, 410] width 21 height 21
click at [440, 437] on label "Include the announcement of my name" at bounding box center [567, 436] width 274 height 29
click at [455, 430] on label "Include the announcement of my name" at bounding box center [567, 436] width 274 height 29
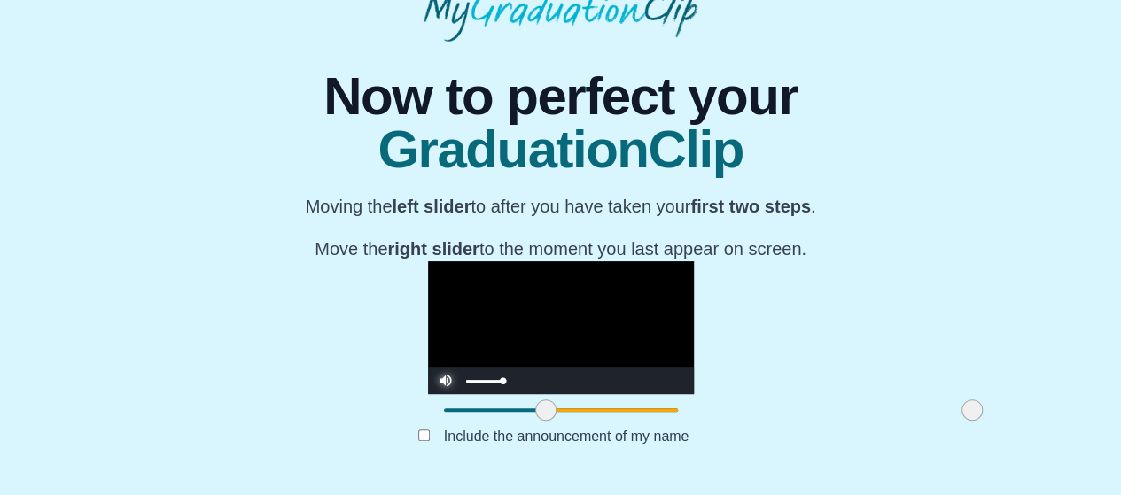
click at [446, 368] on span "Video Player" at bounding box center [446, 368] width 0 height 0
click at [428, 270] on video "Video Player" at bounding box center [561, 327] width 266 height 133
drag, startPoint x: 820, startPoint y: 409, endPoint x: 764, endPoint y: 409, distance: 55.8
click at [906, 409] on span at bounding box center [916, 410] width 21 height 21
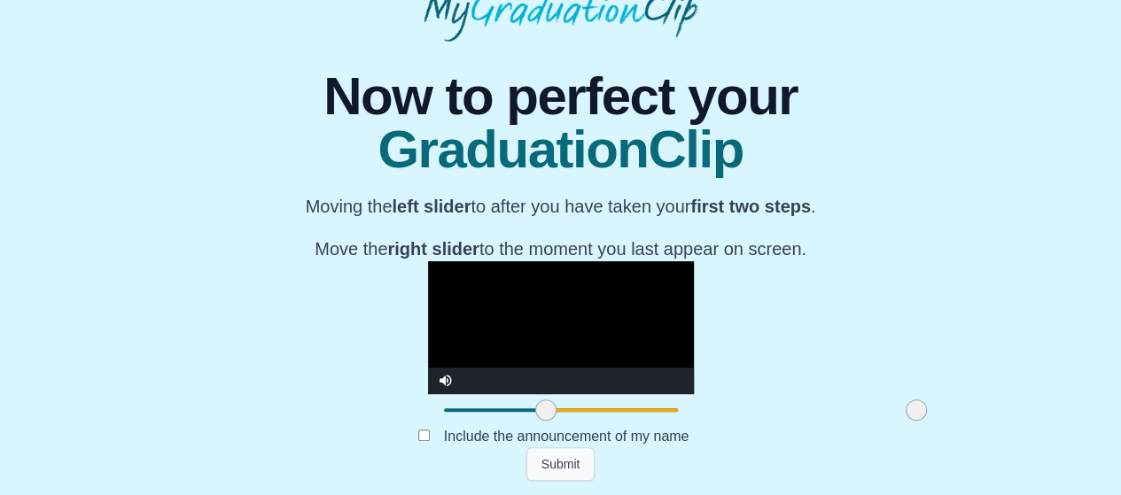
click at [562, 465] on button "Submit" at bounding box center [560, 465] width 69 height 34
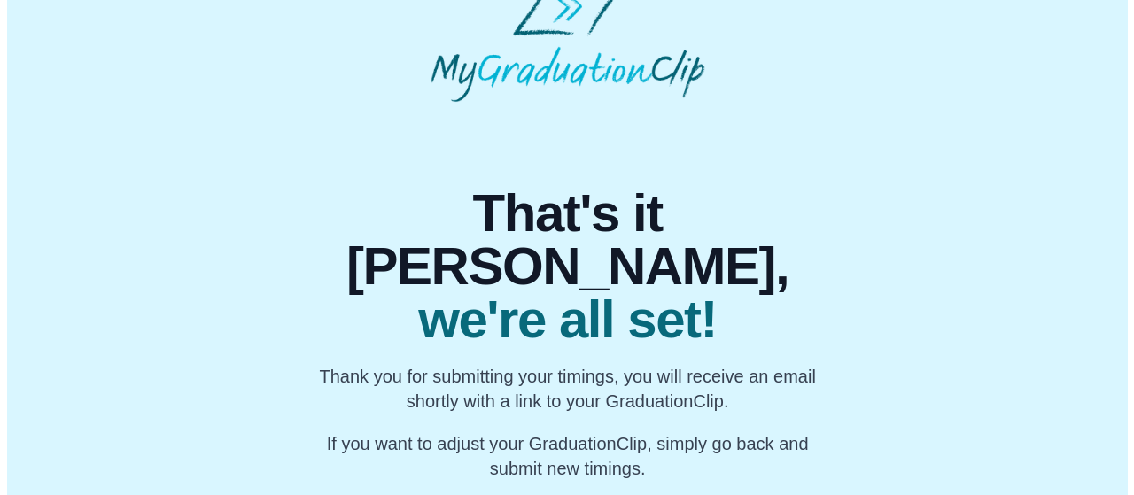
scroll to position [0, 0]
